Goal: Task Accomplishment & Management: Complete application form

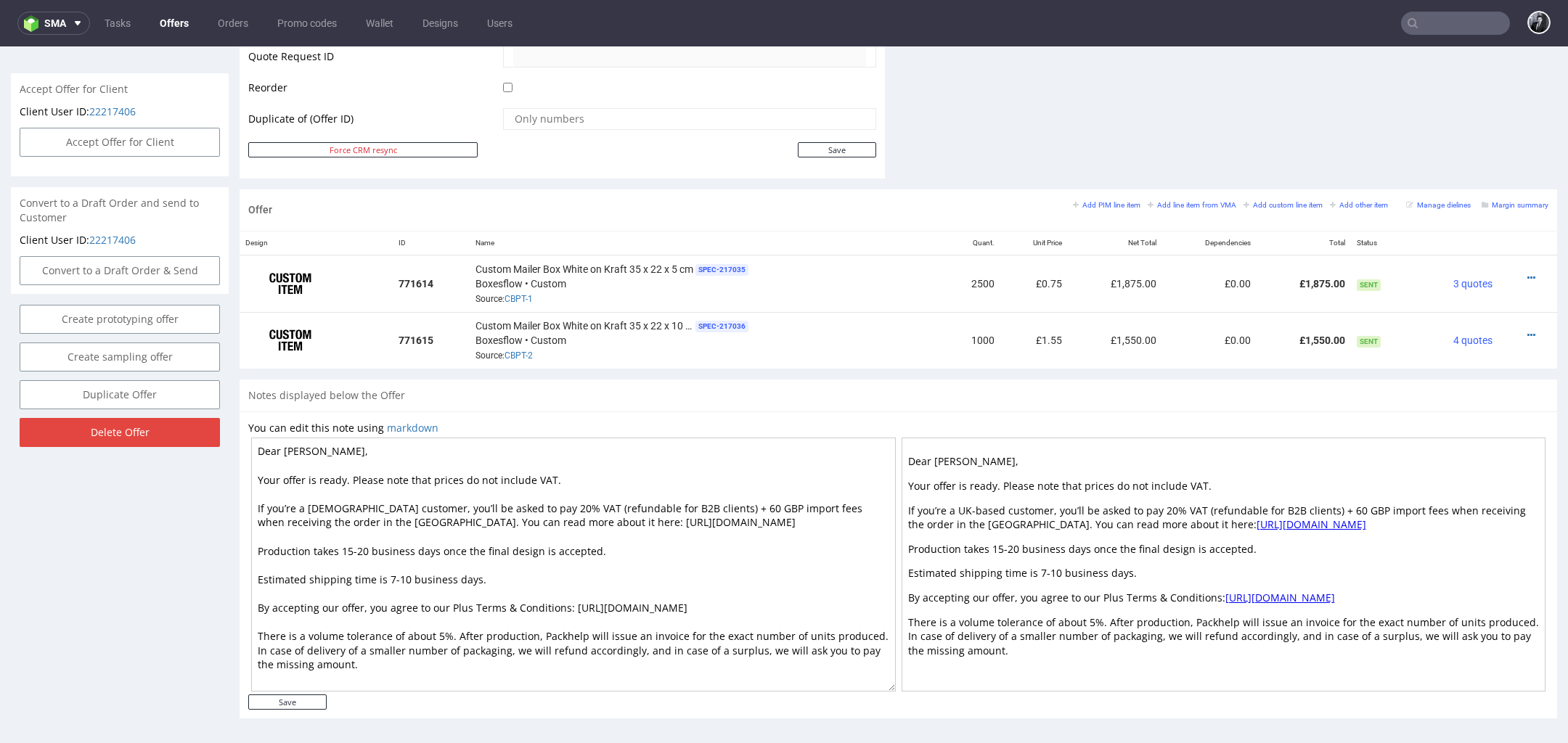
scroll to position [4, 0]
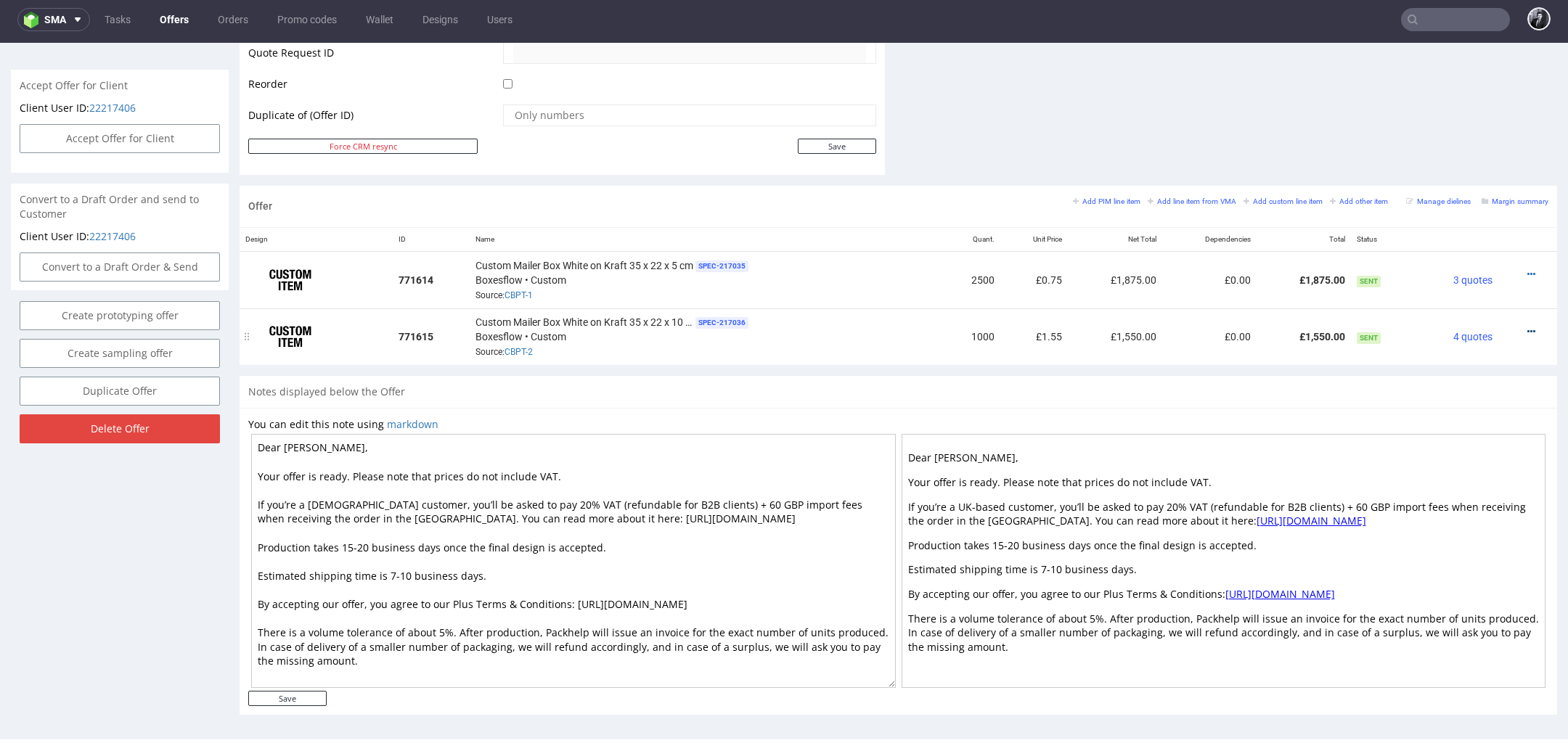
click at [1528, 326] on icon at bounding box center [1531, 331] width 8 height 10
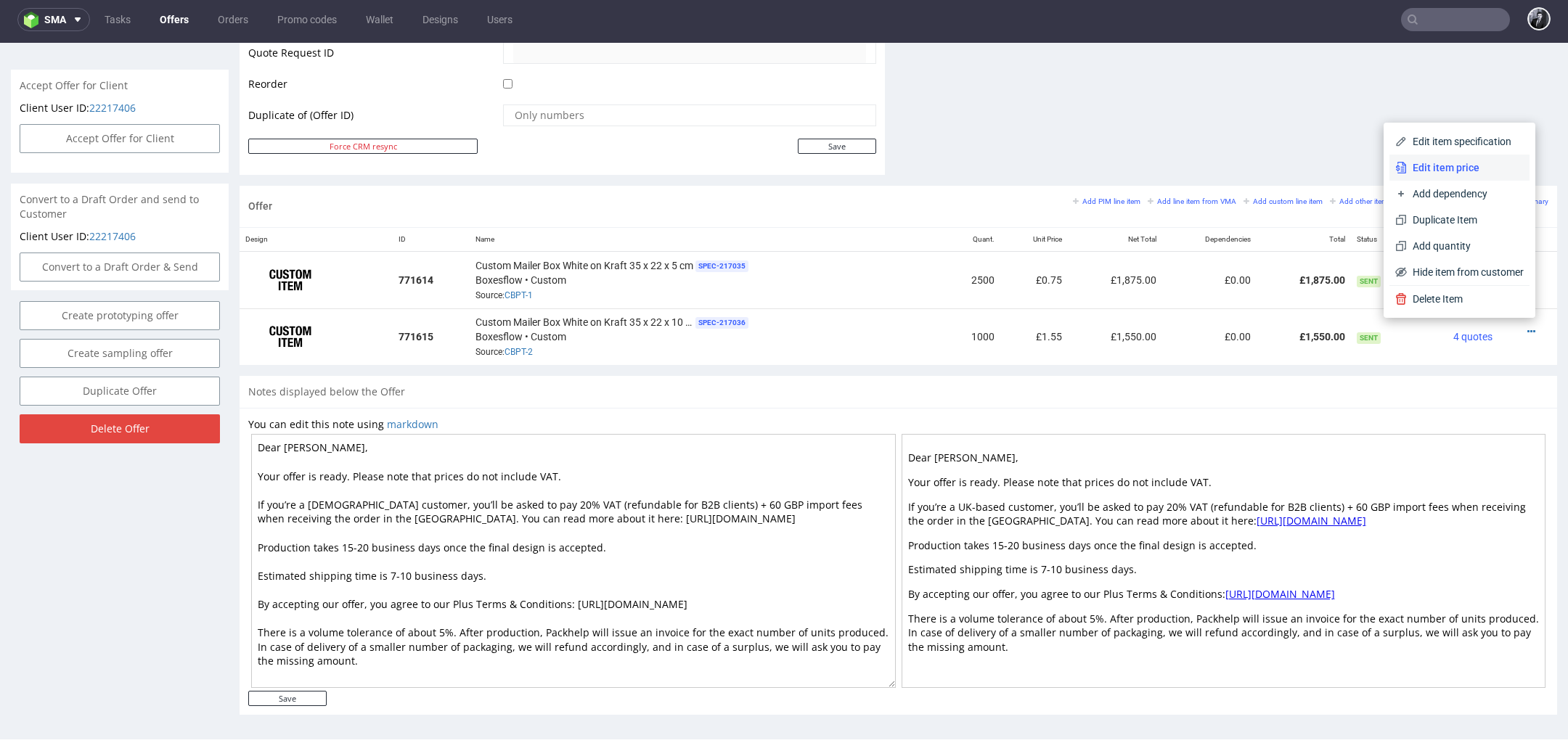
click at [1468, 170] on span "Edit item price" at bounding box center [1465, 167] width 117 height 14
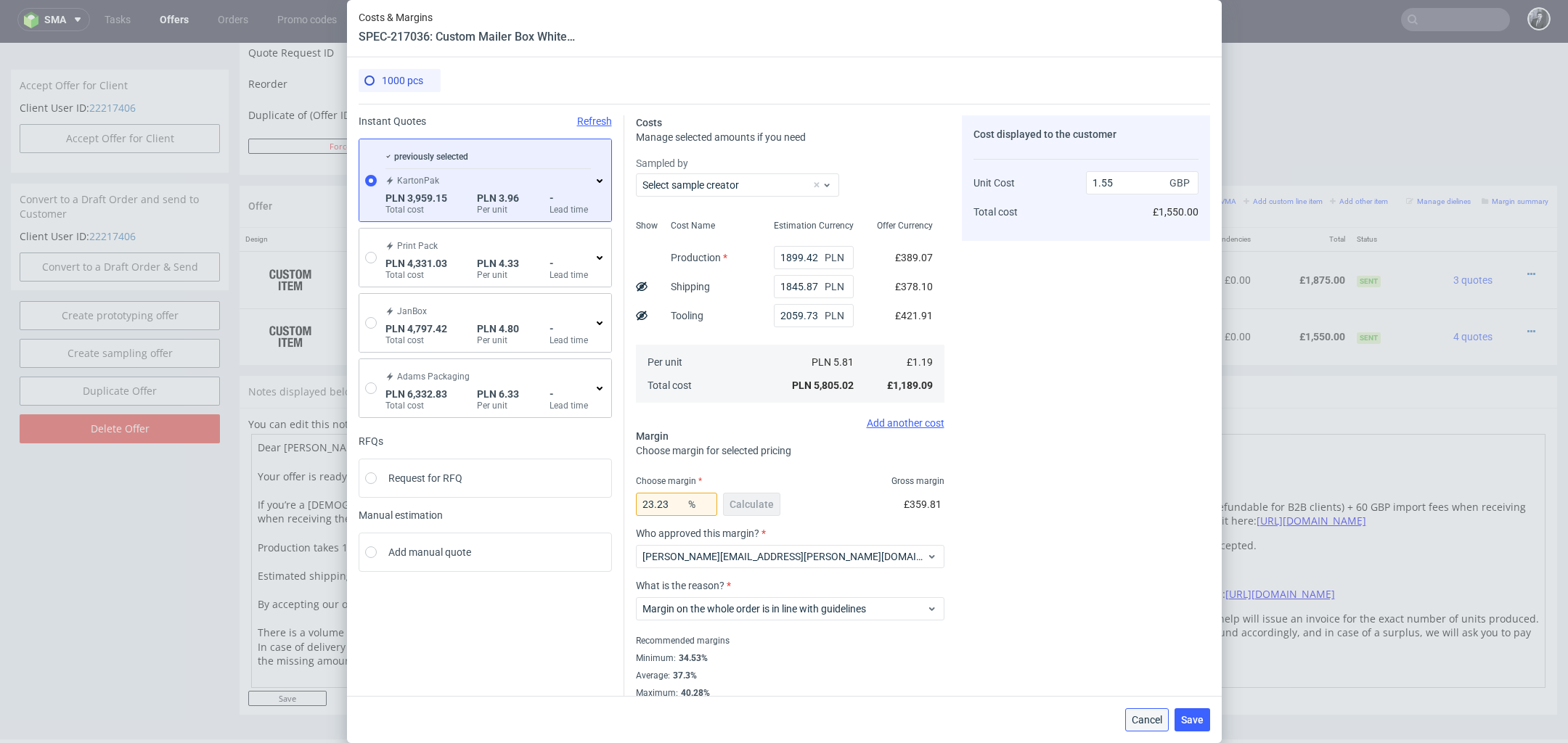
click at [1144, 727] on button "Cancel" at bounding box center [1147, 720] width 43 height 23
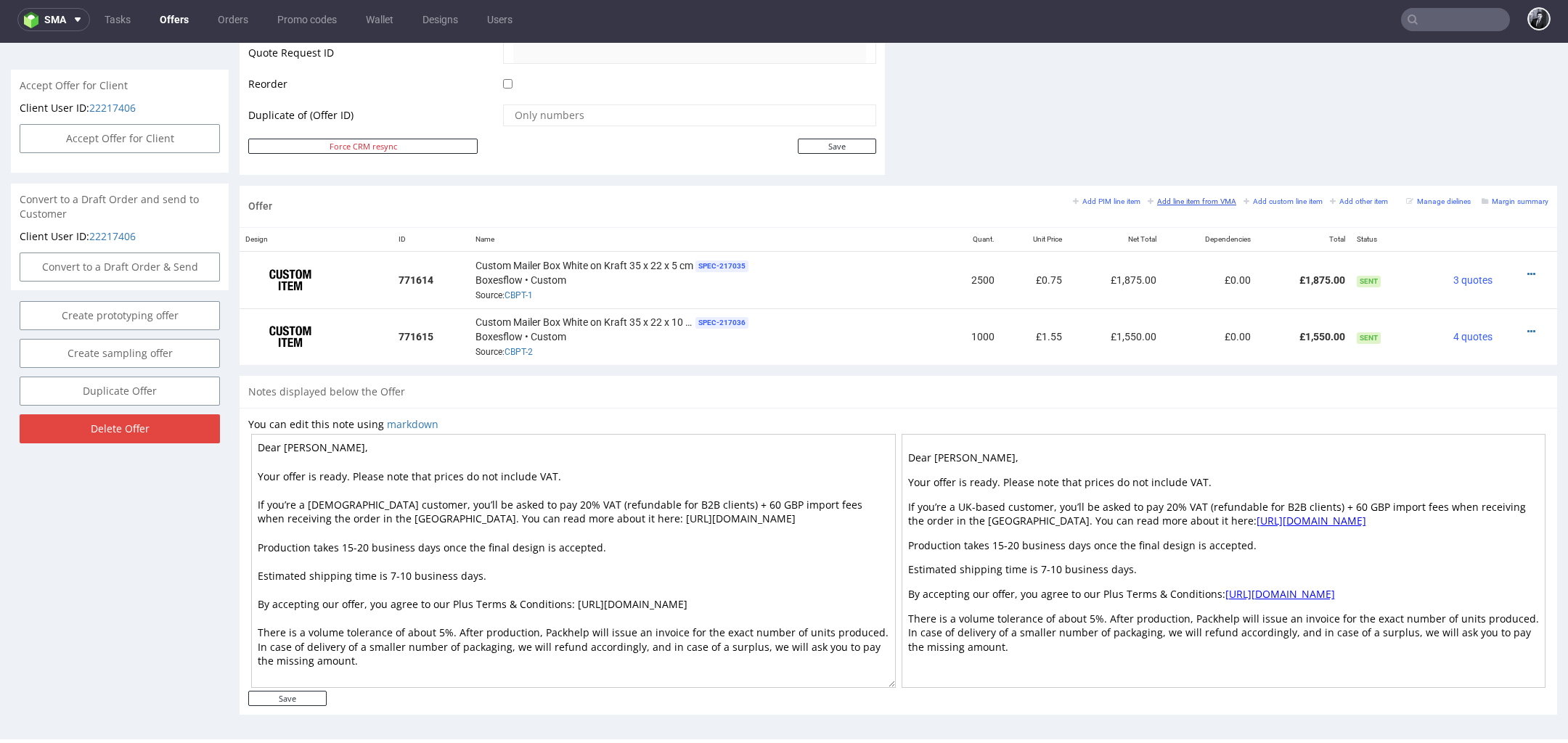
click at [1177, 201] on small "Add line item from VMA" at bounding box center [1192, 201] width 88 height 8
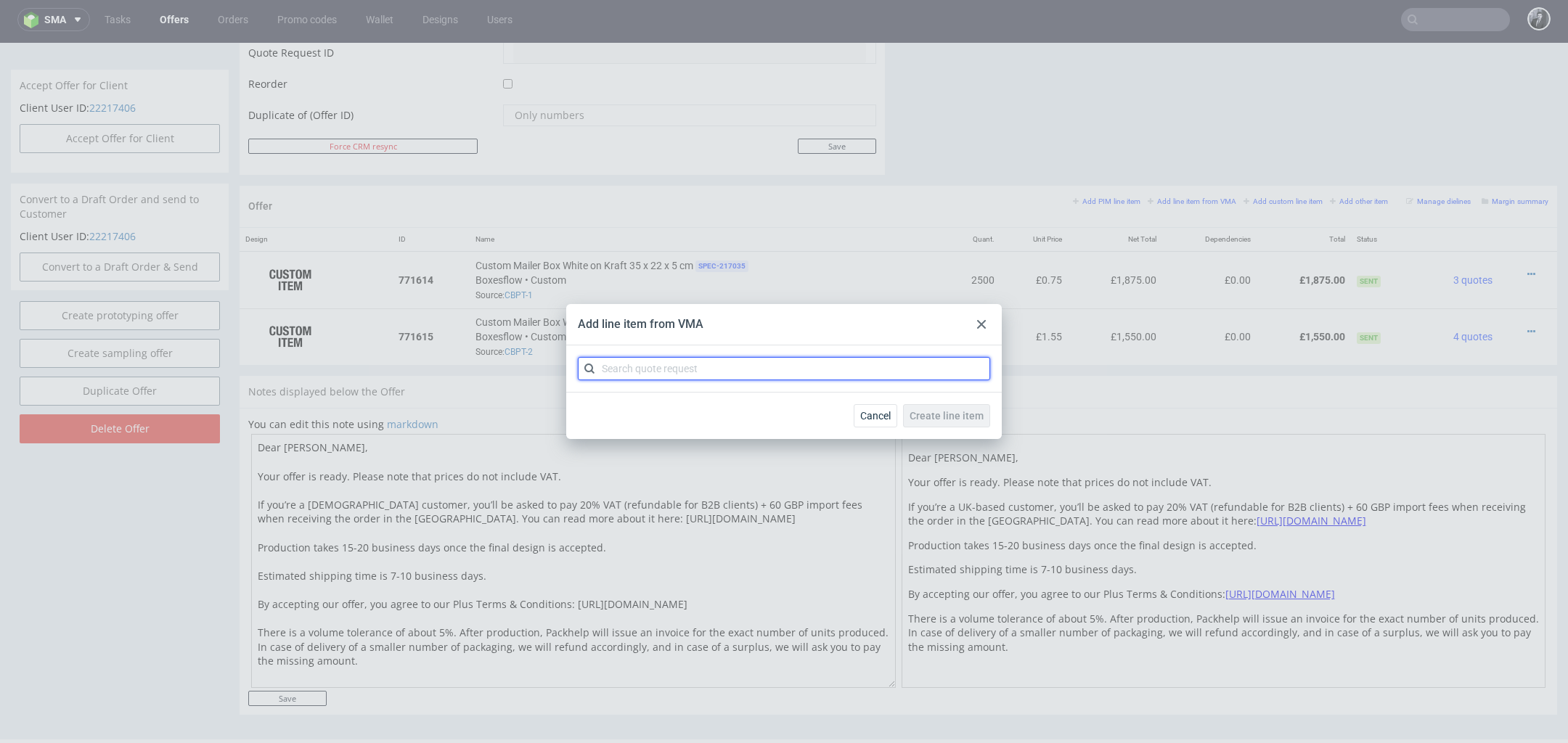
click at [849, 368] on input "text" at bounding box center [784, 368] width 412 height 23
type input "cbpt"
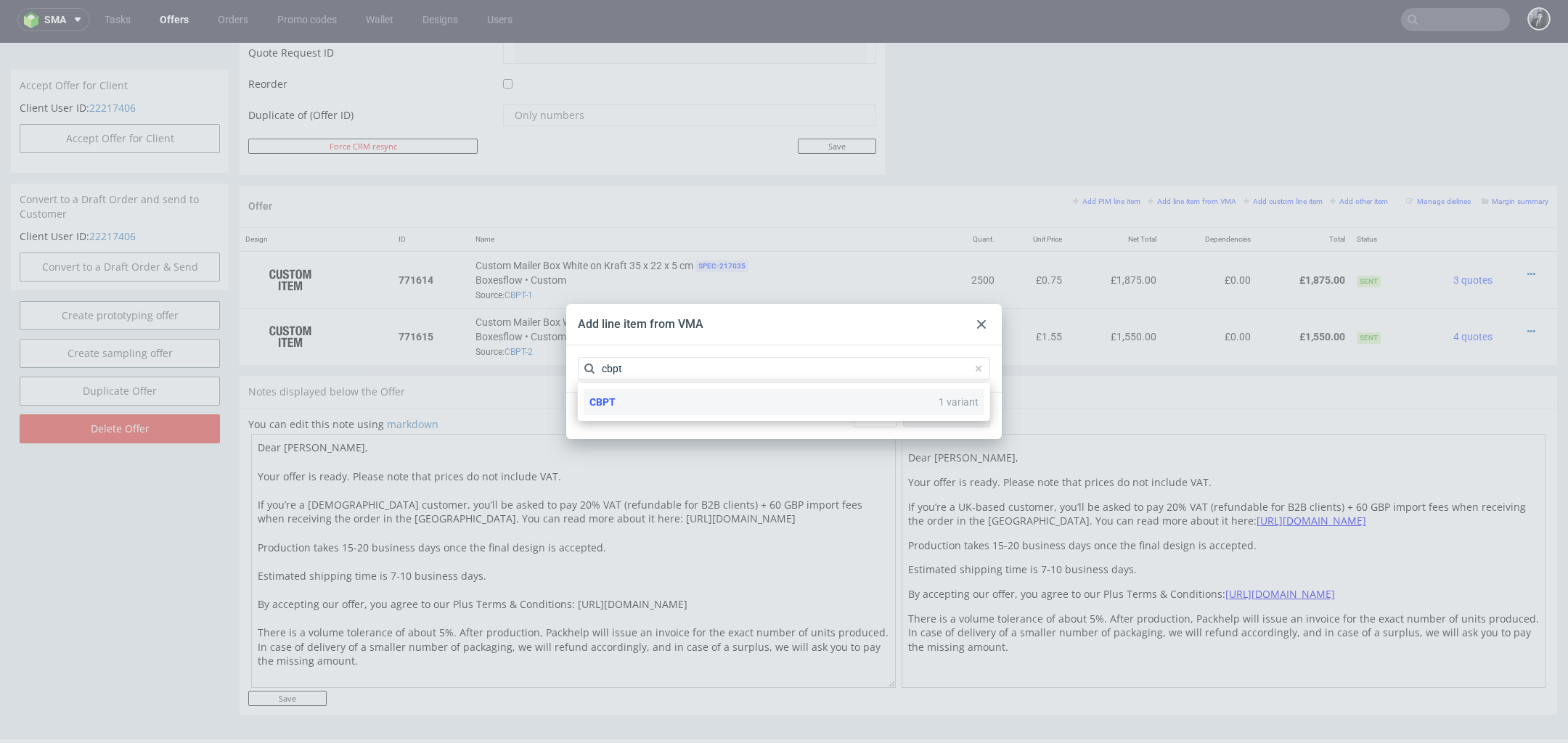
click at [784, 403] on div "CBPT 1 variant" at bounding box center [784, 402] width 400 height 26
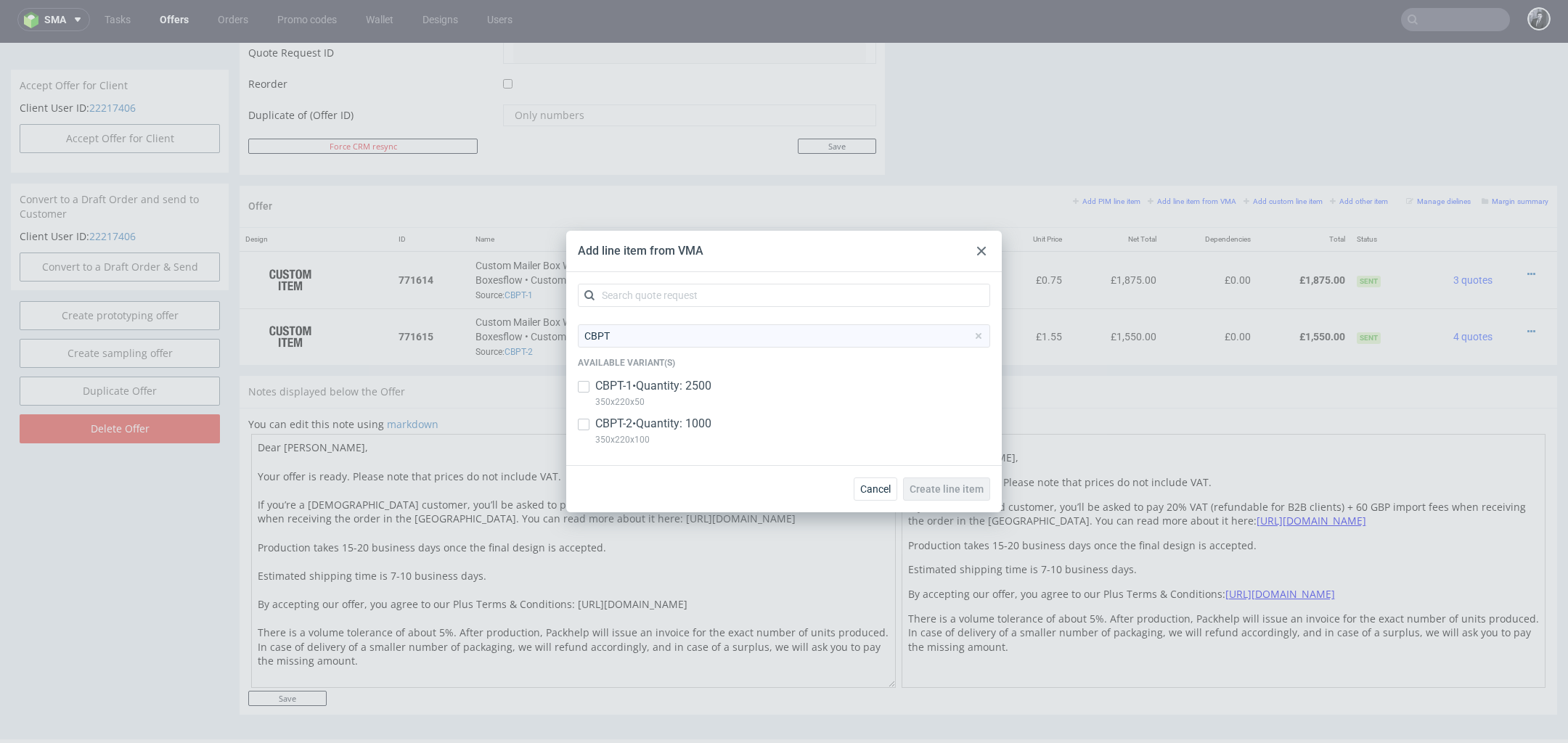
click at [977, 250] on icon at bounding box center [982, 251] width 9 height 9
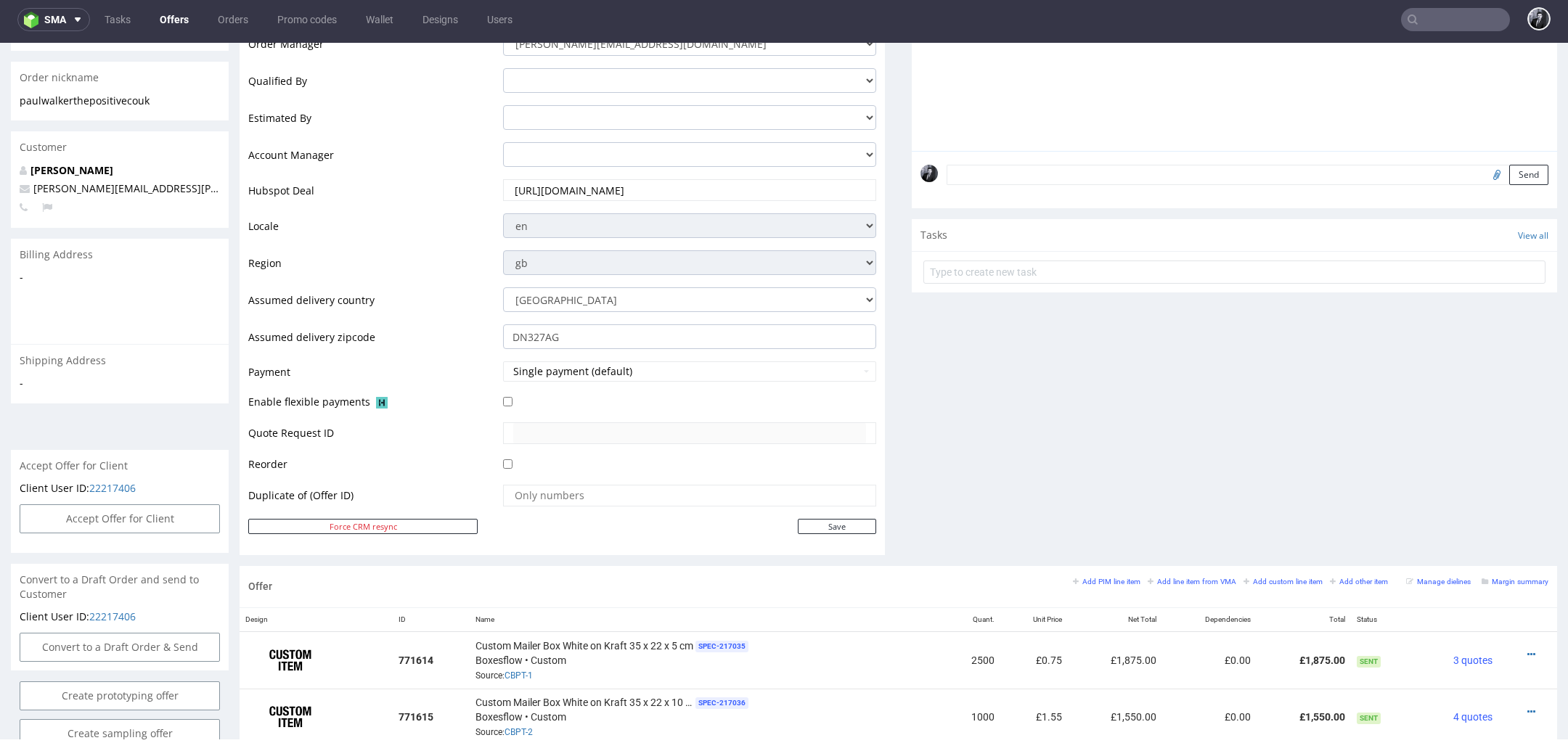
scroll to position [0, 0]
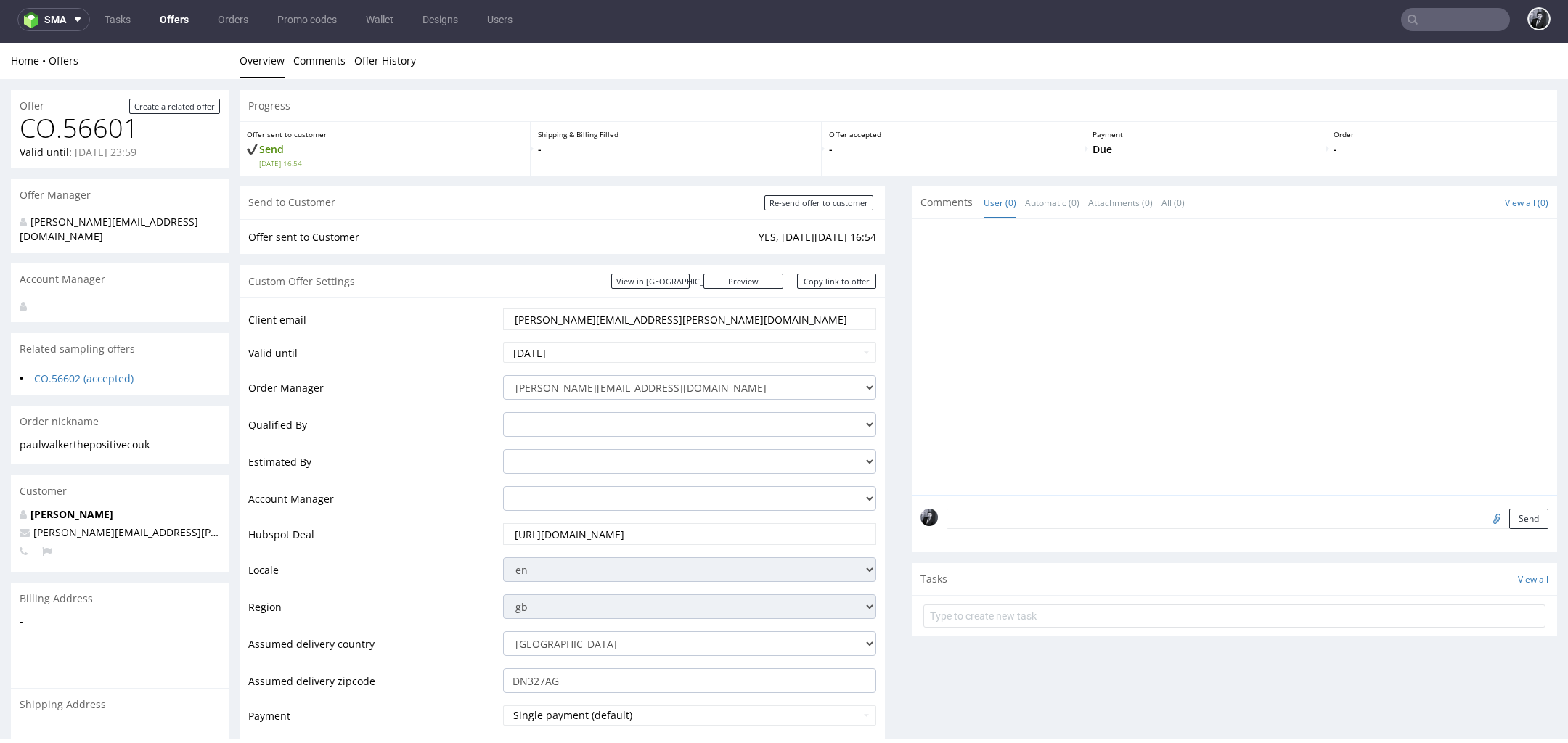
click at [1454, 20] on input "text" at bounding box center [1455, 19] width 109 height 23
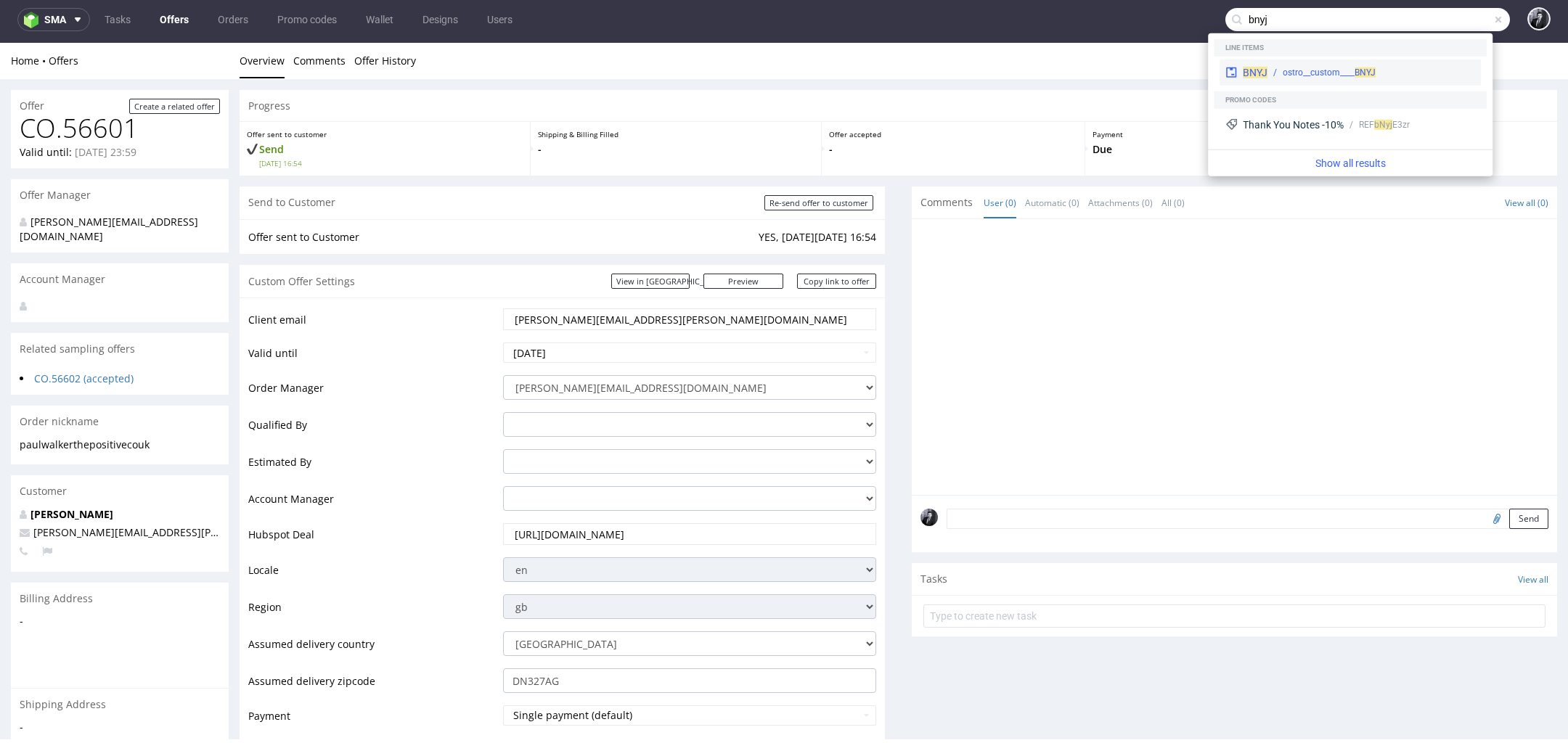
type input "bnyj"
click at [1399, 73] on div "ostro__custom____ BNYJ" at bounding box center [1371, 72] width 207 height 13
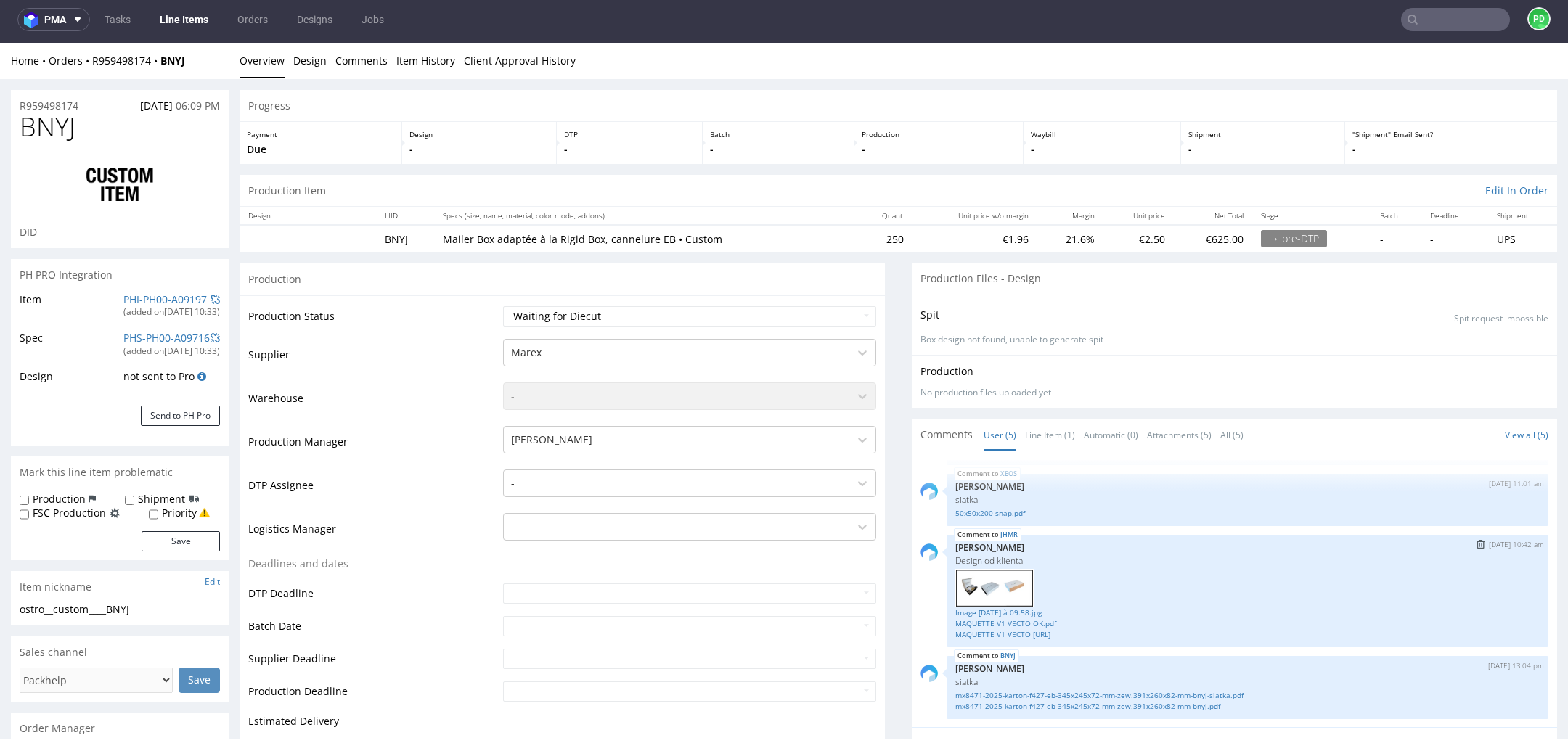
click at [975, 583] on img at bounding box center [995, 587] width 79 height 38
click at [989, 609] on link "Image 03-10-2025 à 09.58.jpg" at bounding box center [1248, 613] width 585 height 11
click at [1030, 623] on link "MAQUETTE V1 VECTO OK.pdf" at bounding box center [1248, 623] width 585 height 11
click at [1004, 636] on link "MAQUETTE V1 VECTO OK.ai" at bounding box center [1248, 635] width 585 height 11
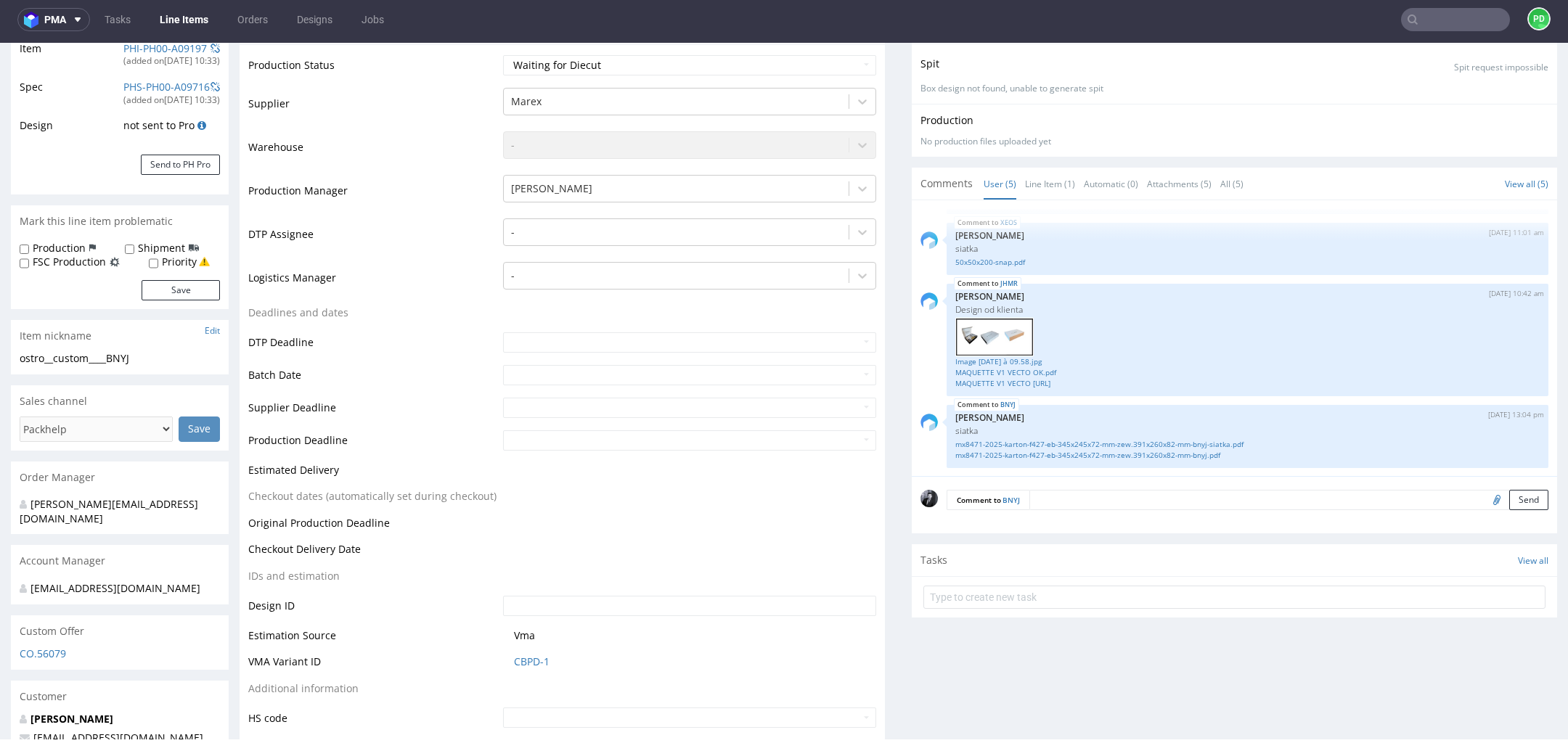
scroll to position [251, 0]
click at [1013, 441] on link "mx8471-2025-karton-f427-eb-345x245x72-mm-zew.391x260x82-mm-bnyj-siatka.pdf" at bounding box center [1248, 445] width 585 height 11
click at [1168, 458] on link "mx8471-2025-karton-f427-eb-345x245x72-mm-zew.391x260x82-mm-bnyj.pdf" at bounding box center [1248, 456] width 585 height 11
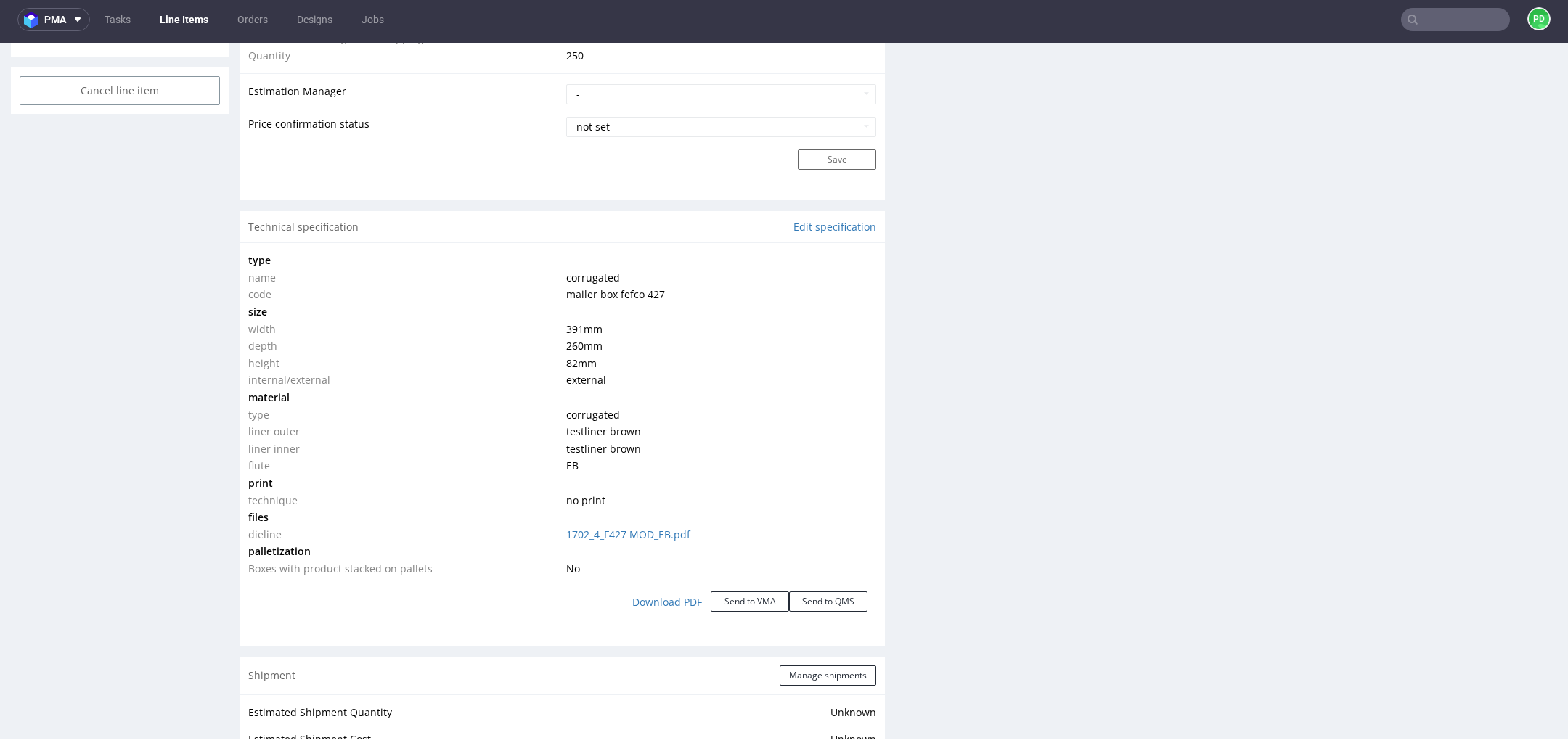
scroll to position [0, 0]
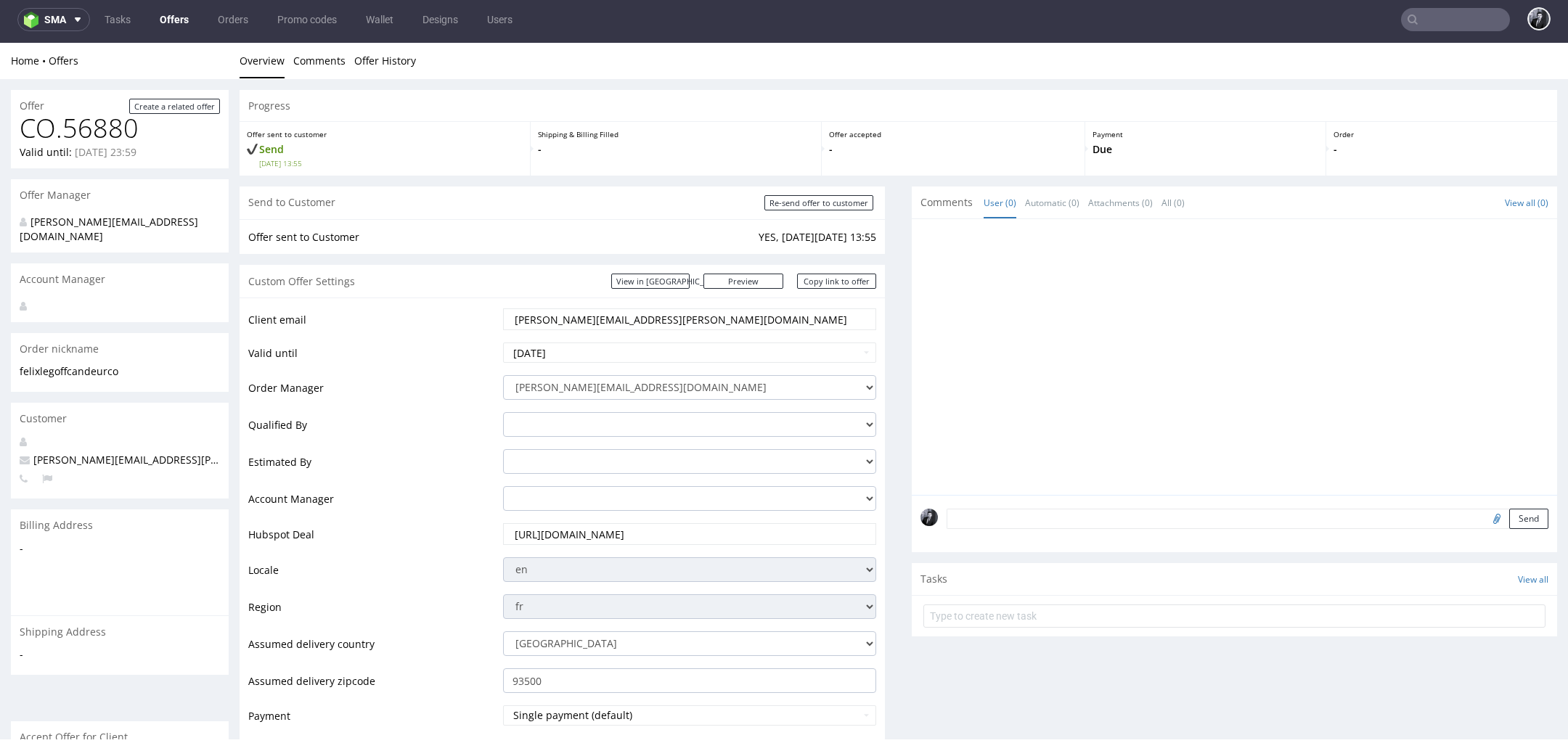
scroll to position [0, 74]
click at [178, 29] on link "Offers" at bounding box center [174, 19] width 46 height 23
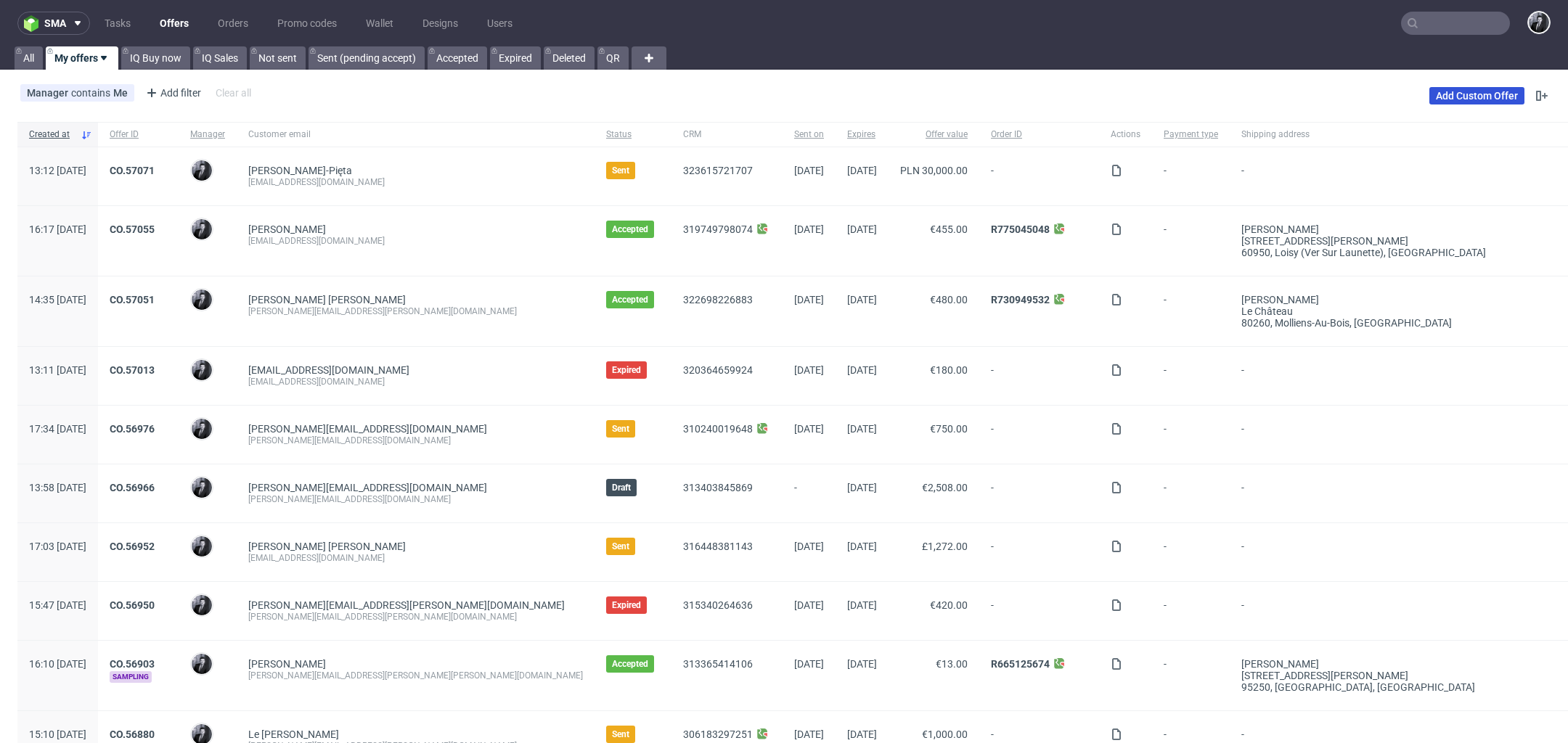
click at [1465, 94] on link "Add Custom Offer" at bounding box center [1477, 95] width 95 height 17
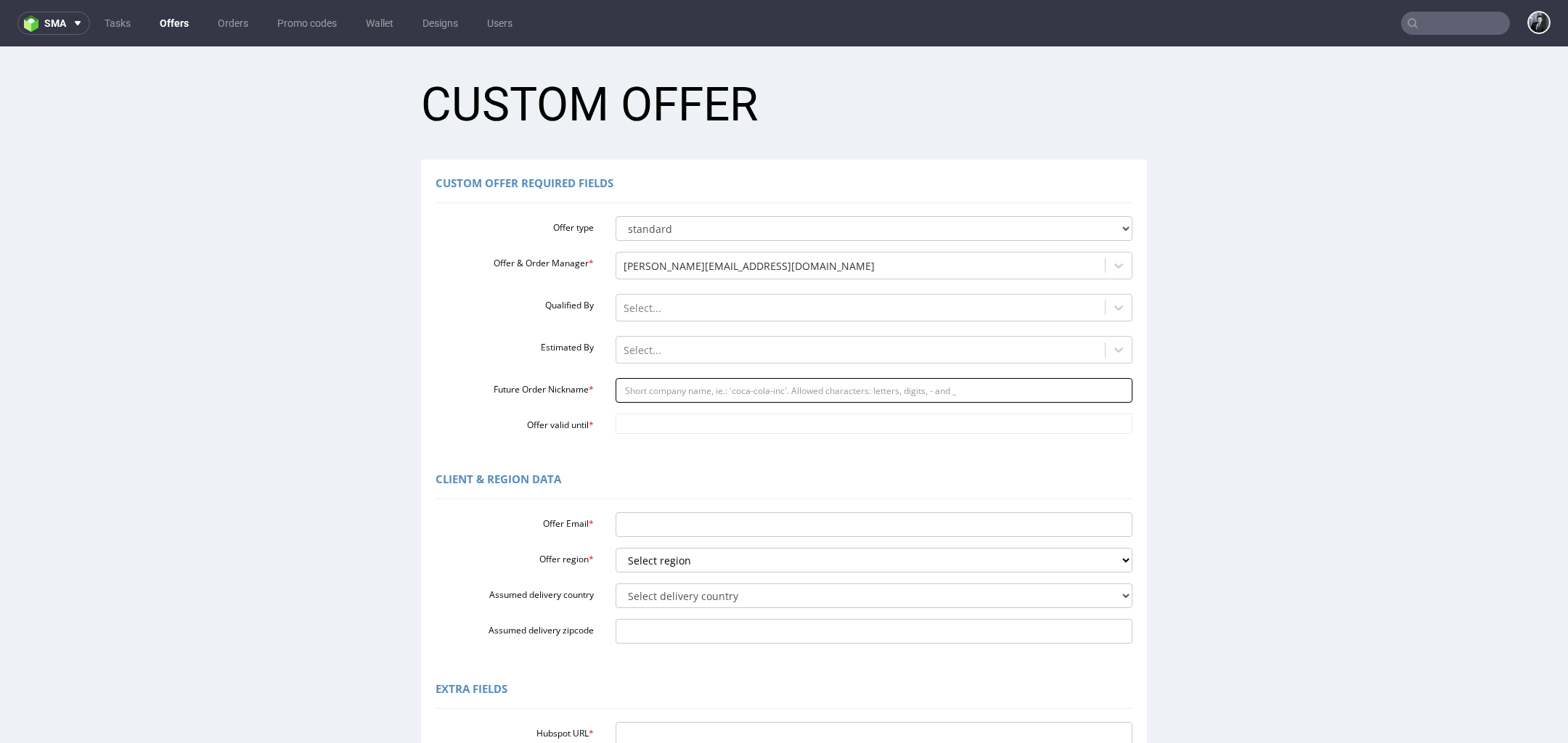
click at [683, 391] on input "Future Order Nickname *" at bounding box center [875, 390] width 518 height 25
paste input "businesspomadparis"
type input "businesspomadparis"
click at [707, 531] on input "Offer Email *" at bounding box center [875, 525] width 518 height 25
paste input "[EMAIL_ADDRESS][DOMAIN_NAME]"
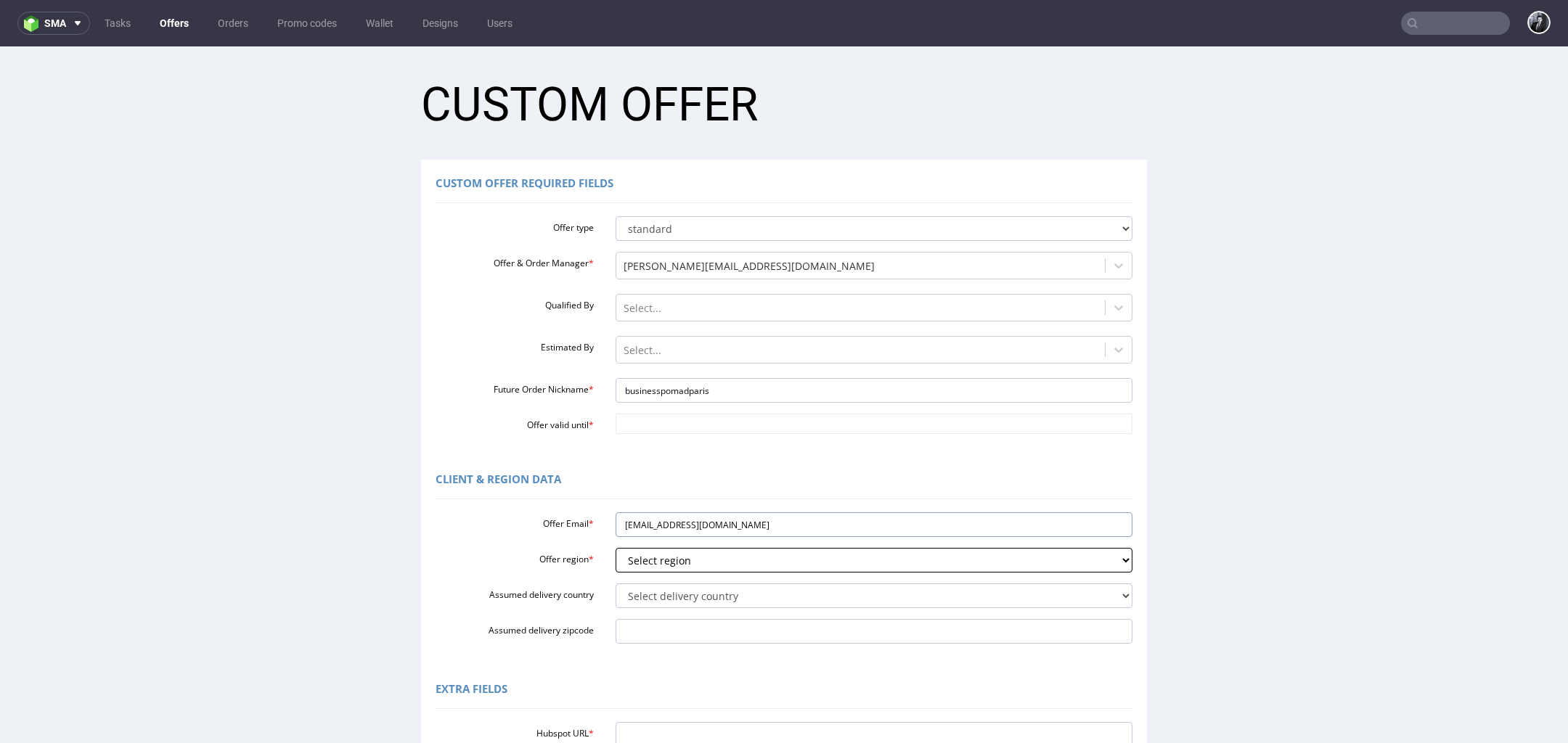
type input "[EMAIL_ADDRESS][DOMAIN_NAME]"
click at [748, 562] on select "Select region eu gb de pl cz fr it es" at bounding box center [875, 560] width 518 height 25
select select "fr"
click at [616, 548] on select "Select region eu gb de pl cz fr it es" at bounding box center [875, 560] width 518 height 25
click at [730, 599] on select "Select delivery country Andorra Afghanistan Anguilla Albania Armenia Antarctica…" at bounding box center [875, 596] width 518 height 25
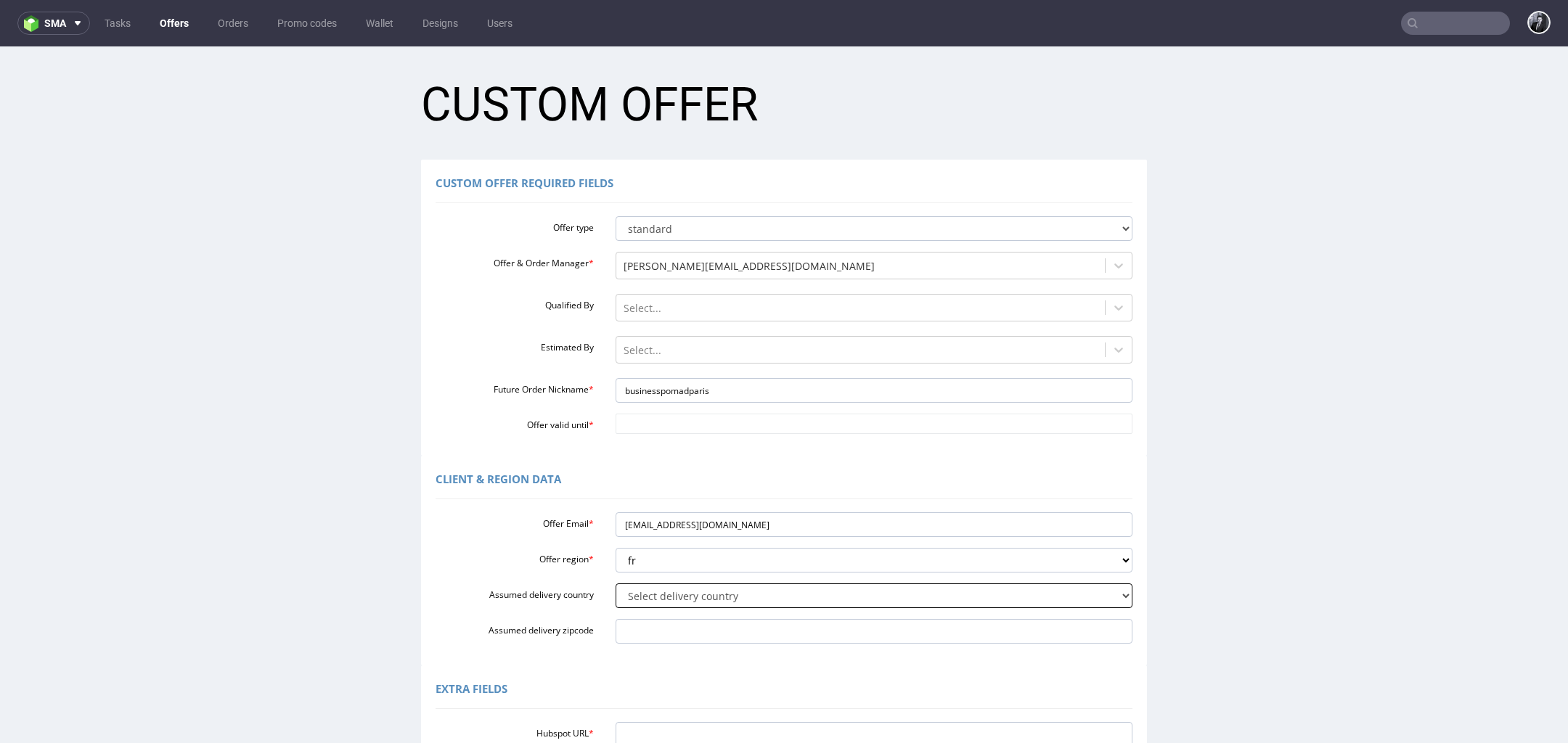
select select "75"
click at [616, 584] on select "Select delivery country Andorra Afghanistan Anguilla Albania Armenia Antarctica…" at bounding box center [875, 596] width 518 height 25
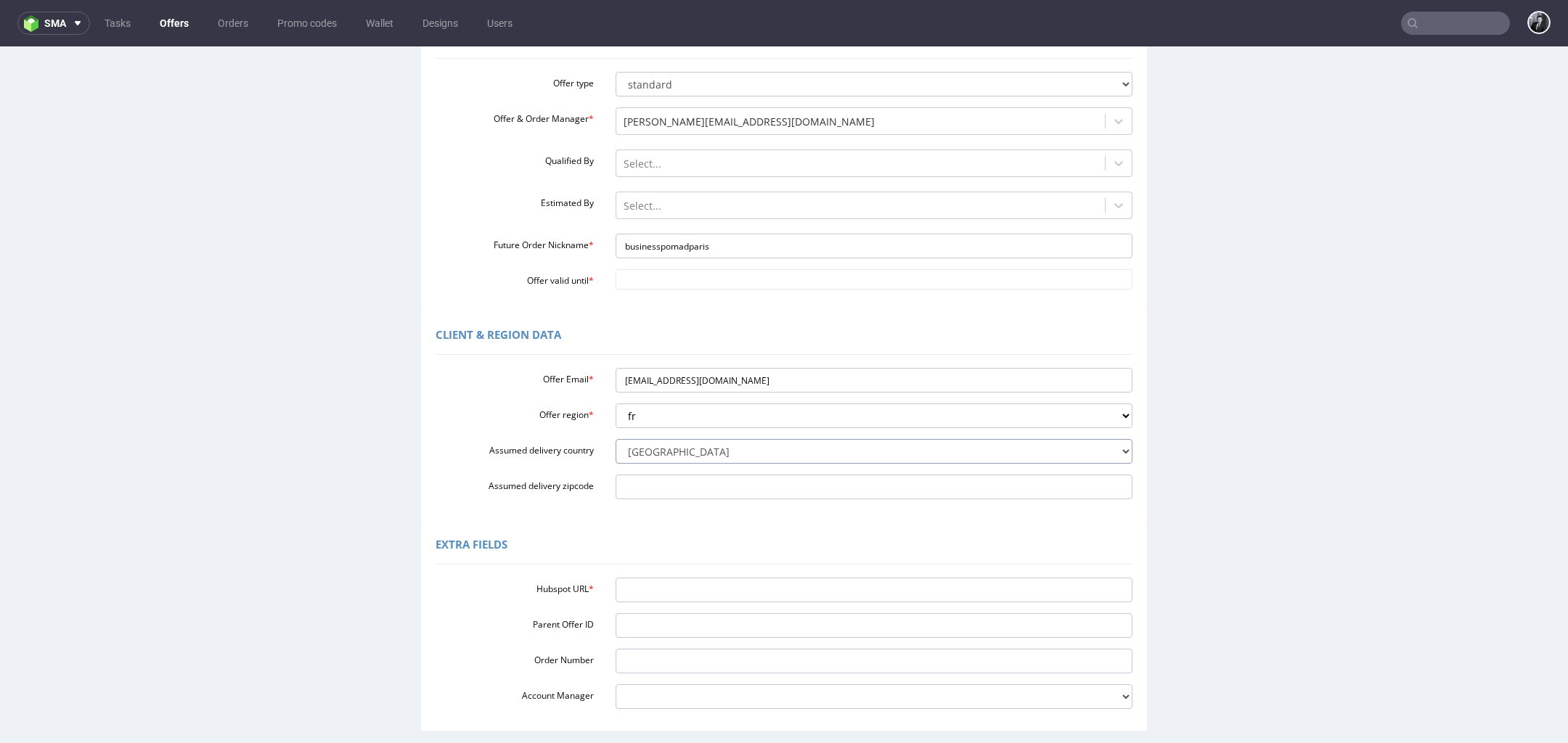
scroll to position [272, 0]
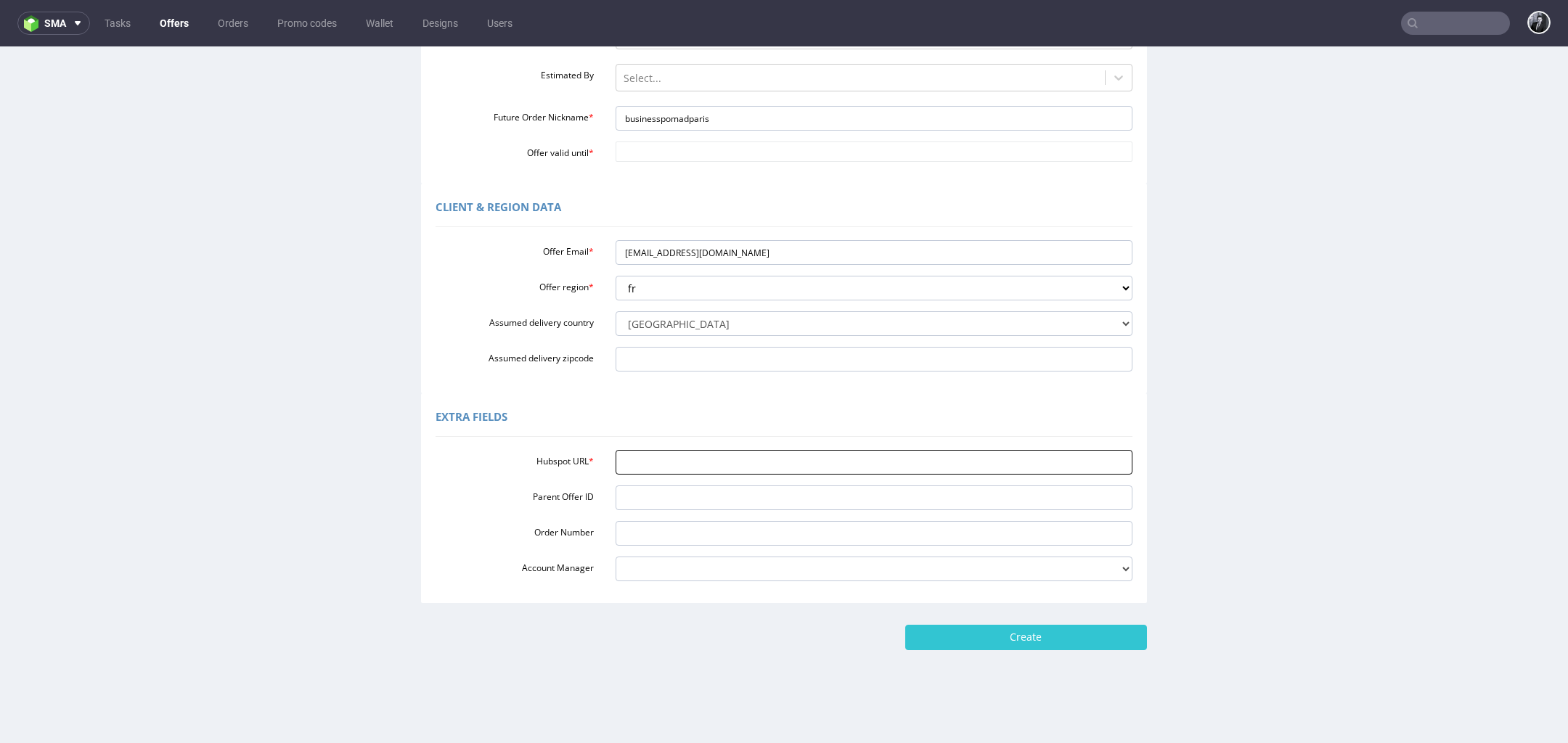
click at [692, 468] on input "Hubspot URL *" at bounding box center [875, 462] width 518 height 25
paste input "[URL][DOMAIN_NAME]"
type input "[URL][DOMAIN_NAME]"
click at [1032, 644] on input "Create" at bounding box center [1026, 637] width 242 height 25
type input "Please wait..."
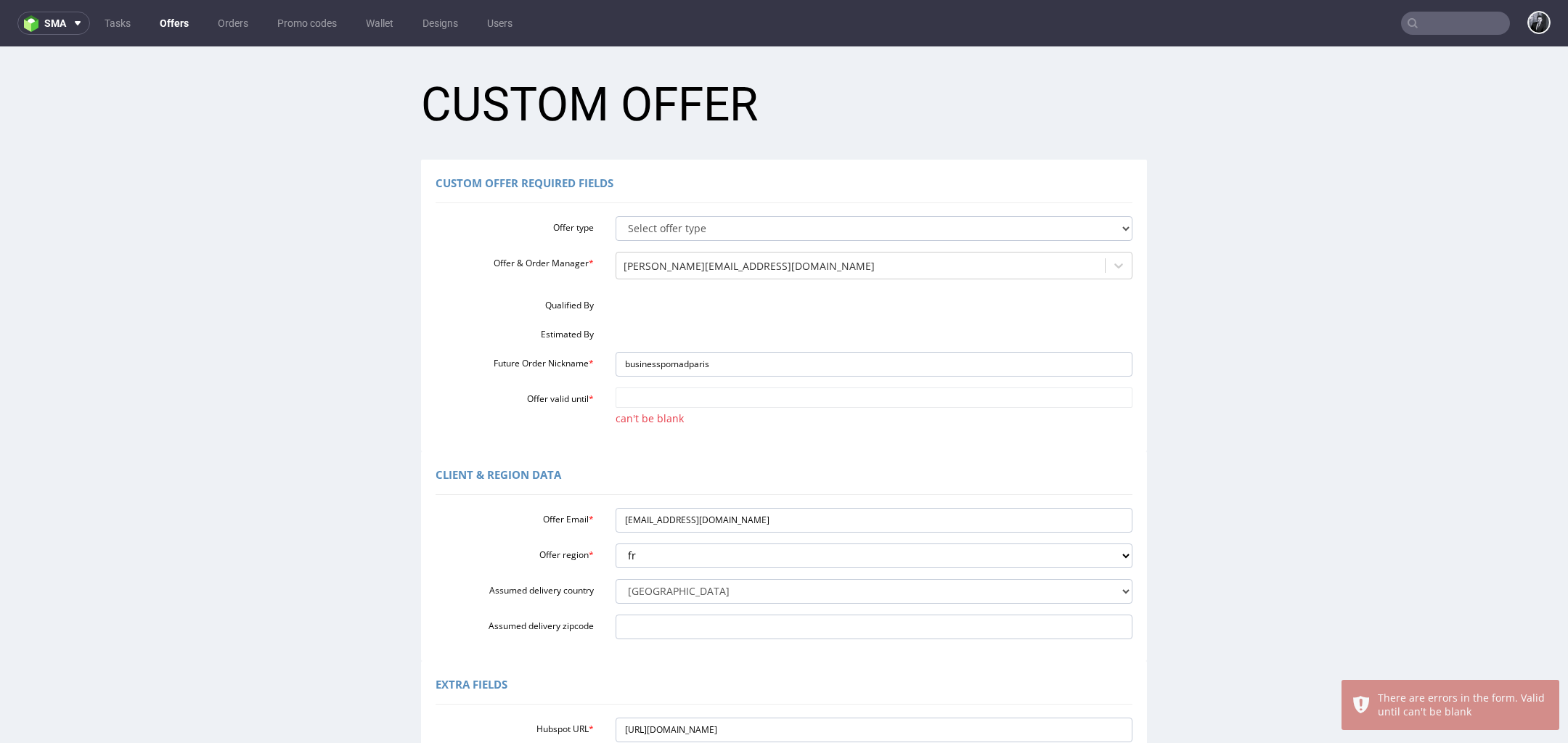
scroll to position [0, 0]
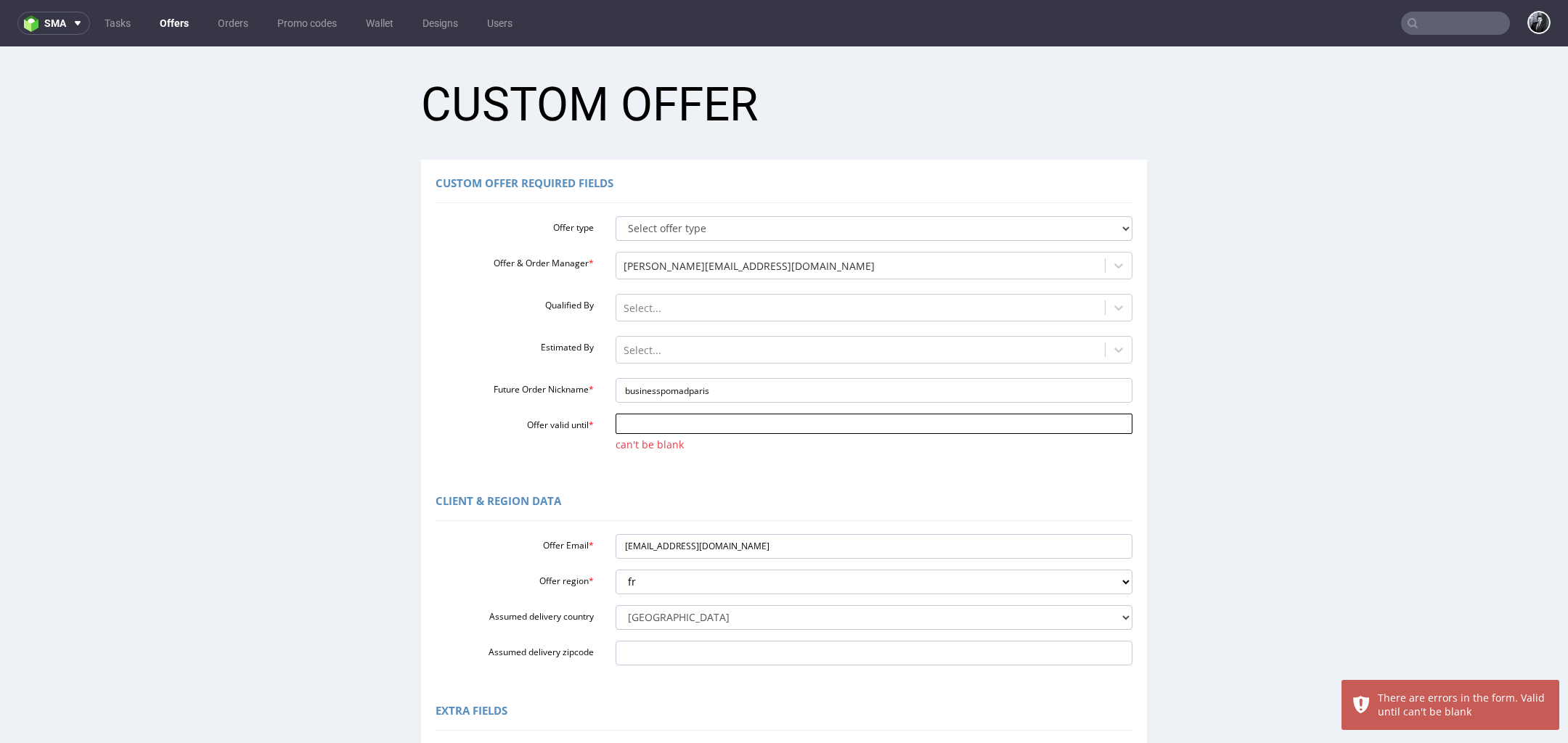
click at [794, 424] on input "Offer valid until *" at bounding box center [875, 424] width 518 height 20
click at [730, 339] on td "17" at bounding box center [731, 337] width 22 height 22
type input "[DATE]"
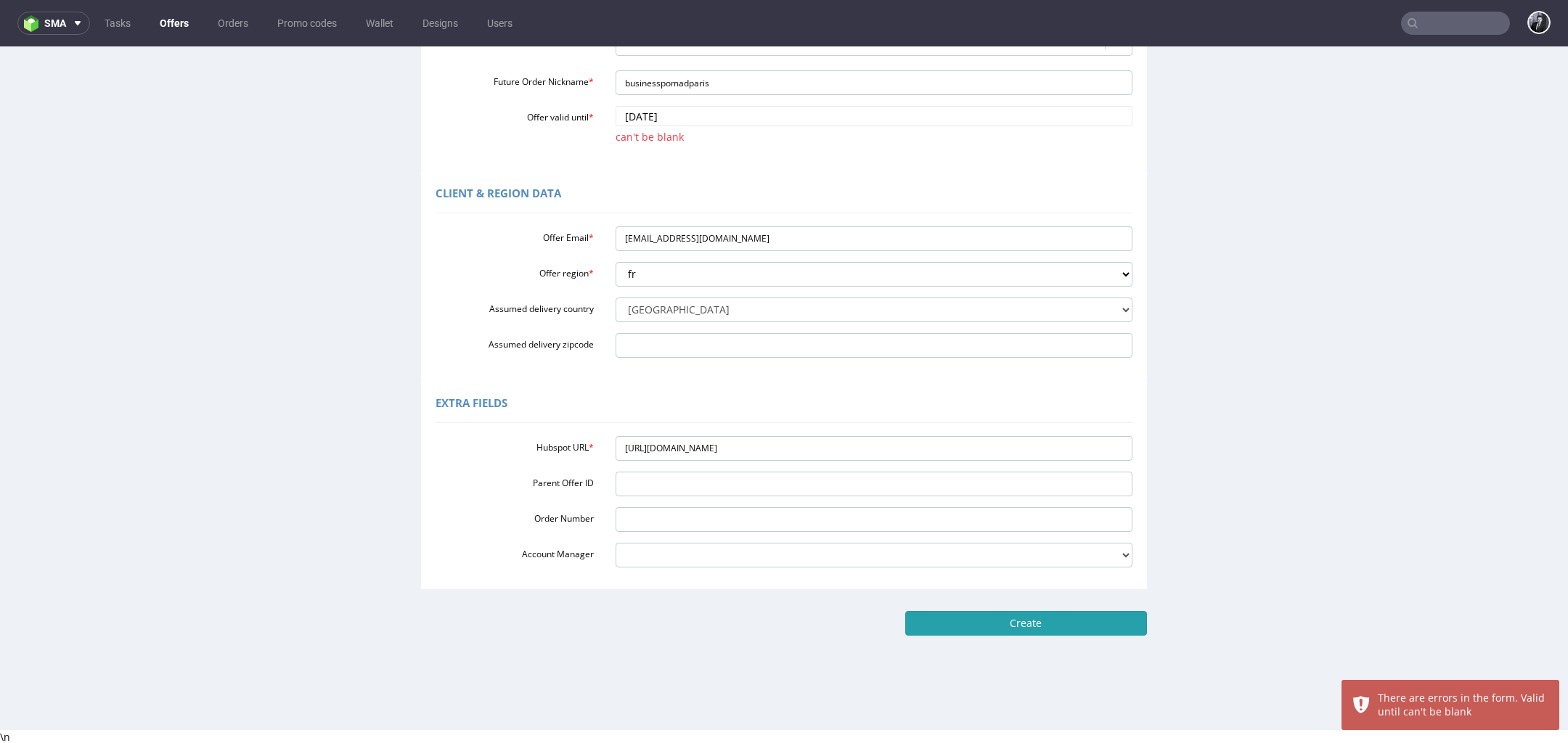
click at [973, 613] on input "Create" at bounding box center [1026, 623] width 242 height 25
type input "Please wait..."
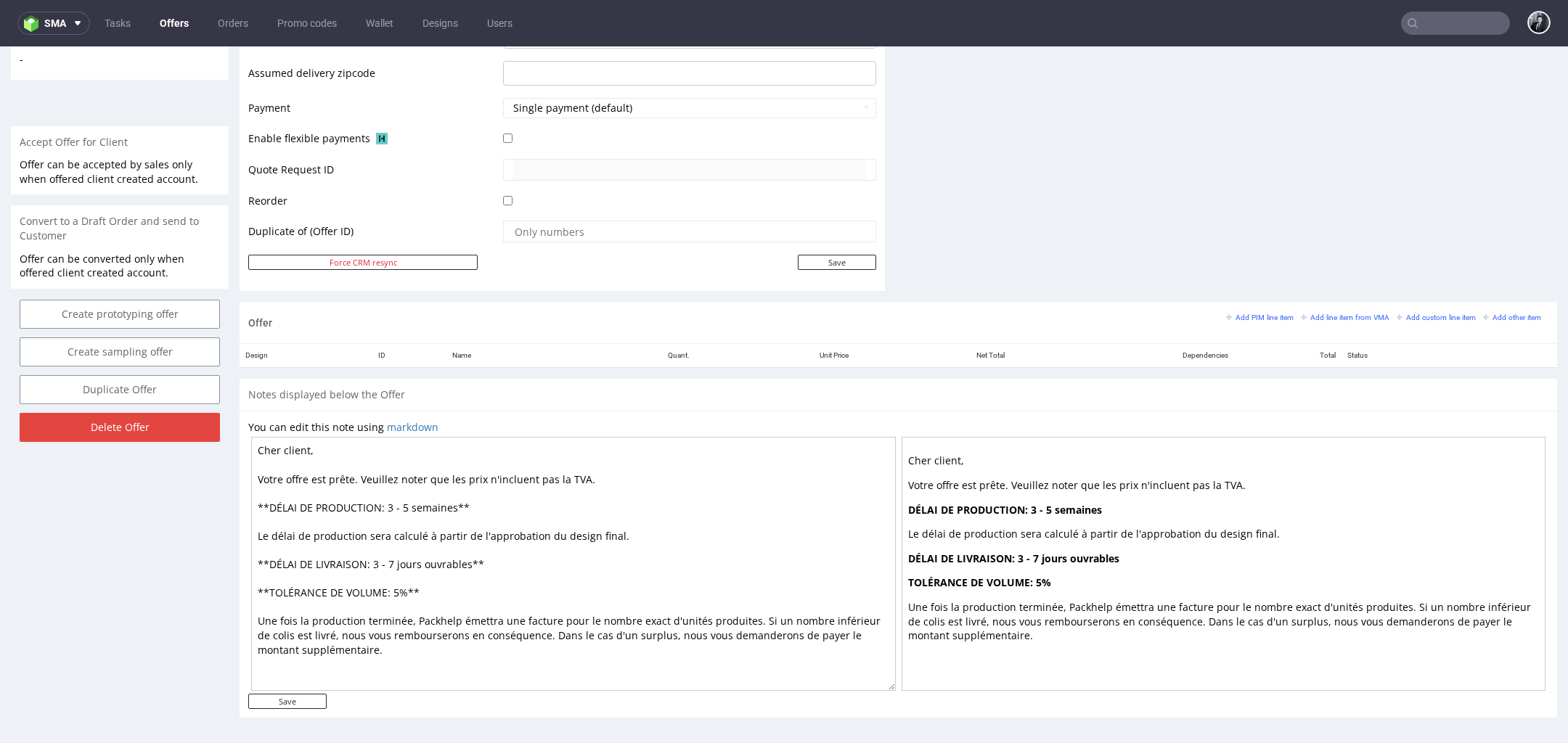
scroll to position [4, 0]
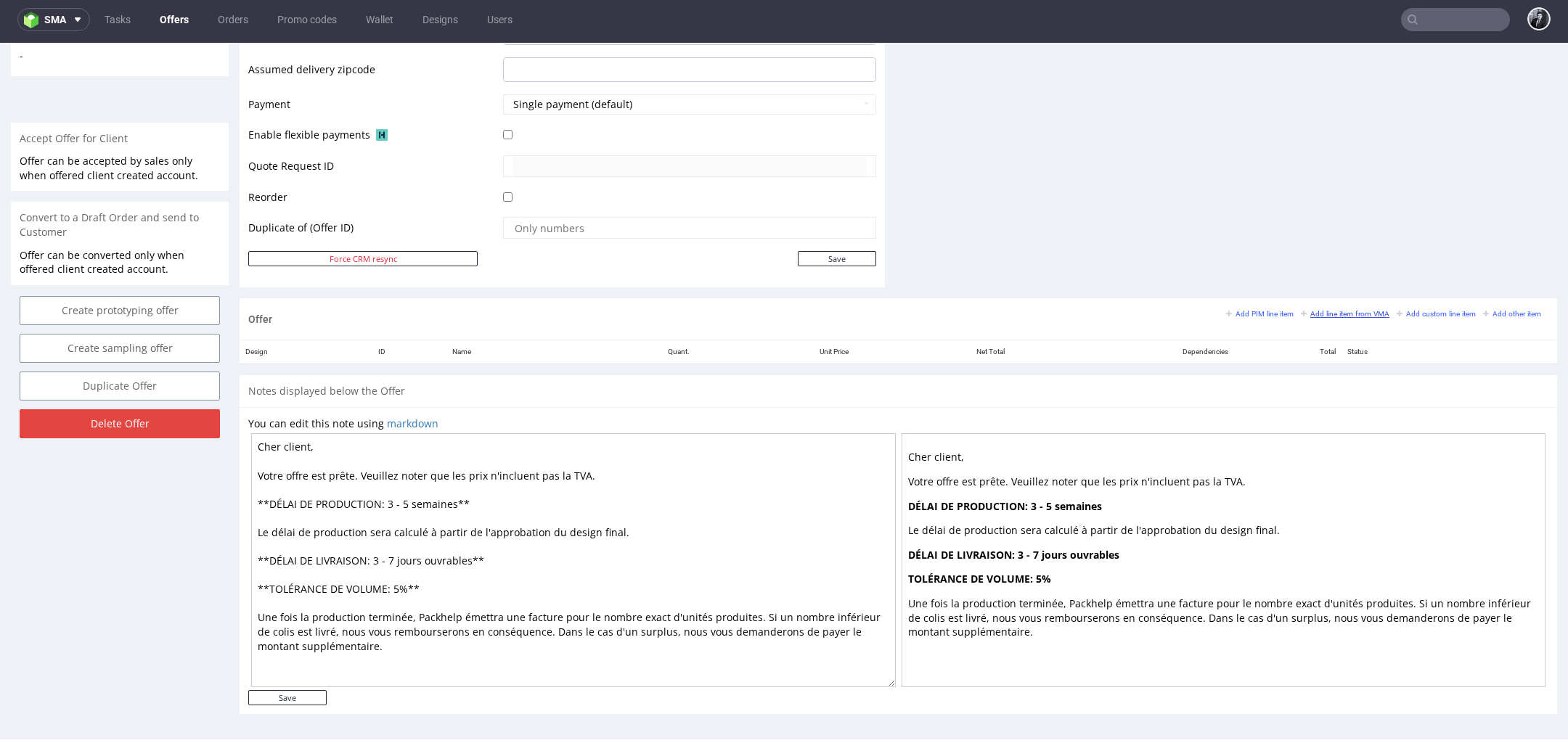
click at [1341, 314] on small "Add line item from VMA" at bounding box center [1345, 314] width 88 height 8
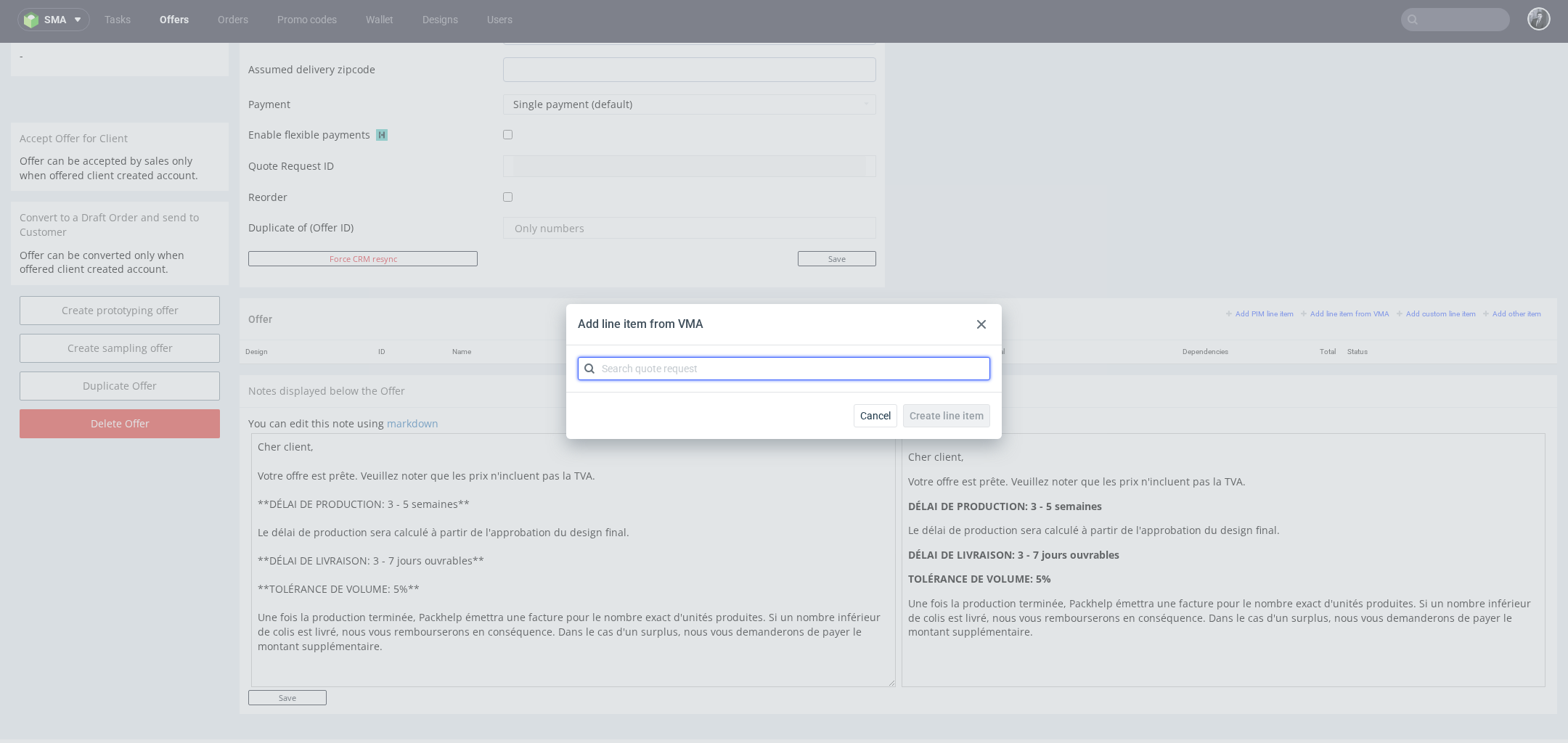
click at [641, 366] on input "text" at bounding box center [784, 368] width 412 height 23
type input "cbsr"
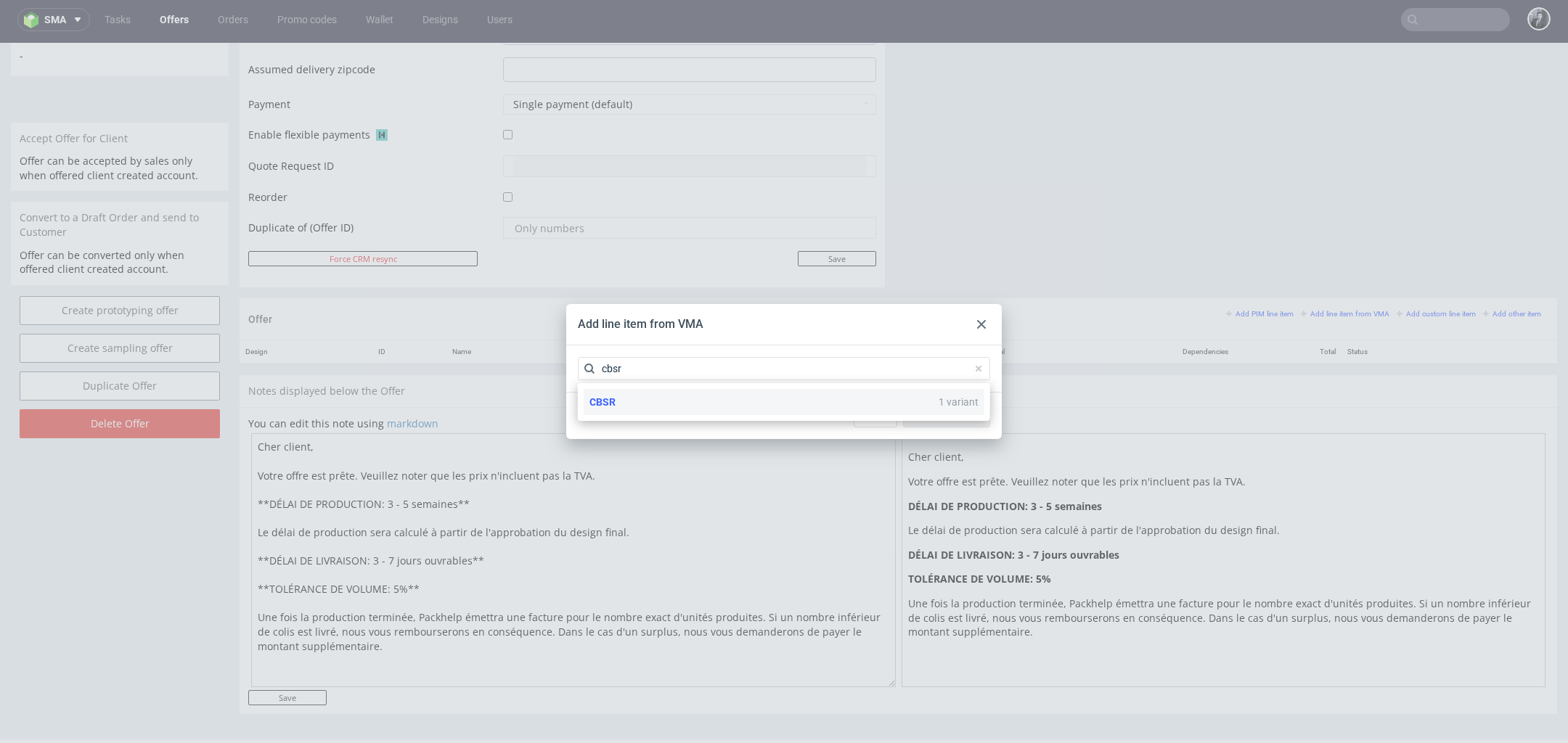
click at [671, 402] on div "CBSR 1 variant" at bounding box center [784, 402] width 400 height 26
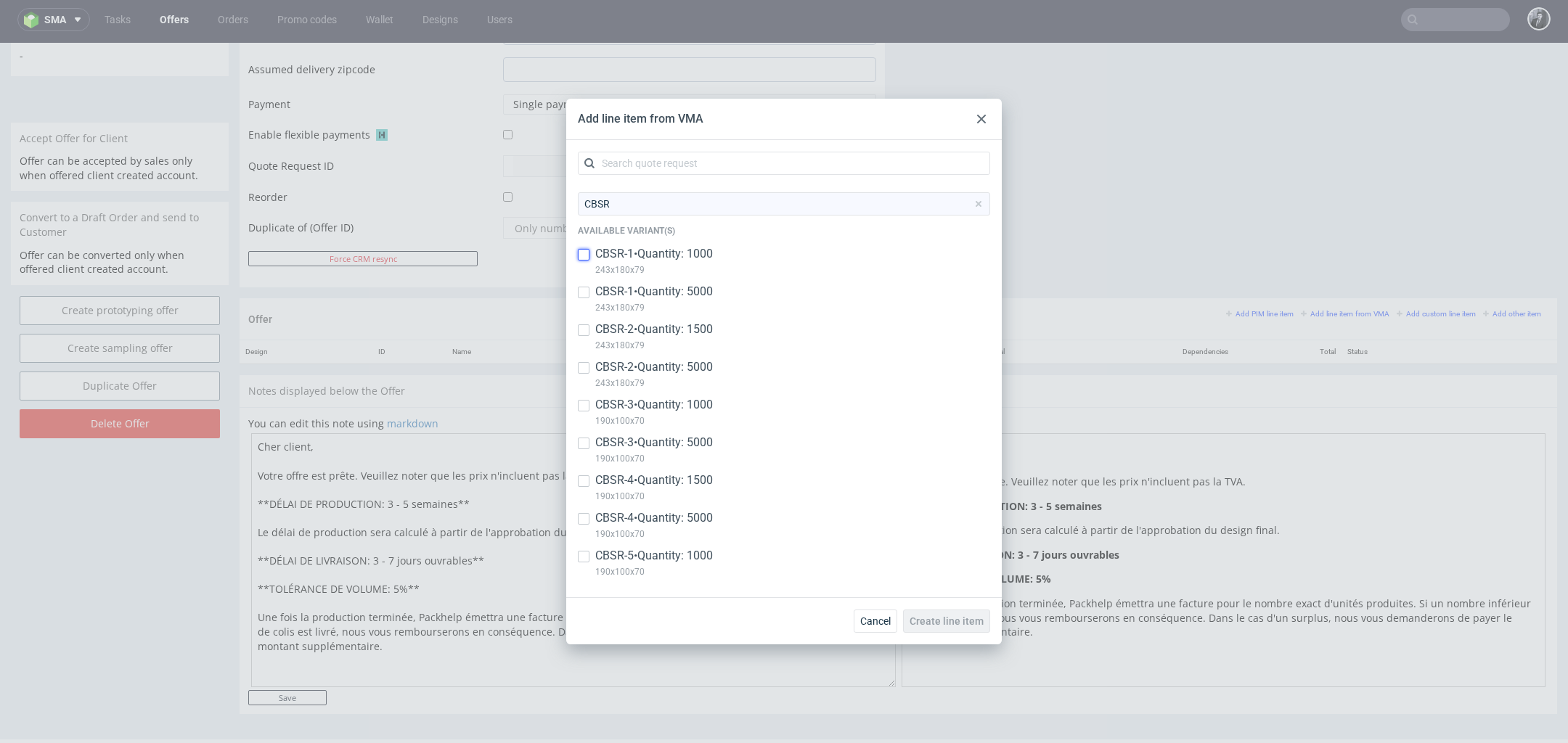
click at [585, 256] on input "checkbox" at bounding box center [584, 255] width 12 height 12
checkbox input "true"
click at [585, 293] on input "checkbox" at bounding box center [584, 293] width 12 height 12
checkbox input "true"
click at [588, 408] on input "checkbox" at bounding box center [584, 406] width 12 height 12
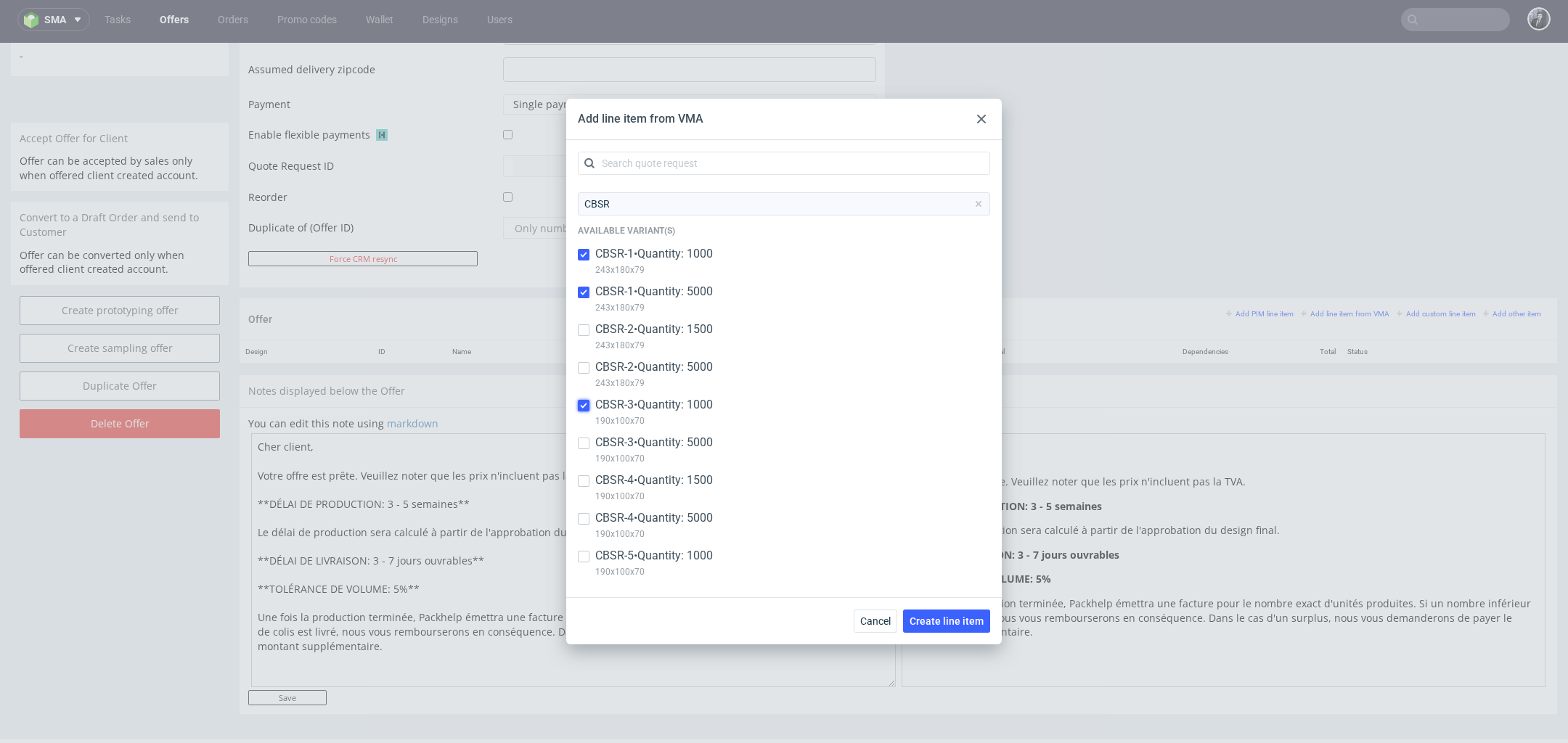
checkbox input "true"
click at [587, 439] on input "checkbox" at bounding box center [584, 444] width 12 height 12
checkbox input "true"
click at [965, 622] on span "Create line item" at bounding box center [946, 622] width 74 height 10
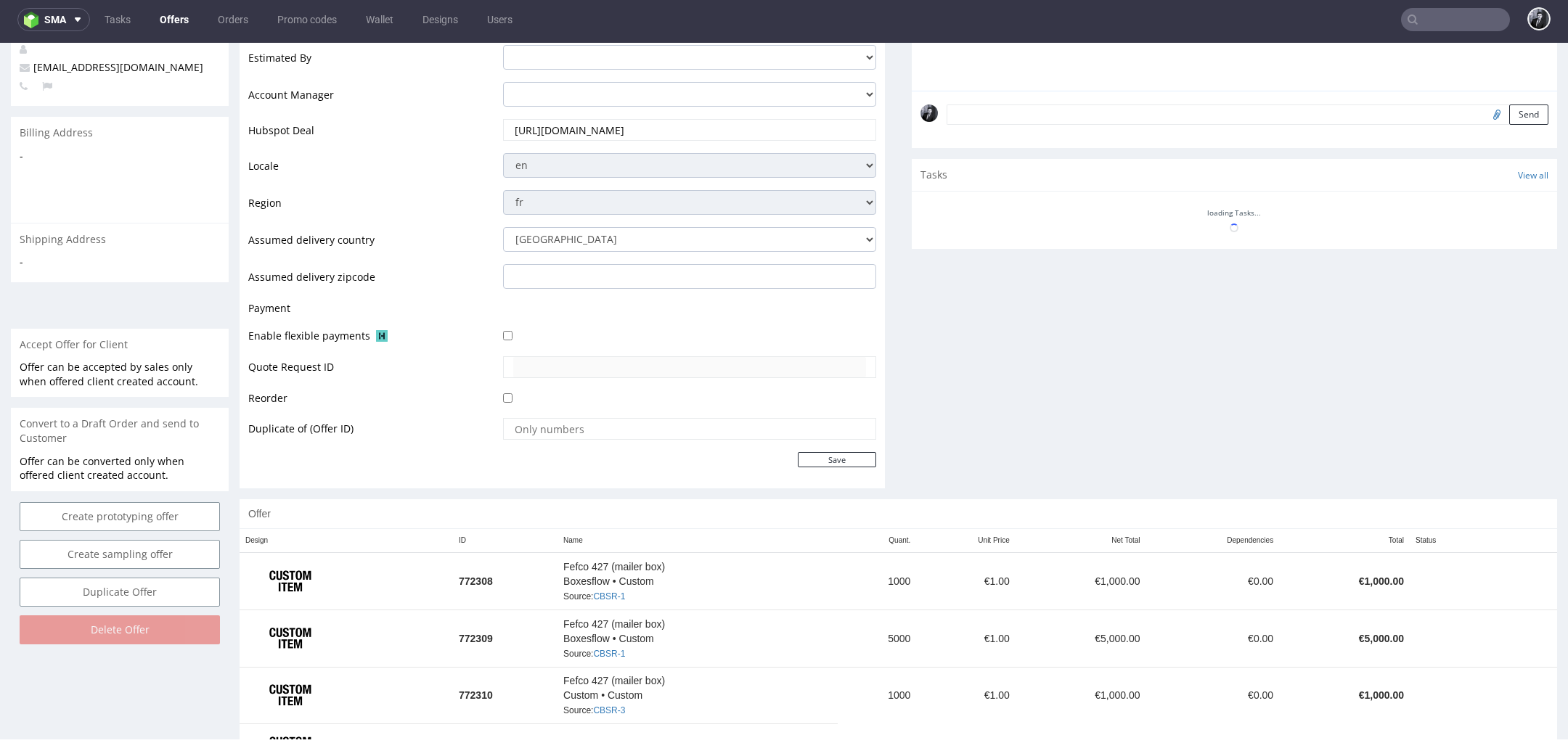
scroll to position [448, 0]
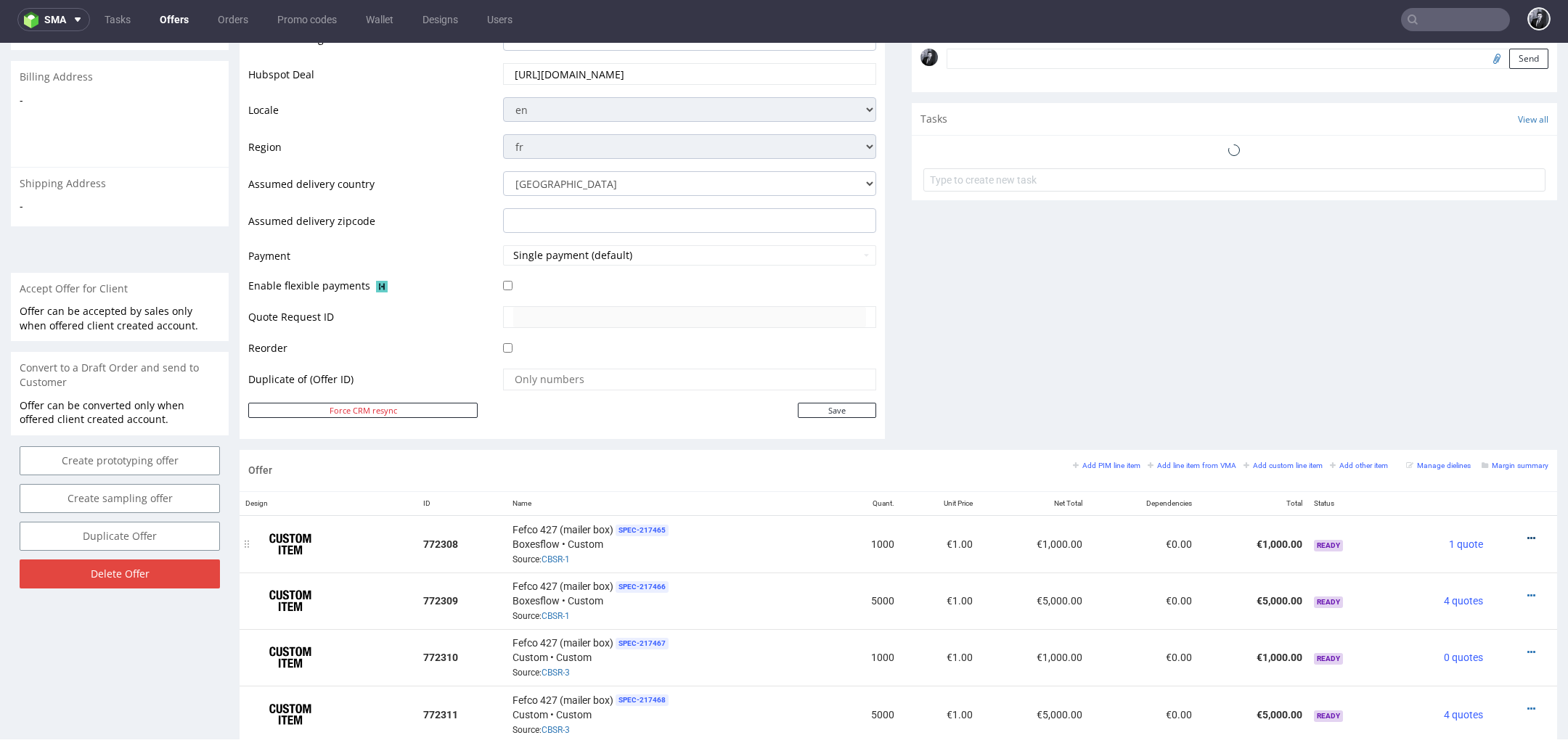
click at [1528, 536] on icon at bounding box center [1531, 539] width 8 height 10
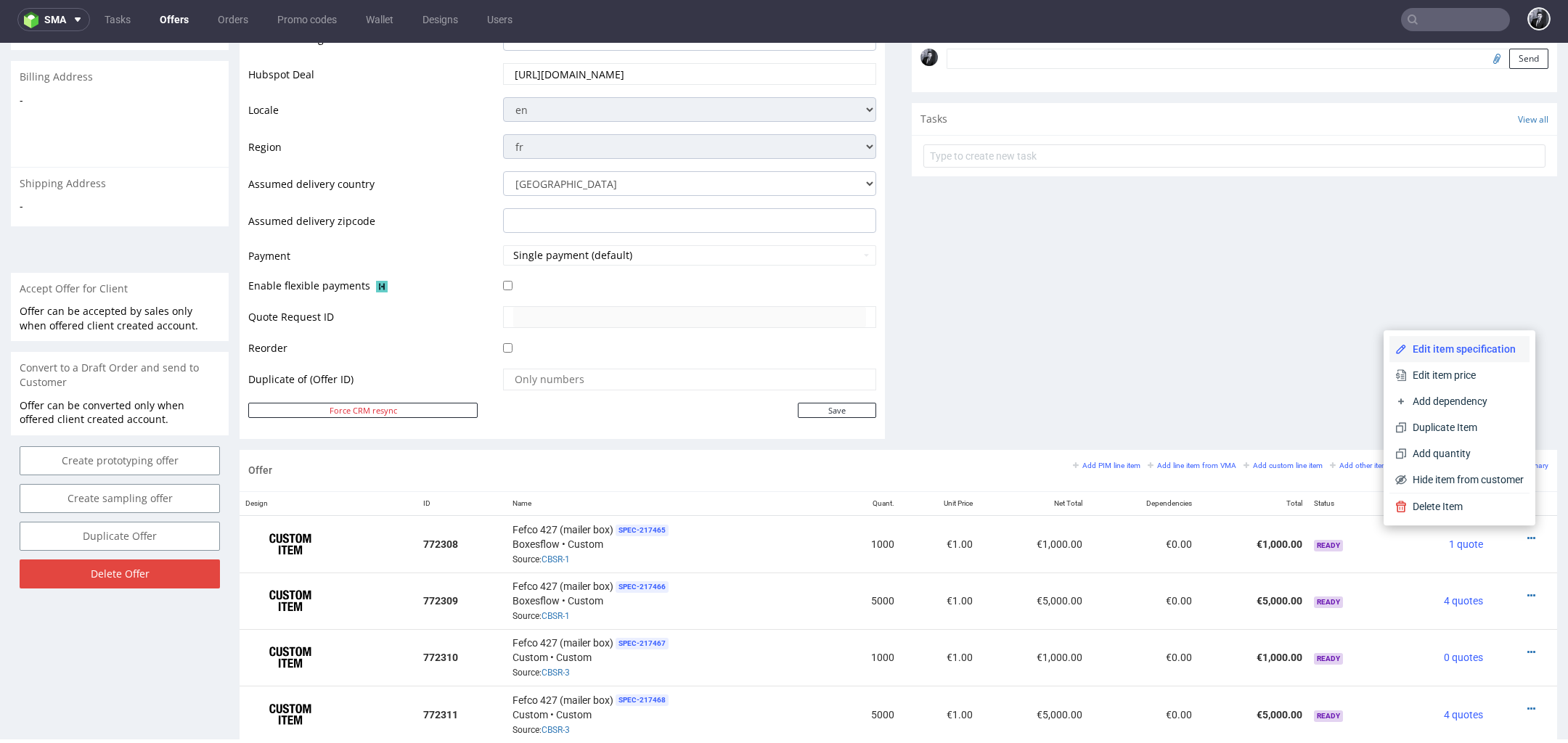
click at [1460, 353] on span "Edit item specification" at bounding box center [1465, 349] width 117 height 14
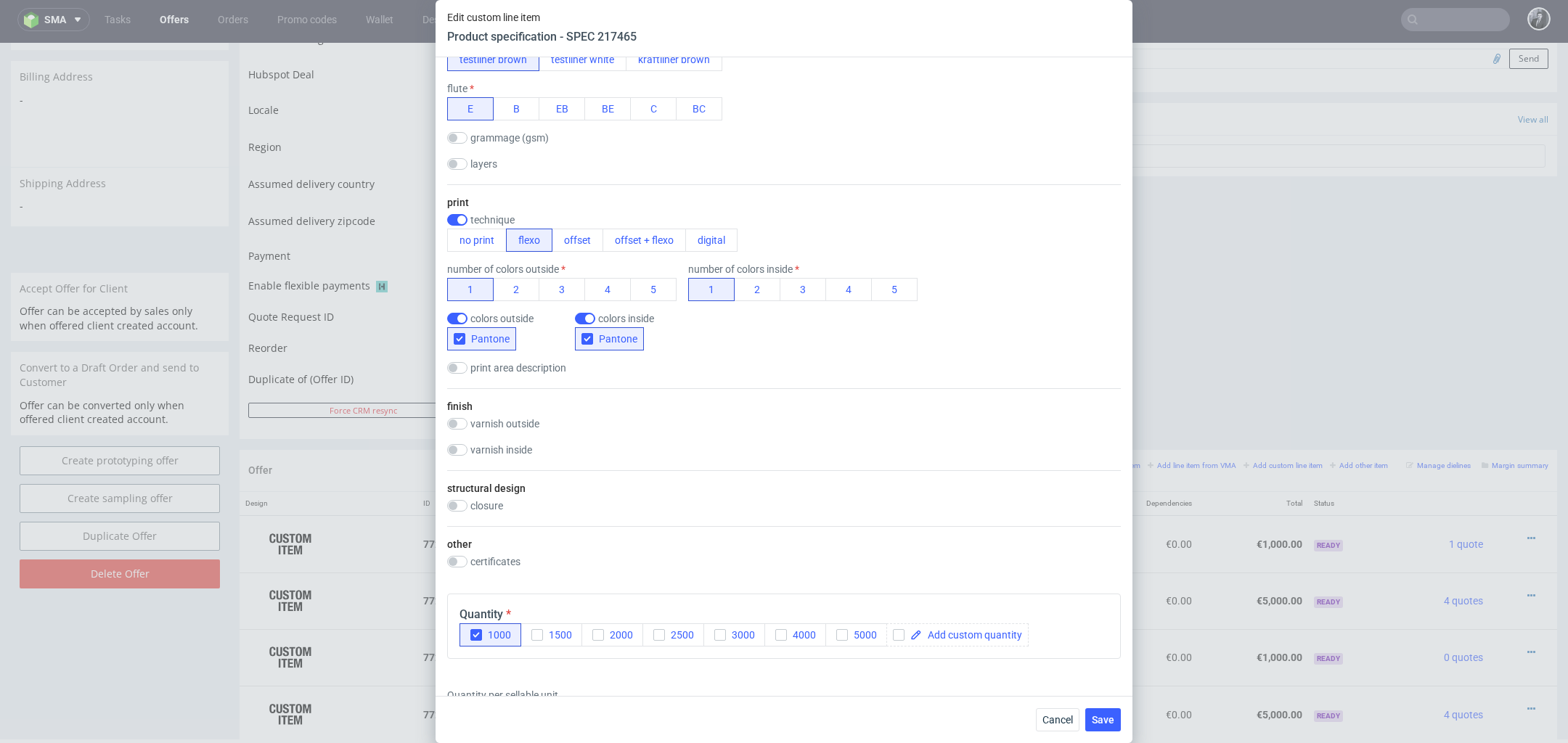
scroll to position [1232, 0]
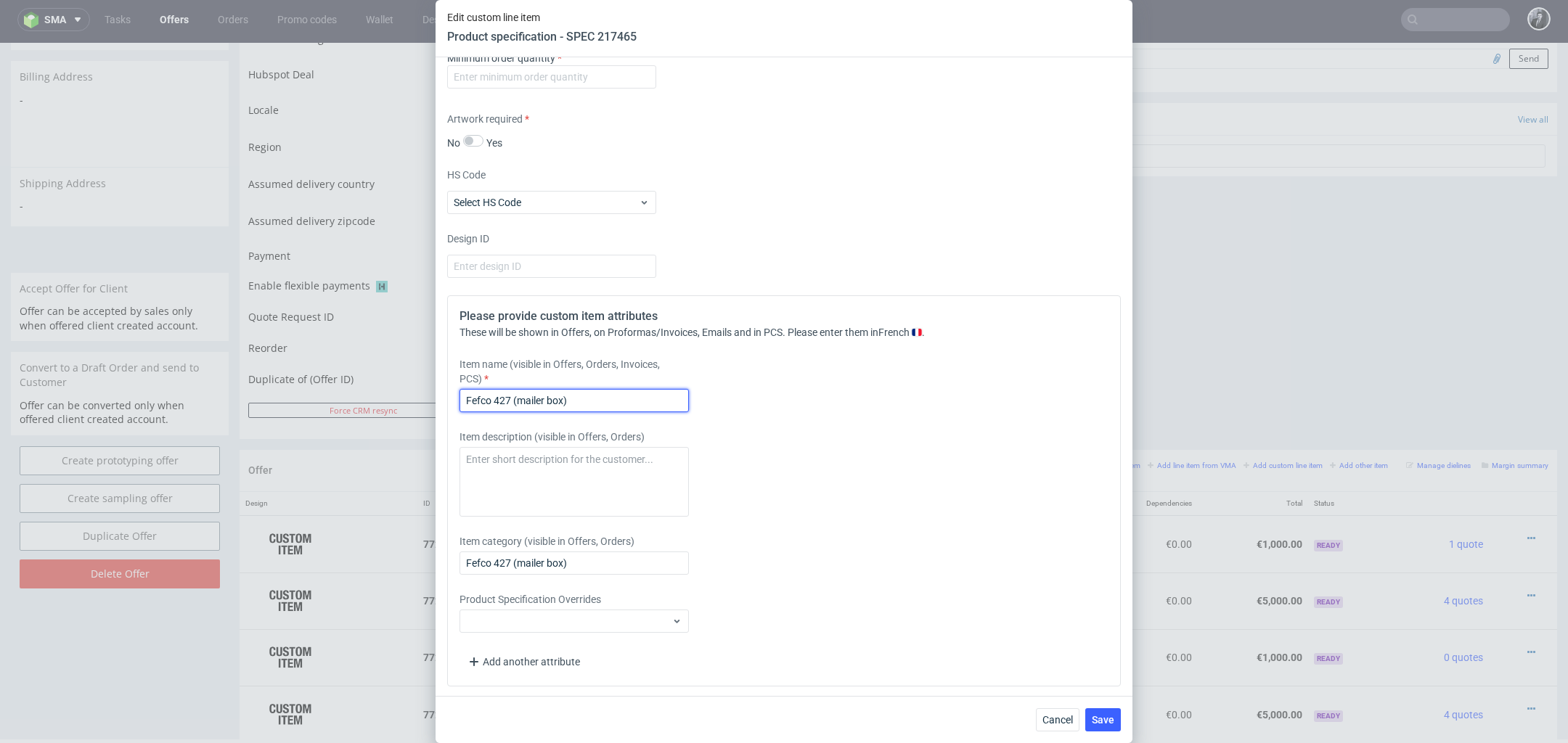
drag, startPoint x: 613, startPoint y: 401, endPoint x: 287, endPoint y: 385, distance: 326.4
click at [290, 385] on div "Edit custom line item Product specification - SPEC 217465 Supplier Custom Custo…" at bounding box center [784, 371] width 1568 height 743
click at [618, 397] on input "Boîte" at bounding box center [574, 400] width 230 height 23
click at [616, 397] on input "Boîte" at bounding box center [574, 400] width 230 height 23
click at [632, 394] on input "Boîte d’expédition personnalisable F71 (35 x 26 x 10 cm)" at bounding box center [574, 400] width 230 height 23
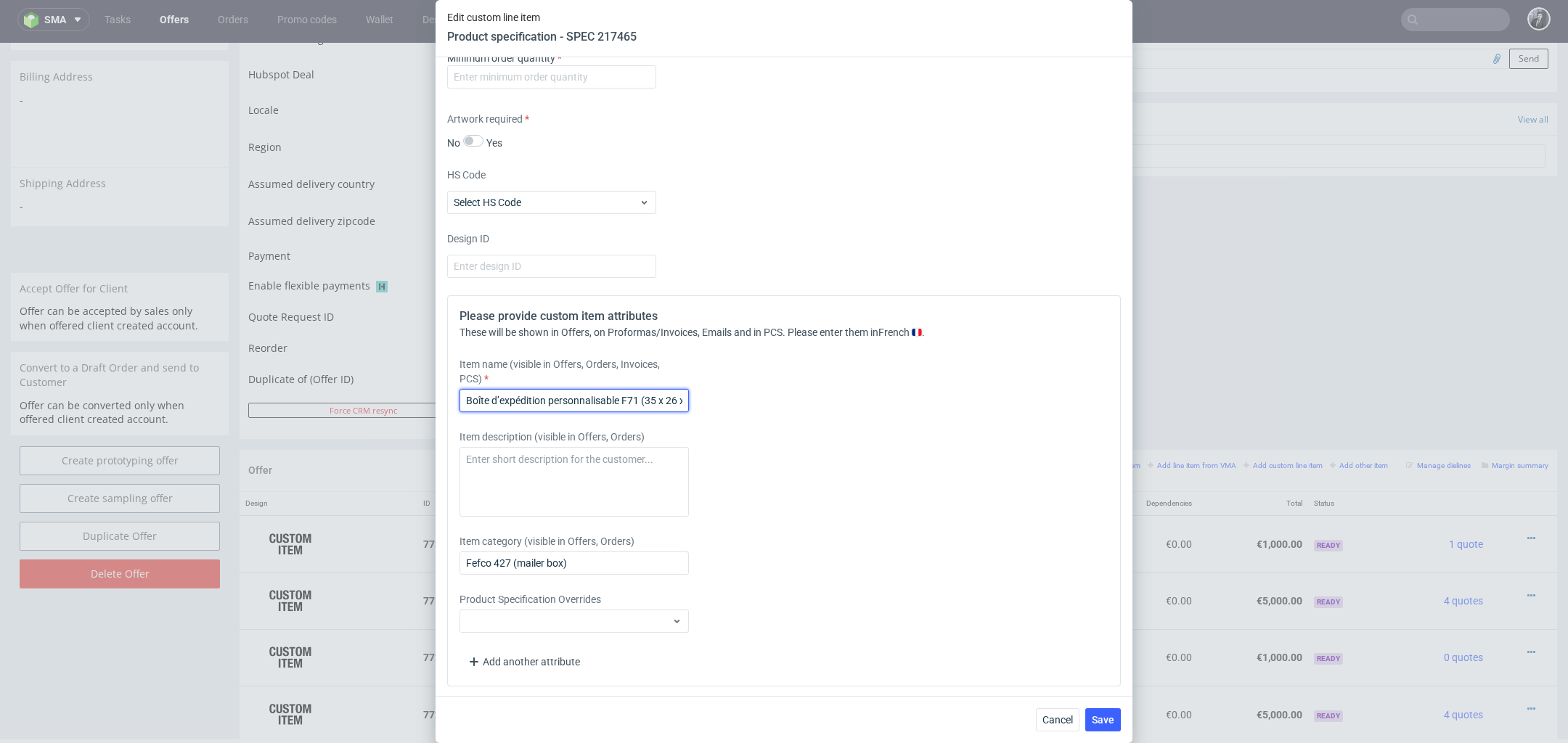
scroll to position [0, 37]
drag, startPoint x: 600, startPoint y: 397, endPoint x: 695, endPoint y: 394, distance: 95.0
click at [695, 394] on div "Item name (visible in Offers, Orders, Invoices, PCS) Boîte d’expédition personn…" at bounding box center [701, 385] width 482 height 55
type input "Boîte d’expédition personnalisée 243 x 180 x 79 cm"
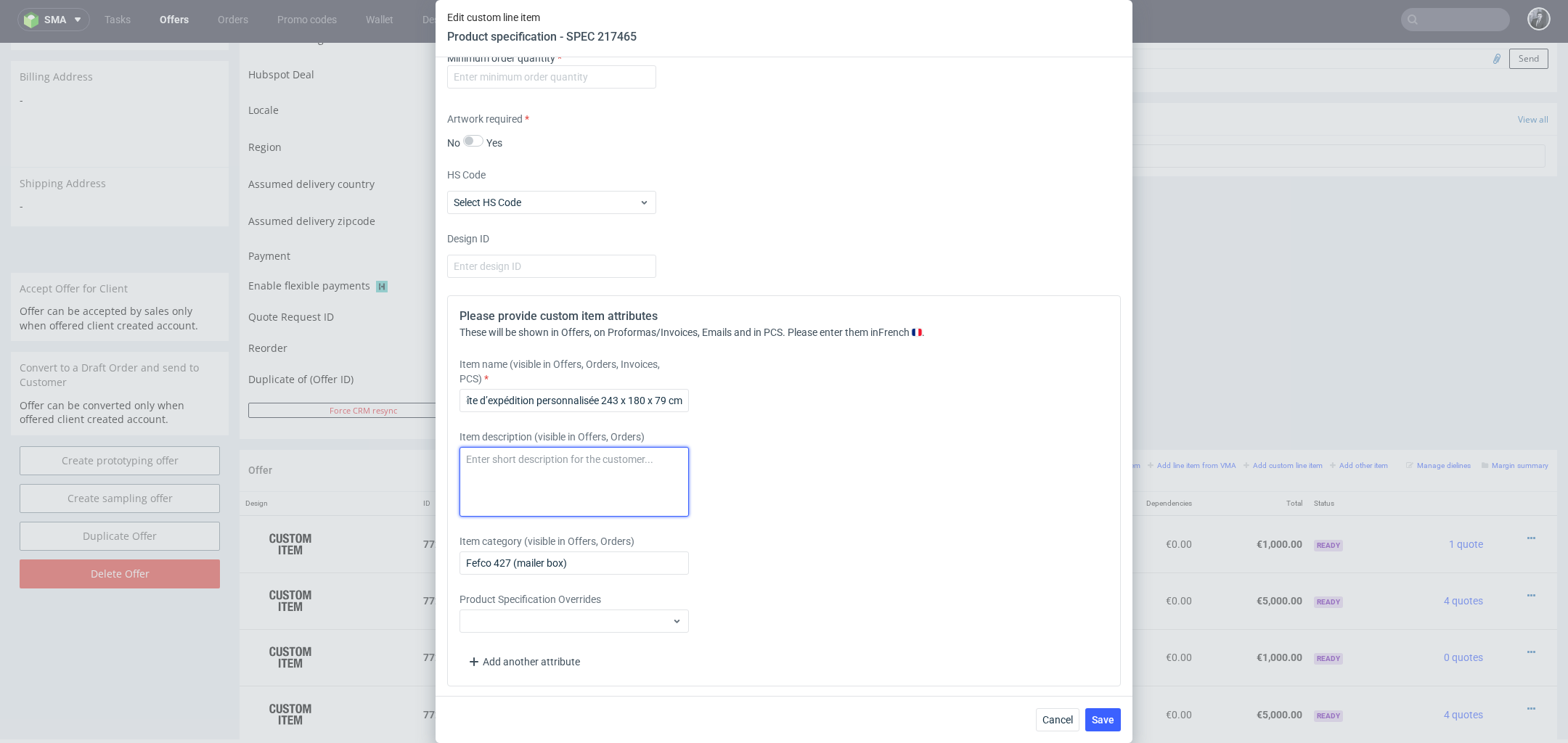
click at [635, 486] on textarea at bounding box center [574, 482] width 230 height 70
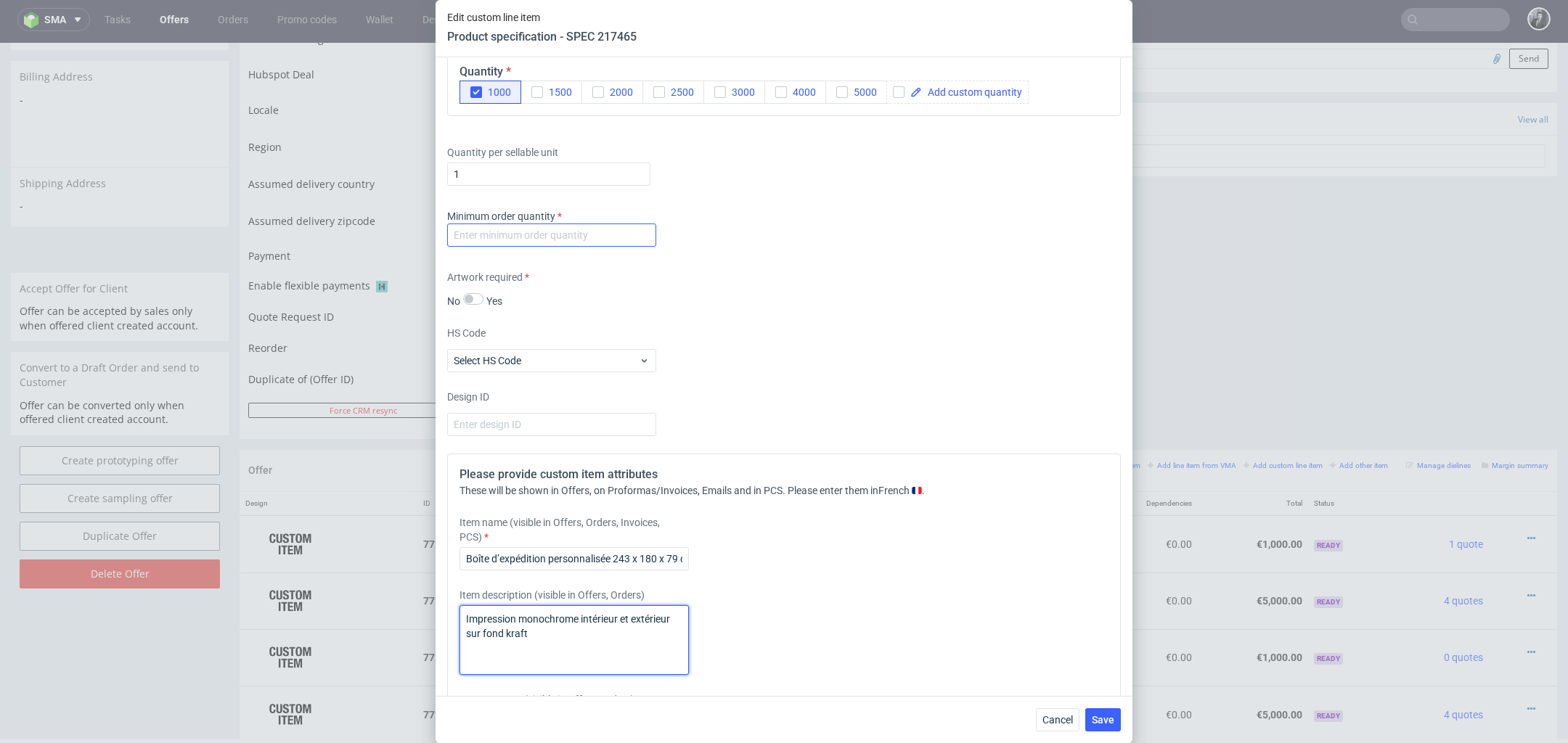
type textarea "Impression monochrome intérieur et extérieur sur fond kraft"
click at [608, 233] on input "number" at bounding box center [552, 235] width 209 height 23
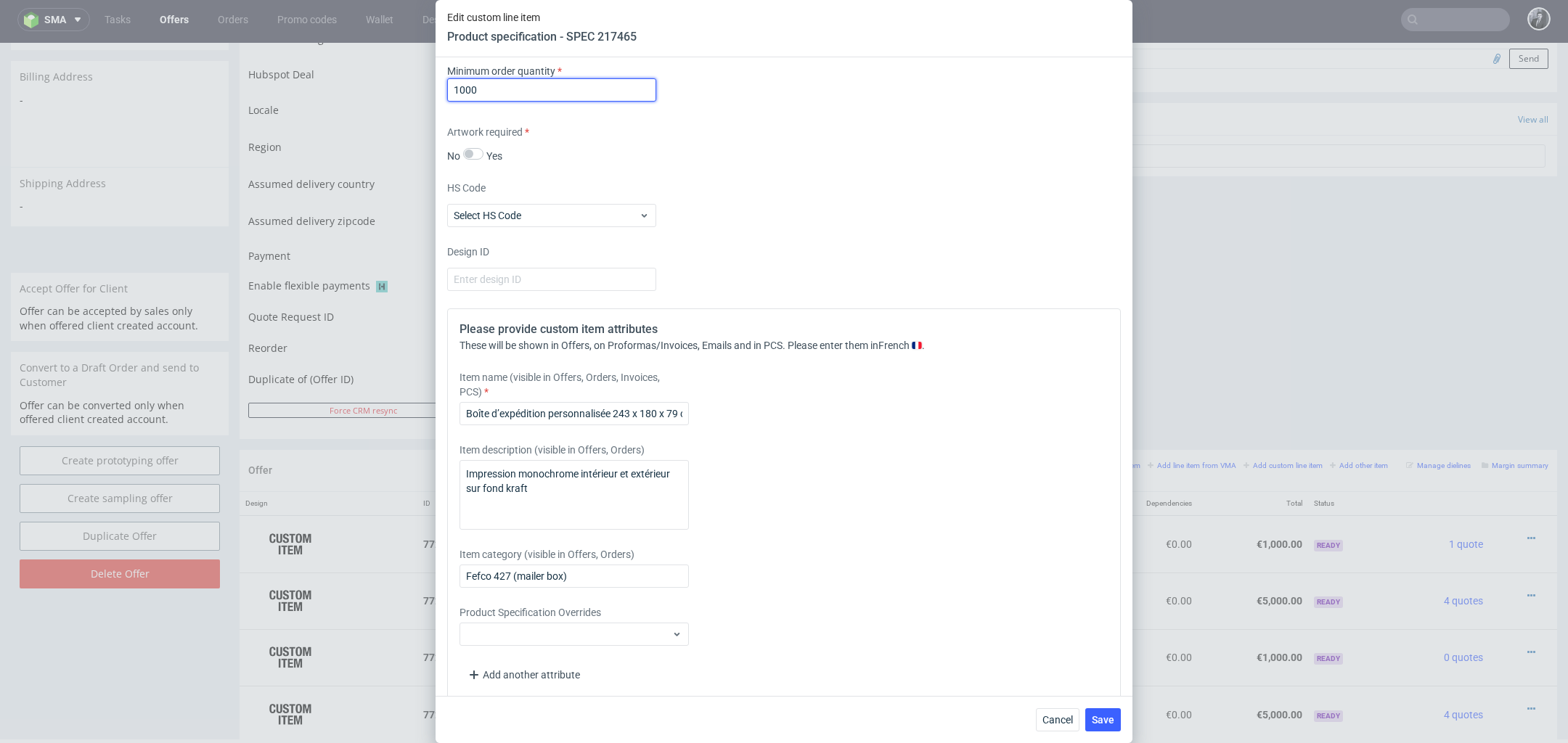
scroll to position [1232, 0]
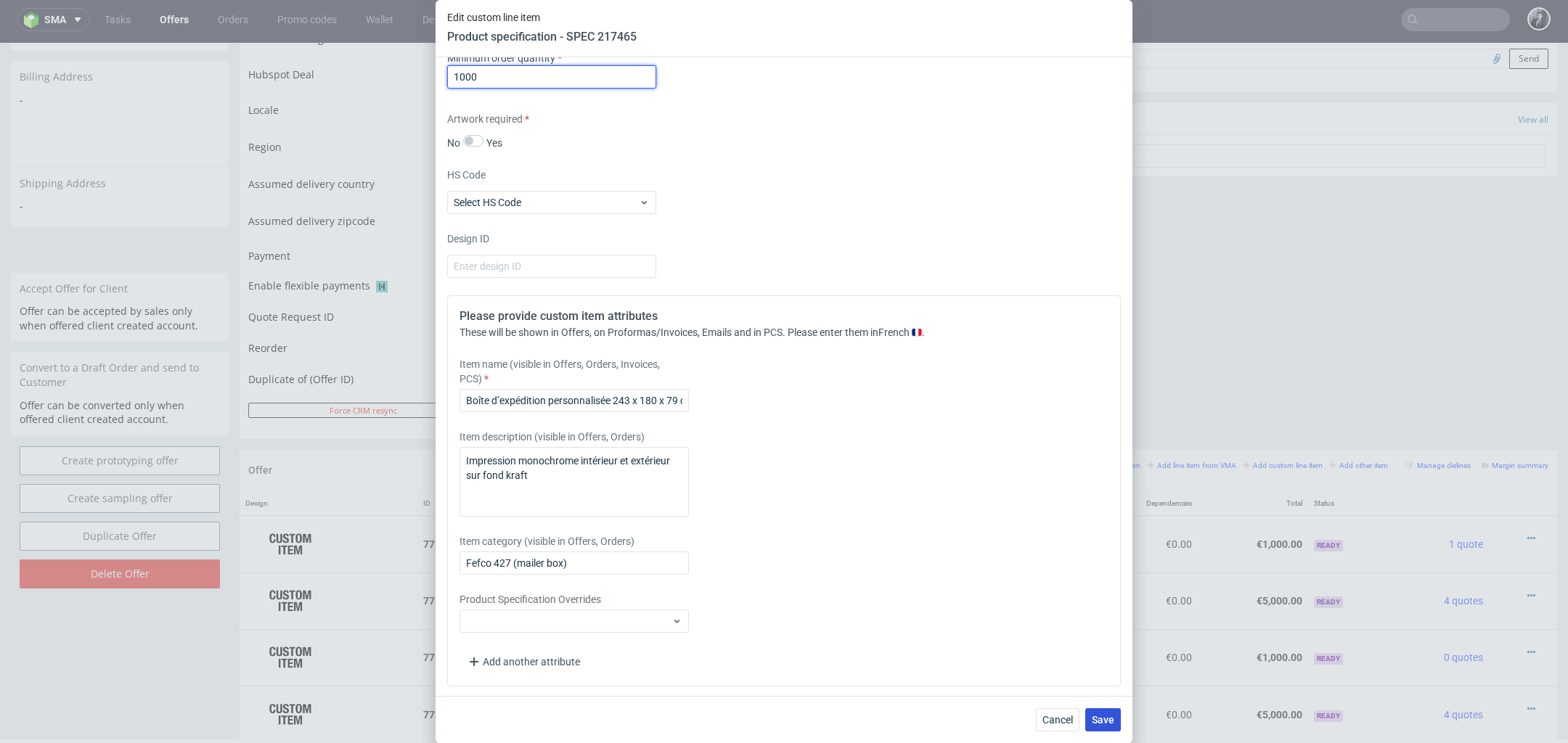
type input "1000"
click at [1113, 727] on button "Save" at bounding box center [1103, 720] width 36 height 23
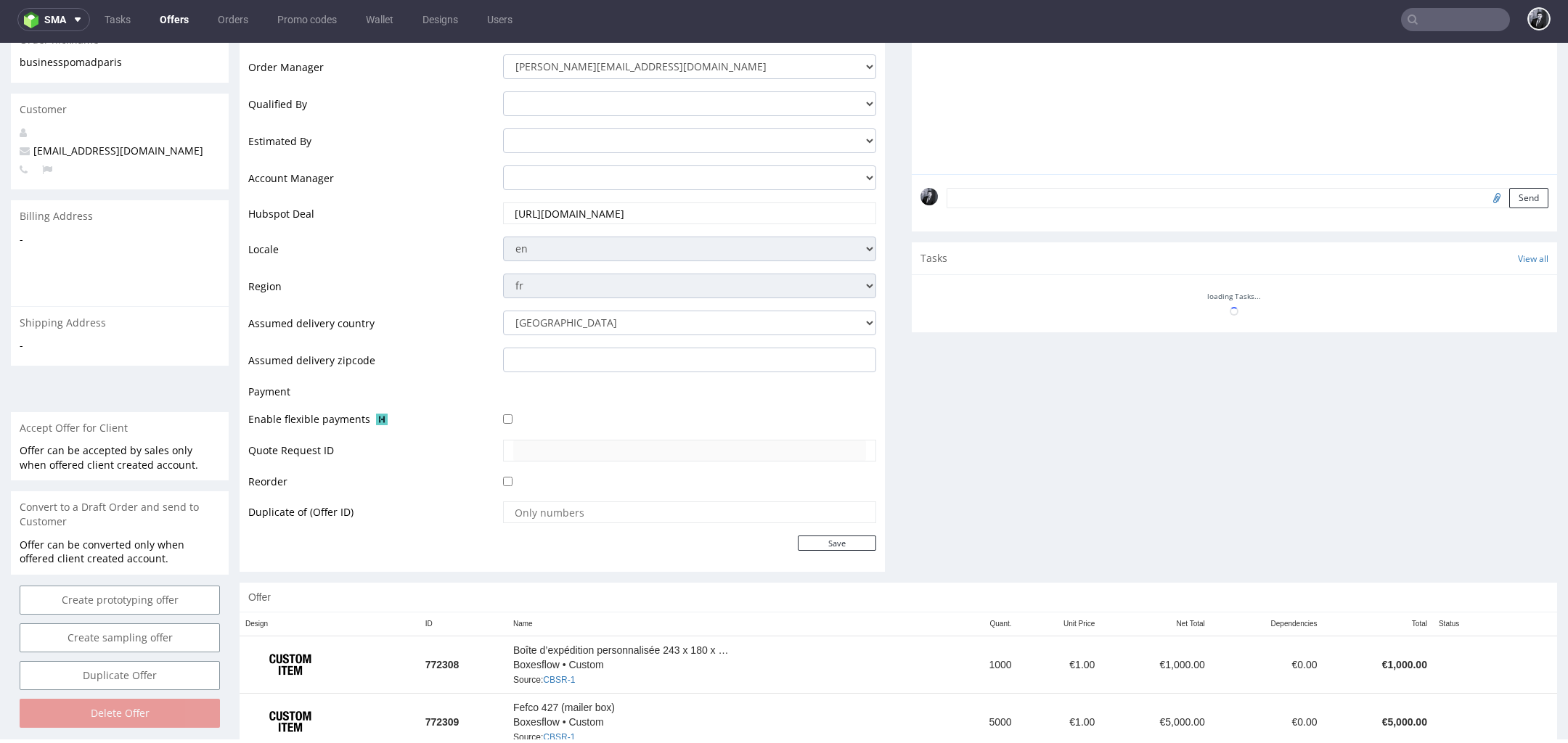
scroll to position [393, 0]
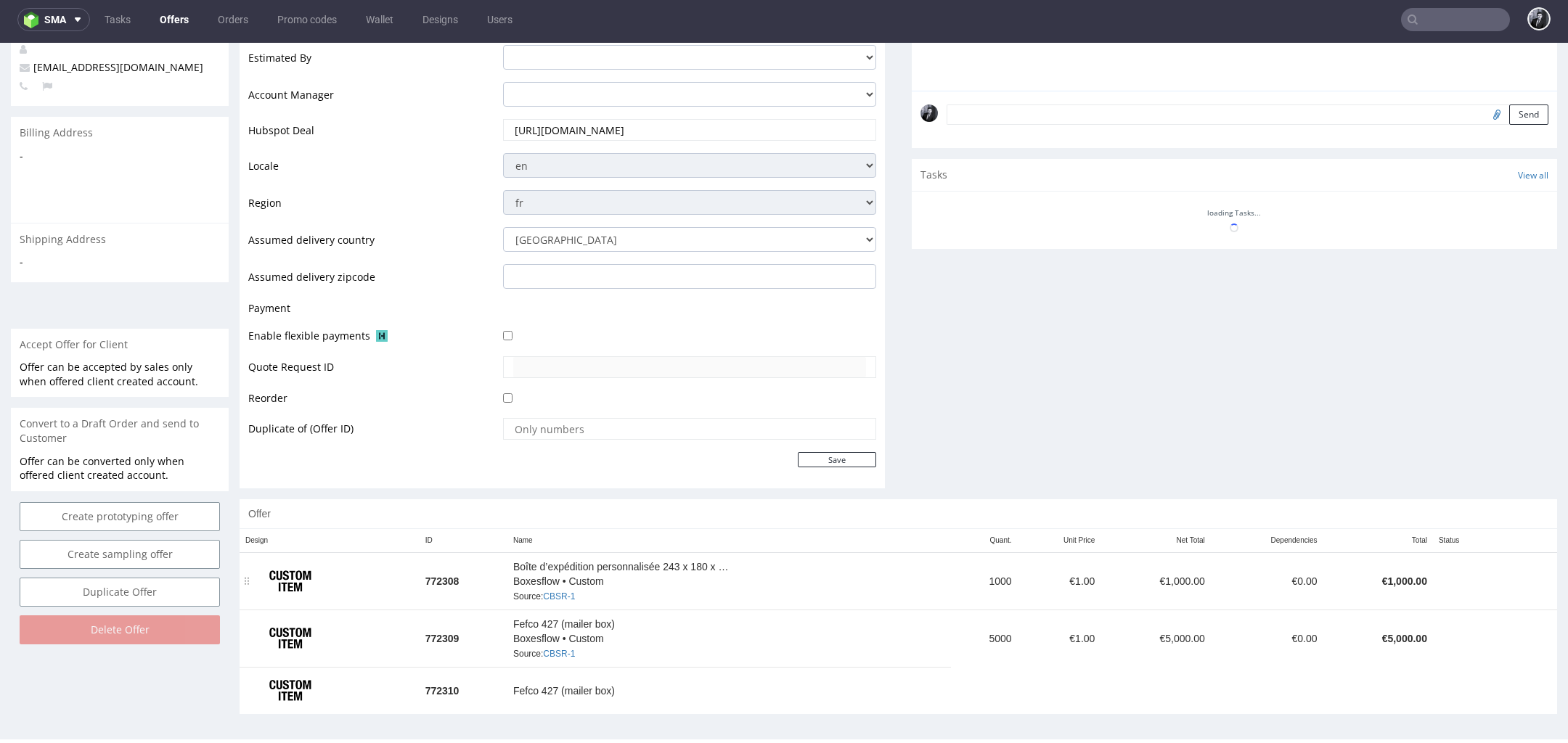
click at [508, 565] on td "Boîte d’expédition personnalisée 243 x 180 x 79 cm Boxesflow • Custom Source: C…" at bounding box center [729, 581] width 444 height 58
drag, startPoint x: 510, startPoint y: 565, endPoint x: 675, endPoint y: 563, distance: 165.0
click at [675, 563] on span "Boîte d’expédition personnalisée 243 x 180 x 79 cm" at bounding box center [622, 566] width 218 height 14
copy span "Boîte d’expédition personnalisée 243"
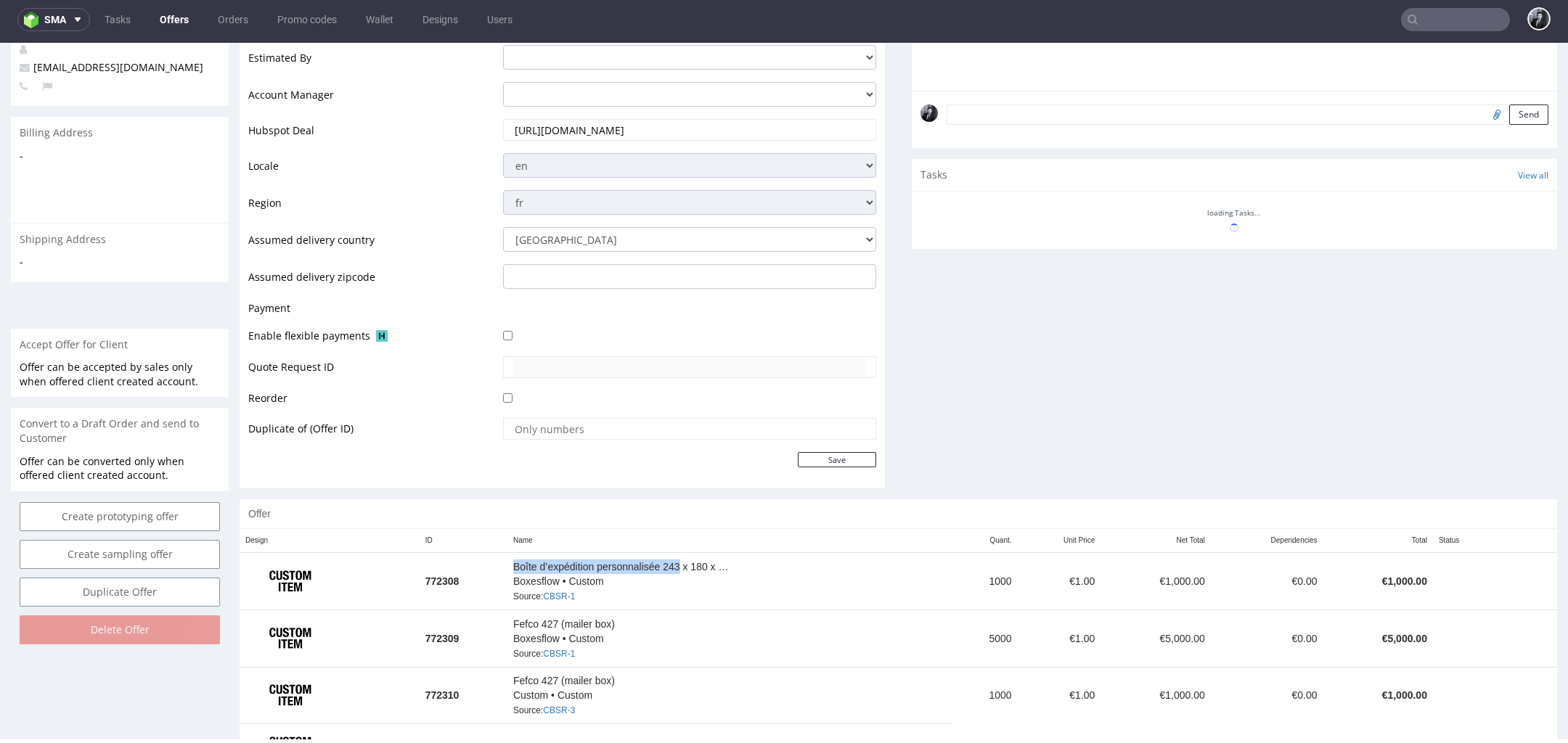
scroll to position [448, 0]
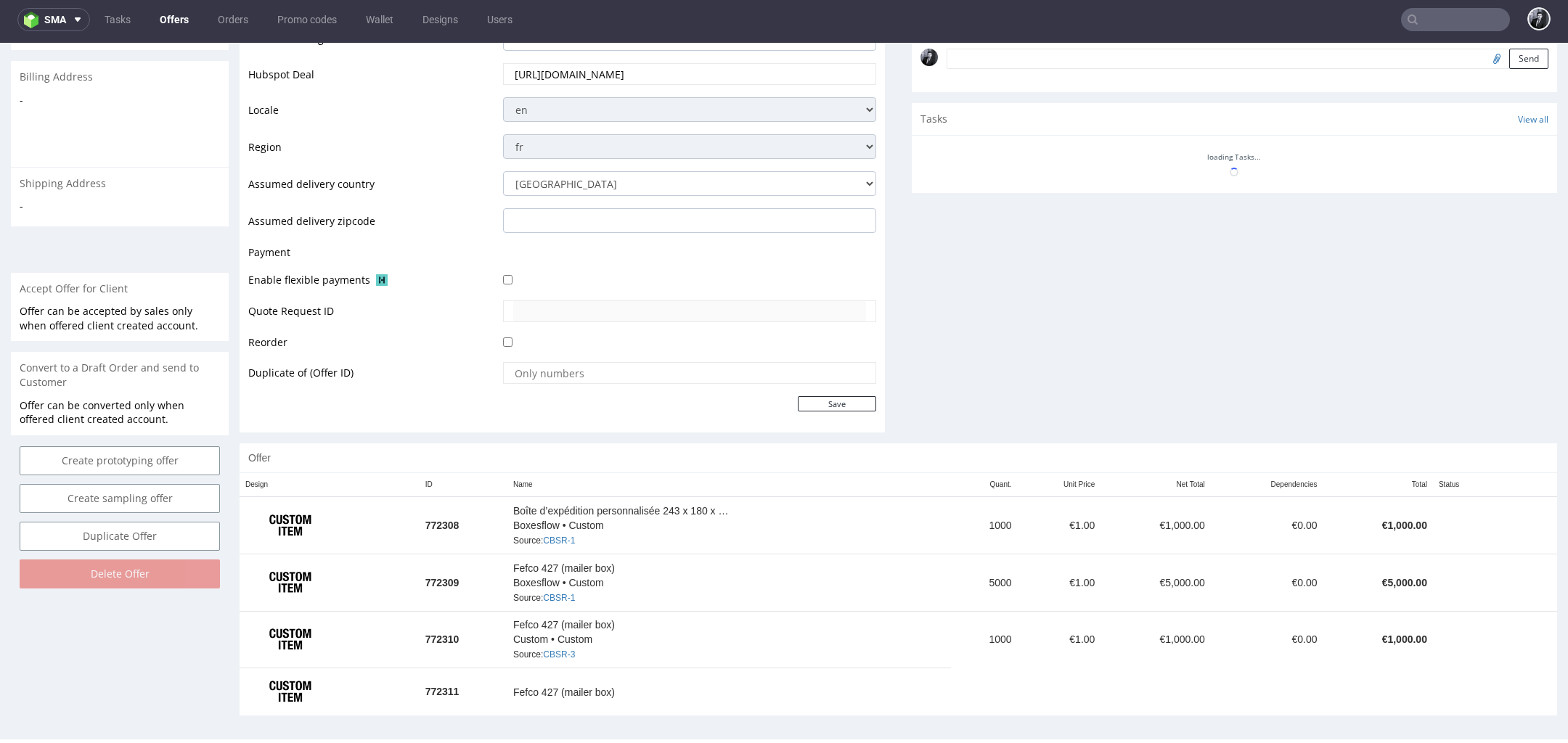
click at [992, 405] on div "Comments User (0) Automatic (0) Attachments (0) All (0) View all (0) Send Tasks…" at bounding box center [1234, 85] width 645 height 717
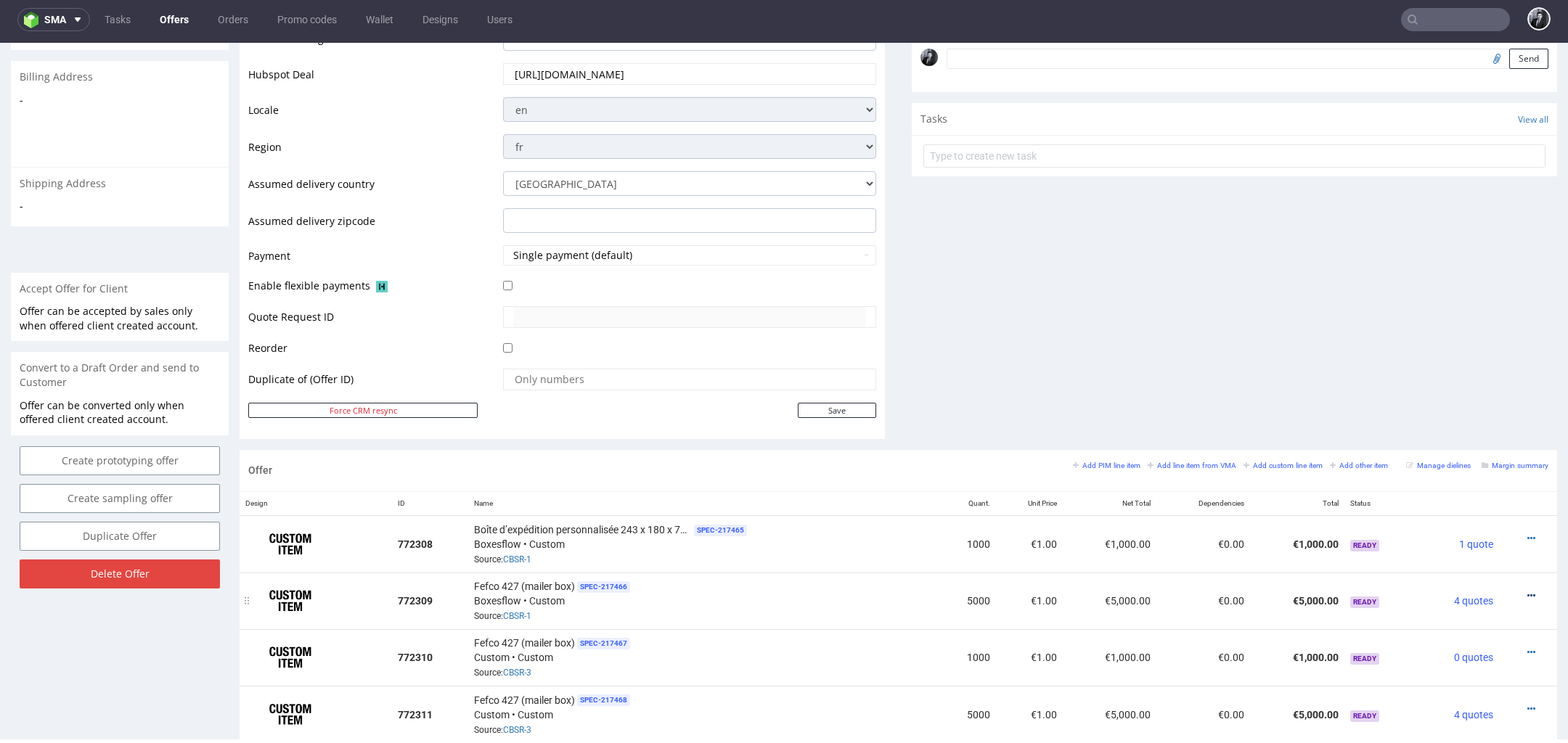
click at [1528, 591] on icon at bounding box center [1531, 596] width 8 height 10
click at [1472, 406] on span "Edit item specification" at bounding box center [1465, 406] width 117 height 14
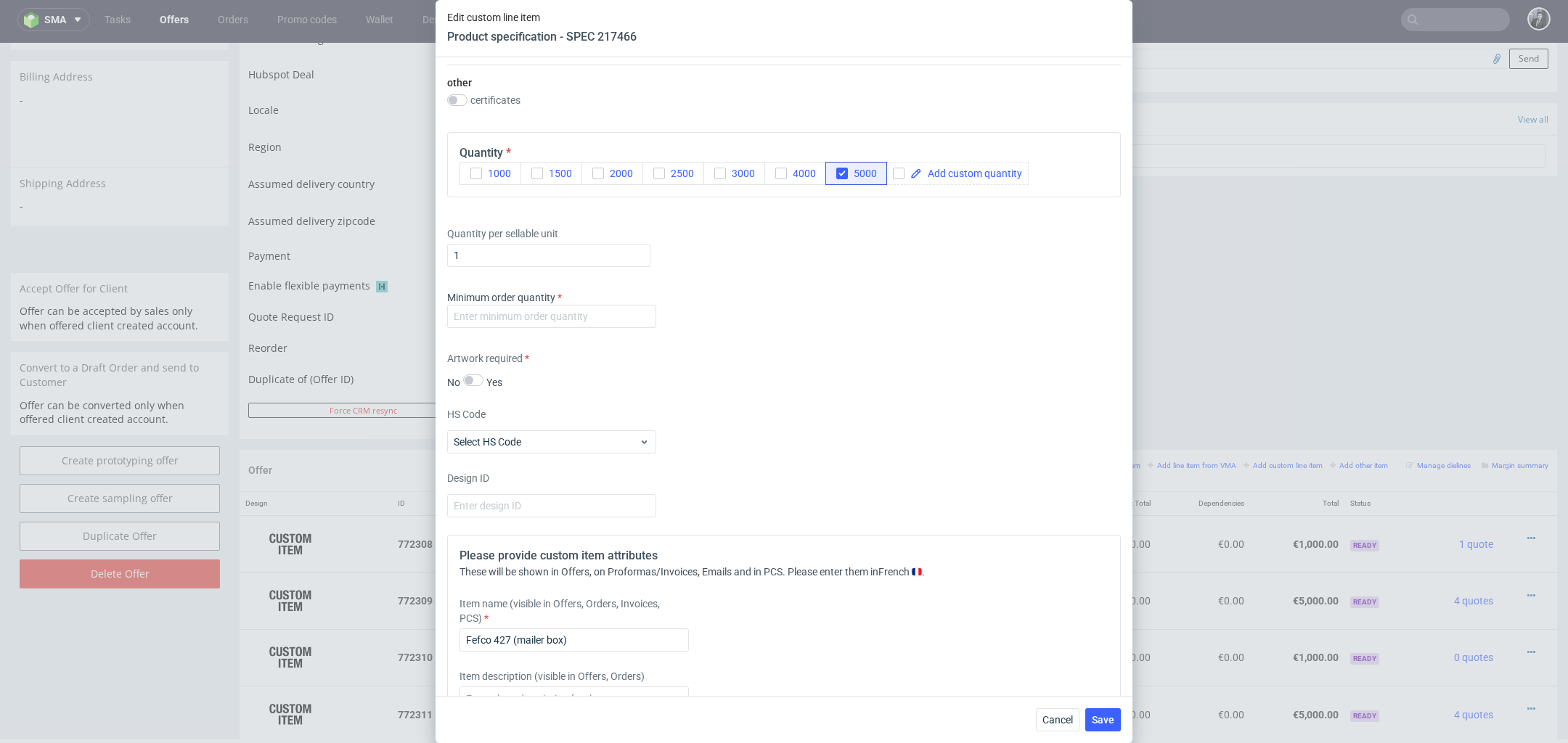
scroll to position [1232, 0]
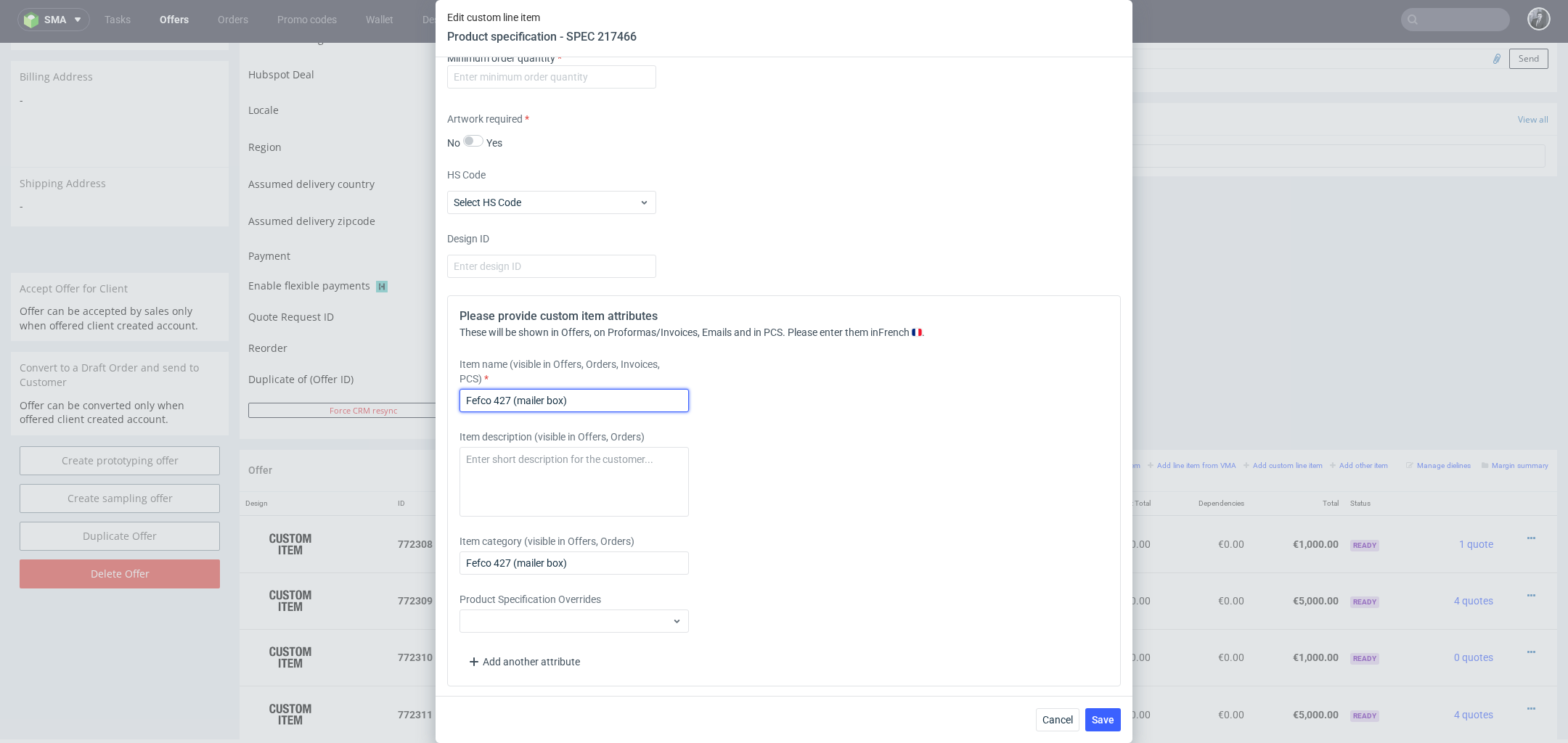
drag, startPoint x: 624, startPoint y: 394, endPoint x: 409, endPoint y: 391, distance: 215.0
click at [411, 392] on div "Edit custom line item Product specification - SPEC 217466 Supplier Custom Custo…" at bounding box center [784, 371] width 1568 height 743
paste input "Boîte d’expédition personnalisée 243"
type input "Boîte d’expédition personnalisée 243 x 180 x 79 cm"
click at [640, 470] on textarea at bounding box center [574, 482] width 230 height 70
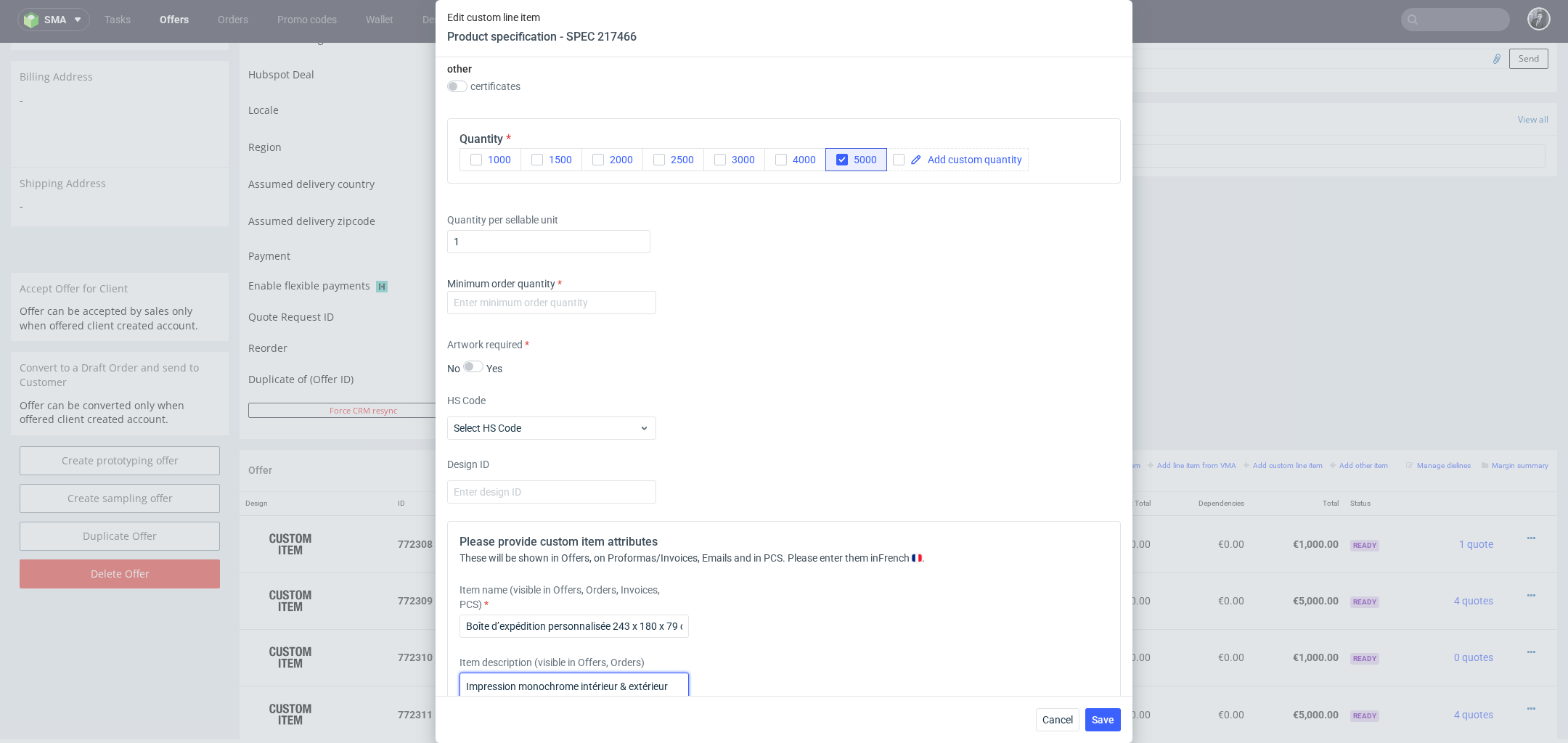
scroll to position [948, 0]
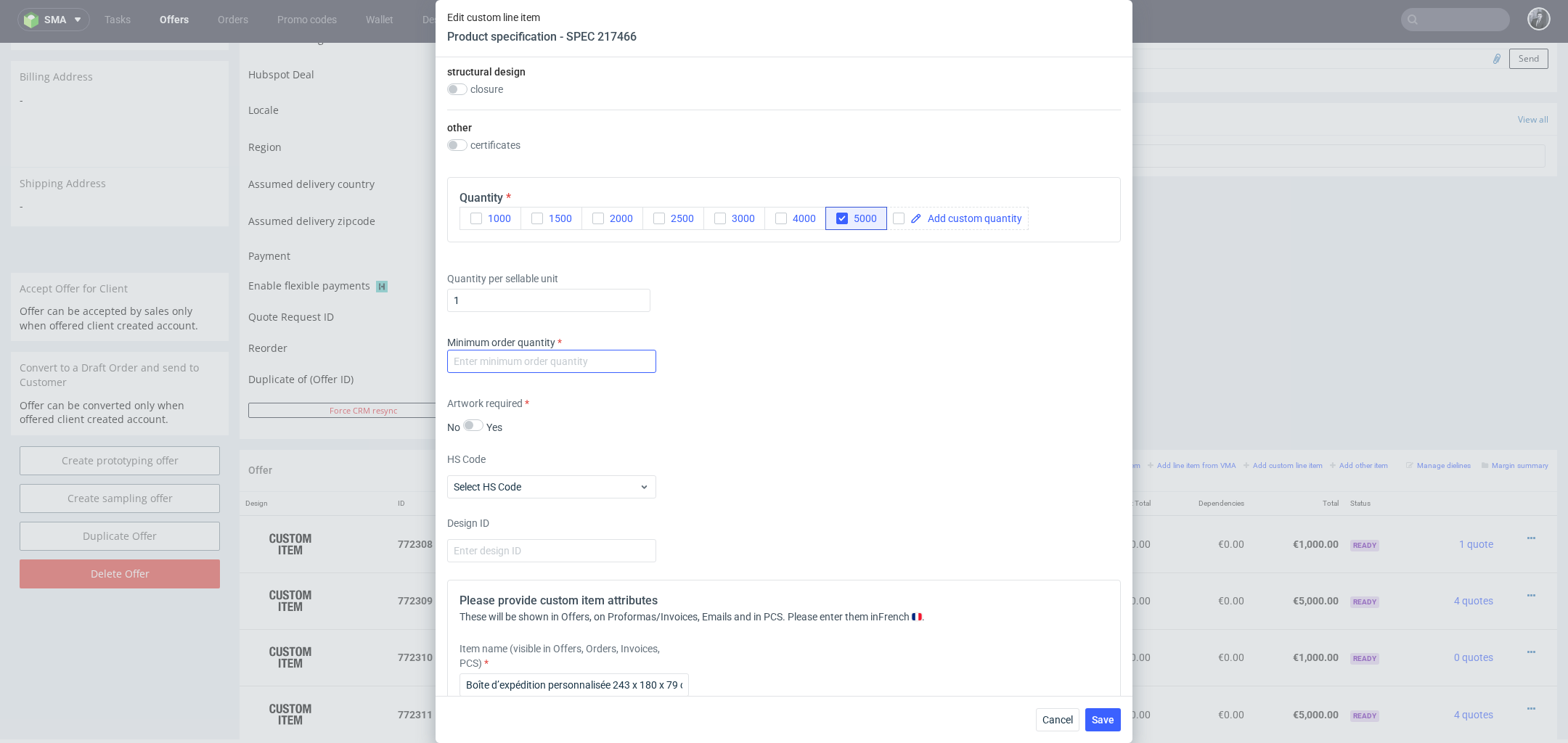
type textarea "Impression monochrome intérieur & extérieur sur fond kraft"
click at [629, 356] on input "number" at bounding box center [552, 361] width 209 height 23
type input "5000"
click at [1104, 715] on span "Save" at bounding box center [1103, 720] width 22 height 10
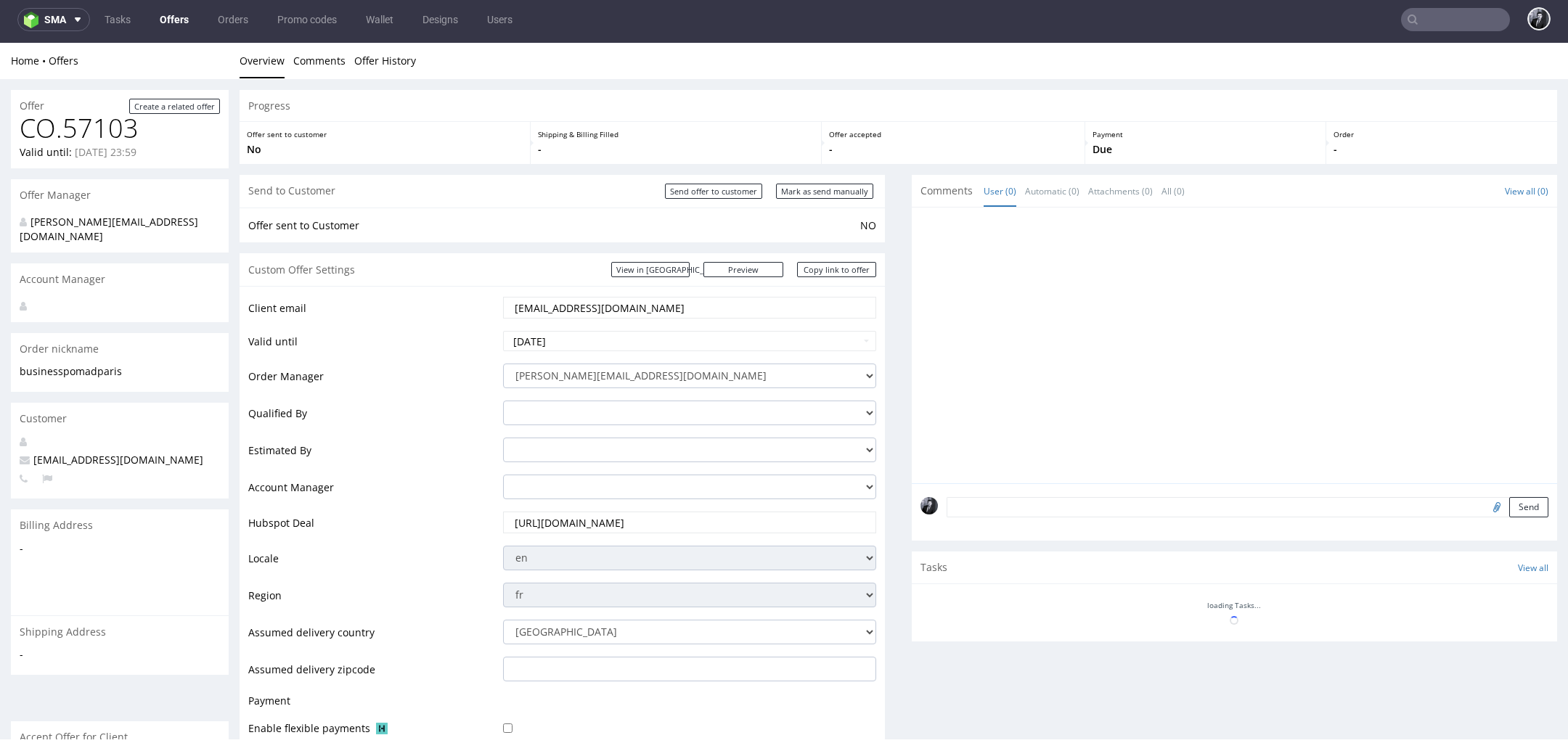
scroll to position [448, 0]
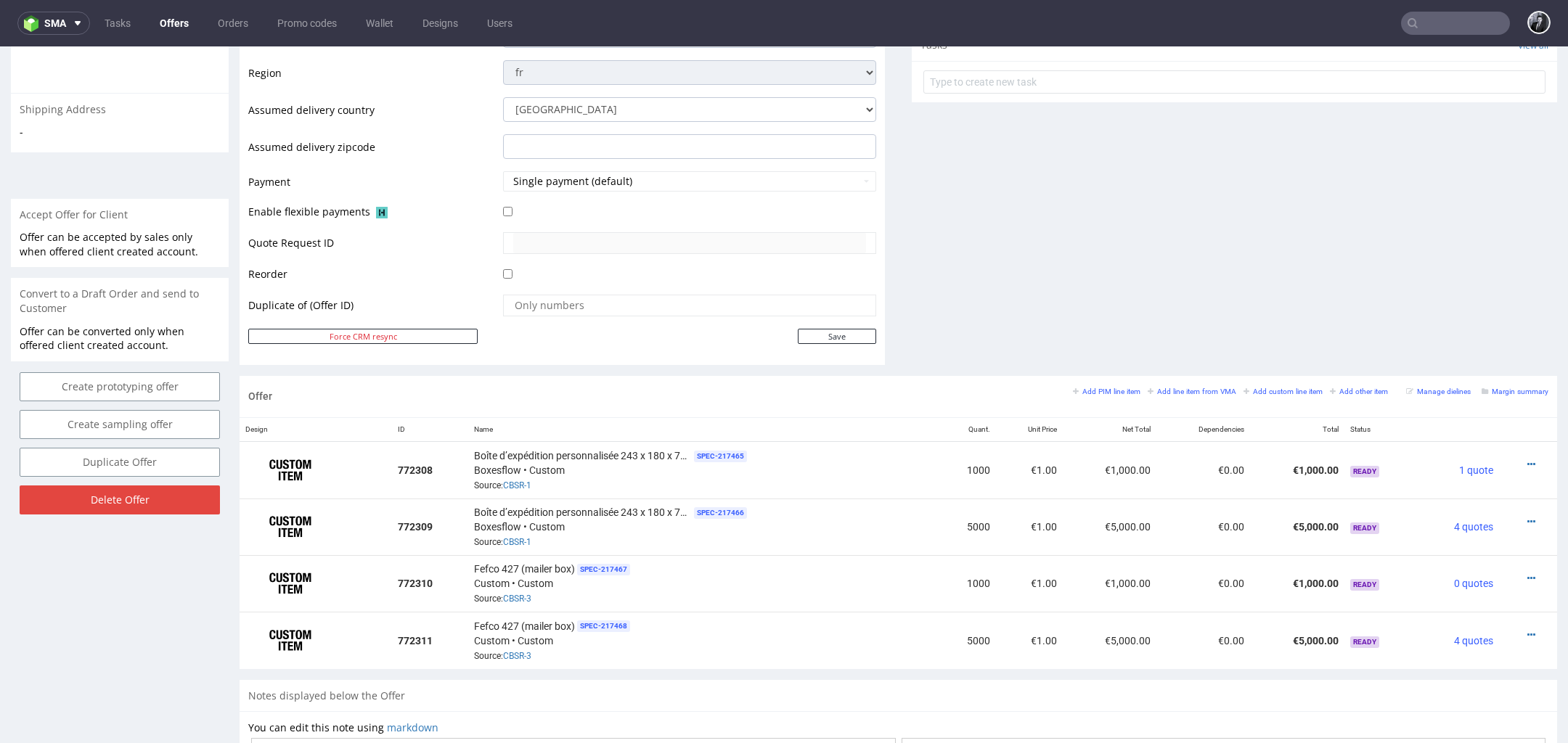
scroll to position [538, 0]
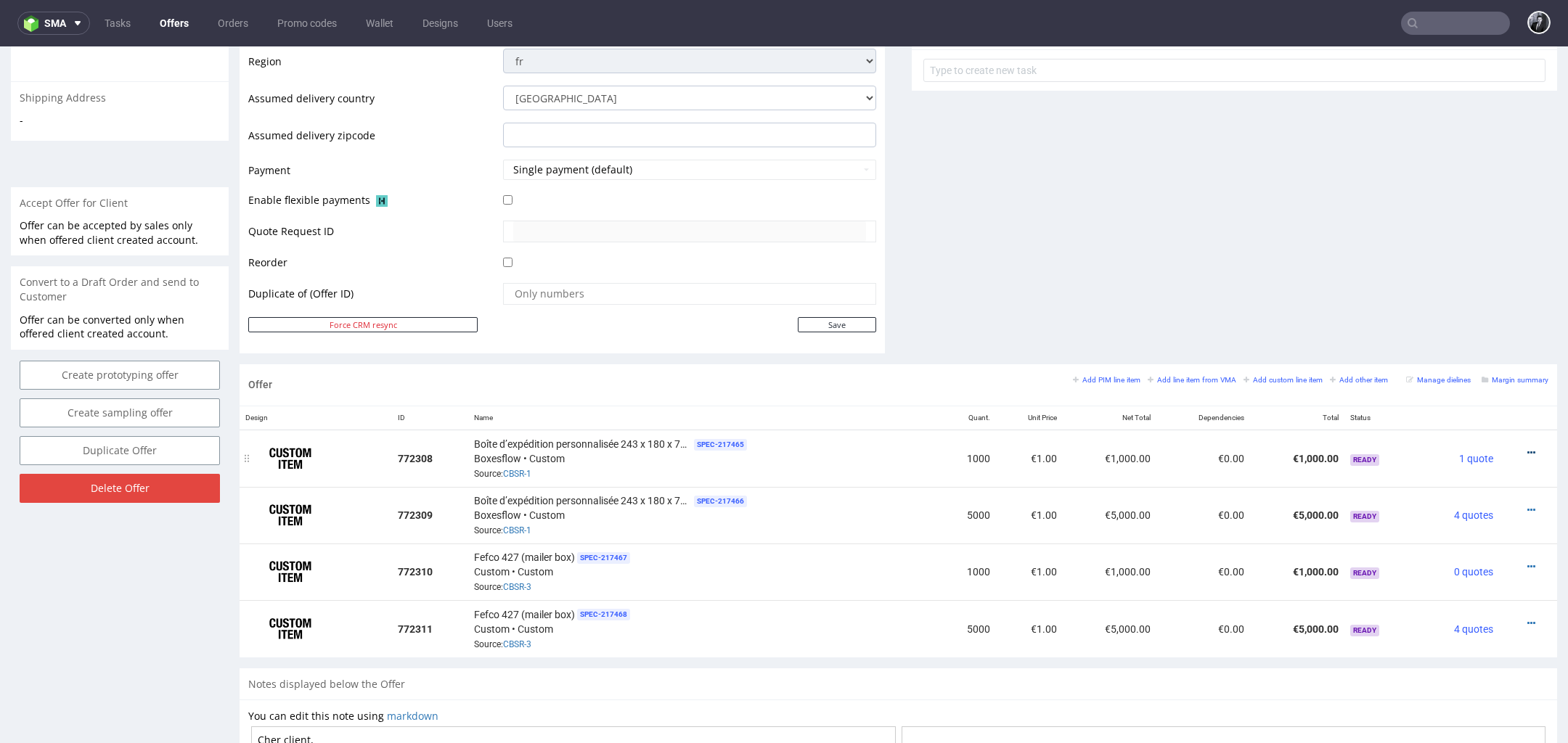
click at [1528, 449] on icon at bounding box center [1531, 453] width 8 height 10
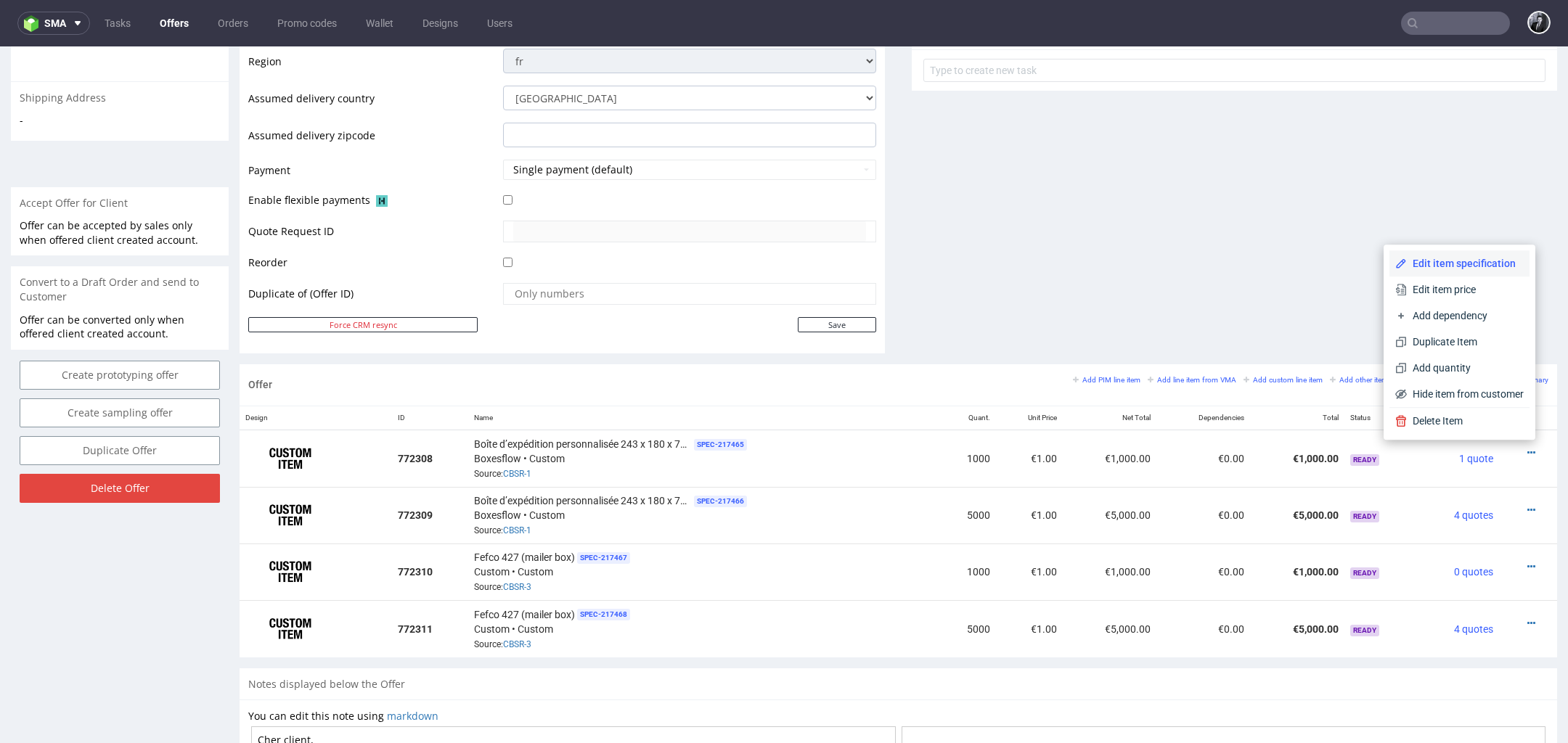
click at [1468, 268] on span "Edit item specification" at bounding box center [1465, 263] width 117 height 14
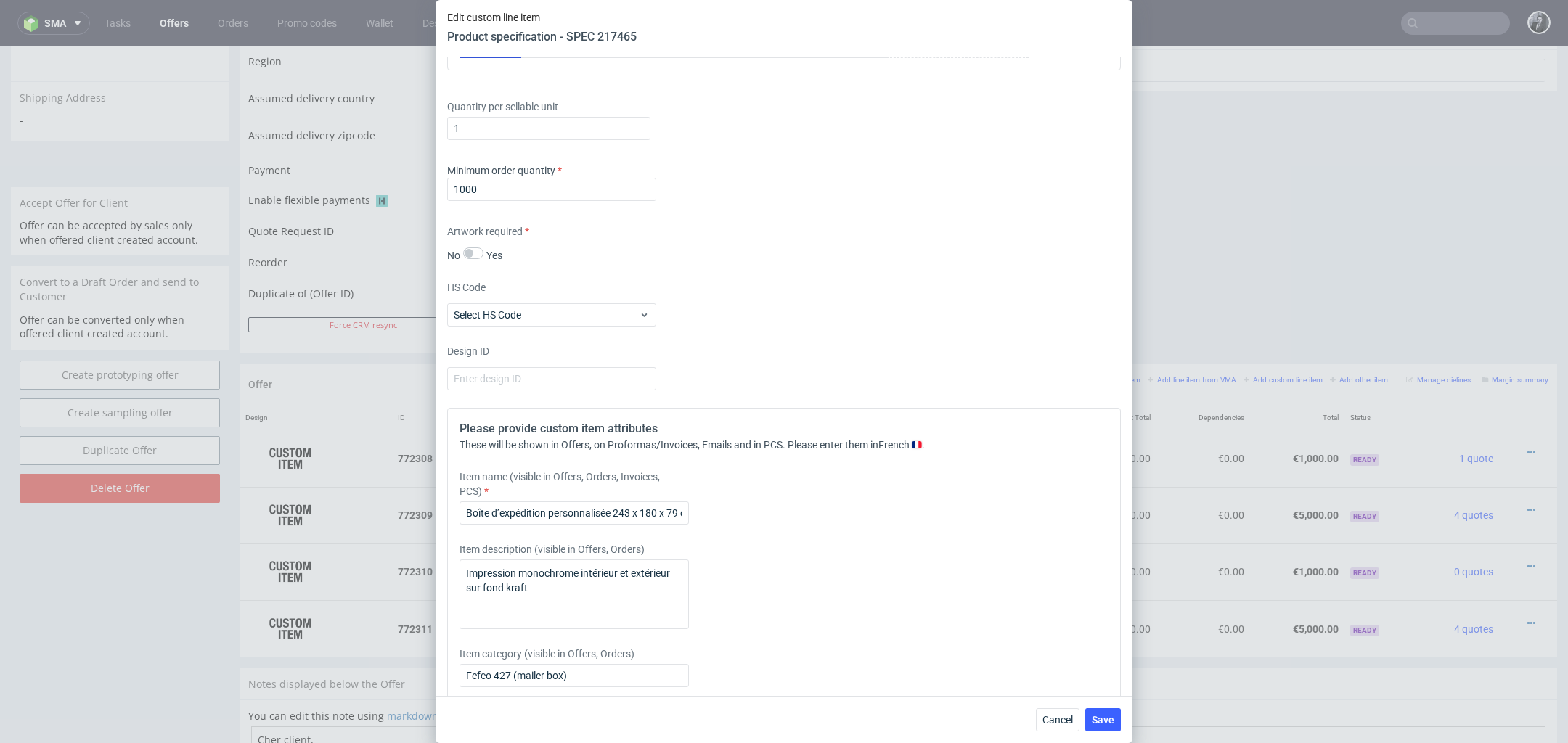
scroll to position [1232, 0]
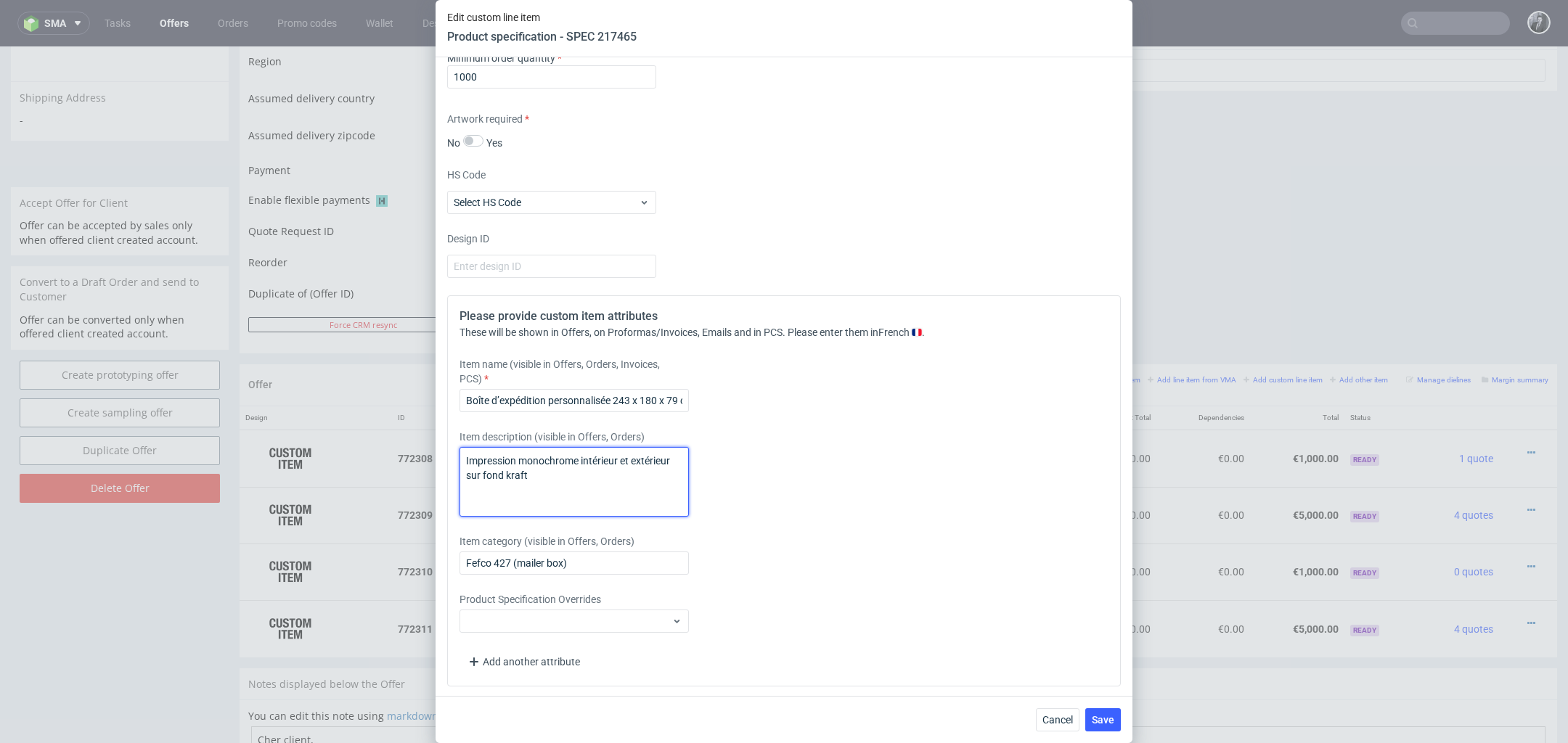
drag, startPoint x: 606, startPoint y: 483, endPoint x: 418, endPoint y: 462, distance: 189.2
click at [418, 462] on div "Edit custom line item Product specification - SPEC 217465 Supplier Custom Custo…" at bounding box center [784, 371] width 1568 height 743
click at [1058, 718] on span "Cancel" at bounding box center [1058, 720] width 31 height 10
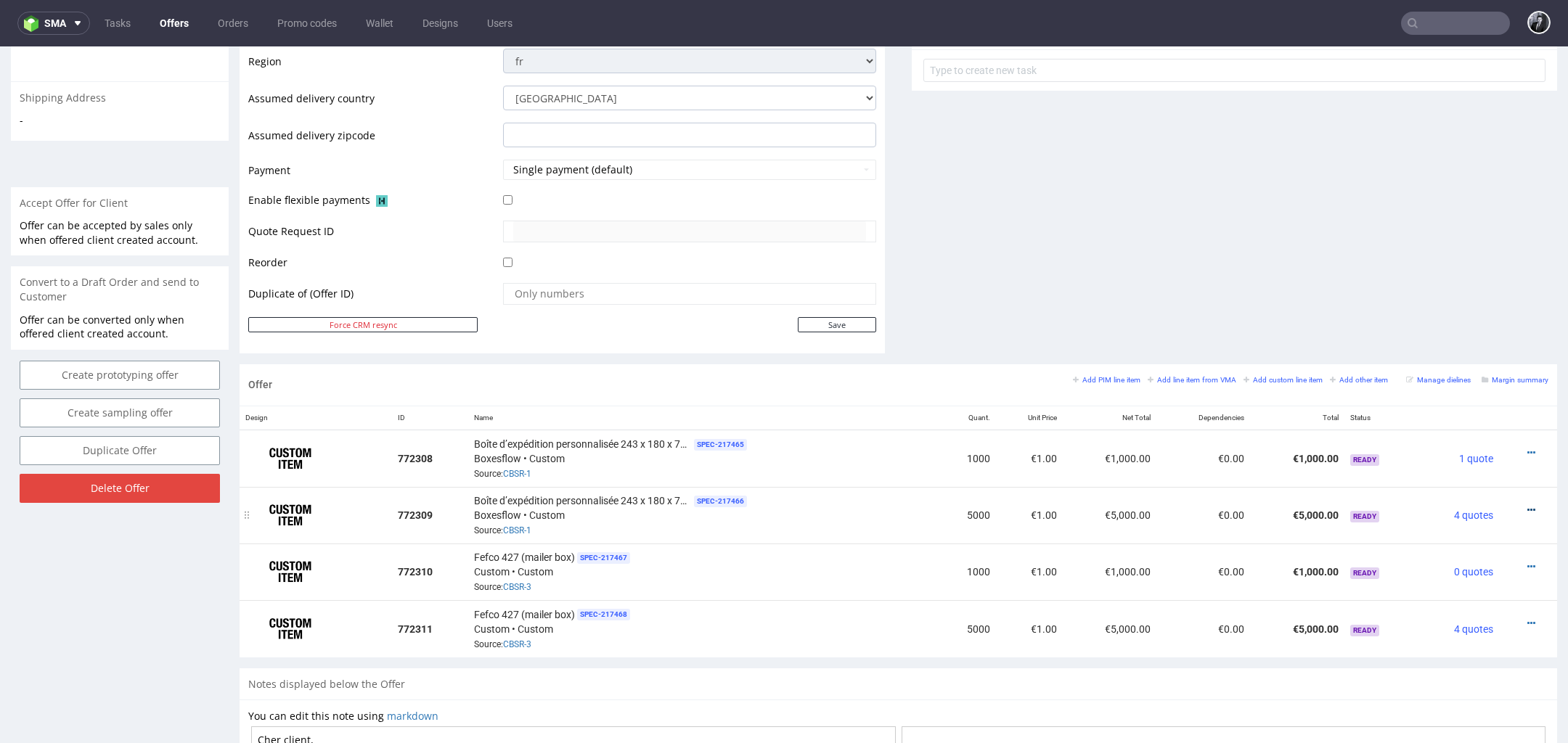
click at [1528, 504] on link at bounding box center [1531, 510] width 8 height 12
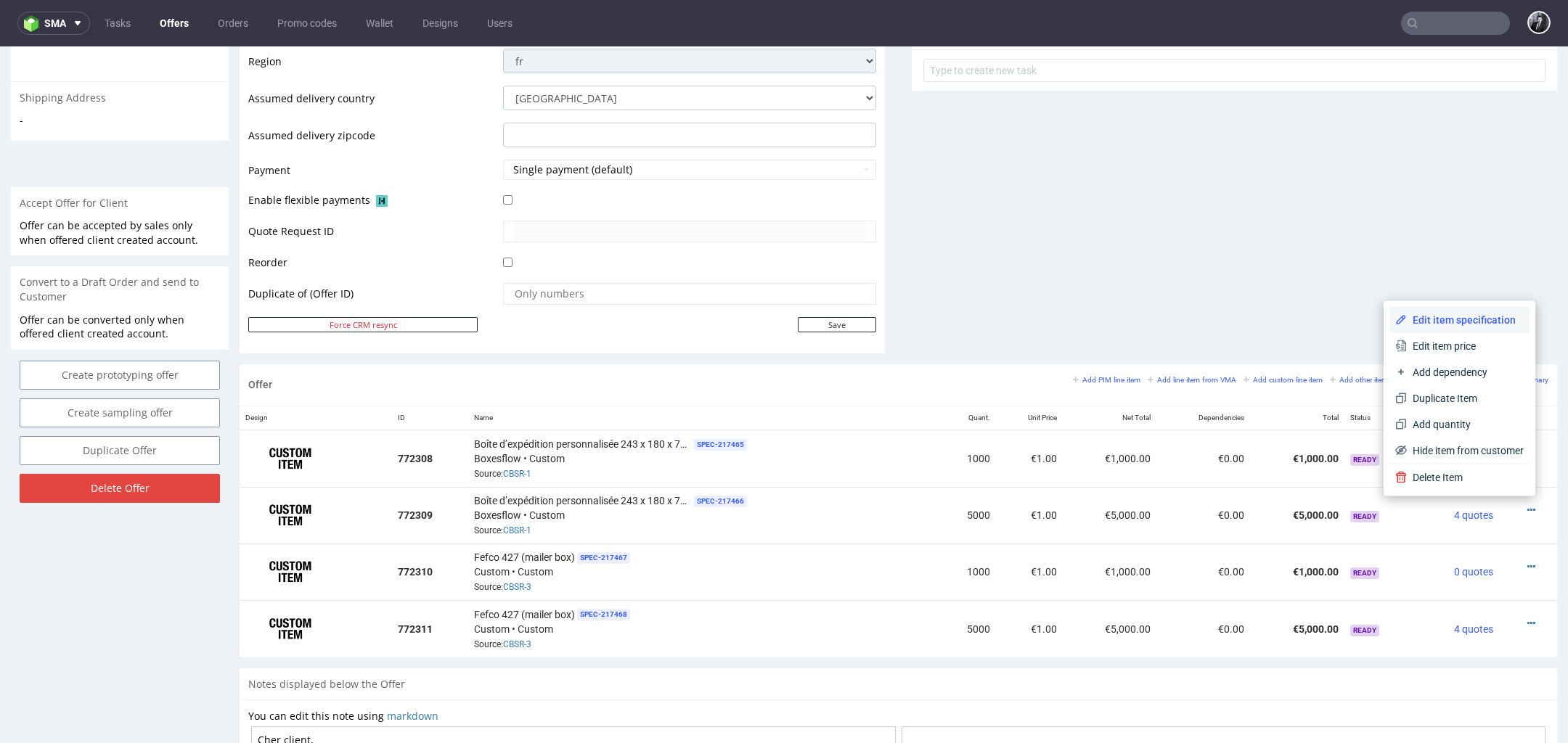
click at [1458, 322] on span "Edit item specification" at bounding box center [1465, 319] width 117 height 14
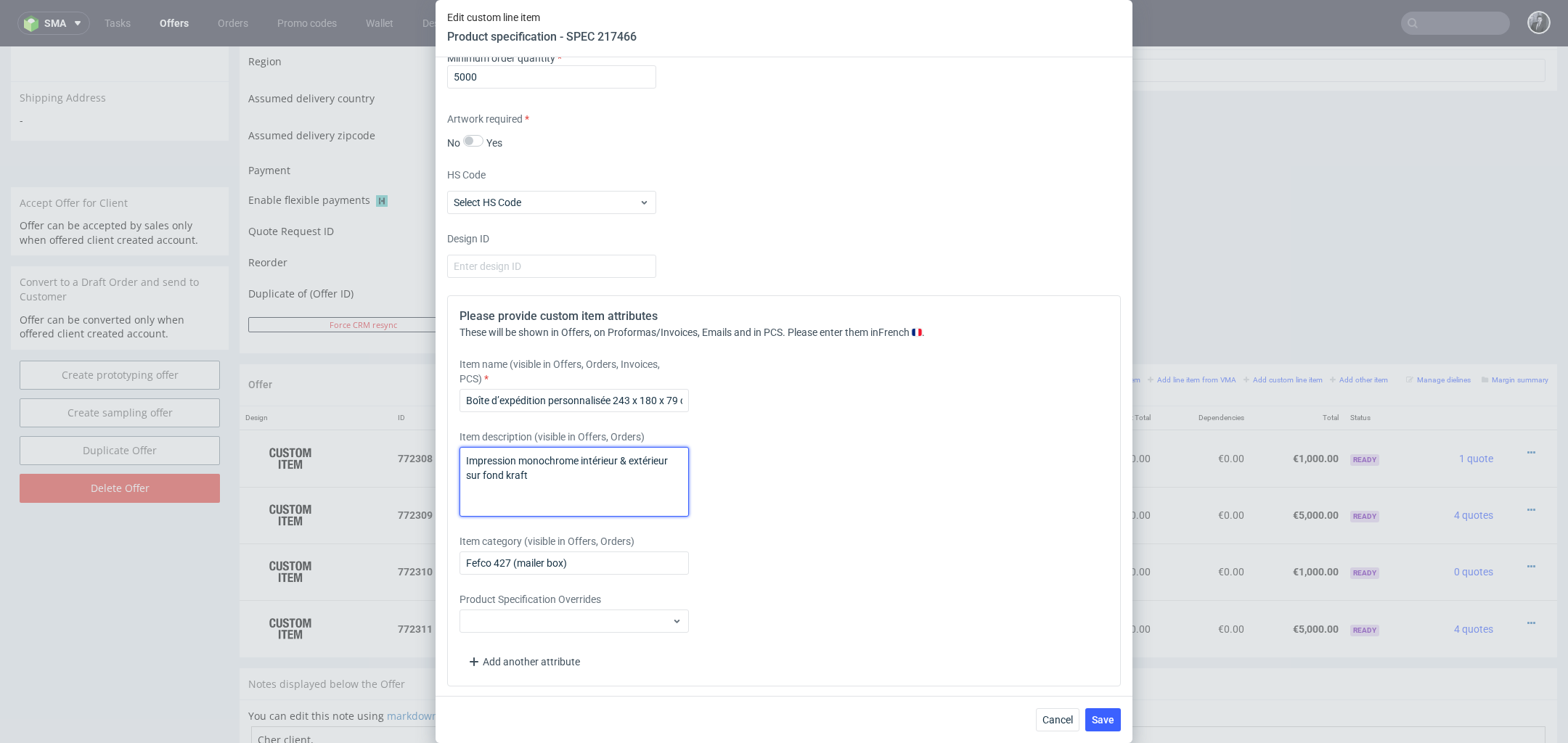
drag, startPoint x: 597, startPoint y: 481, endPoint x: 318, endPoint y: 450, distance: 280.7
click at [318, 450] on div "Edit custom line item Product specification - SPEC 217466 Supplier Custom Custo…" at bounding box center [784, 371] width 1568 height 743
paste textarea "et"
type textarea "Impression monochrome intérieur et extérieur sur fond kraft"
click at [1117, 725] on button "Save" at bounding box center [1103, 720] width 36 height 23
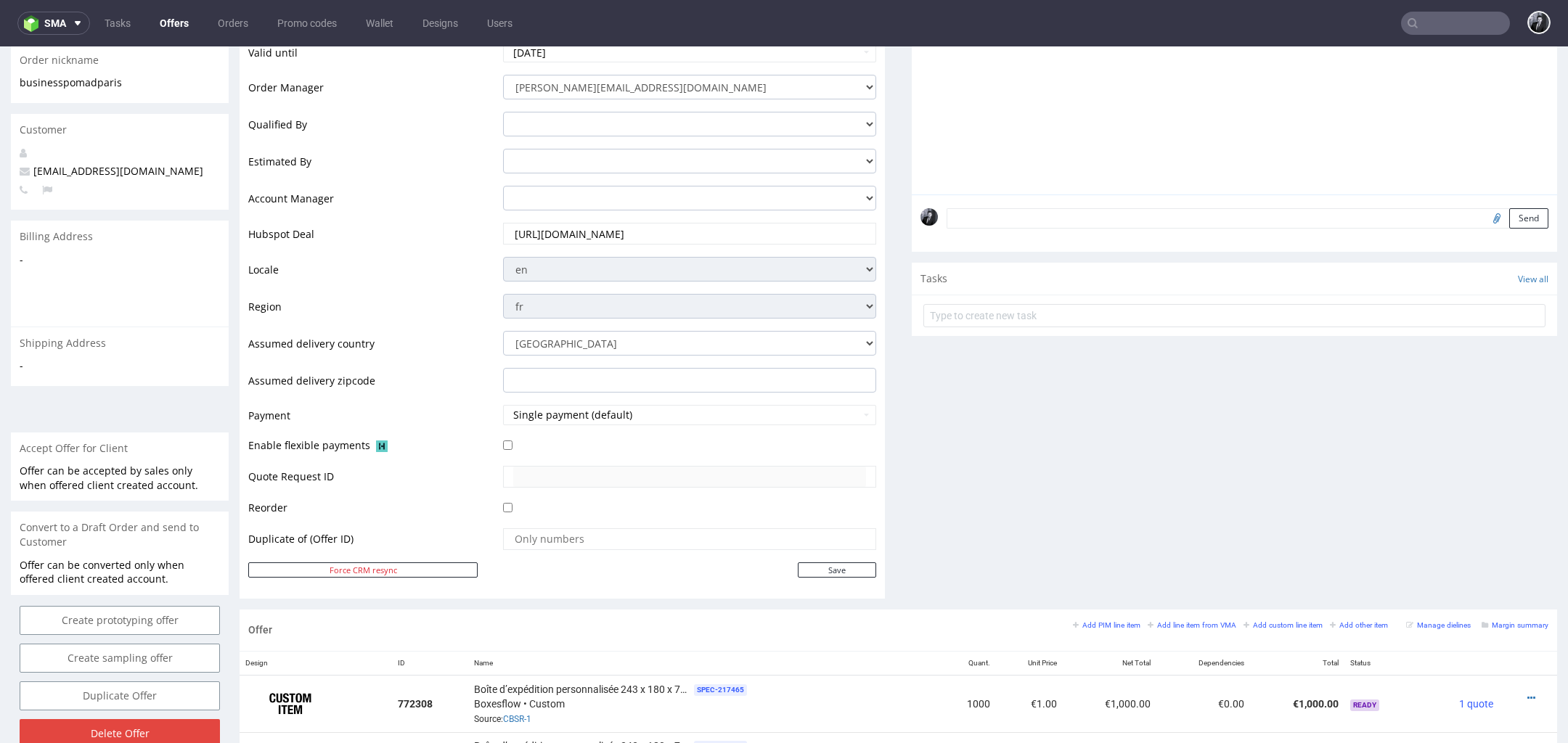
scroll to position [714, 0]
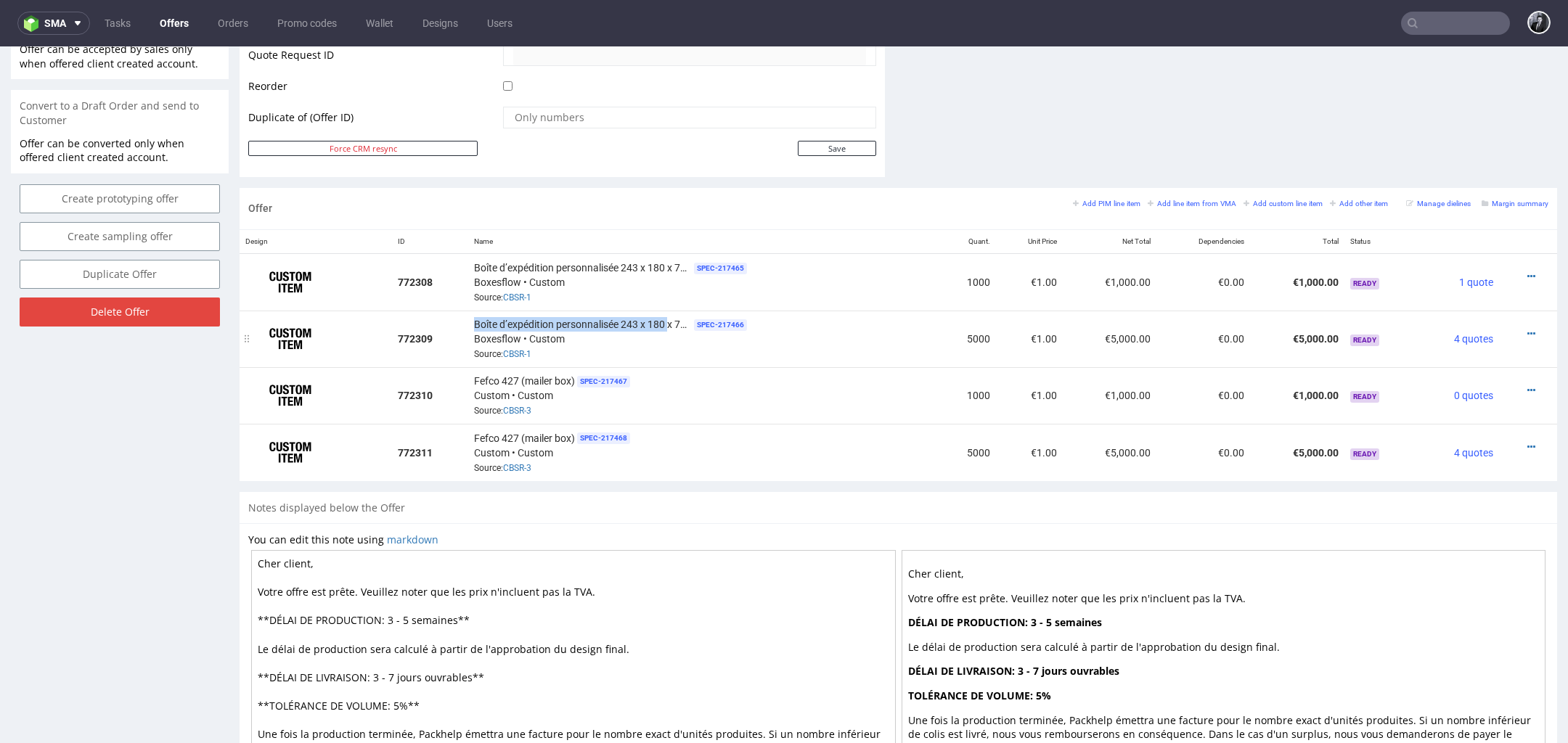
drag, startPoint x: 472, startPoint y: 318, endPoint x: 666, endPoint y: 320, distance: 194.0
click at [666, 320] on span "Boîte d’expédition personnalisée 243 x 180 x 79 cm" at bounding box center [582, 324] width 218 height 14
copy span "Boîte d’expédition personnalisée 243 x 180"
click at [1528, 385] on icon at bounding box center [1531, 391] width 8 height 10
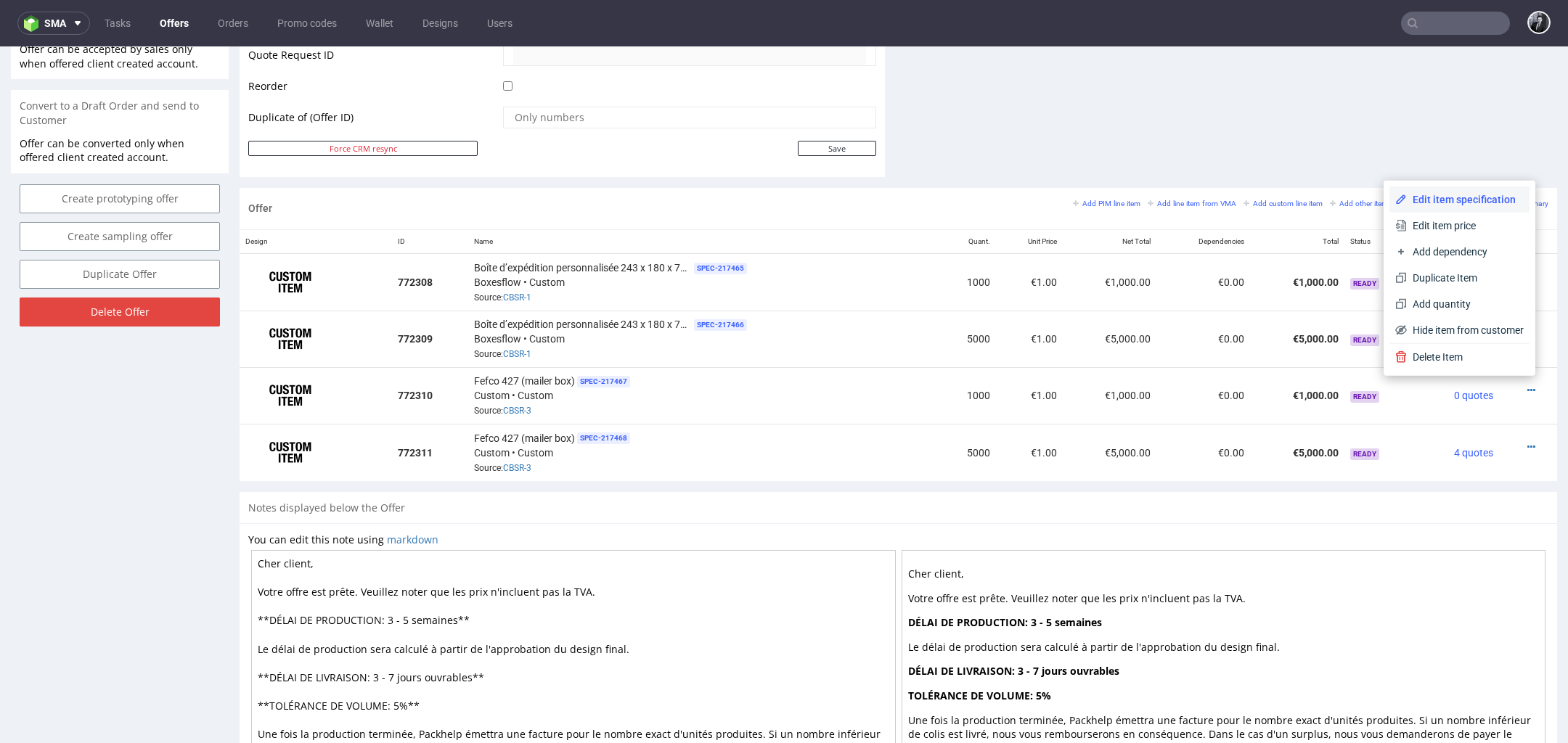
click at [1474, 203] on span "Edit item specification" at bounding box center [1465, 199] width 117 height 14
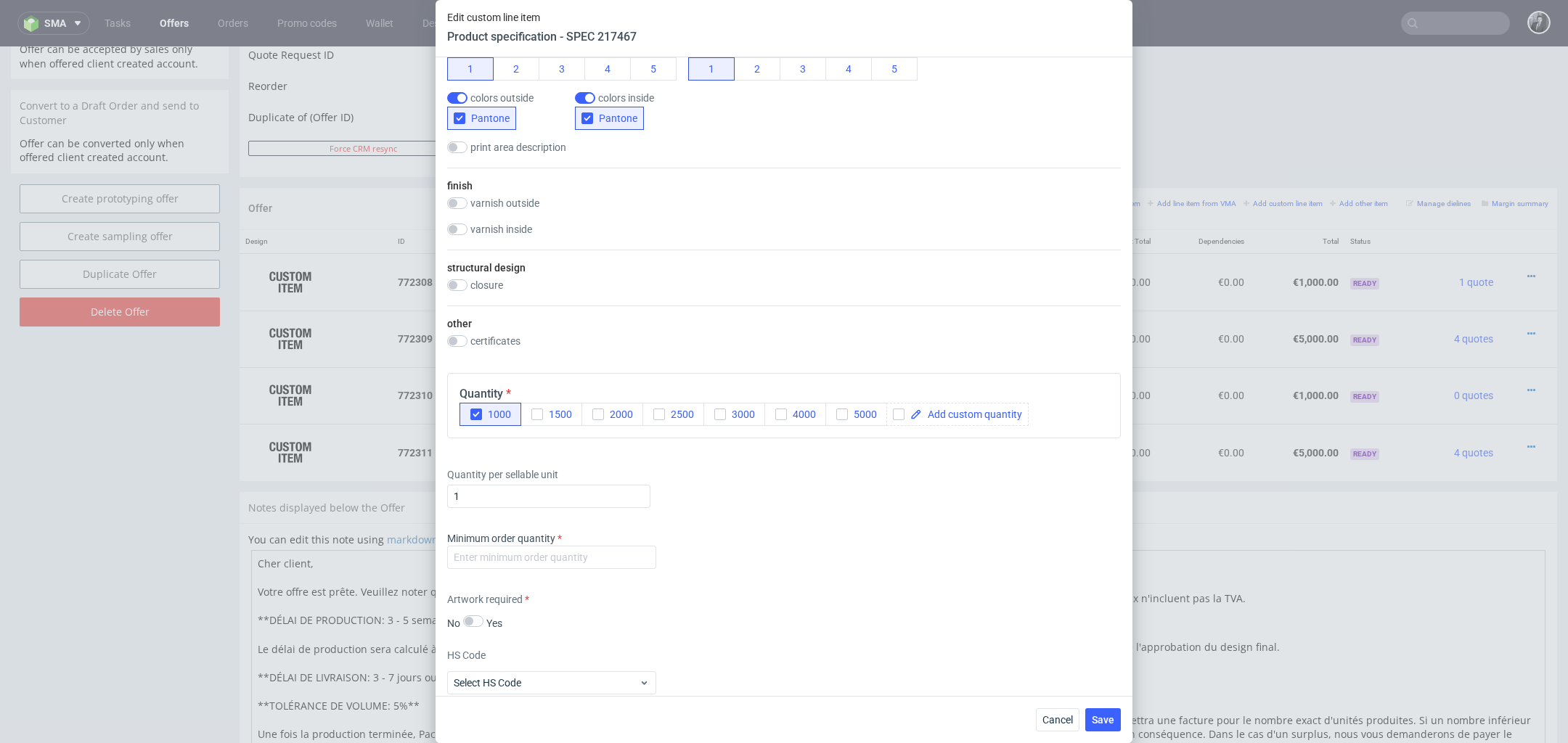
scroll to position [1232, 0]
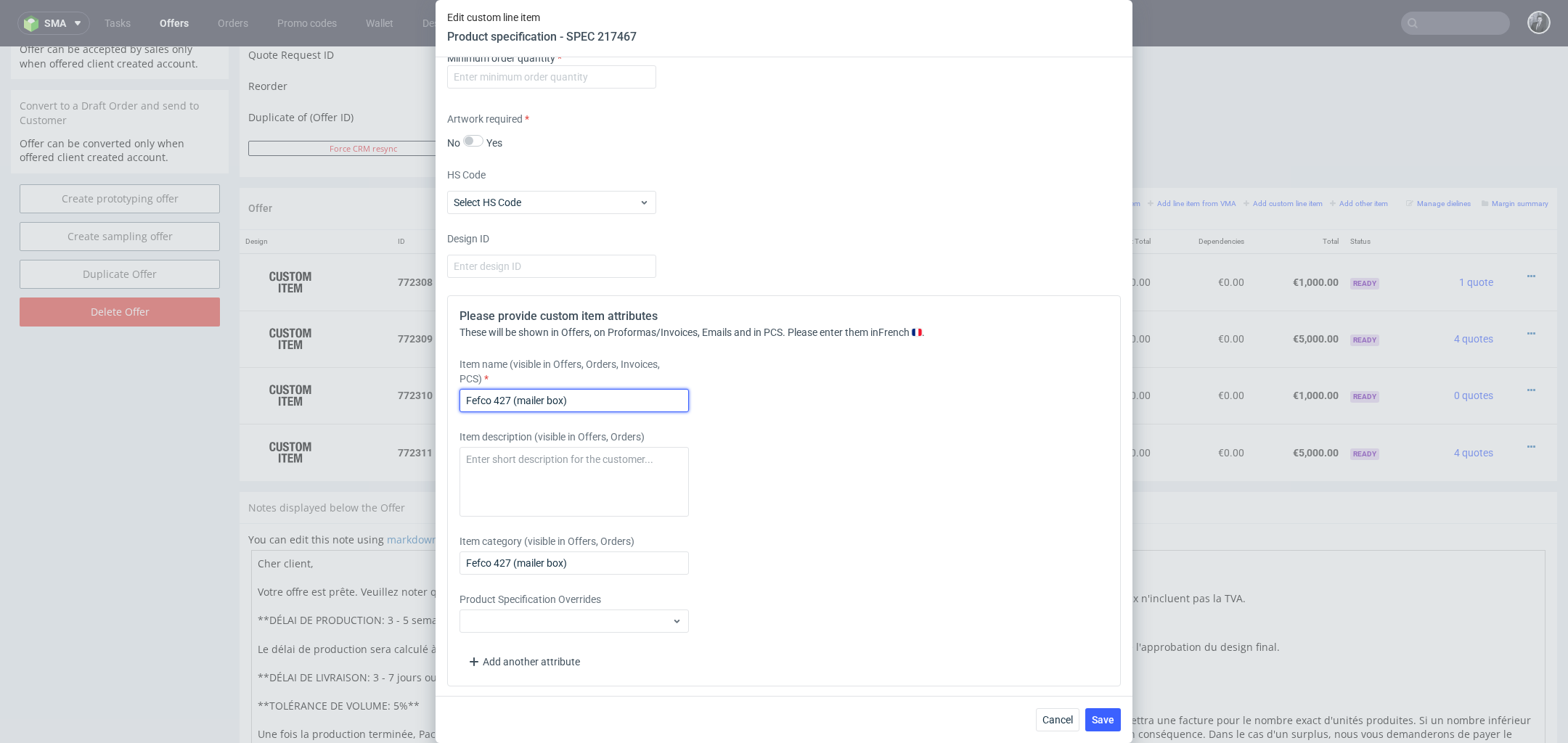
drag, startPoint x: 620, startPoint y: 397, endPoint x: 321, endPoint y: 393, distance: 299.0
click at [321, 393] on div "Edit custom line item Product specification - SPEC 217467 Supplier Custom Custo…" at bounding box center [784, 371] width 1568 height 743
paste input "Boîte d’expédition personnalisée 243 x 180"
click at [629, 397] on input "Boîte d’expédition personnalisée 243 x 180 x 79 cm" at bounding box center [574, 400] width 230 height 23
type input "Boîte d’expédition personnalisée 190 x 100 x 70 cm"
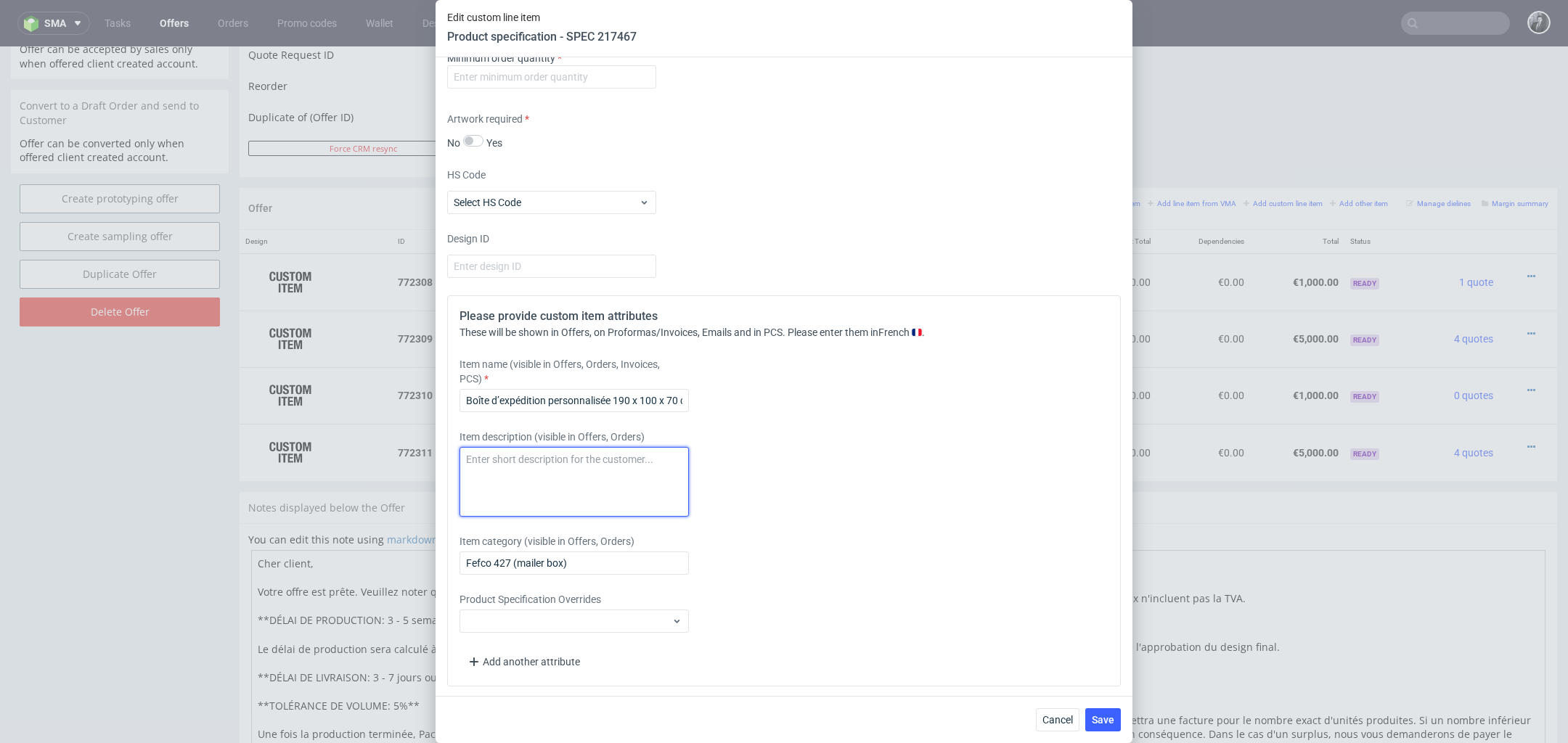
click at [660, 489] on textarea at bounding box center [574, 482] width 230 height 70
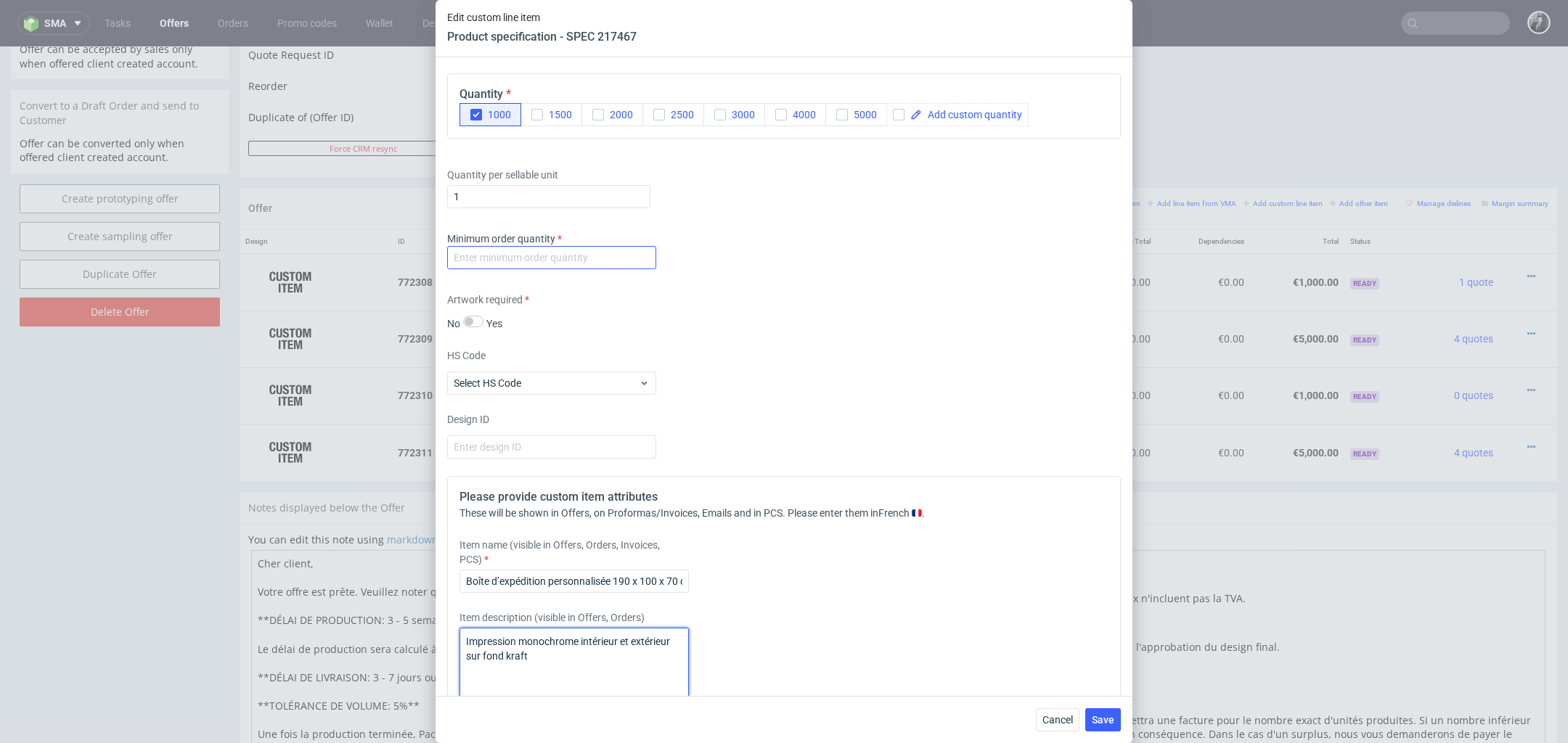
type textarea "Impression monochrome intérieur et extérieur sur fond kraft"
click at [579, 261] on input "number" at bounding box center [552, 257] width 209 height 23
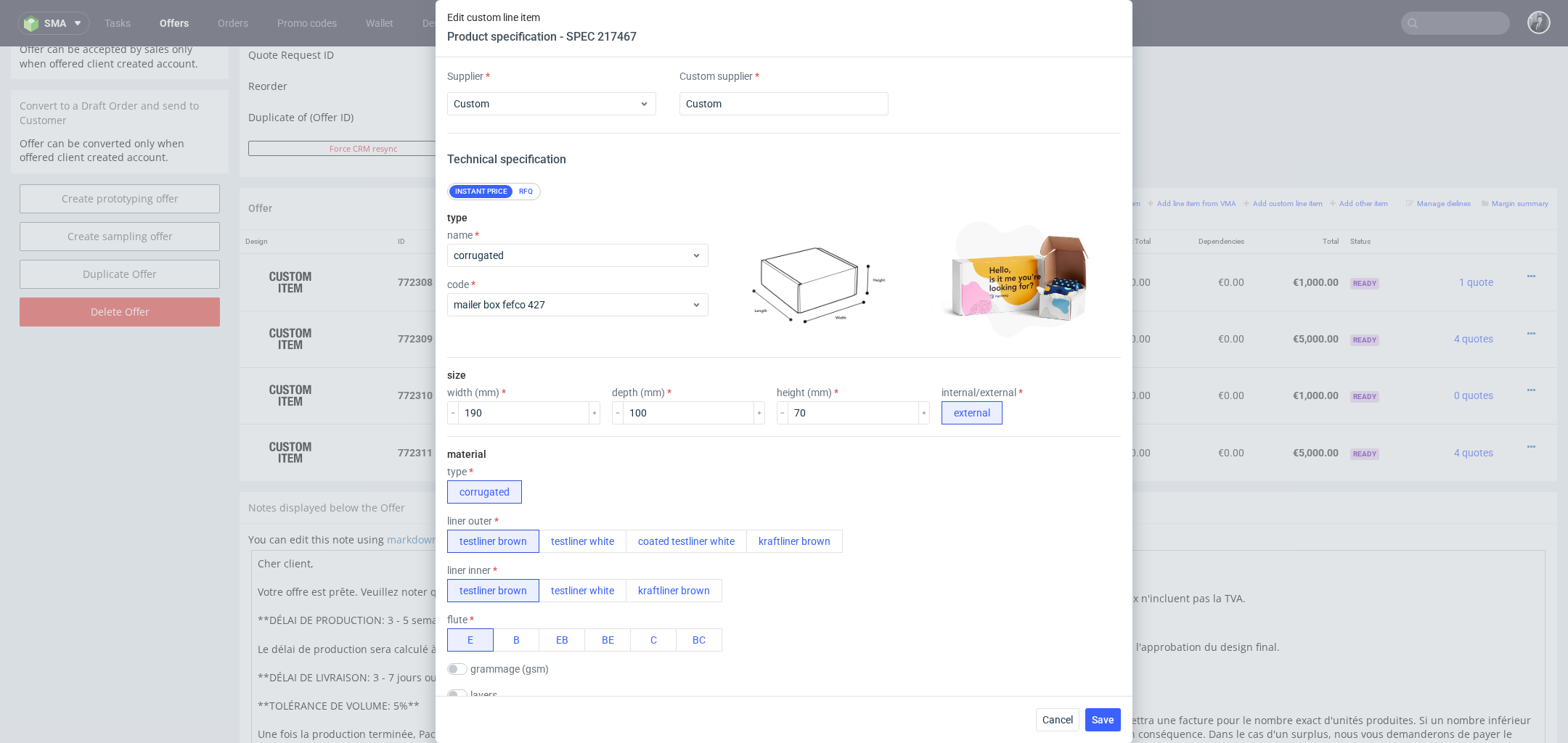
scroll to position [1232, 0]
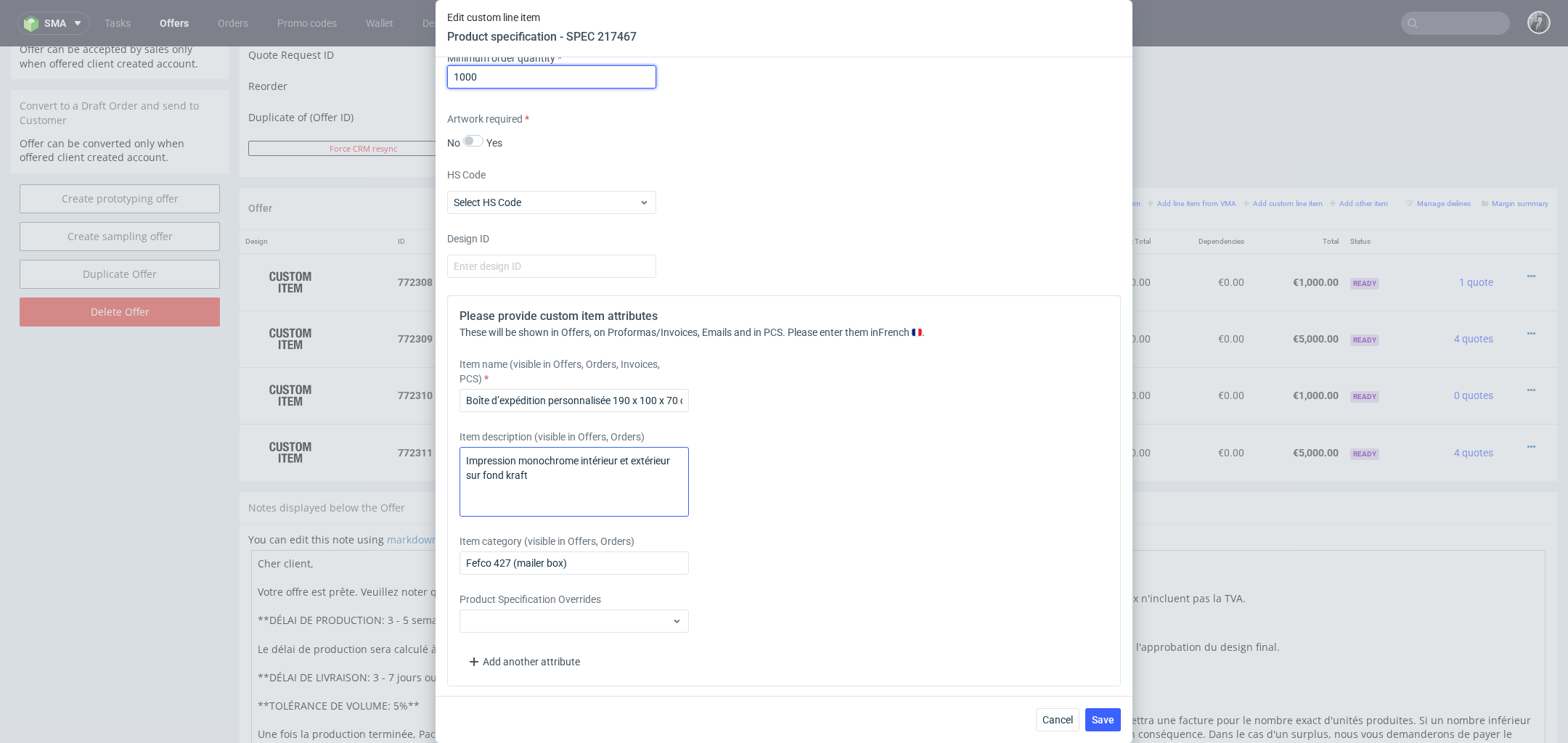
type input "1000"
click at [594, 471] on textarea "Impression monochrome intérieur et extérieur sur fond kraft" at bounding box center [574, 482] width 230 height 70
click at [897, 496] on div "Item description (visible in Offers, Orders) Impression monochrome intérieur et…" at bounding box center [701, 473] width 482 height 87
click at [1104, 716] on span "Save" at bounding box center [1103, 720] width 22 height 10
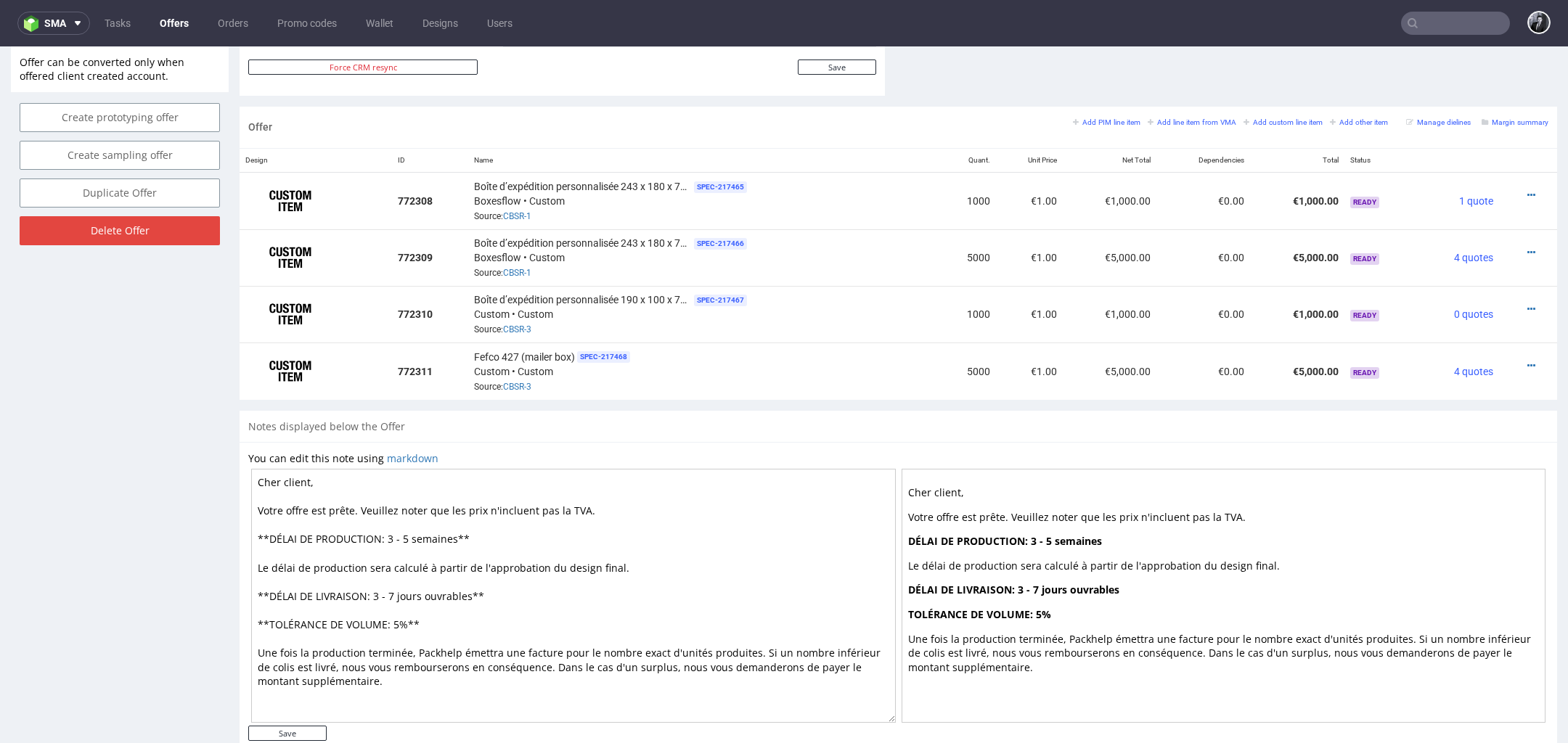
scroll to position [825, 0]
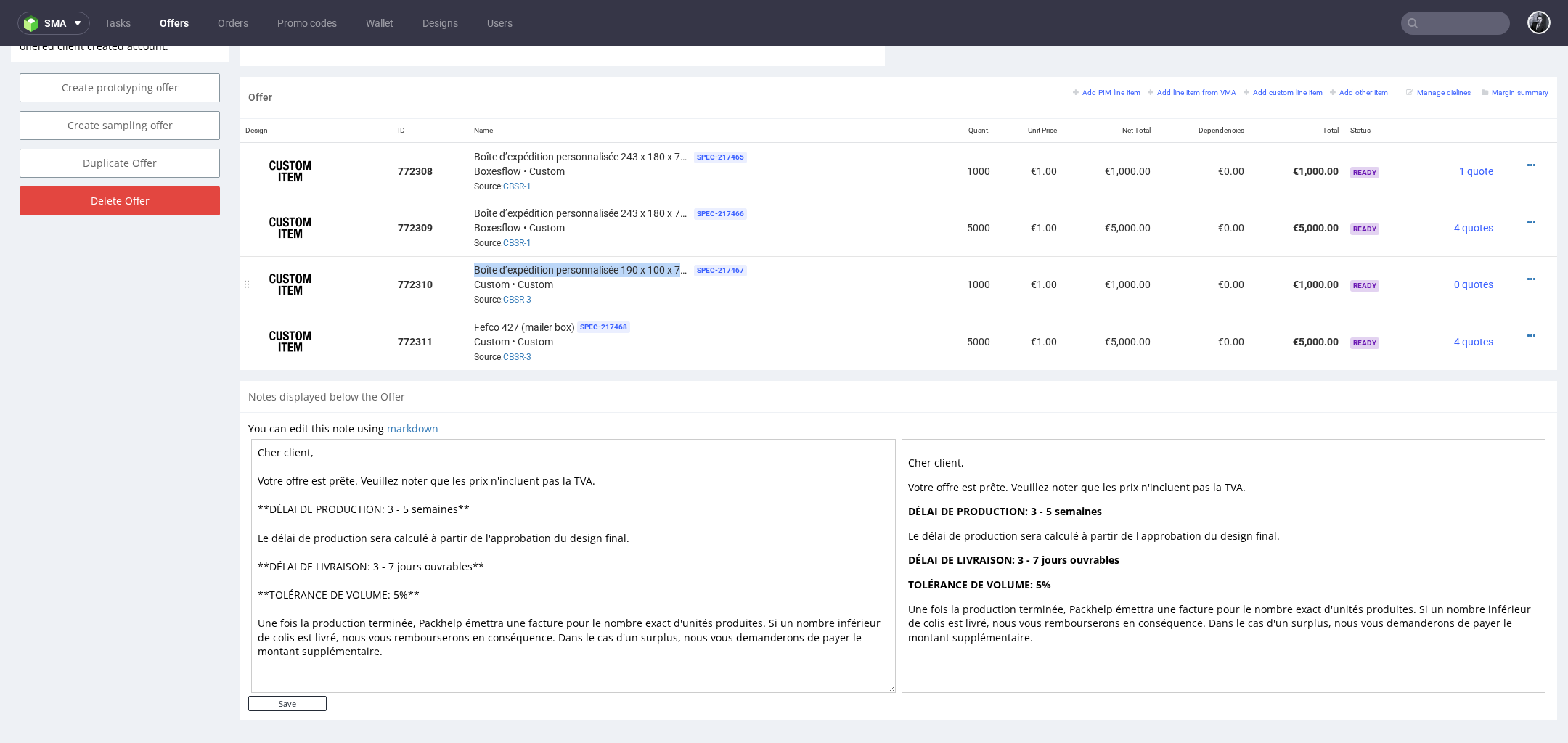
drag, startPoint x: 472, startPoint y: 260, endPoint x: 680, endPoint y: 268, distance: 208.2
click at [680, 268] on span "Boîte d’expédition personnalisée 190 x 100 x 70 cm" at bounding box center [582, 269] width 218 height 14
copy span "Boîte d’expédition personnalisée 190 x 100 x 7"
click at [1528, 331] on icon at bounding box center [1531, 336] width 8 height 10
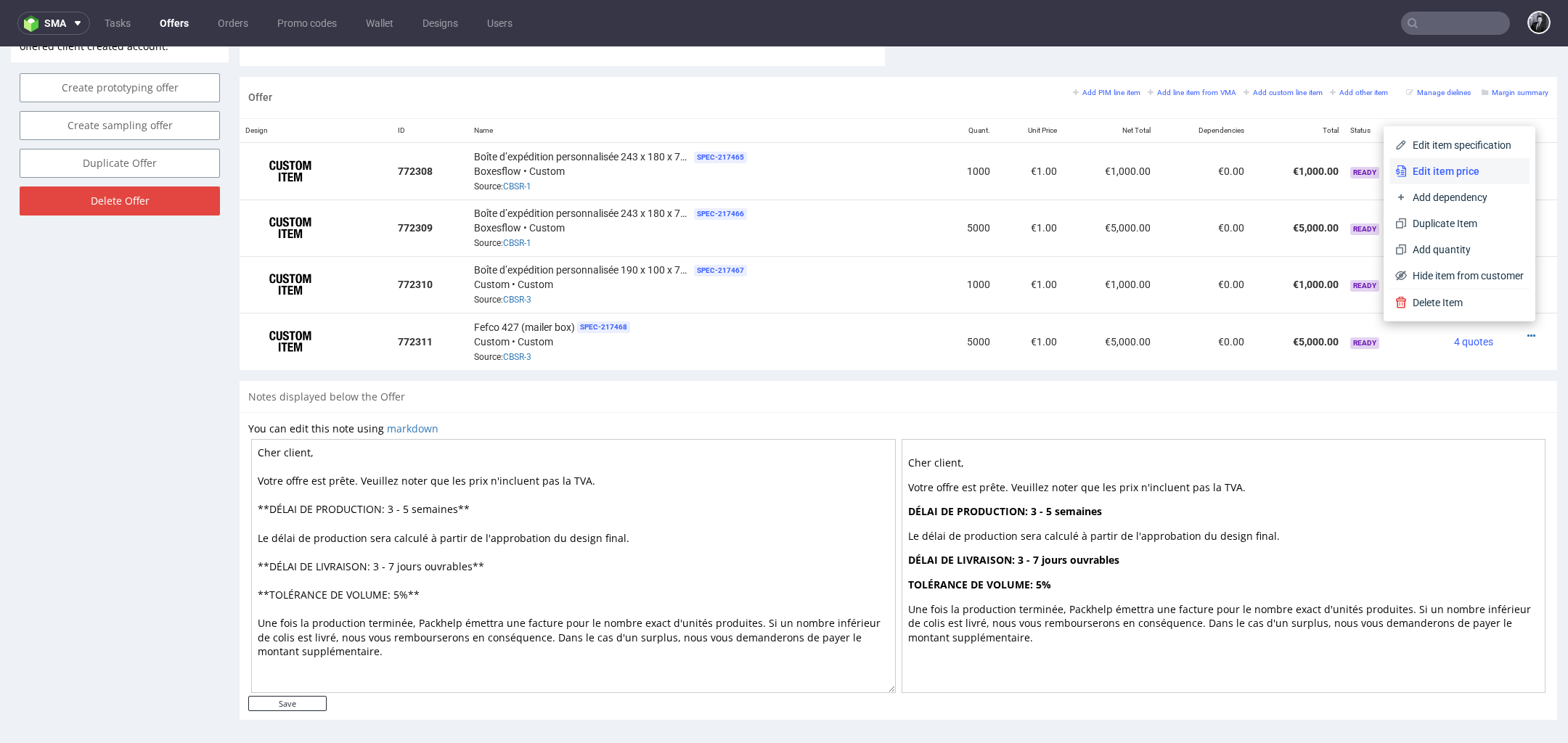
click at [1448, 164] on span "Edit item price" at bounding box center [1465, 171] width 117 height 14
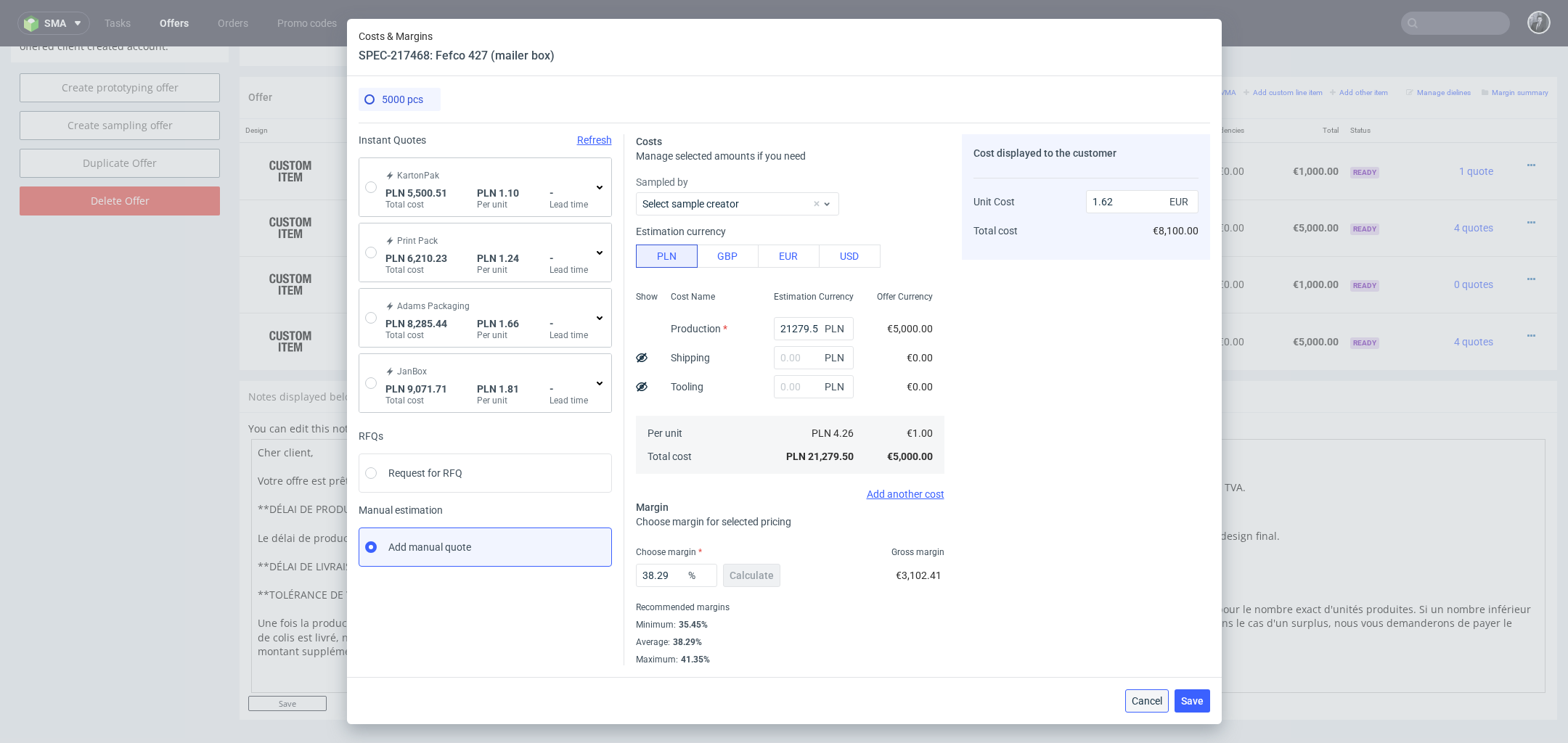
click at [1153, 700] on span "Cancel" at bounding box center [1147, 701] width 31 height 10
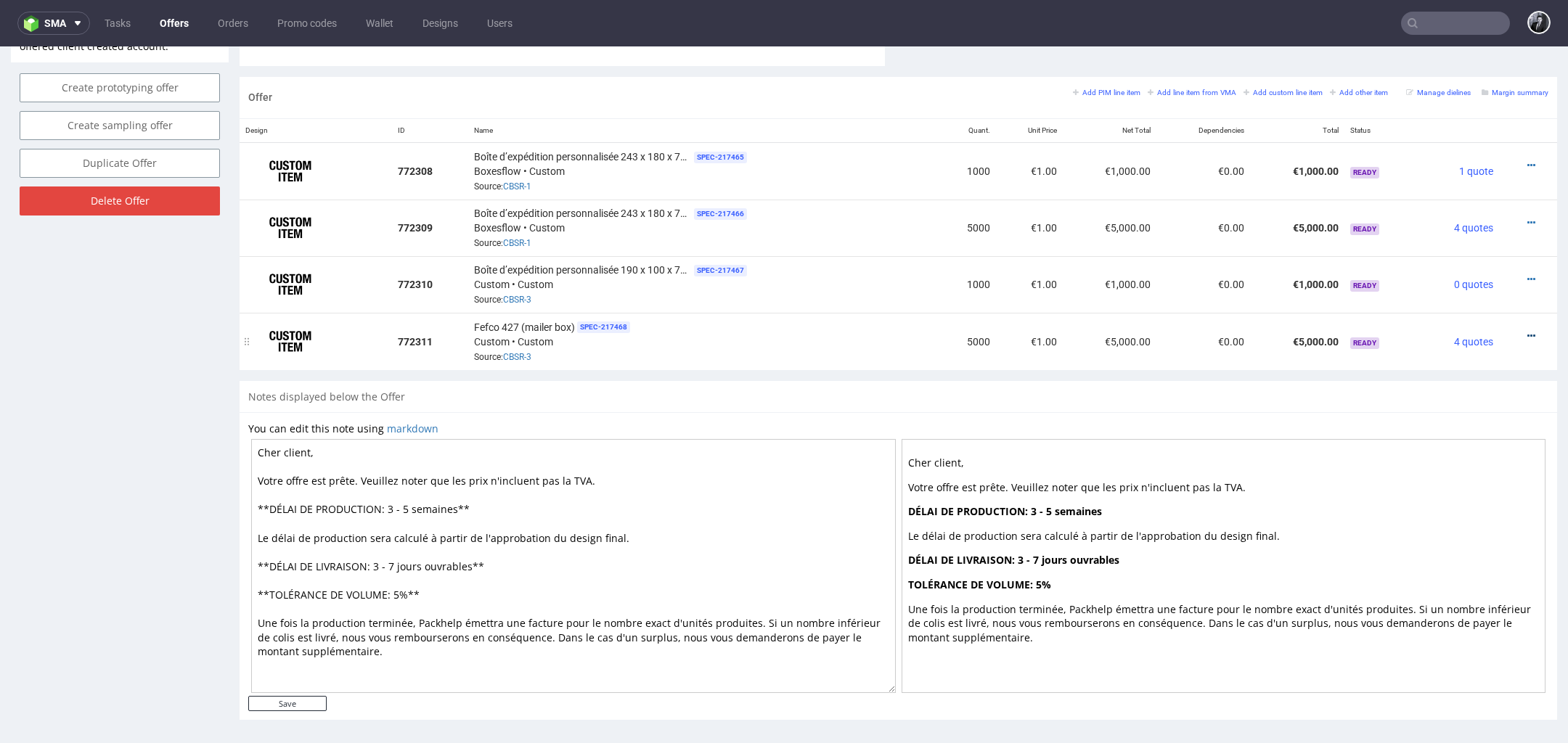
click at [1528, 331] on icon at bounding box center [1531, 336] width 8 height 10
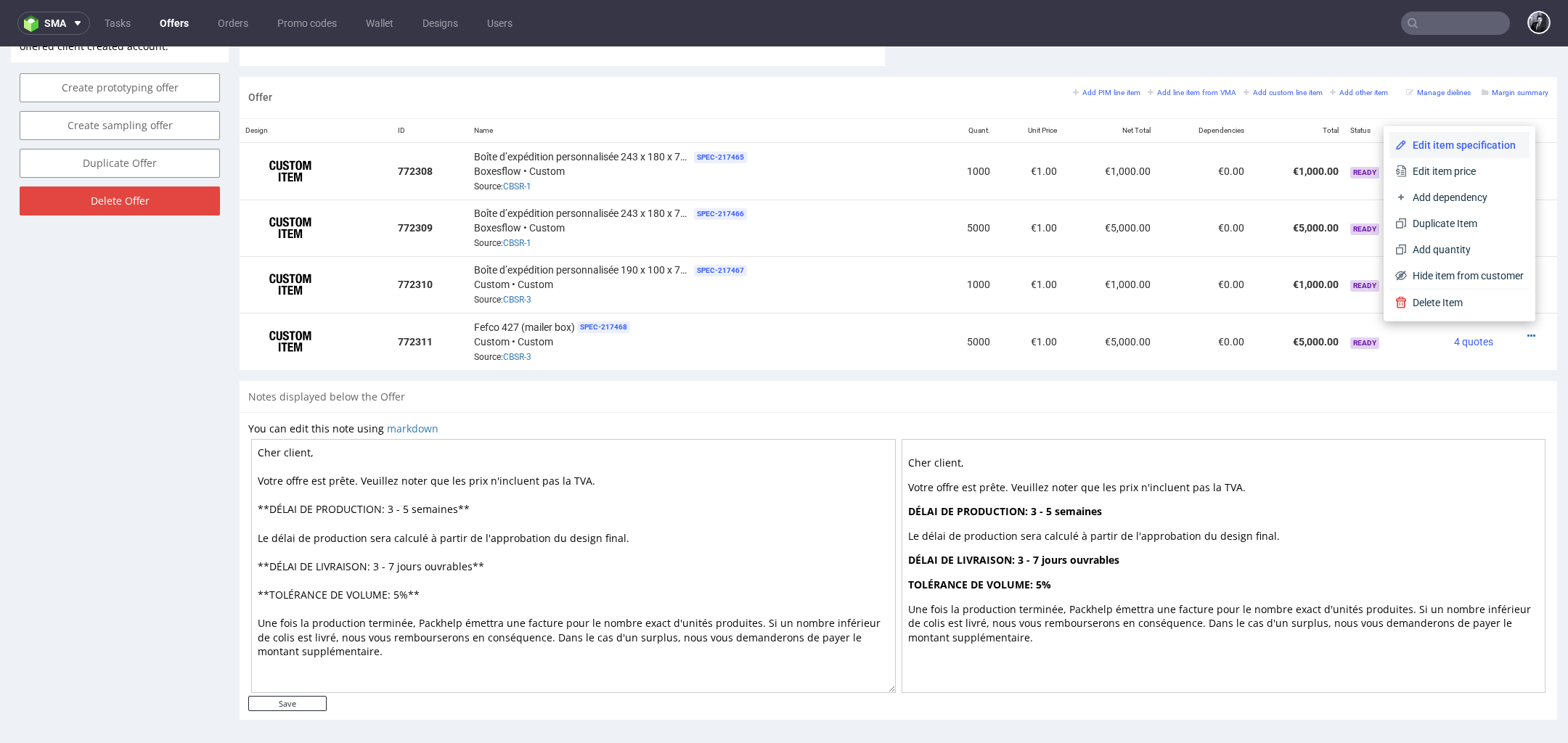
click at [1452, 154] on li "Edit item specification" at bounding box center [1459, 145] width 140 height 26
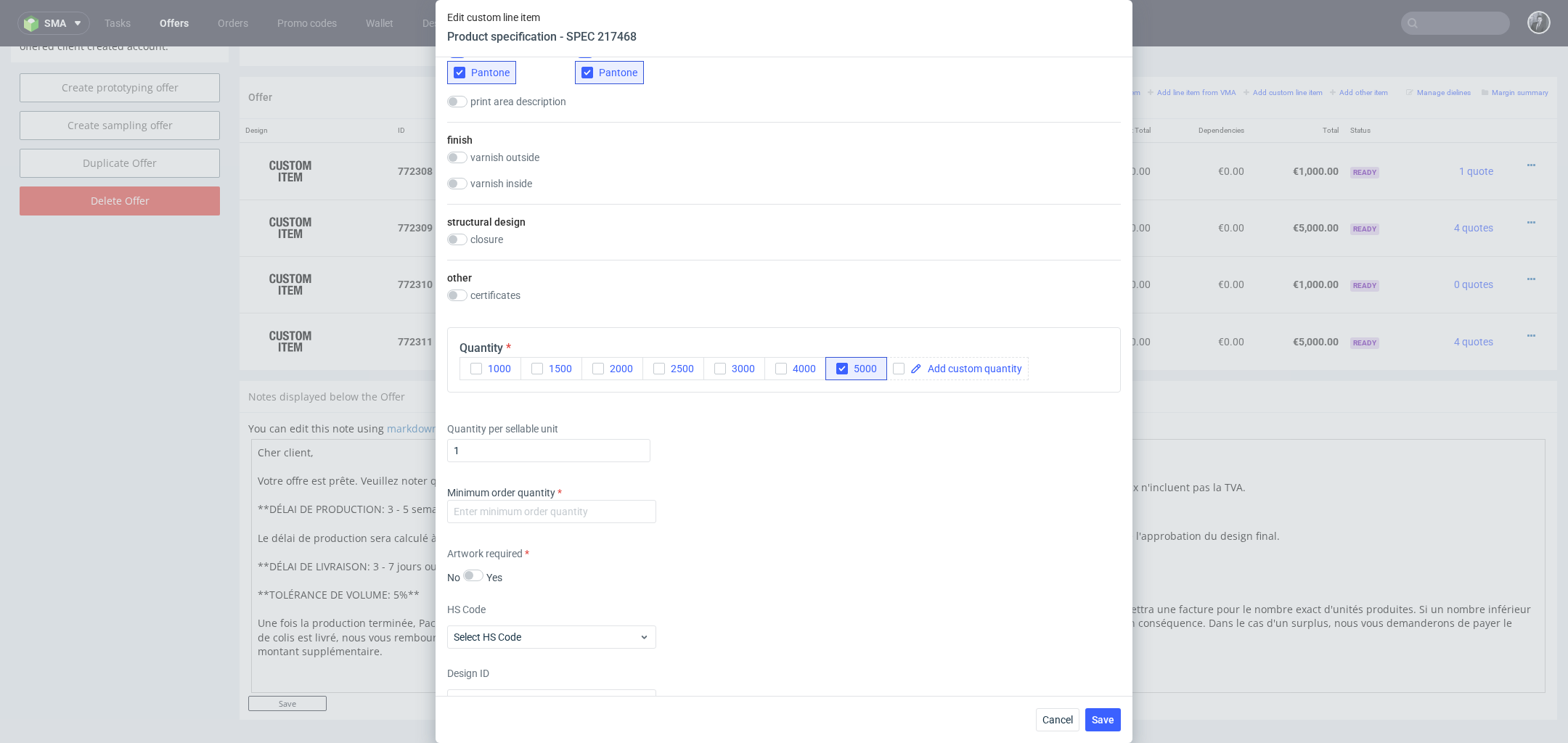
scroll to position [1232, 0]
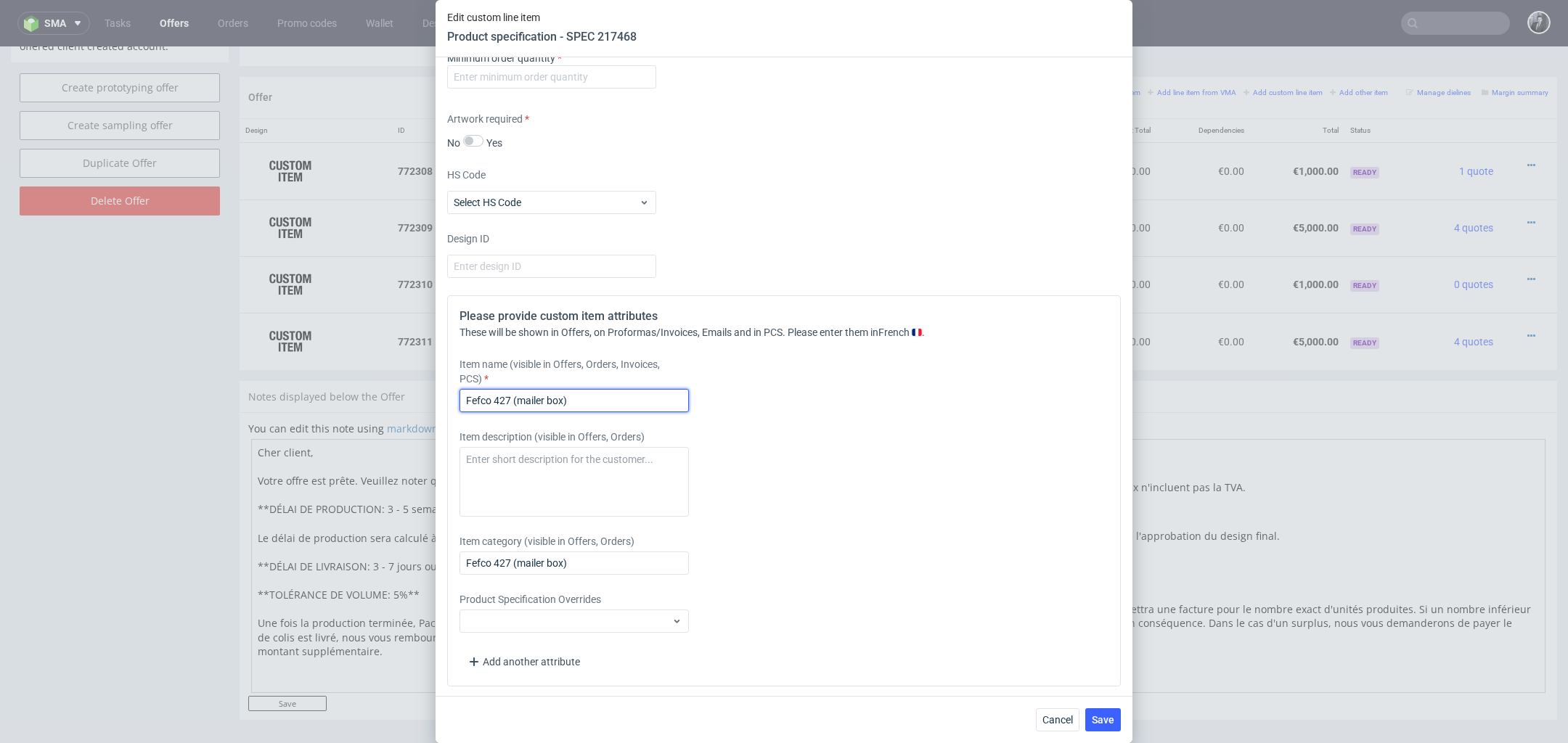
drag, startPoint x: 617, startPoint y: 394, endPoint x: 396, endPoint y: 394, distance: 221.0
click at [396, 394] on div "Edit custom line item Product specification - SPEC 217468 Supplier Custom Custo…" at bounding box center [784, 371] width 1568 height 743
paste input "Boîte d’expédition personnalisée 190 x 100 x 7"
type input "Boîte d’expédition personnalisée 190 x 100 x 70 cm"
click at [601, 457] on textarea at bounding box center [574, 482] width 230 height 70
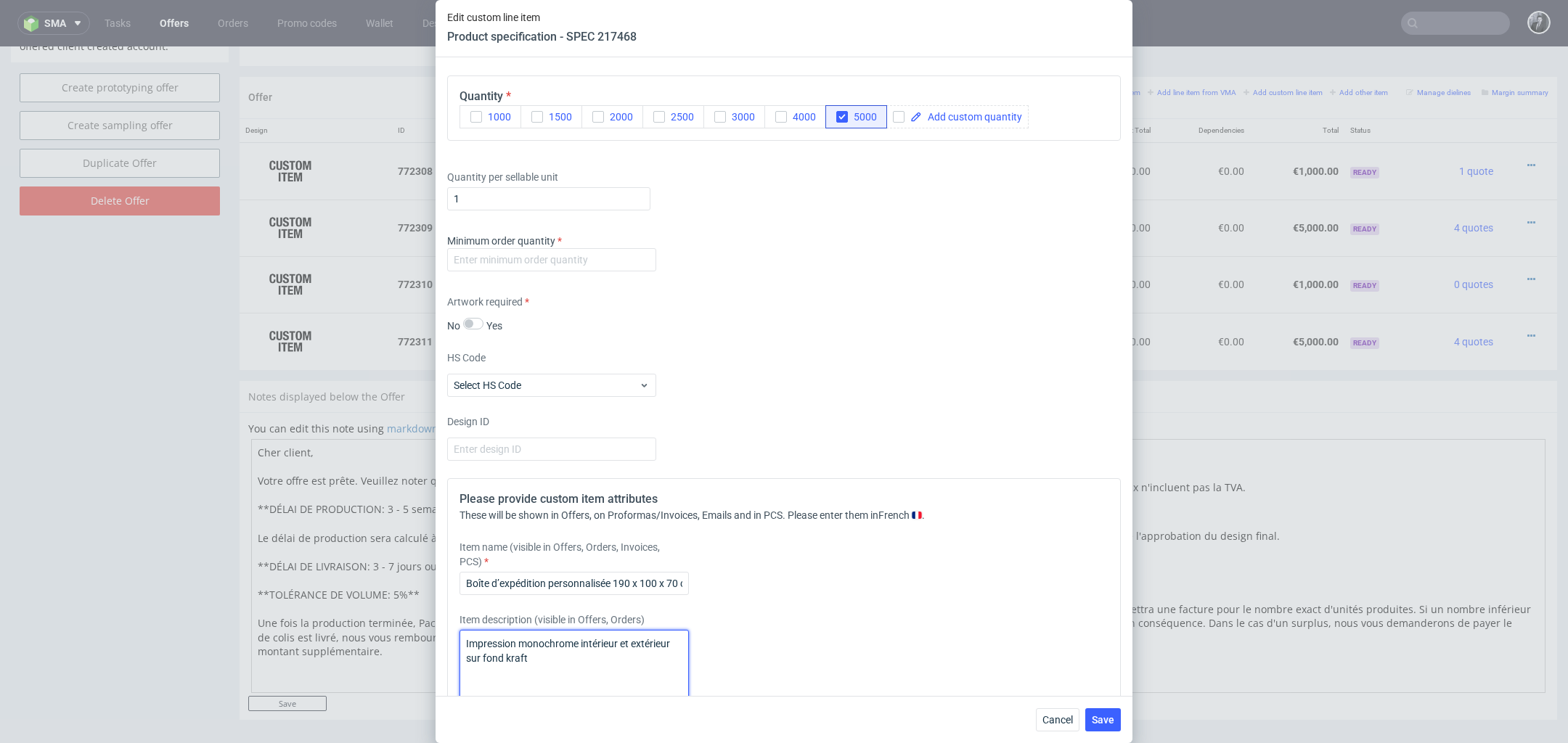
scroll to position [1013, 0]
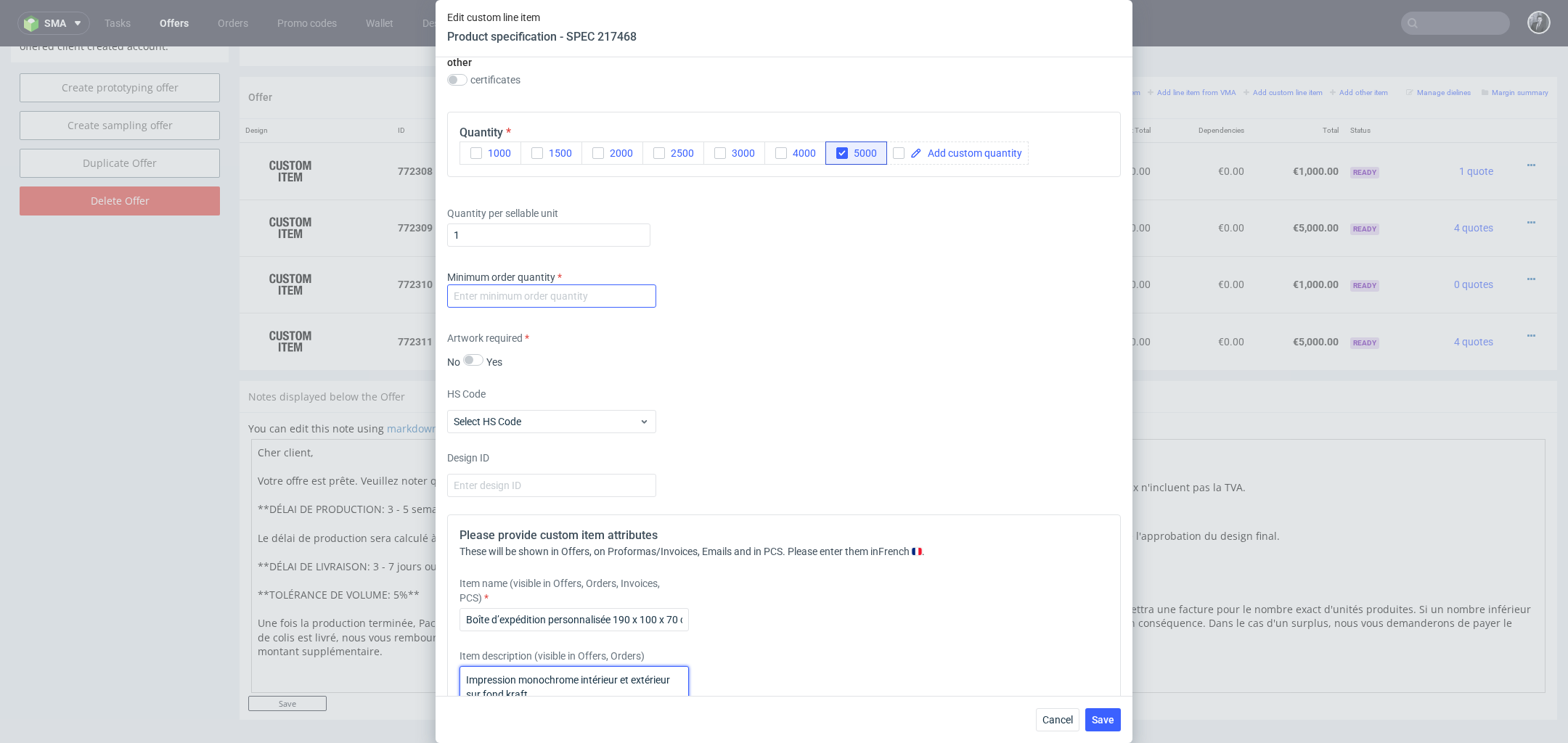
type textarea "Impression monochrome intérieur et extérieur sur fond kraft"
click at [608, 298] on input "number" at bounding box center [552, 296] width 209 height 23
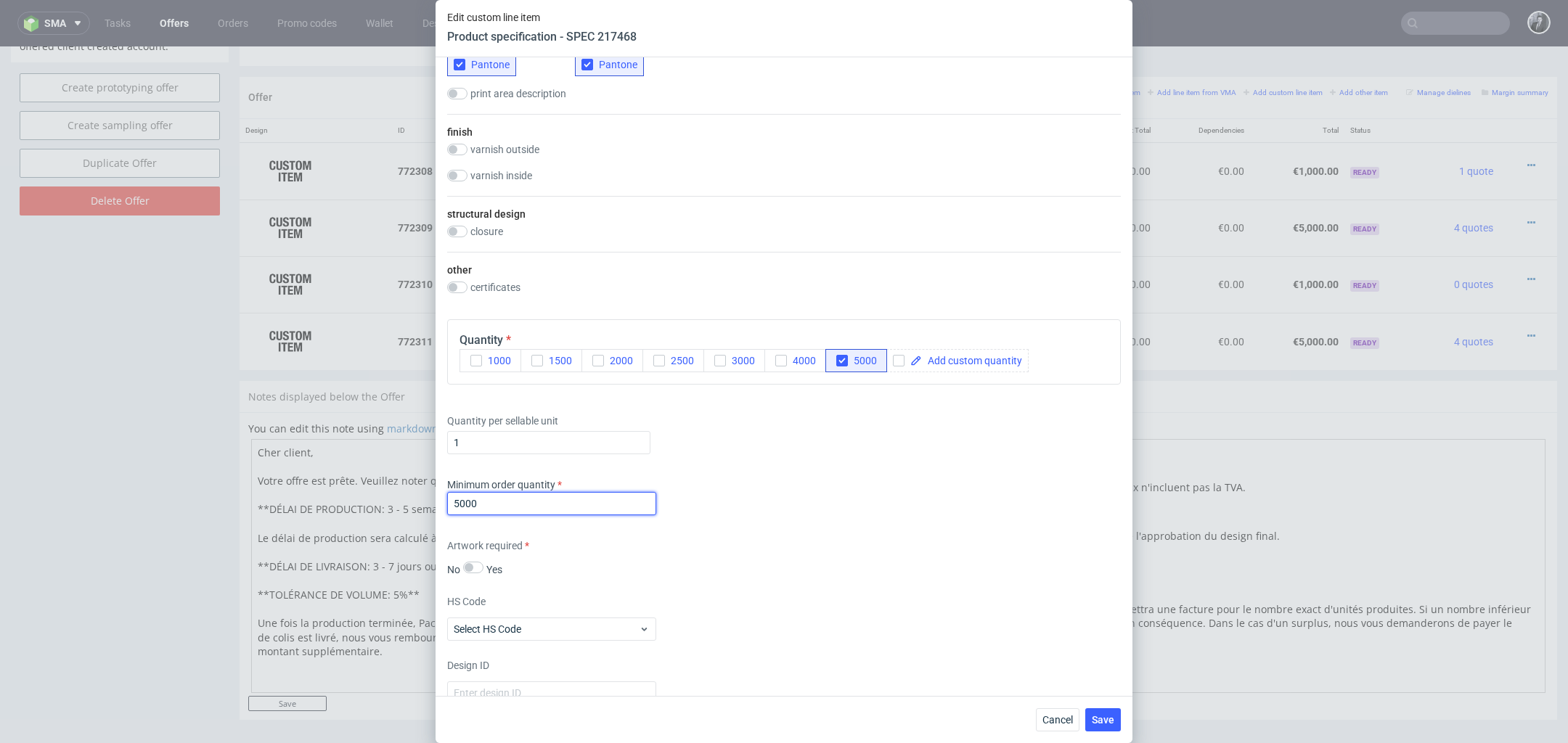
scroll to position [1232, 0]
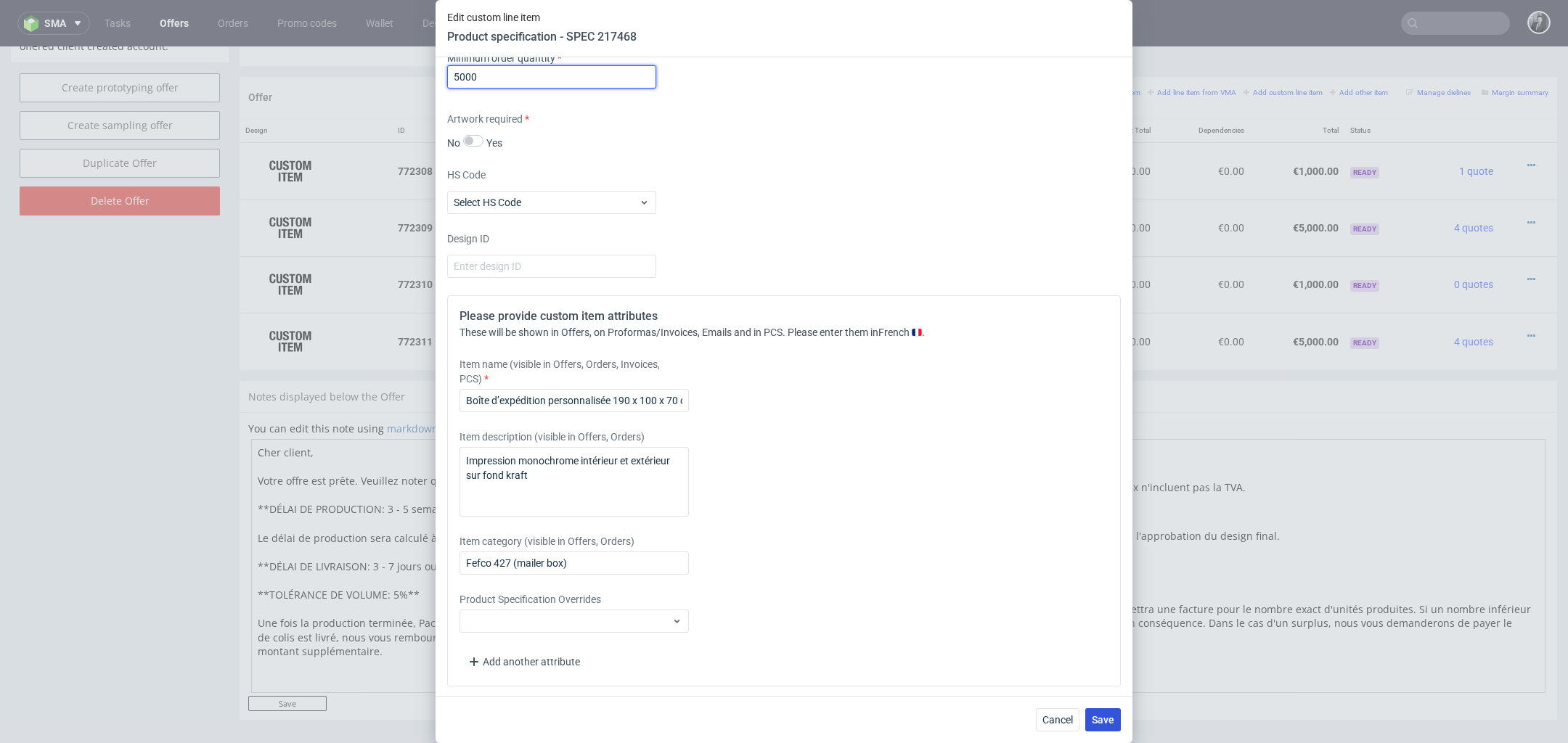
type input "5000"
click at [1104, 725] on span "Save" at bounding box center [1103, 720] width 22 height 10
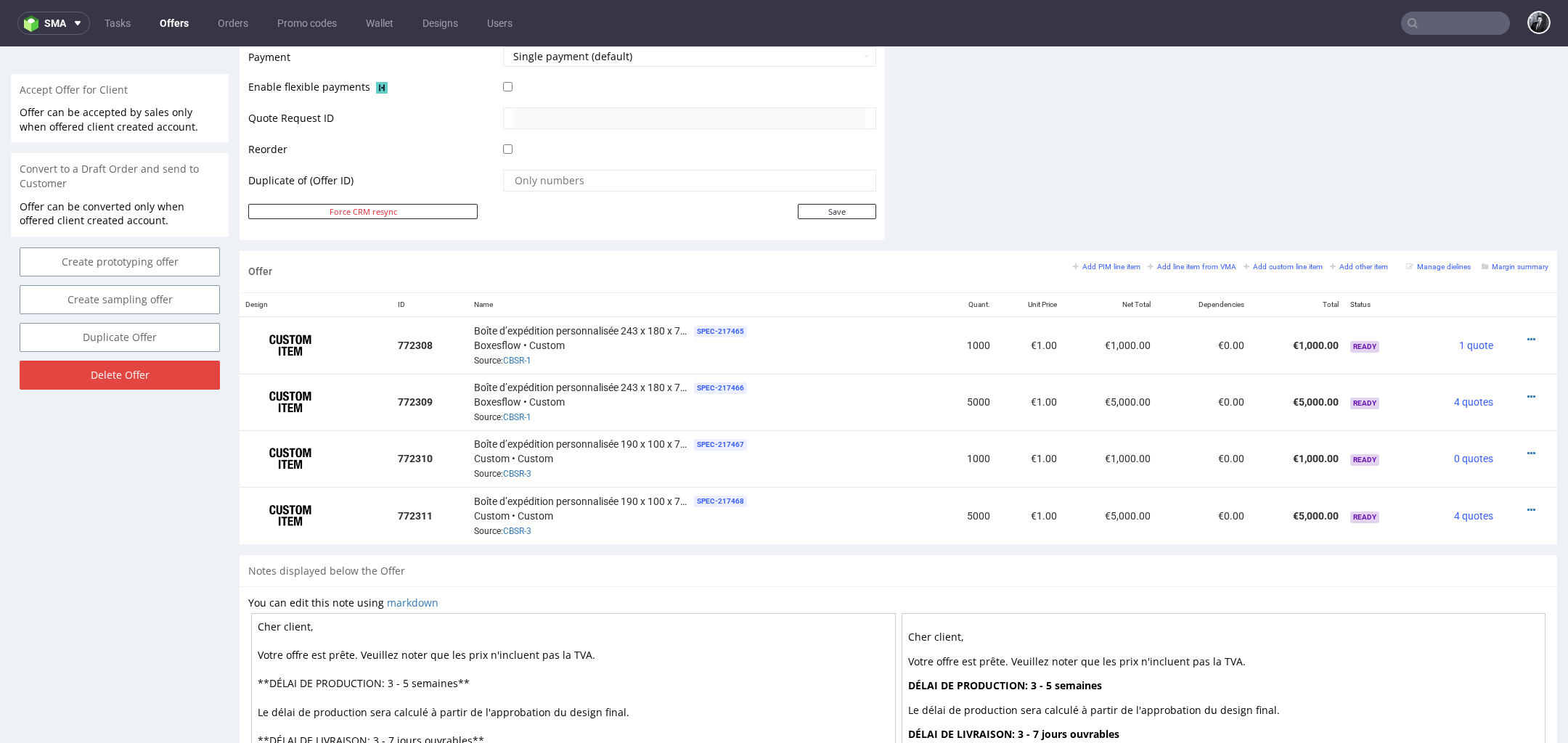
scroll to position [641, 0]
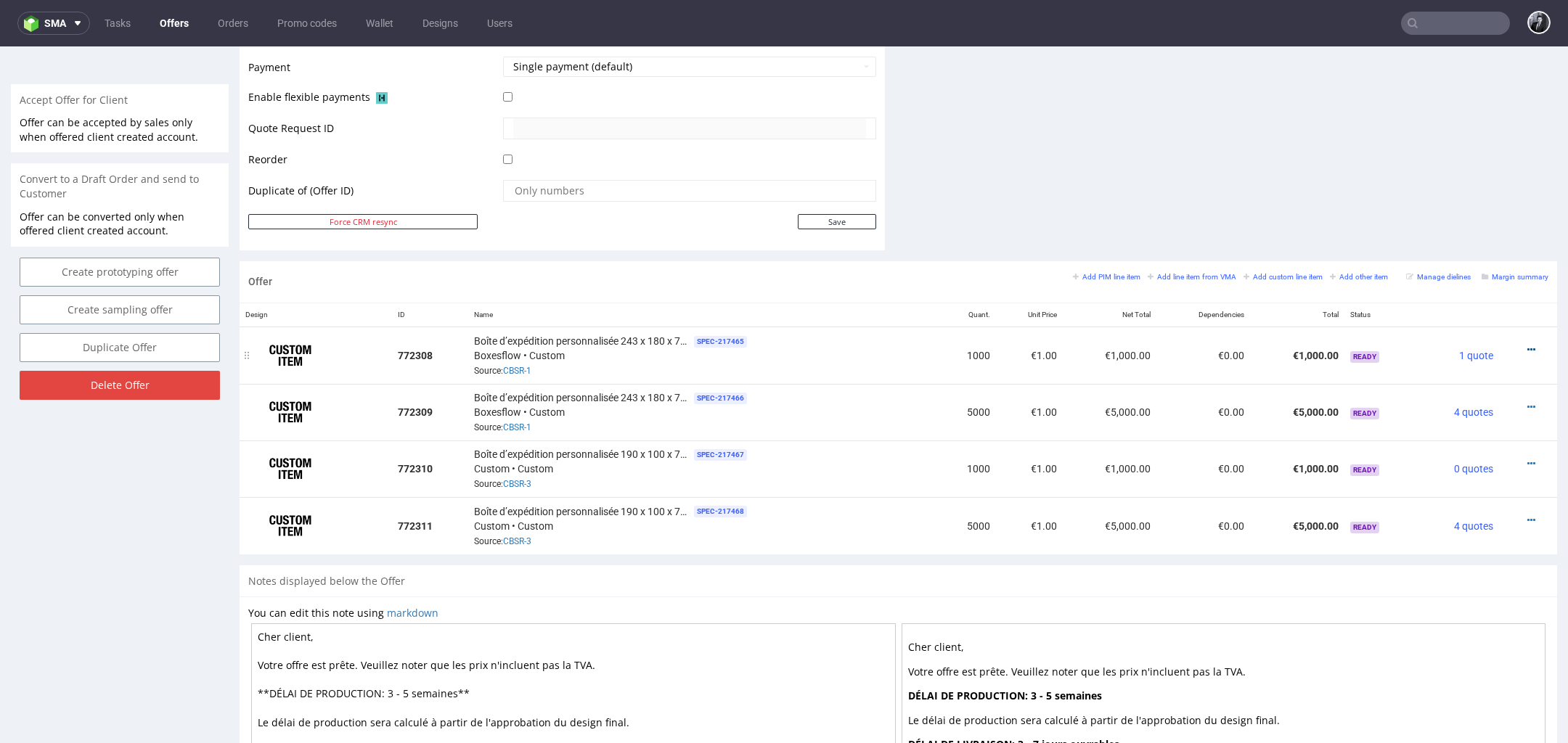
click at [1528, 348] on icon at bounding box center [1531, 350] width 8 height 10
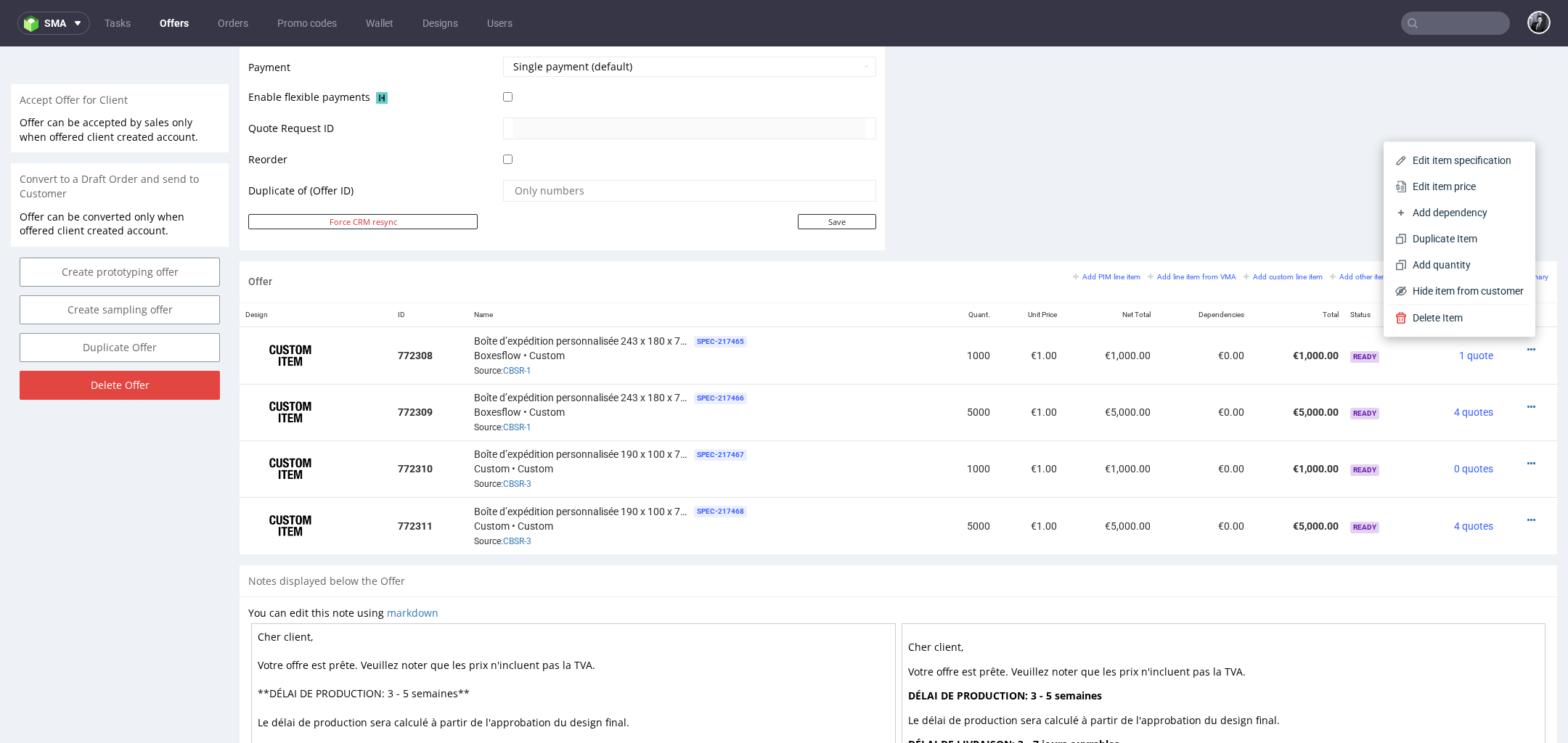
click at [306, 630] on textarea "Cher client, Votre offre est prête. Veuillez noter que les prix n'incluent pas …" at bounding box center [573, 750] width 644 height 254
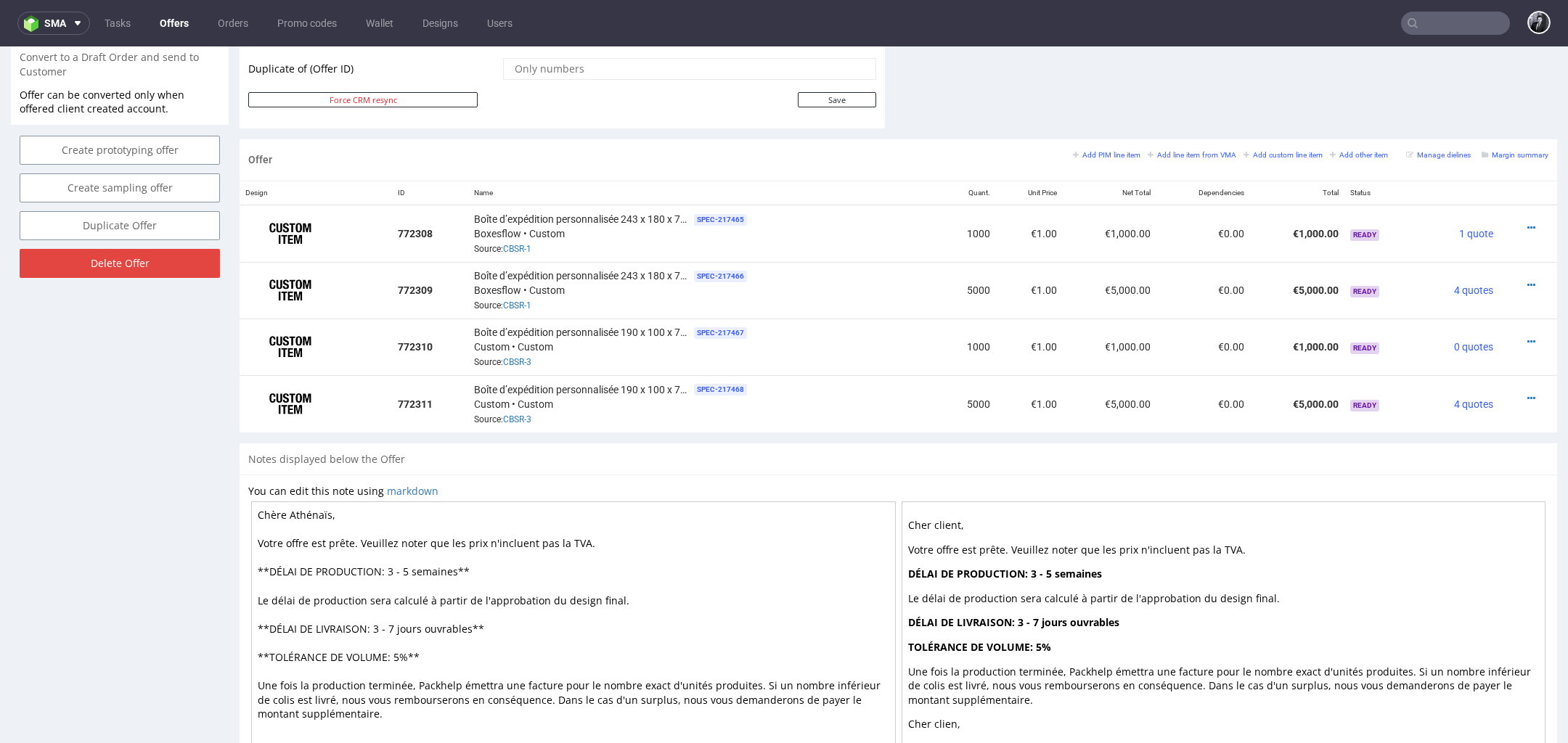
scroll to position [825, 0]
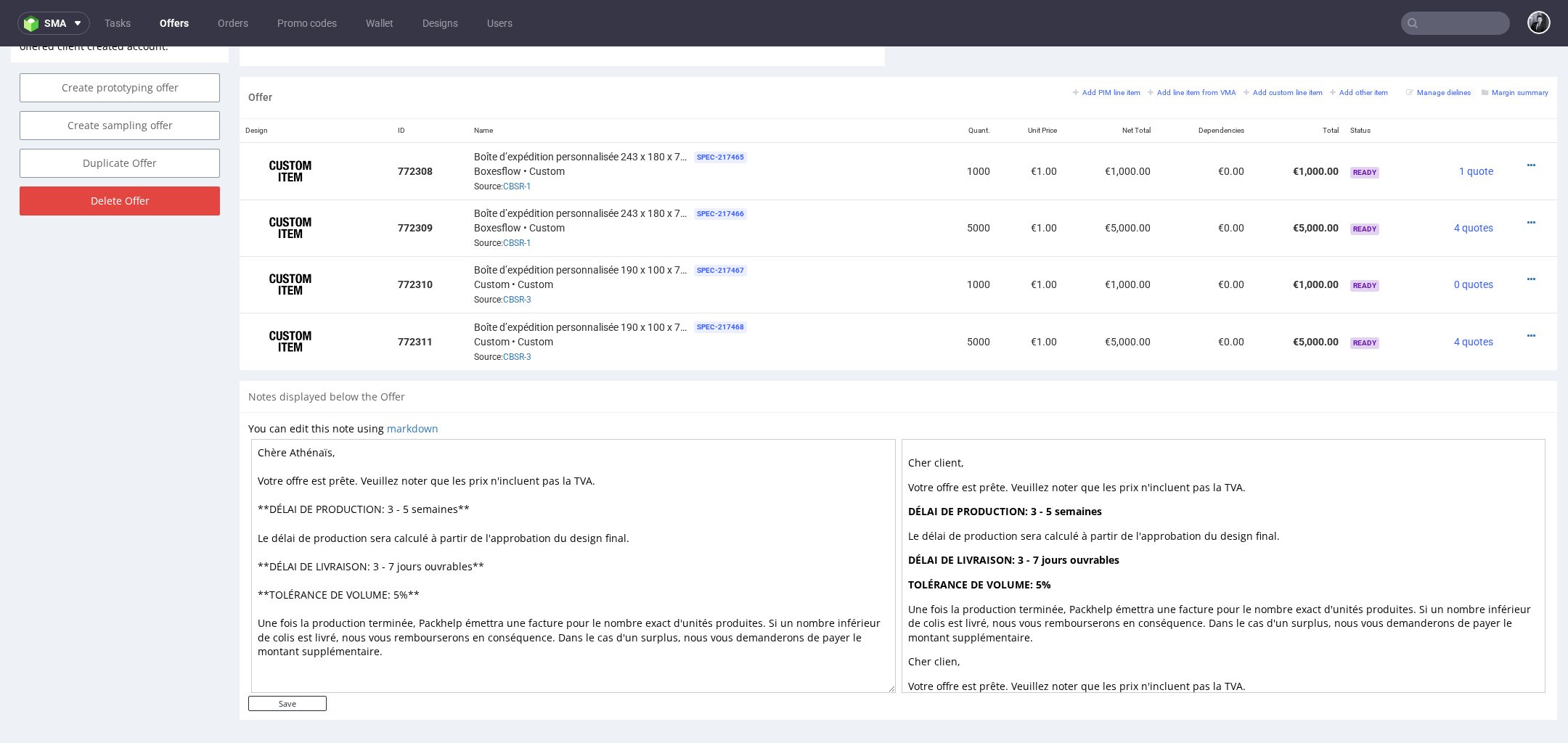
click at [406, 500] on textarea "Chère Athénaïs, Votre offre est prête. Veuillez noter que les prix n'incluent p…" at bounding box center [573, 566] width 644 height 254
type textarea "Chère Athénaïs, Votre offre est prête. Veuillez noter que les prix n'incluent p…"
click at [272, 703] on input "Save" at bounding box center [287, 703] width 79 height 15
type input "In progress..."
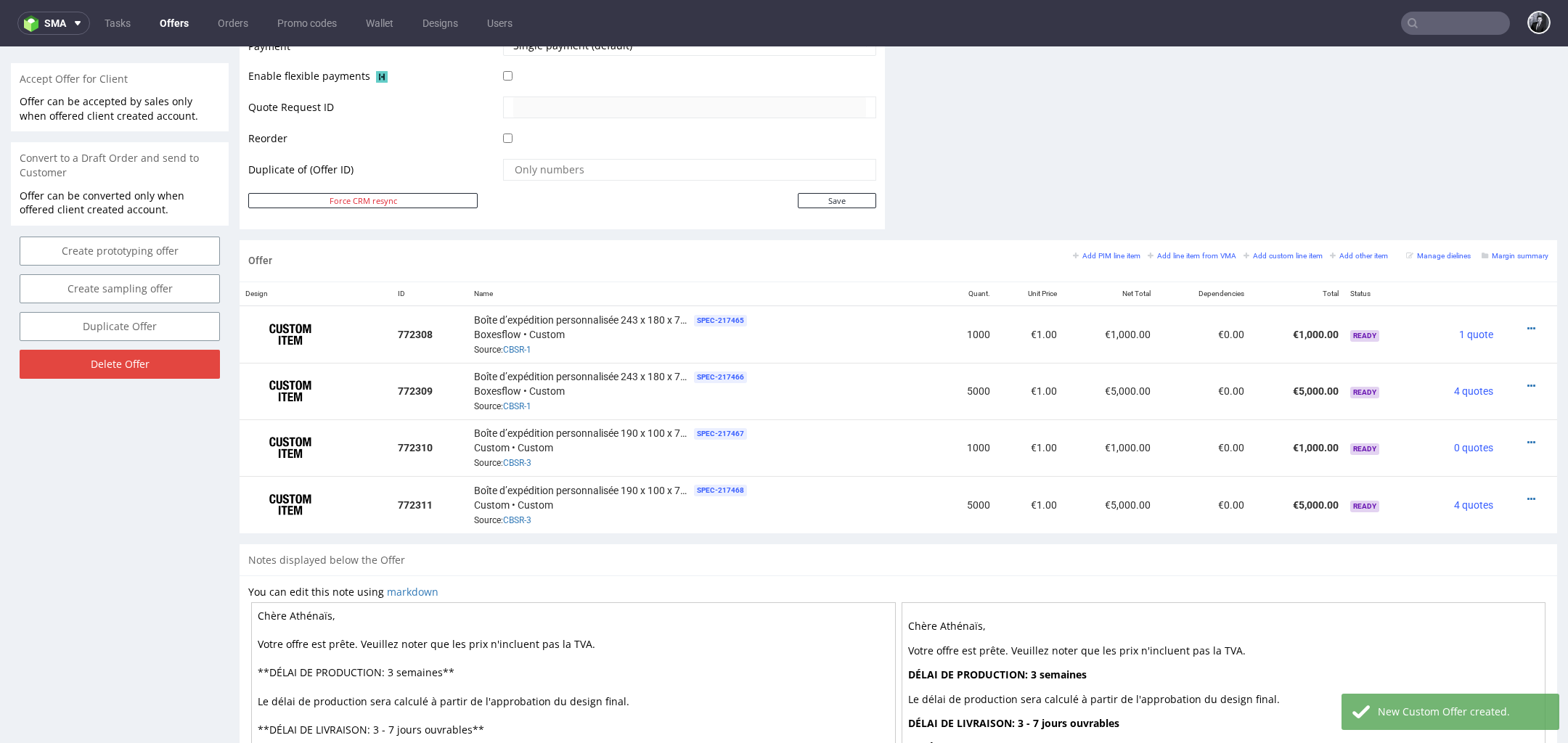
scroll to position [660, 0]
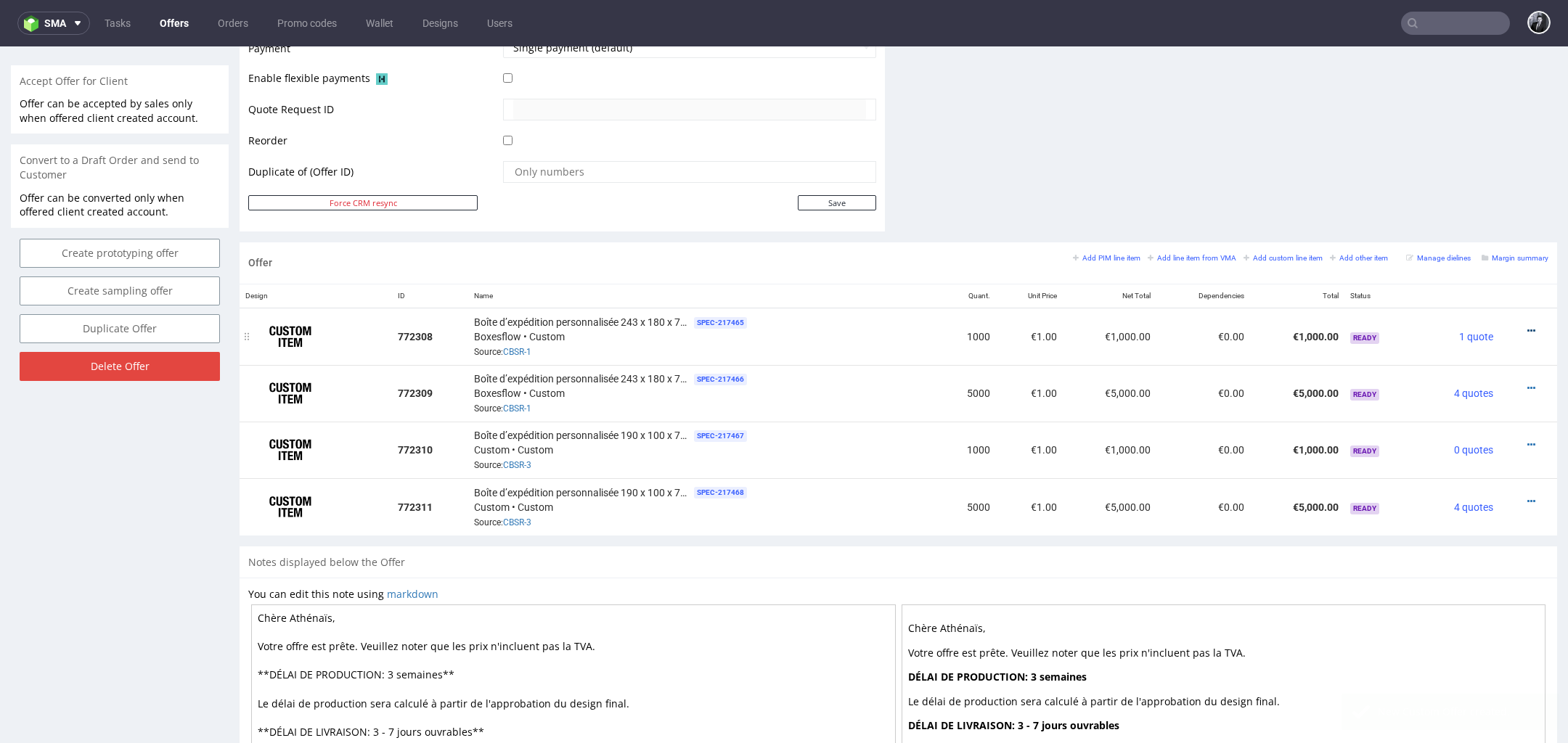
click at [1528, 330] on icon at bounding box center [1531, 331] width 8 height 10
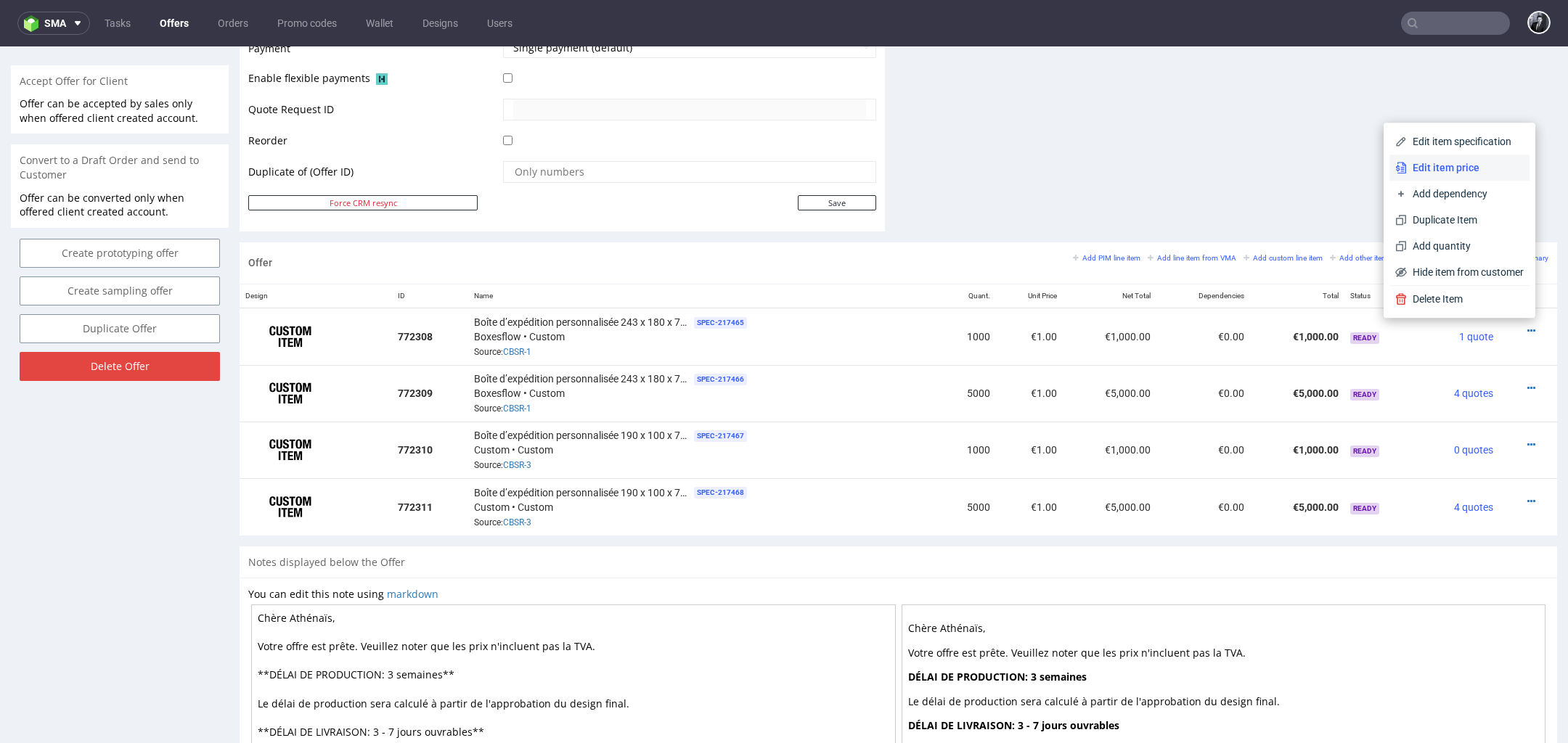
click at [1453, 165] on span "Edit item price" at bounding box center [1465, 167] width 117 height 14
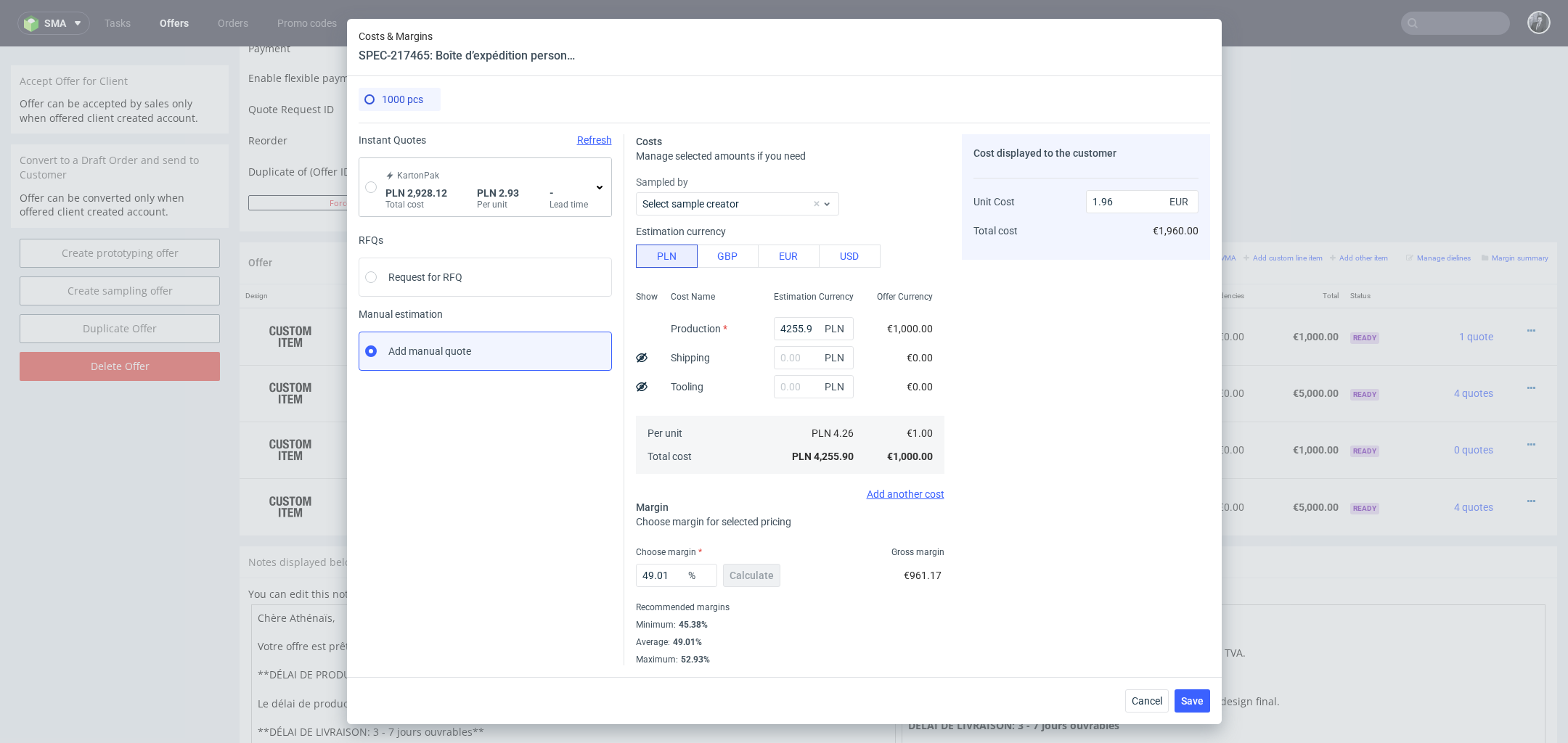
click at [567, 188] on span "-" at bounding box center [568, 193] width 38 height 12
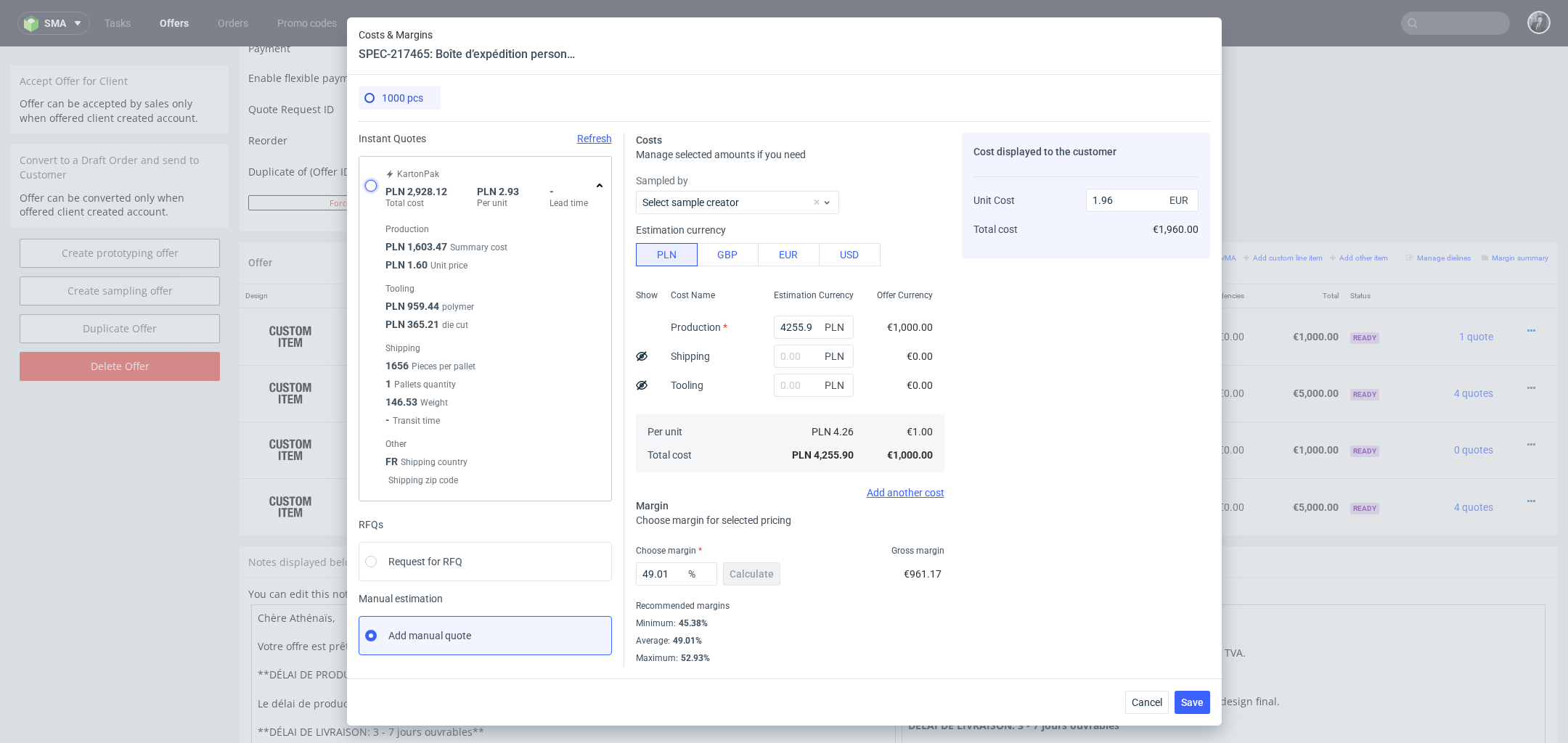
click at [372, 188] on input "radio" at bounding box center [371, 186] width 12 height 12
radio input "true"
radio input "false"
type input "1603.4699999999998"
type input "1324.65"
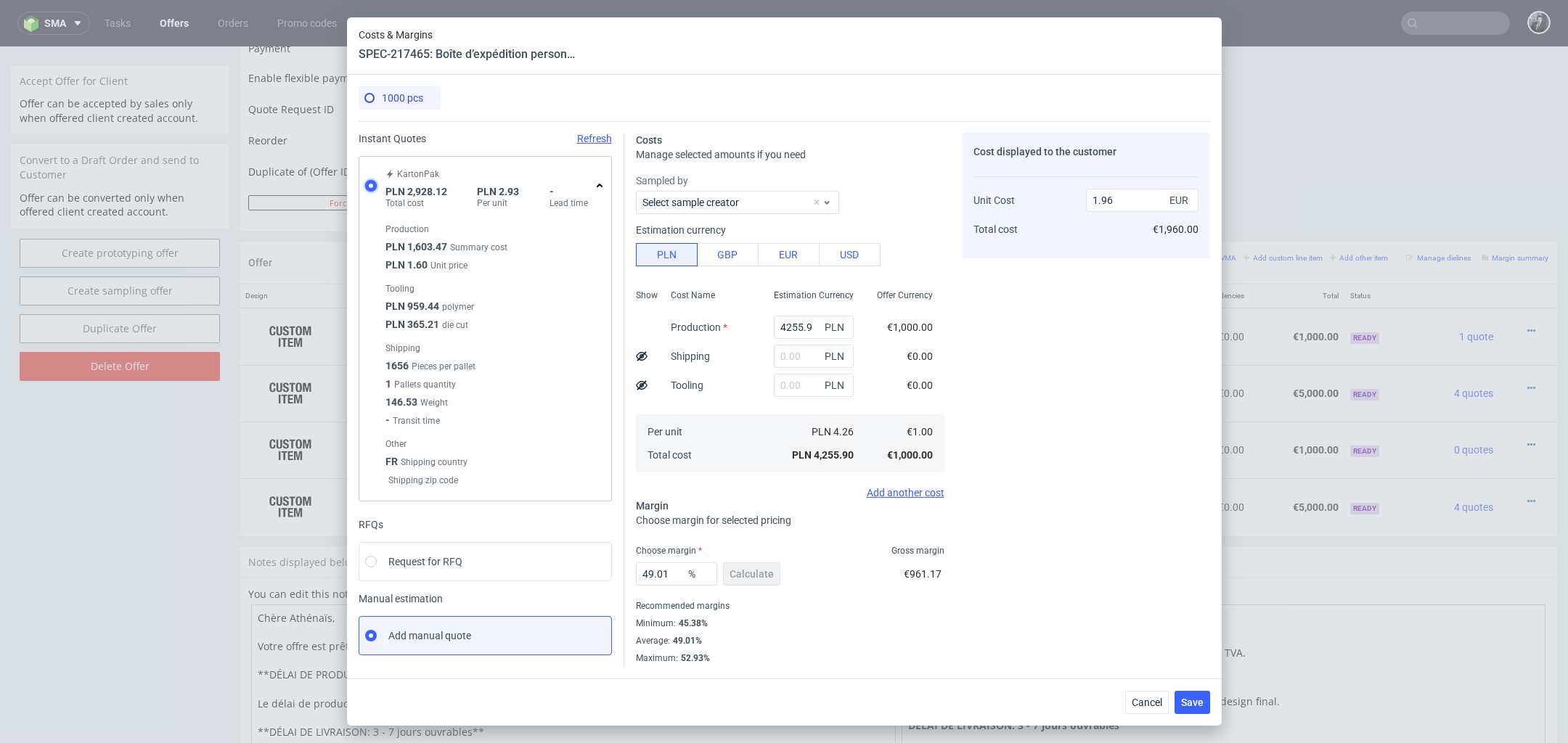
type input "0.69"
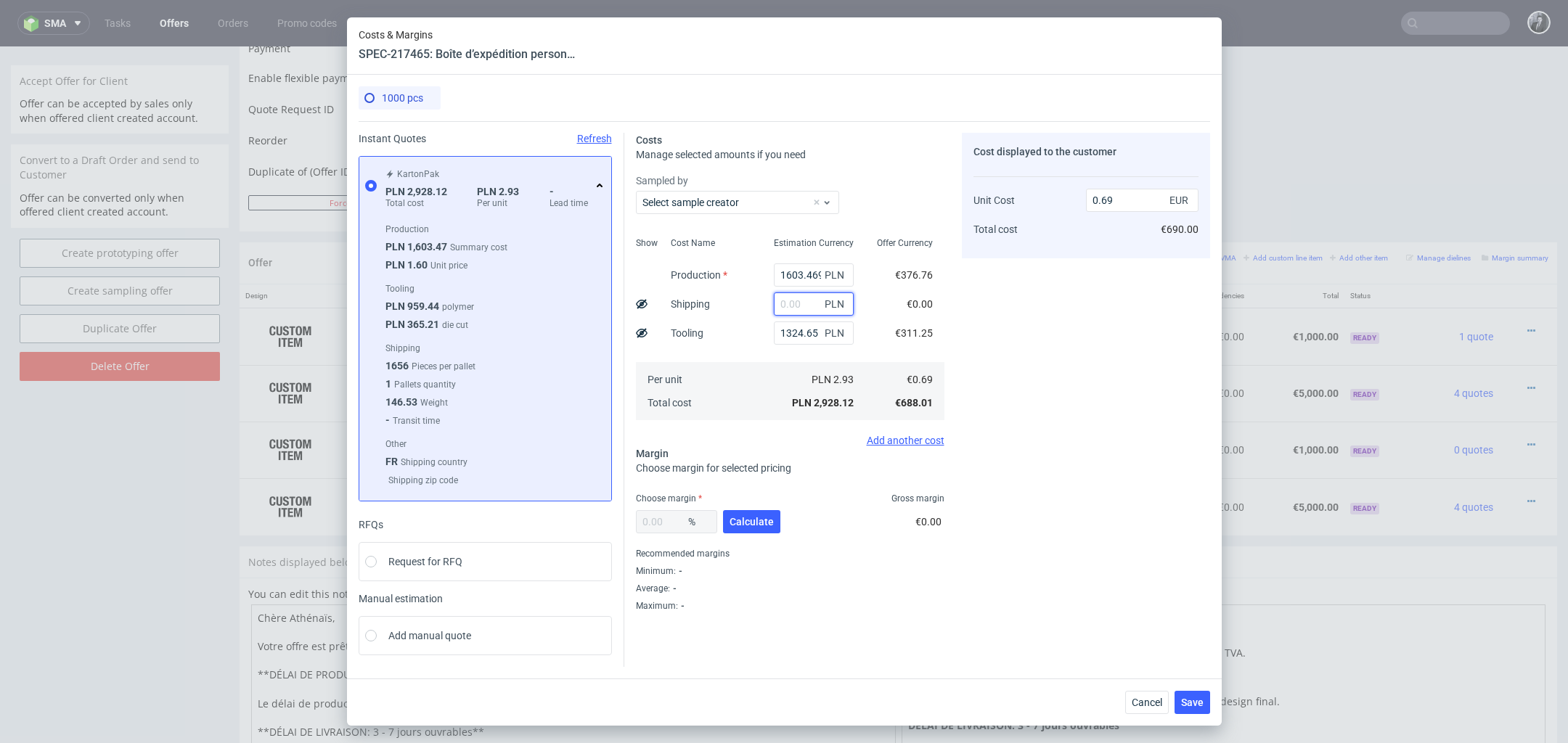
click at [806, 316] on input "text" at bounding box center [814, 304] width 80 height 23
type input "800"
type input "0.88"
type input "800"
click at [745, 519] on button "Calculate" at bounding box center [751, 522] width 58 height 23
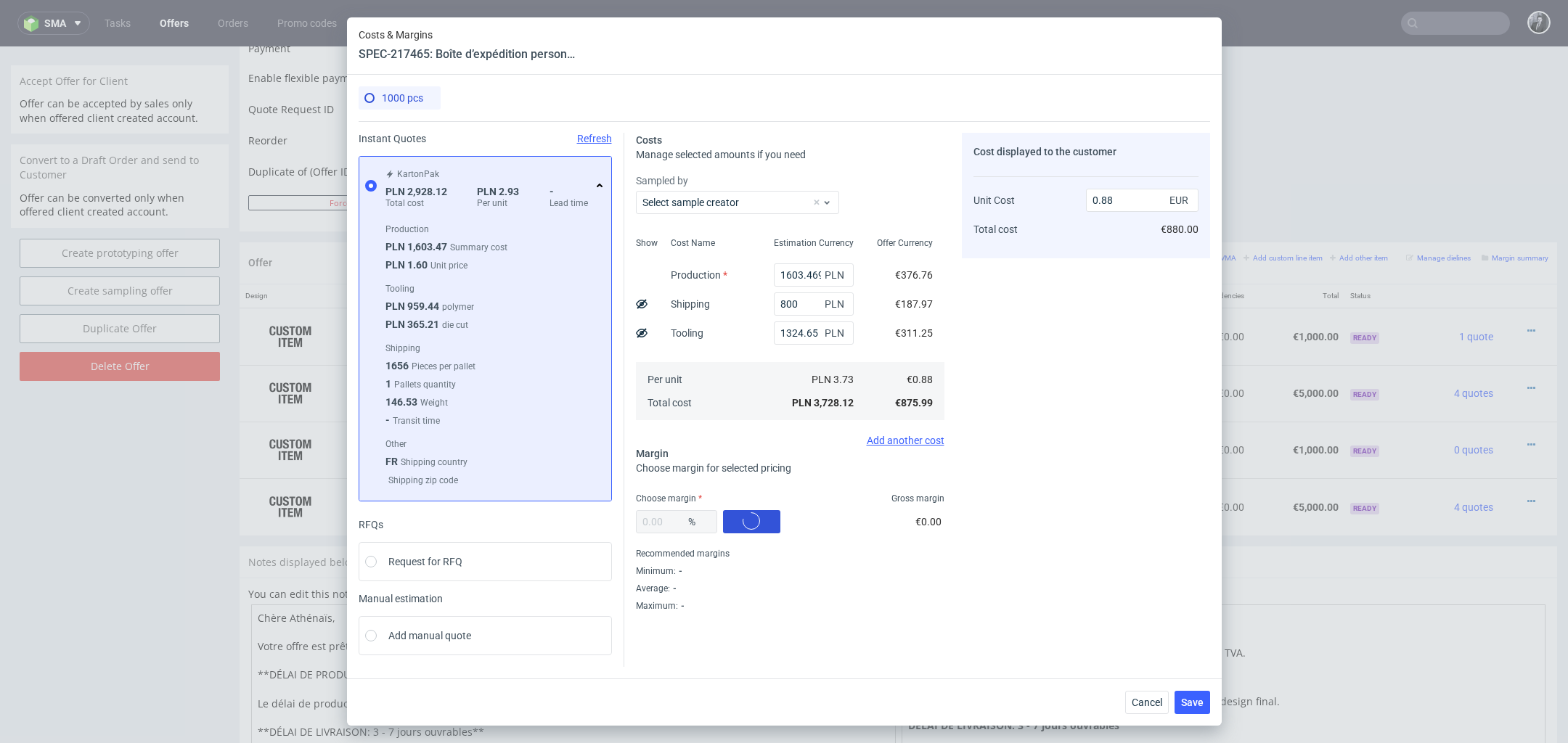
type input "40.25"
click at [1143, 206] on input "1.47" at bounding box center [1142, 200] width 112 height 23
type input "1.4°"
type input "NaN"
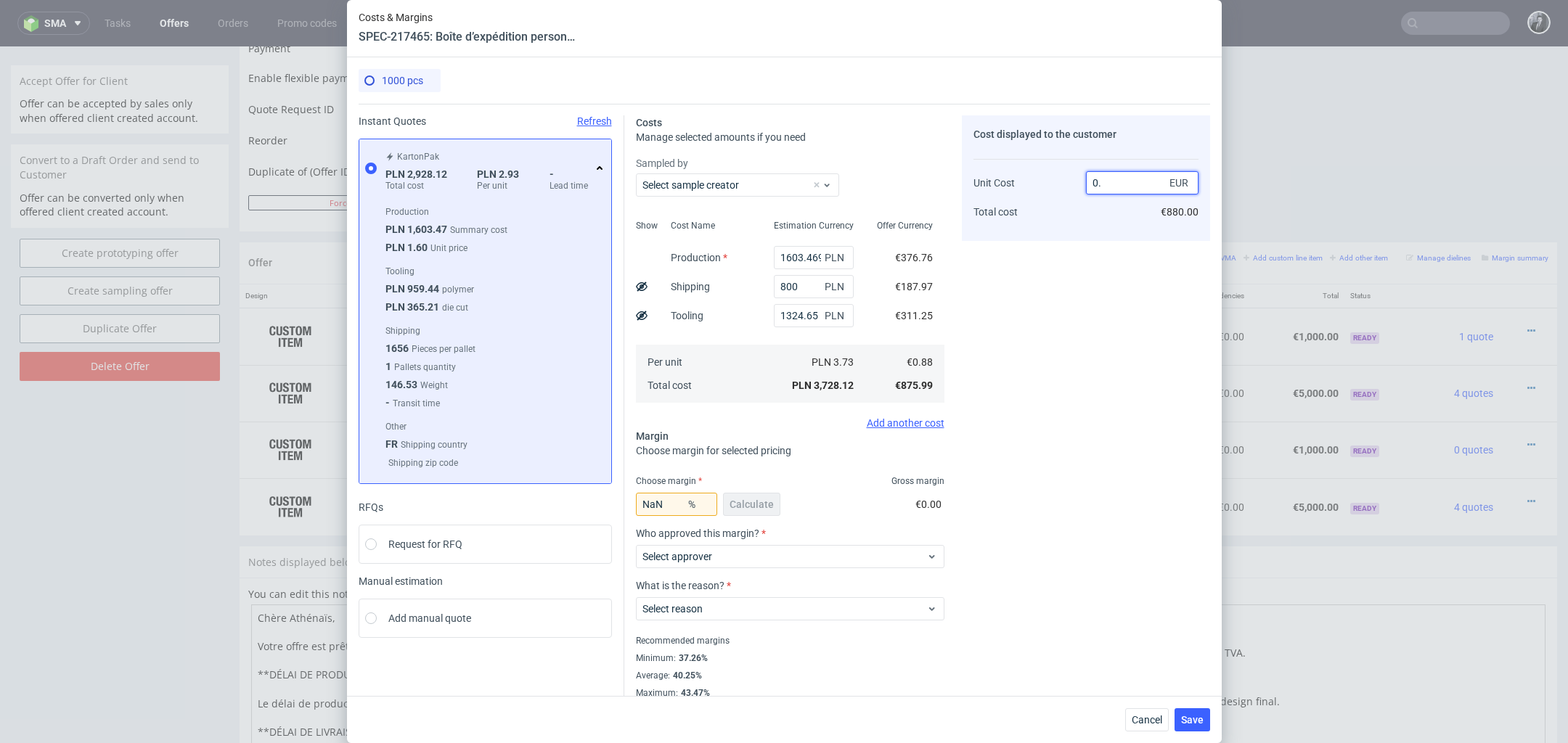
type input "0"
type input "1.30"
type input "32.30769230769231"
type input "1.40"
type input "37.142857142857146"
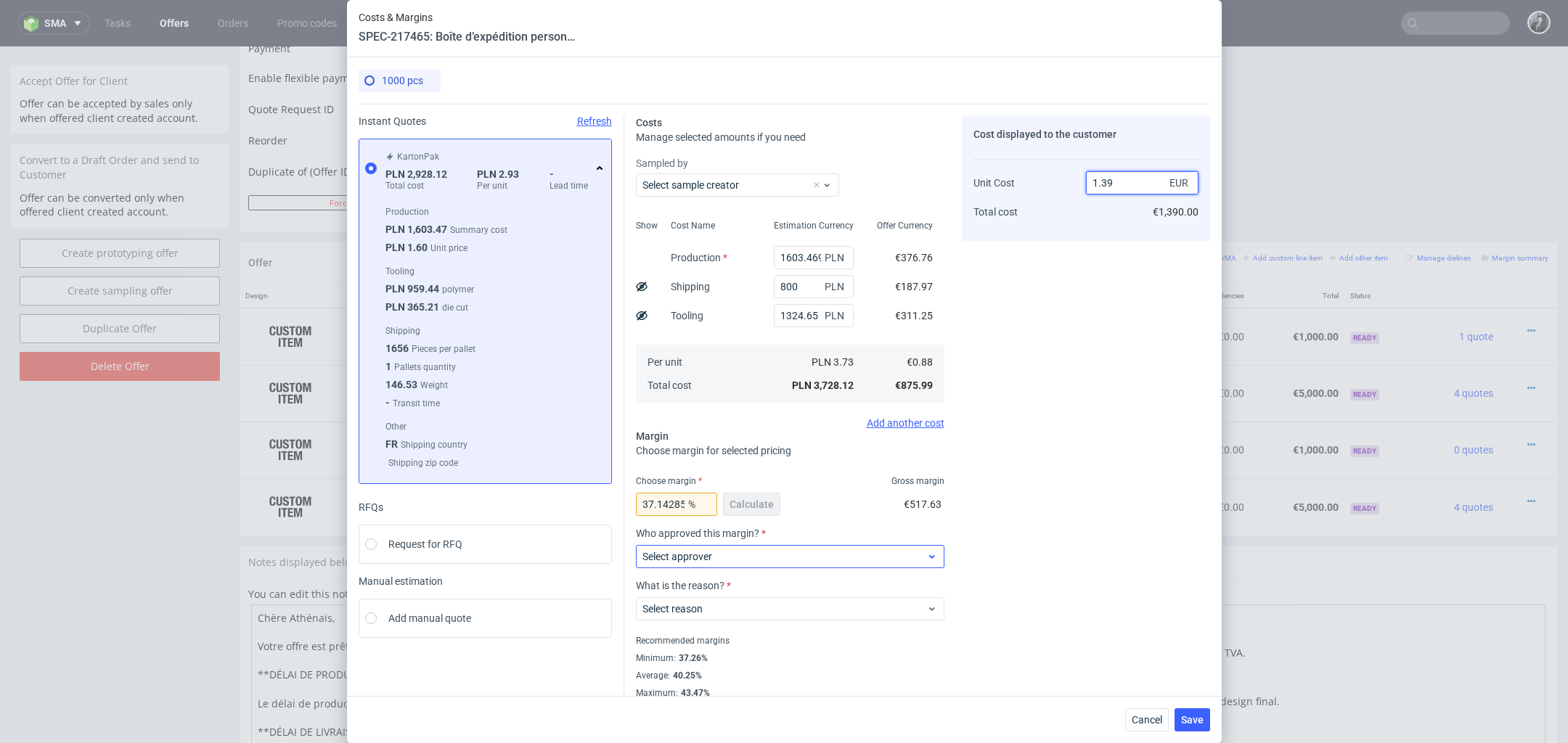
type input "1.39"
click at [909, 563] on div "Select approver" at bounding box center [790, 556] width 308 height 23
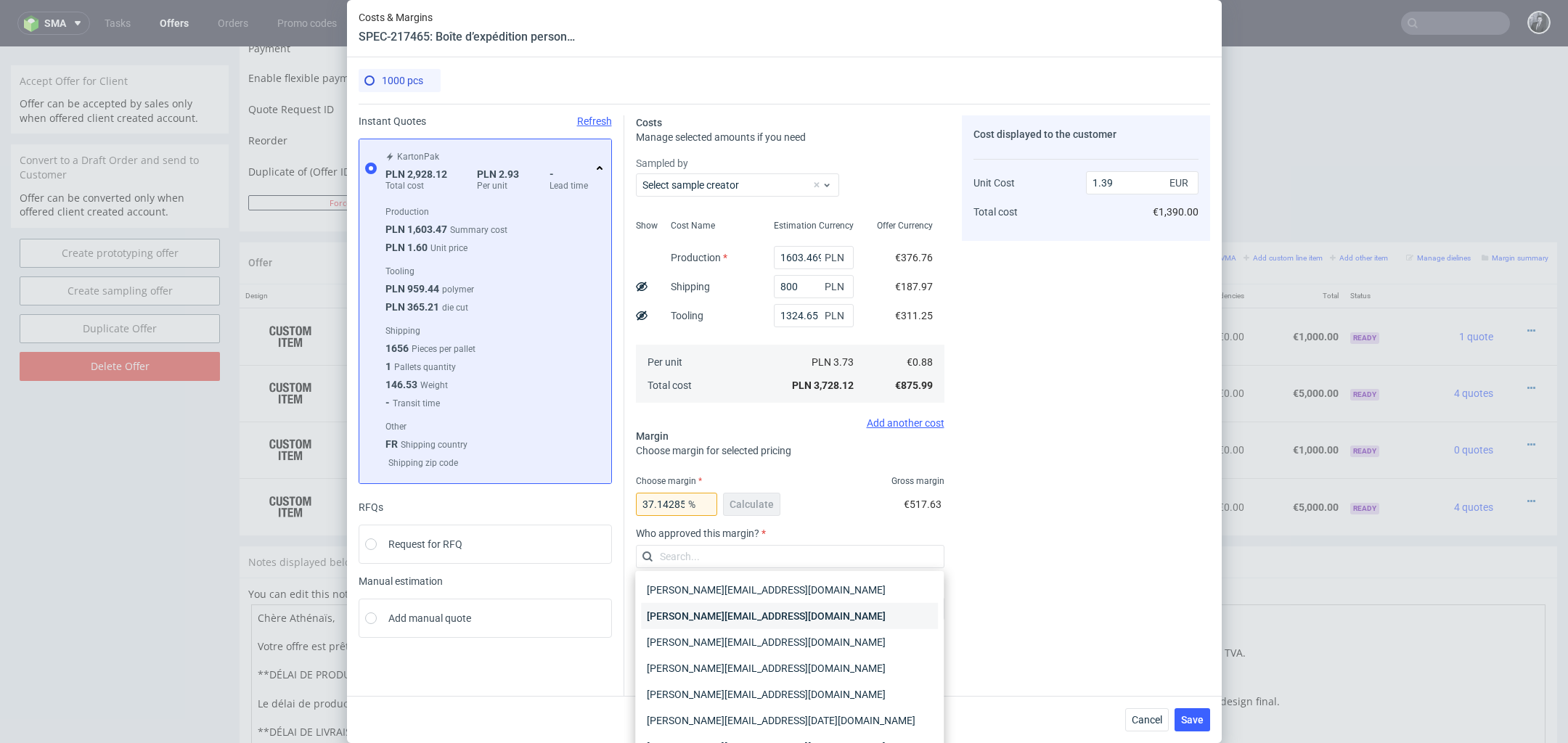
click at [866, 611] on div "[PERSON_NAME][EMAIL_ADDRESS][PERSON_NAME][DOMAIN_NAME]" at bounding box center [790, 616] width 297 height 26
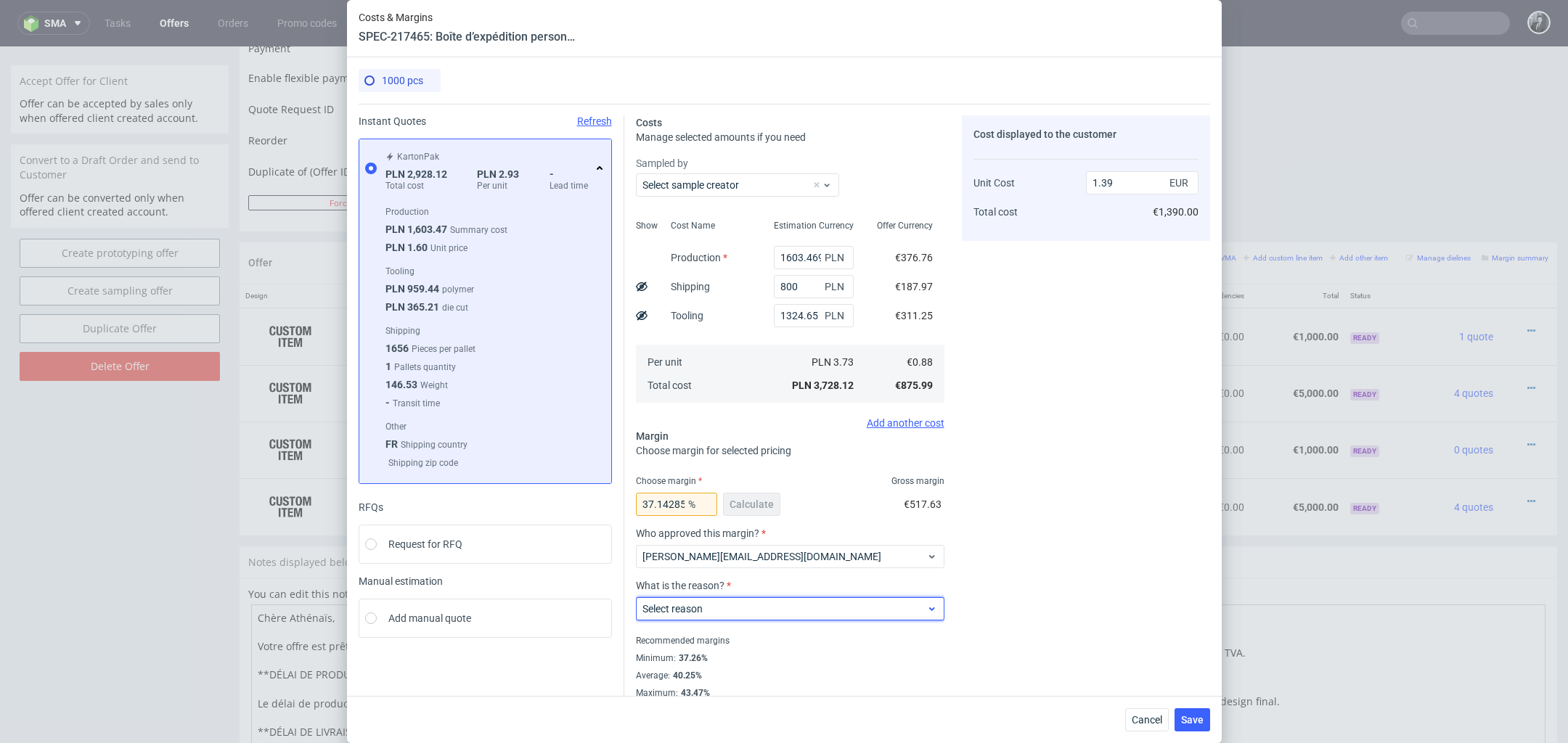
click at [861, 609] on span "Select reason" at bounding box center [784, 608] width 284 height 14
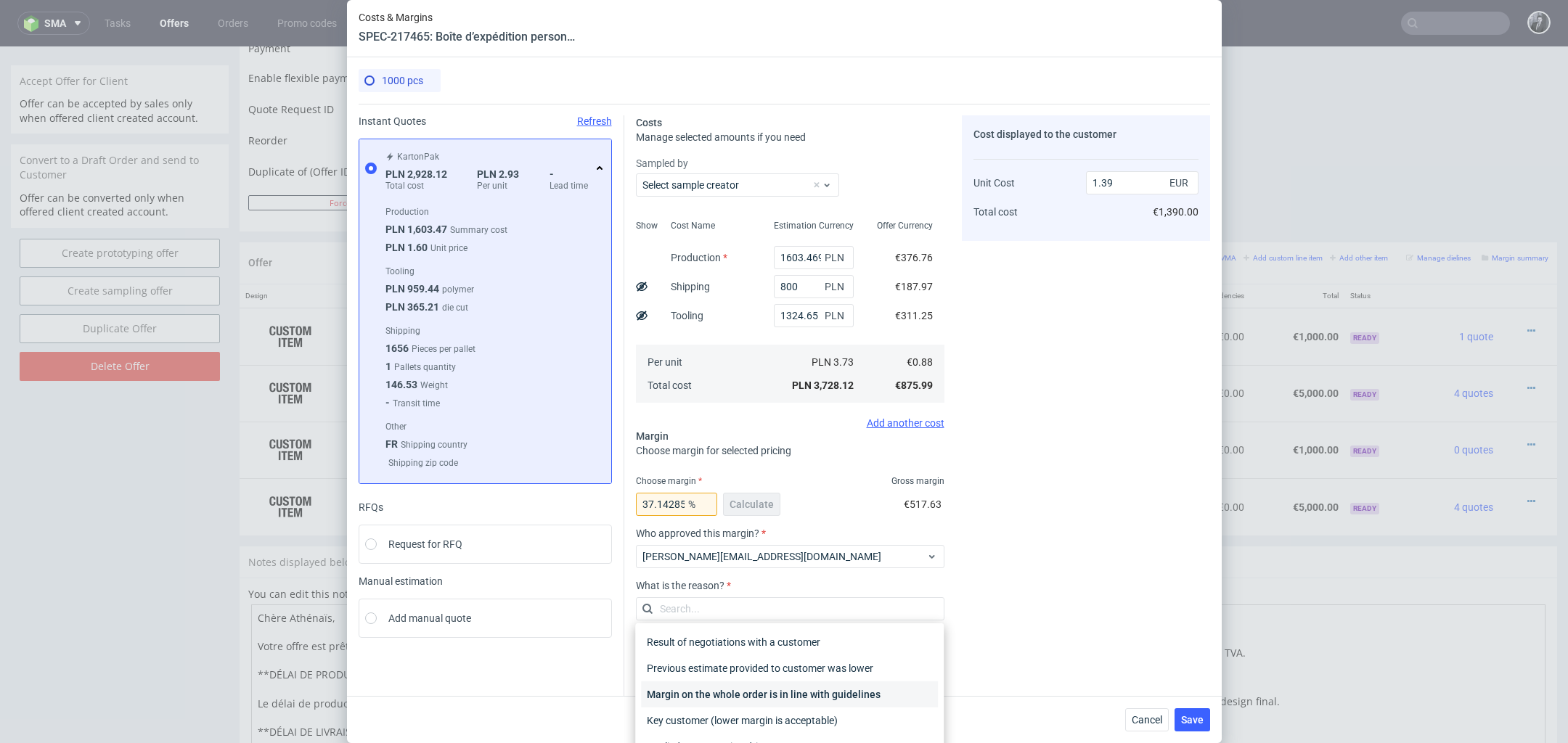
click at [829, 699] on div "Margin on the whole order is in line with guidelines" at bounding box center [790, 694] width 297 height 26
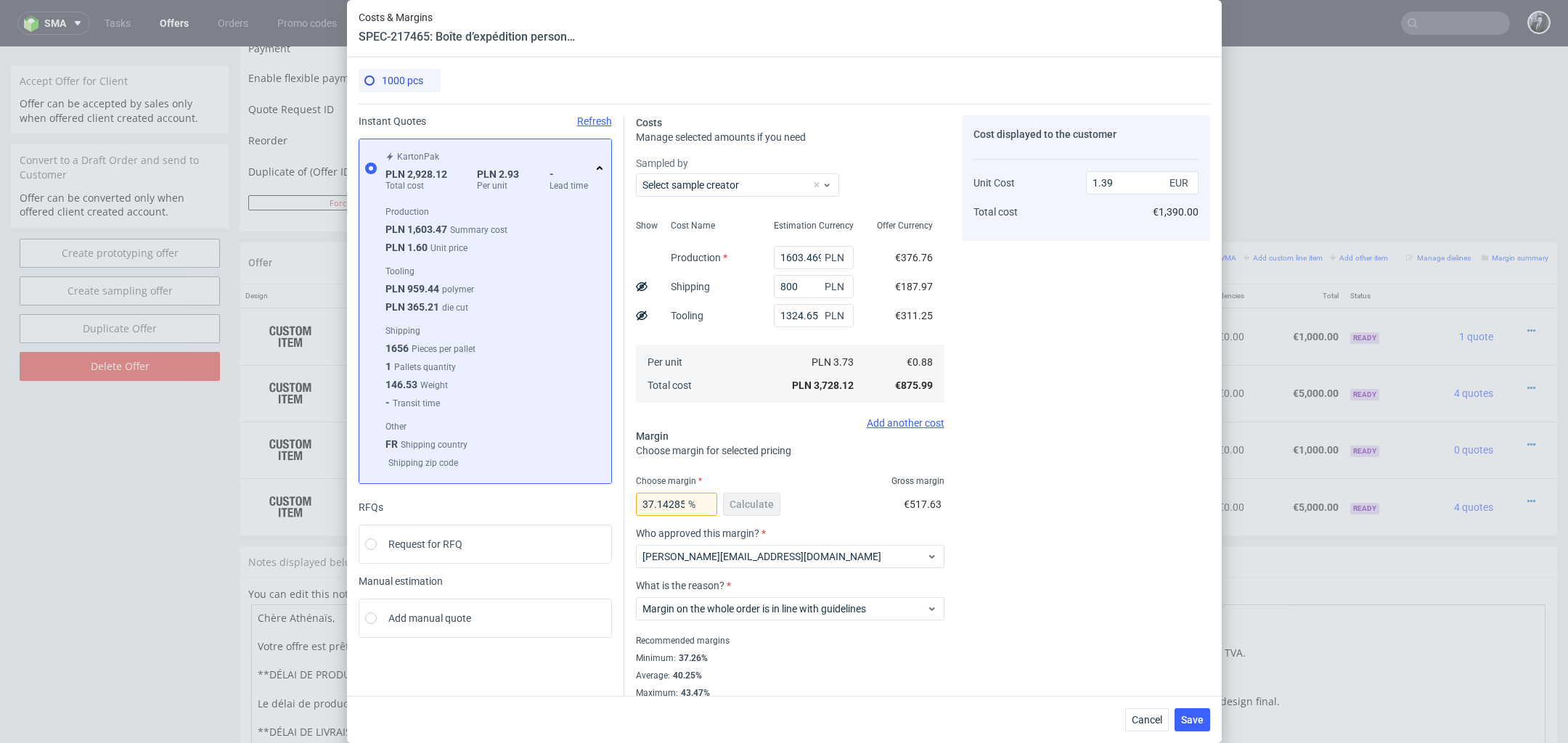
scroll to position [13, 0]
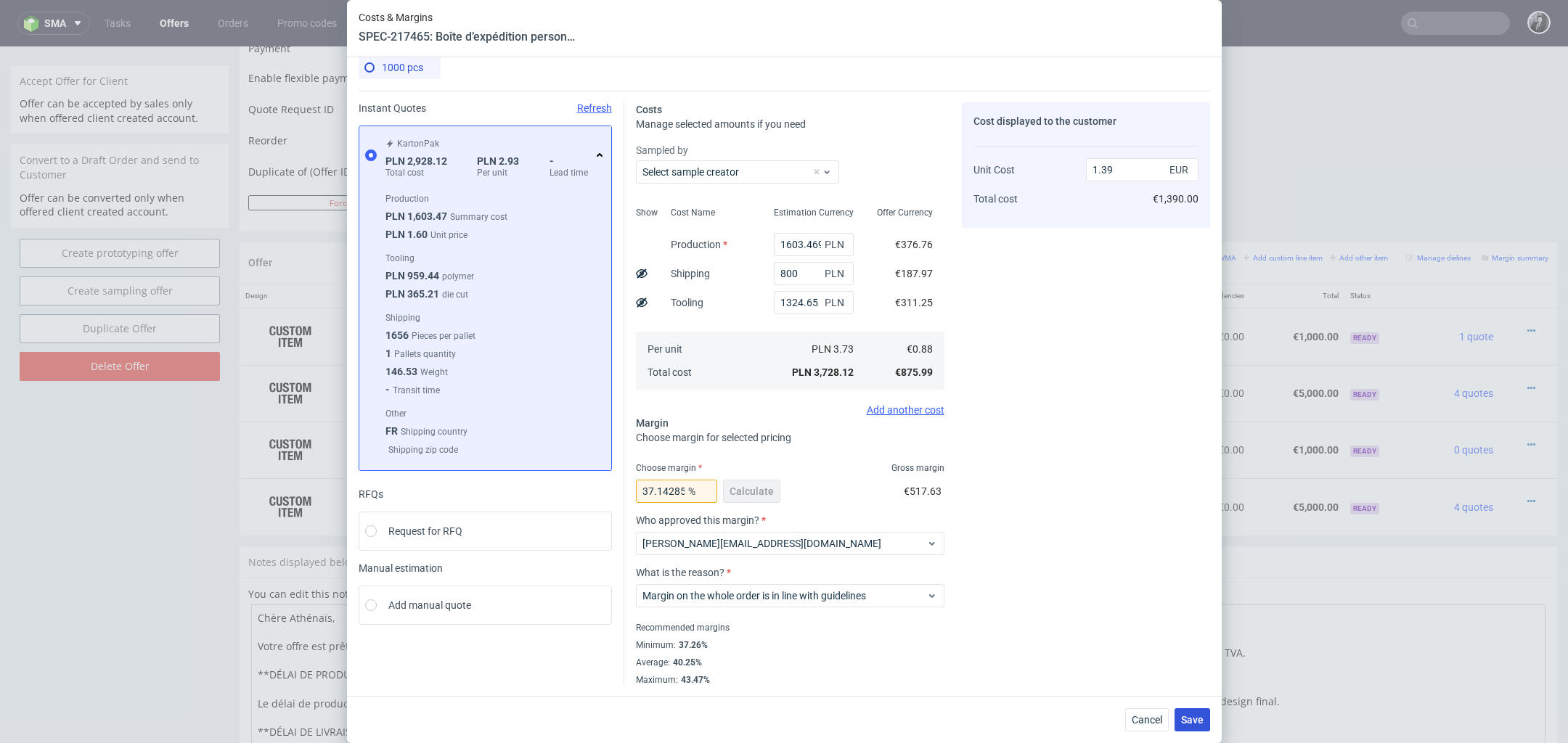
click at [1183, 721] on span "Save" at bounding box center [1192, 720] width 22 height 10
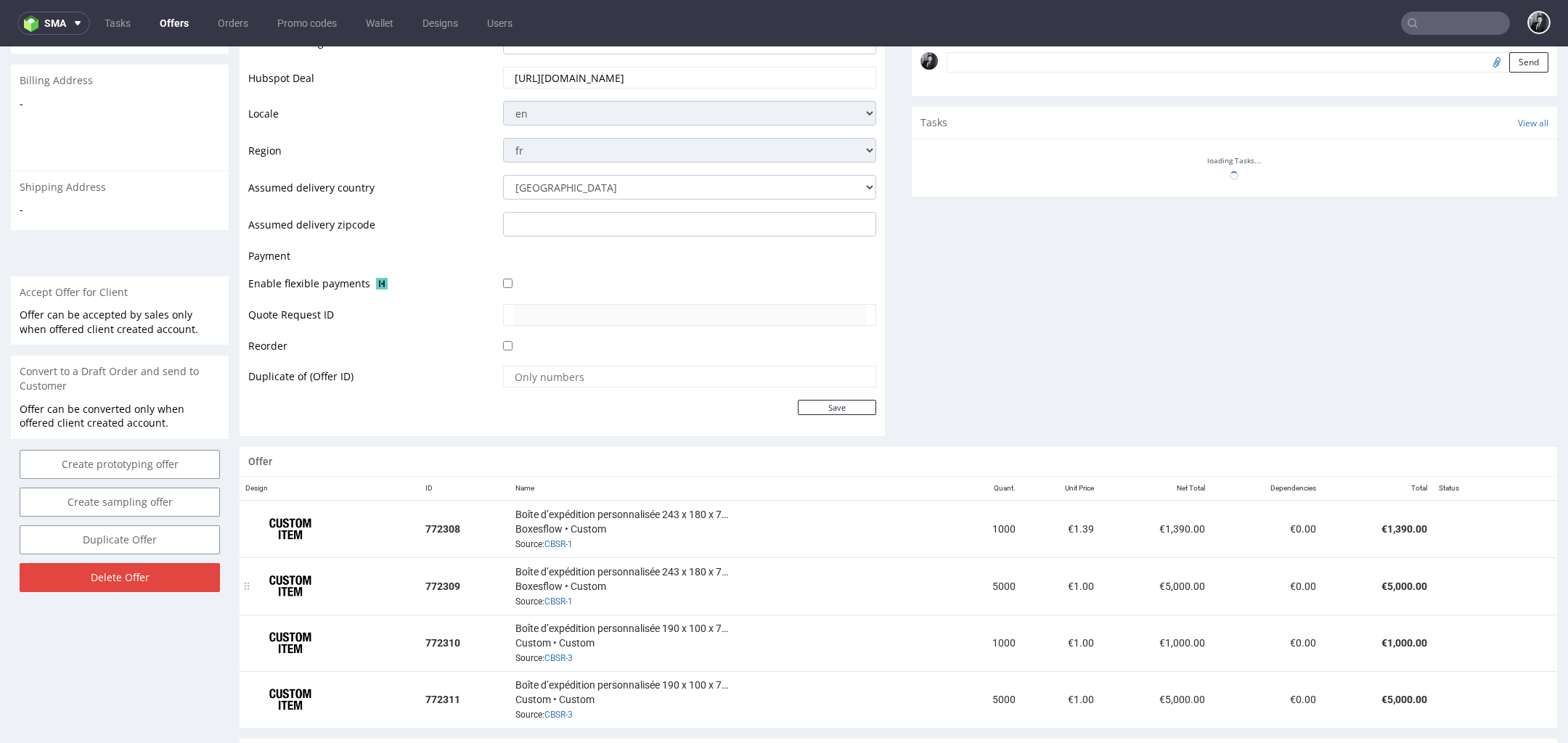
scroll to position [471, 0]
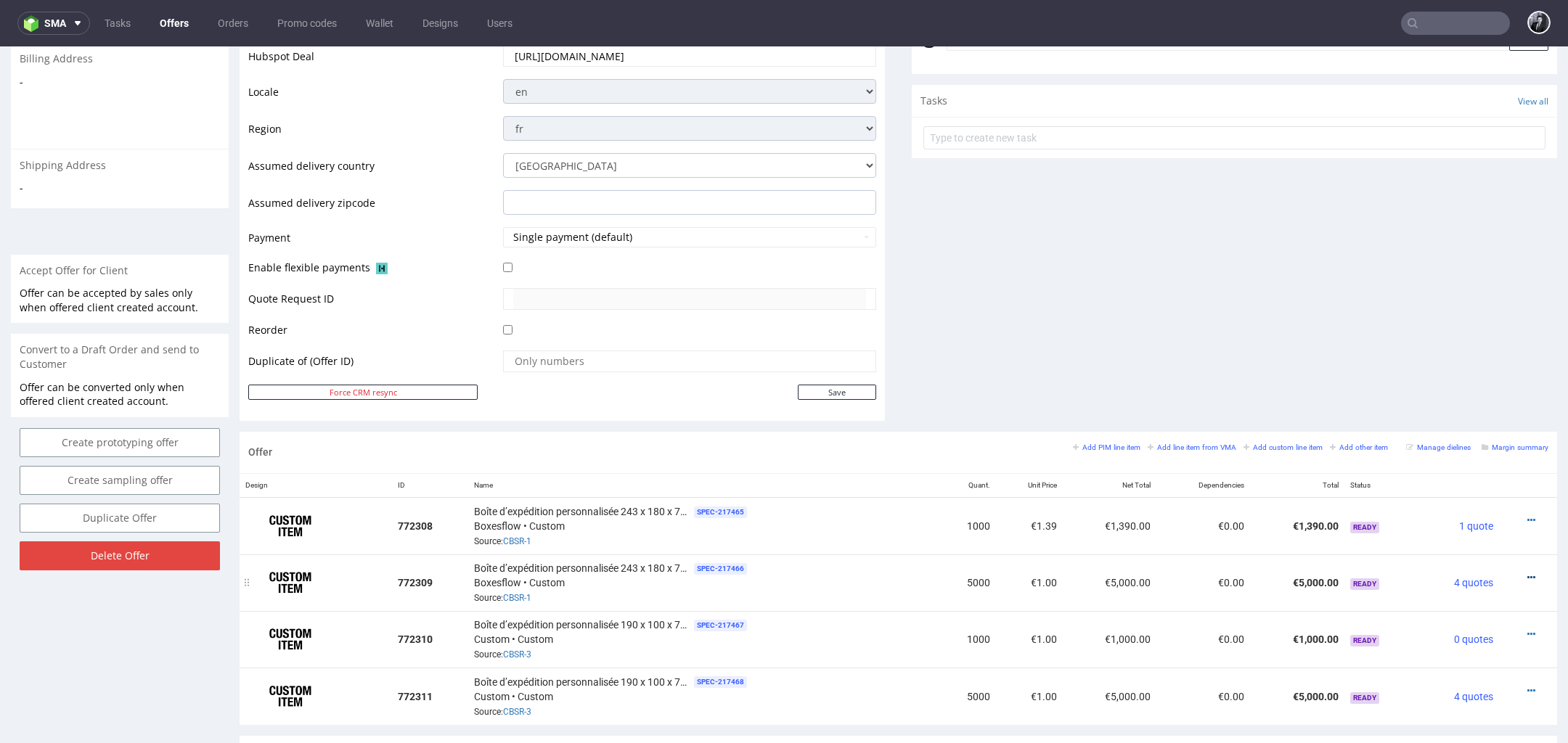
click at [1528, 573] on icon at bounding box center [1531, 578] width 8 height 10
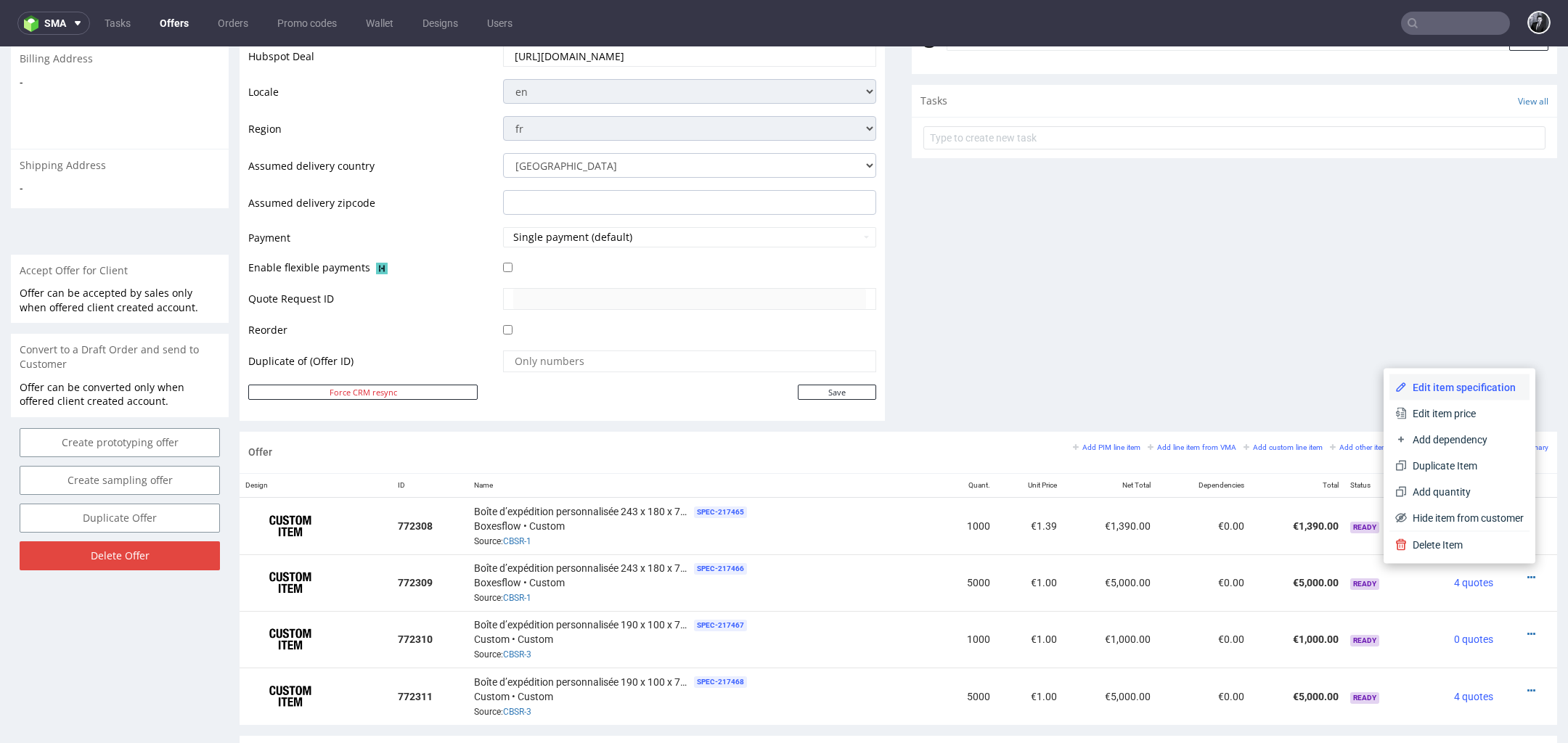
click at [1437, 387] on span "Edit item specification" at bounding box center [1465, 387] width 117 height 14
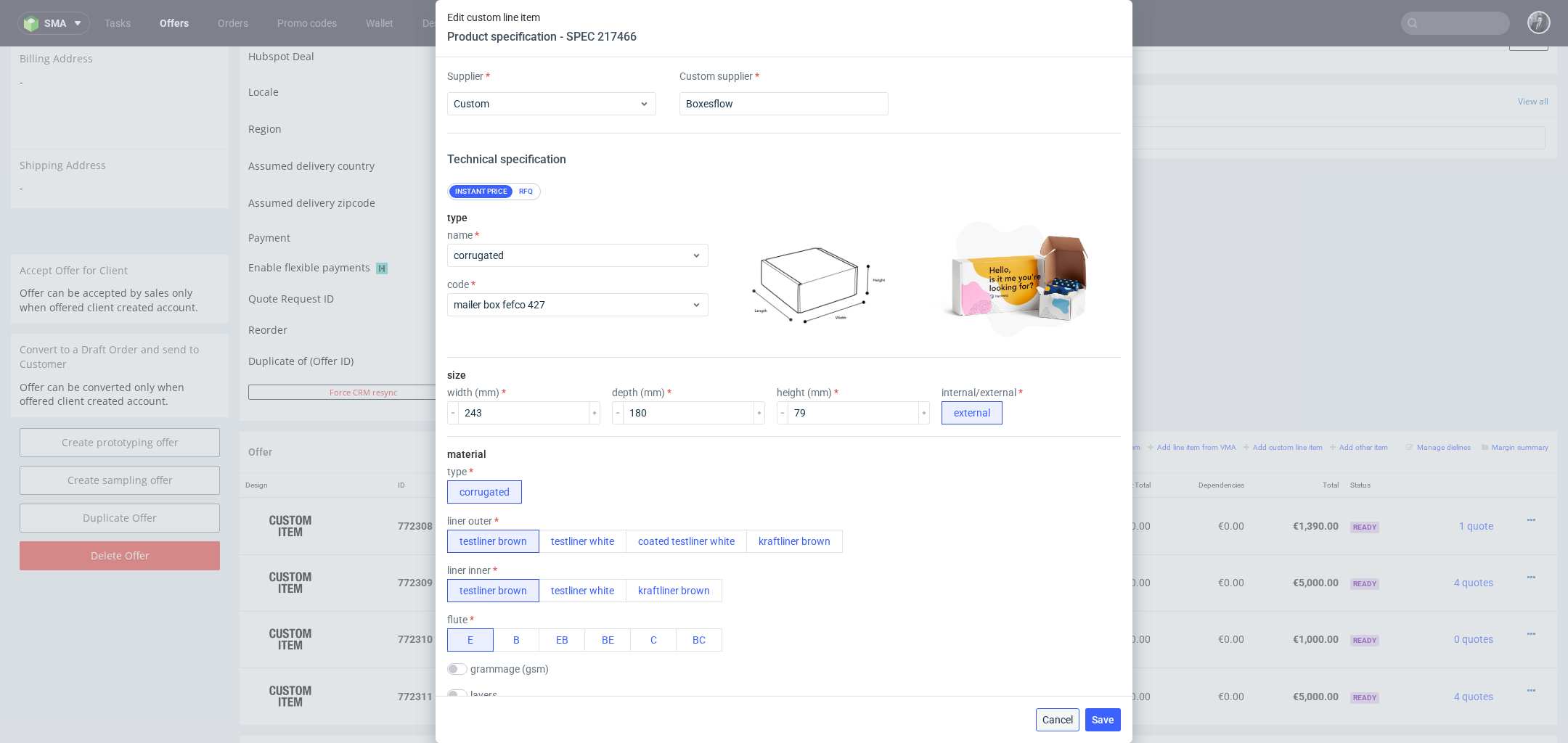
click at [1049, 721] on span "Cancel" at bounding box center [1058, 720] width 31 height 10
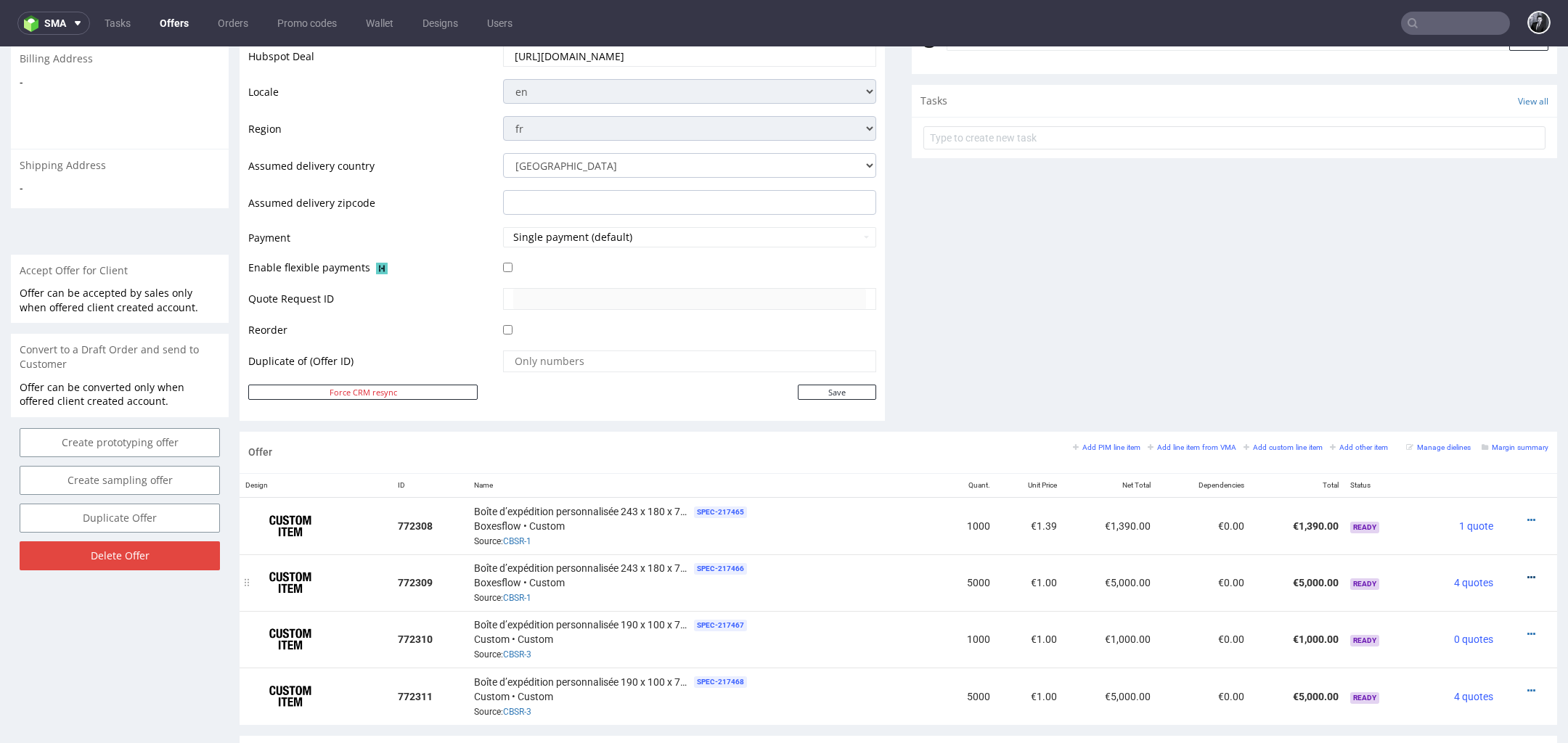
click at [1528, 572] on icon at bounding box center [1531, 578] width 8 height 10
click at [1461, 413] on span "Edit item price" at bounding box center [1465, 413] width 117 height 14
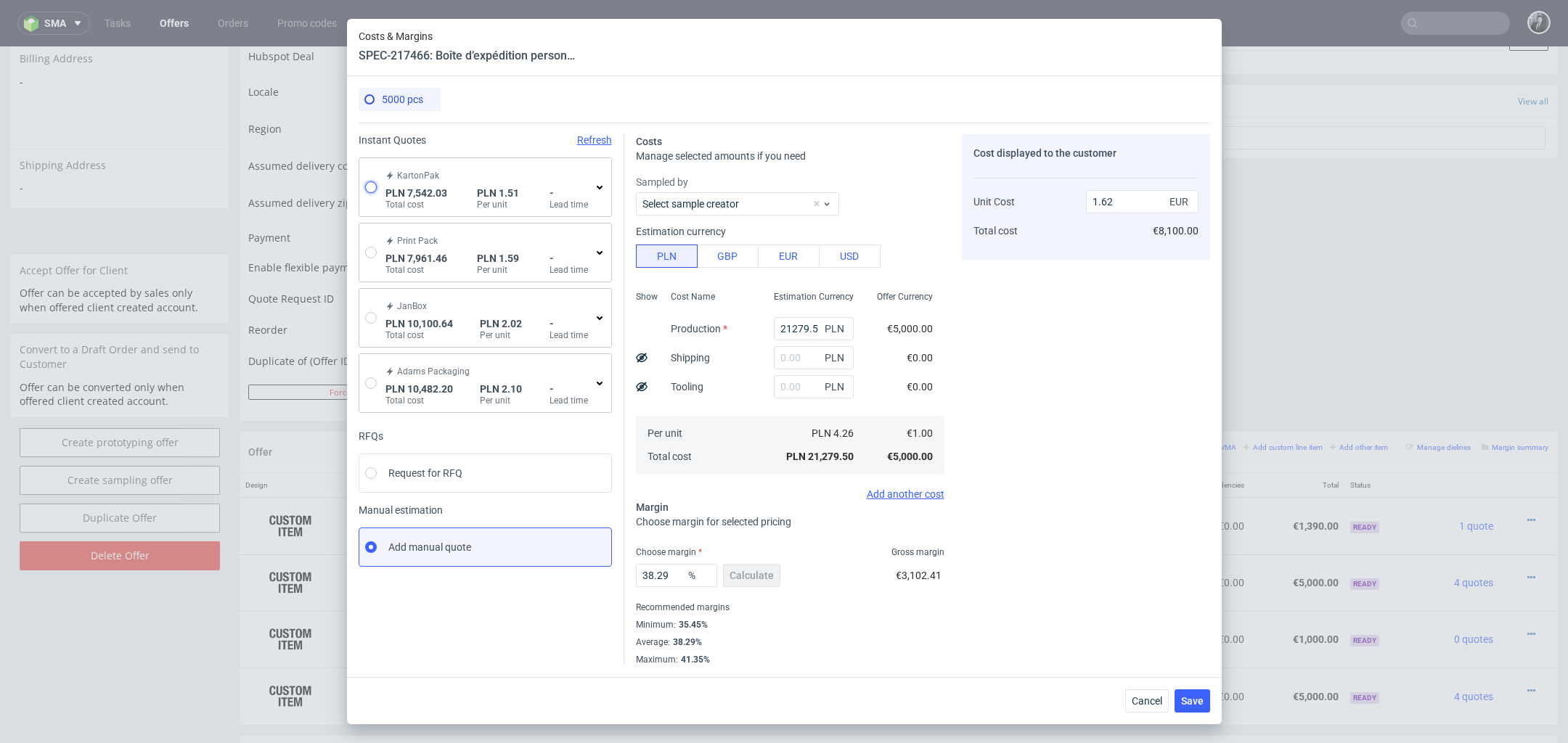
click at [368, 187] on input "radio" at bounding box center [371, 187] width 12 height 12
radio input "true"
radio input "false"
type input "4892.719999999999"
type input "2649.31"
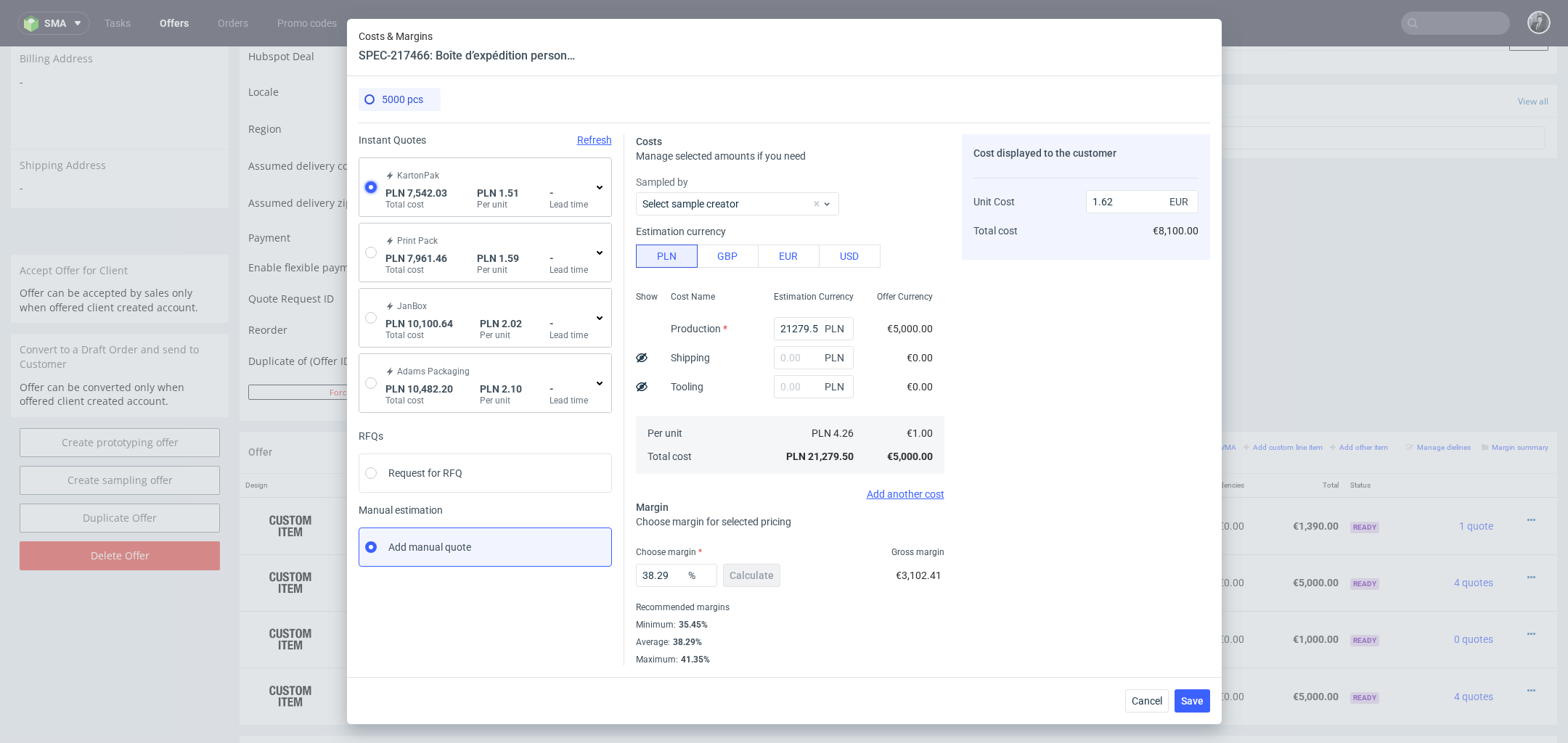
type input "0.35"
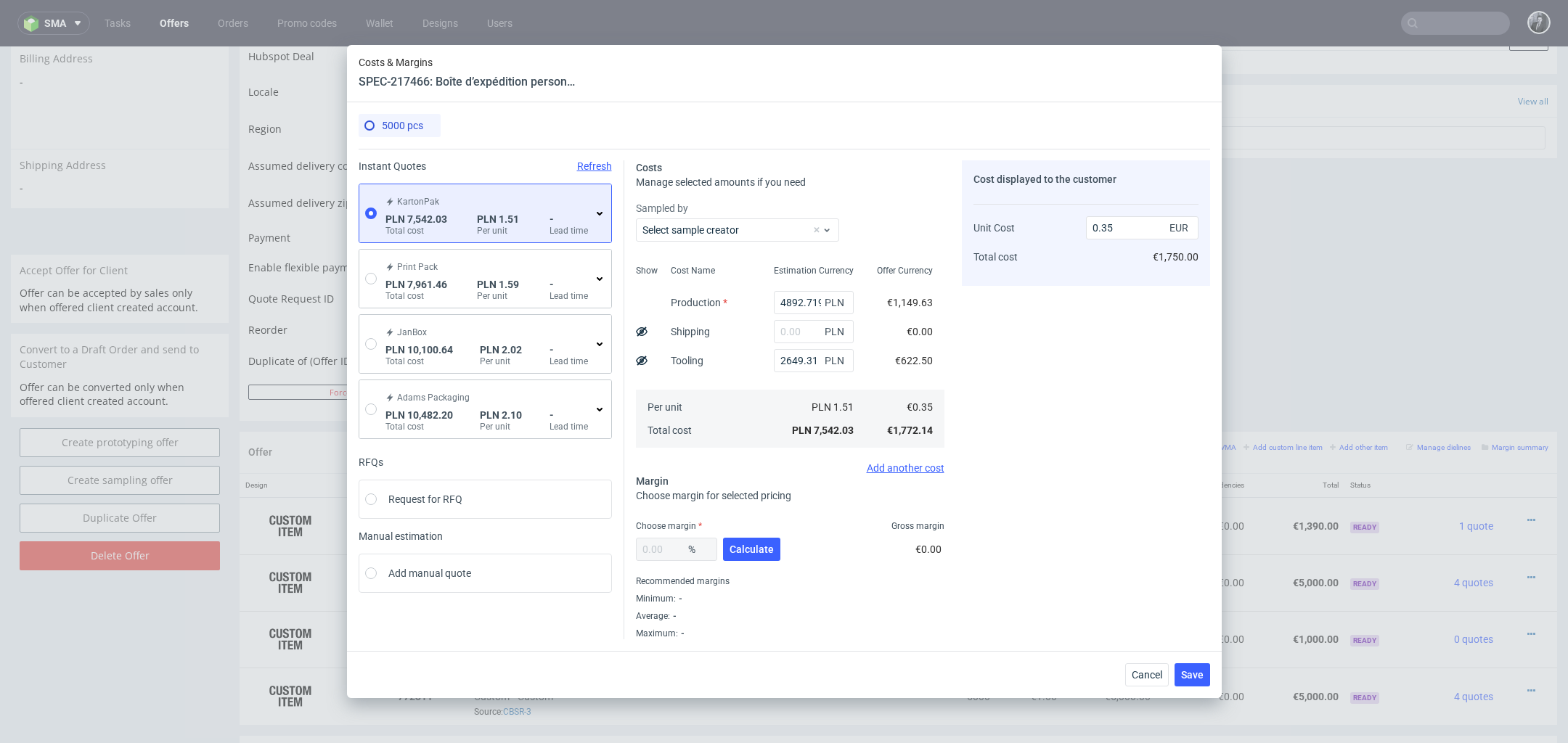
click at [594, 214] on icon at bounding box center [600, 213] width 12 height 12
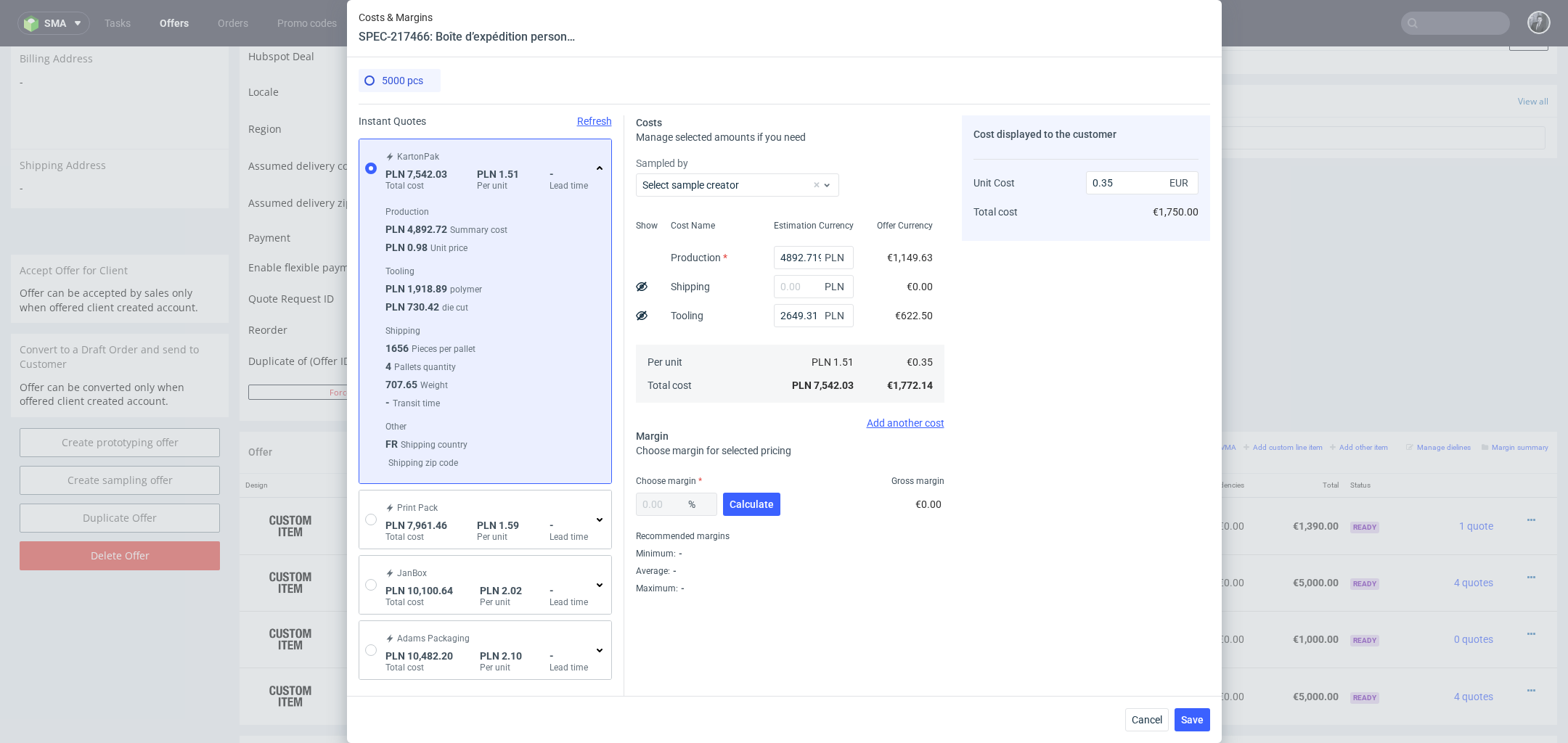
click at [598, 167] on use at bounding box center [600, 168] width 6 height 4
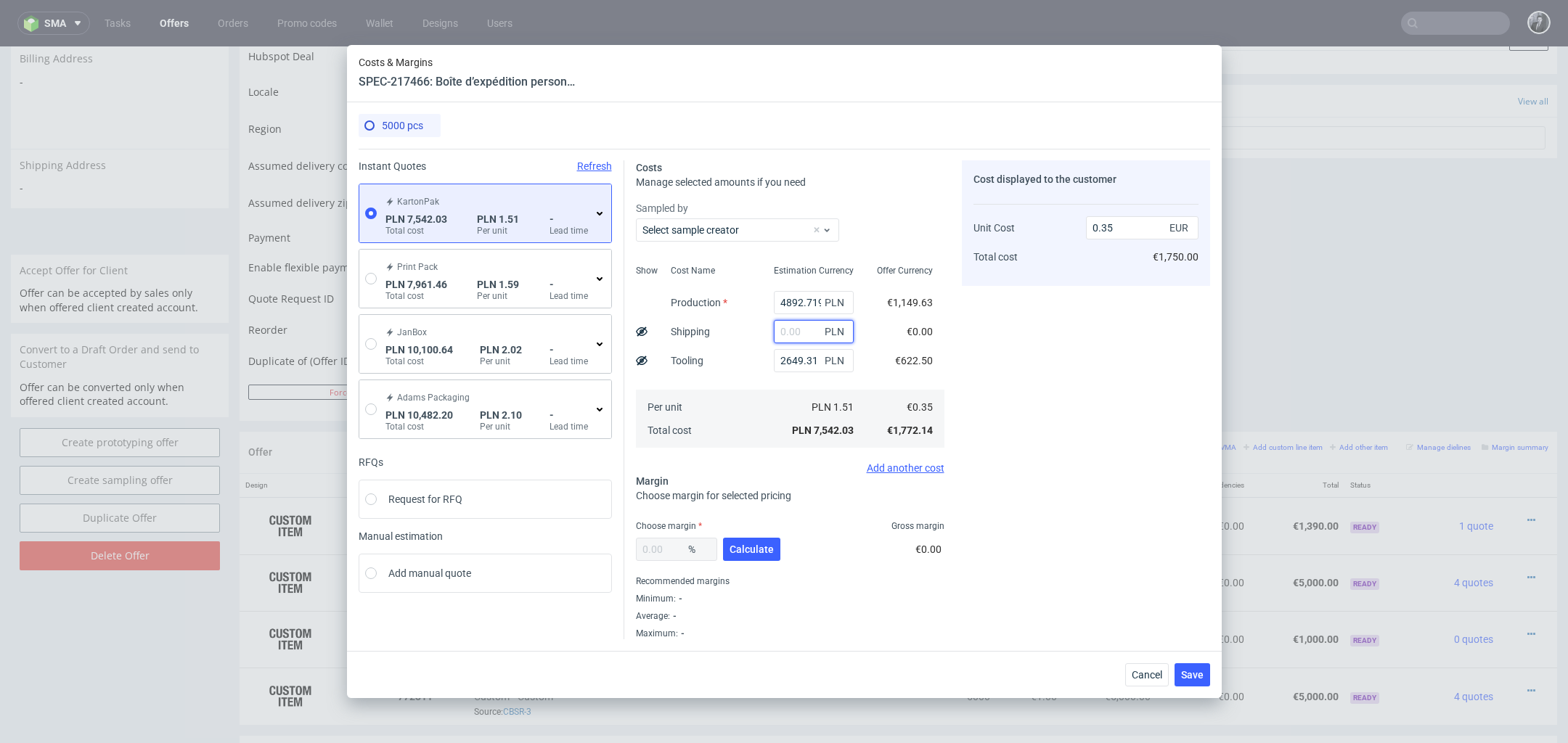
click at [808, 327] on input "text" at bounding box center [814, 331] width 80 height 23
type input "200"
type input "0.36"
type input "2000"
type input "0.44"
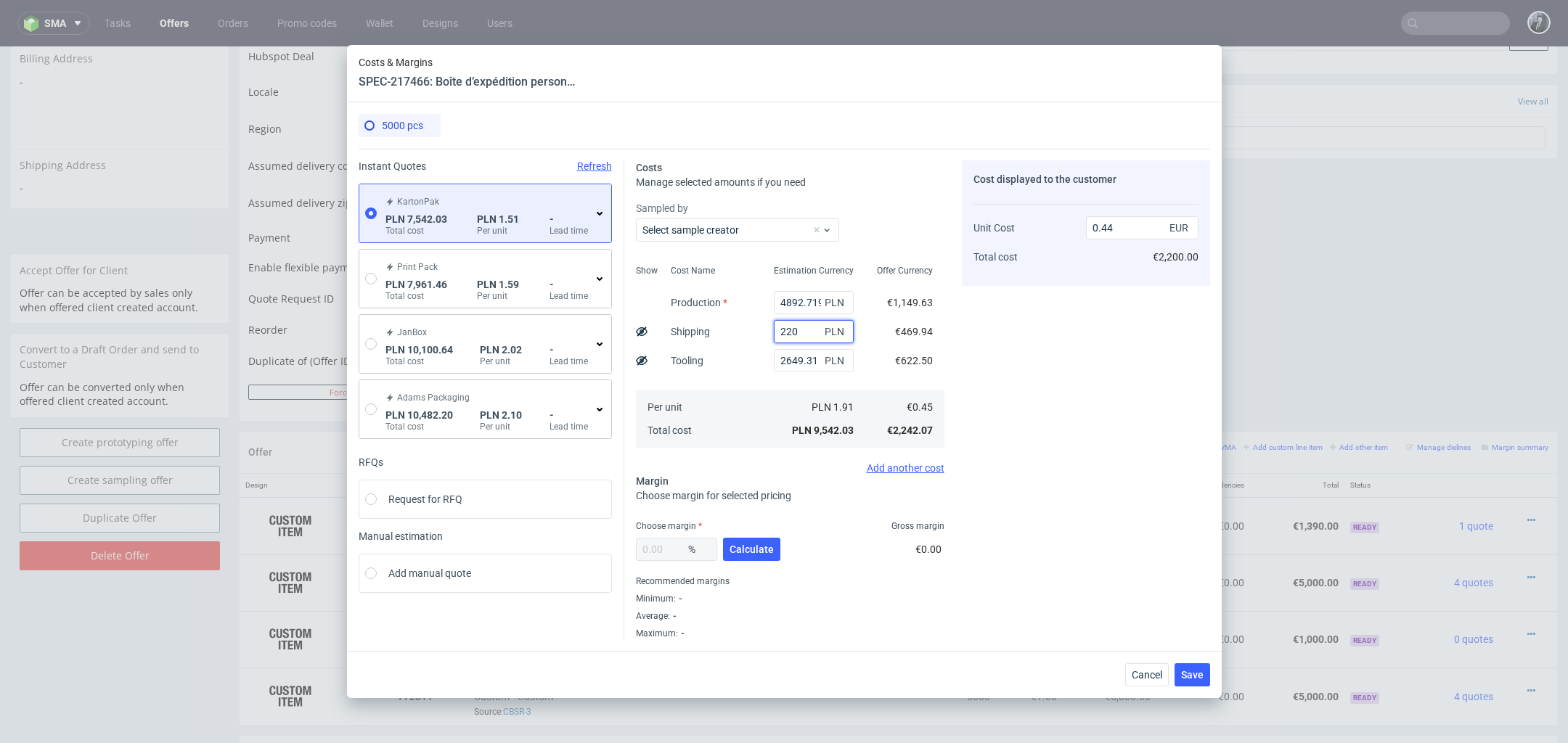
type input "2200"
type input "0.45"
type input "2100"
click at [993, 391] on div "Cost displayed to the customer Unit Cost Total cost 0.45 EUR €2,250.00" at bounding box center [1086, 400] width 248 height 479
click at [744, 551] on span "Calculate" at bounding box center [751, 549] width 44 height 10
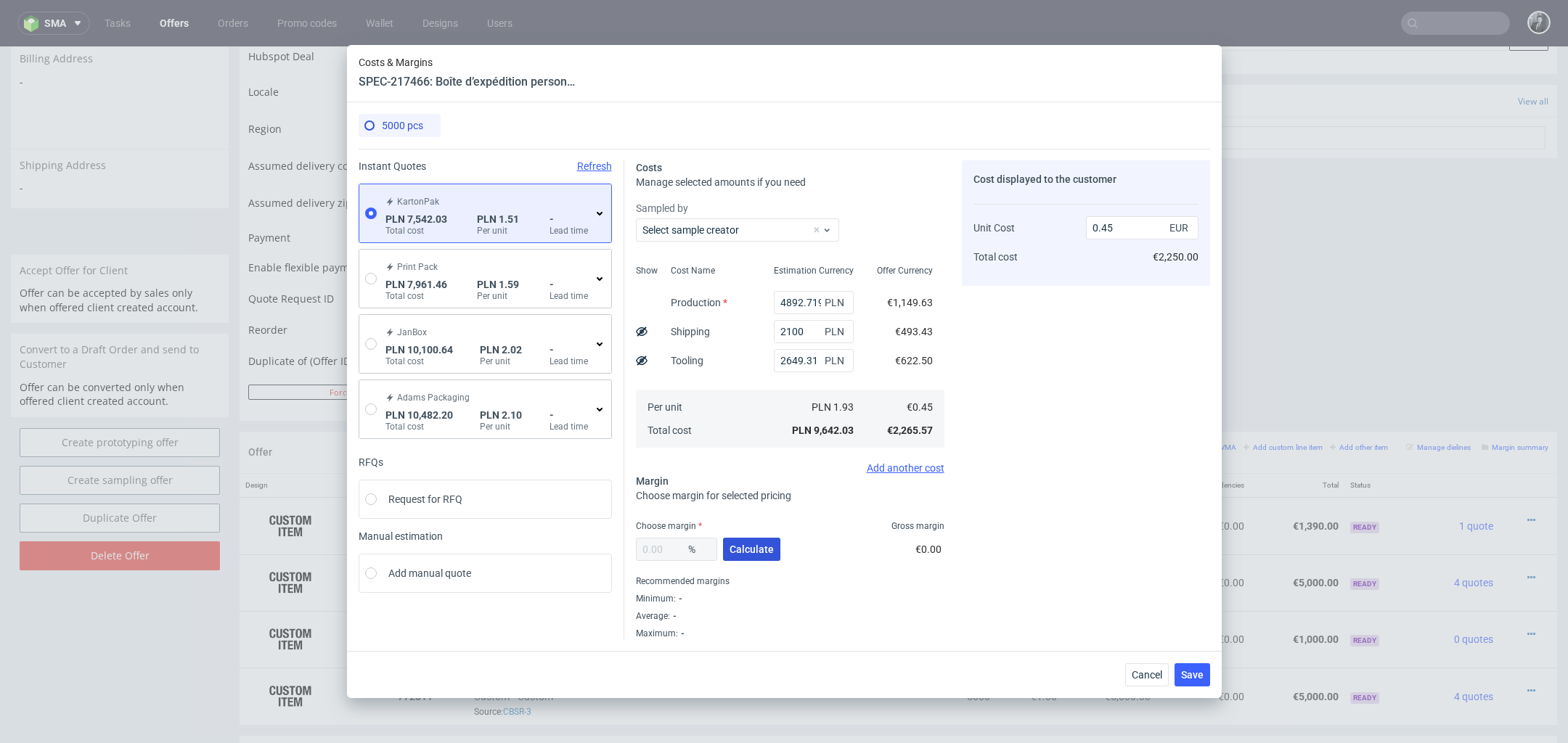
type input "33.92"
click at [1140, 224] on input "0.68" at bounding box center [1142, 227] width 112 height 23
type input "0.69"
type input "34.782608695652165"
type input "0.69"
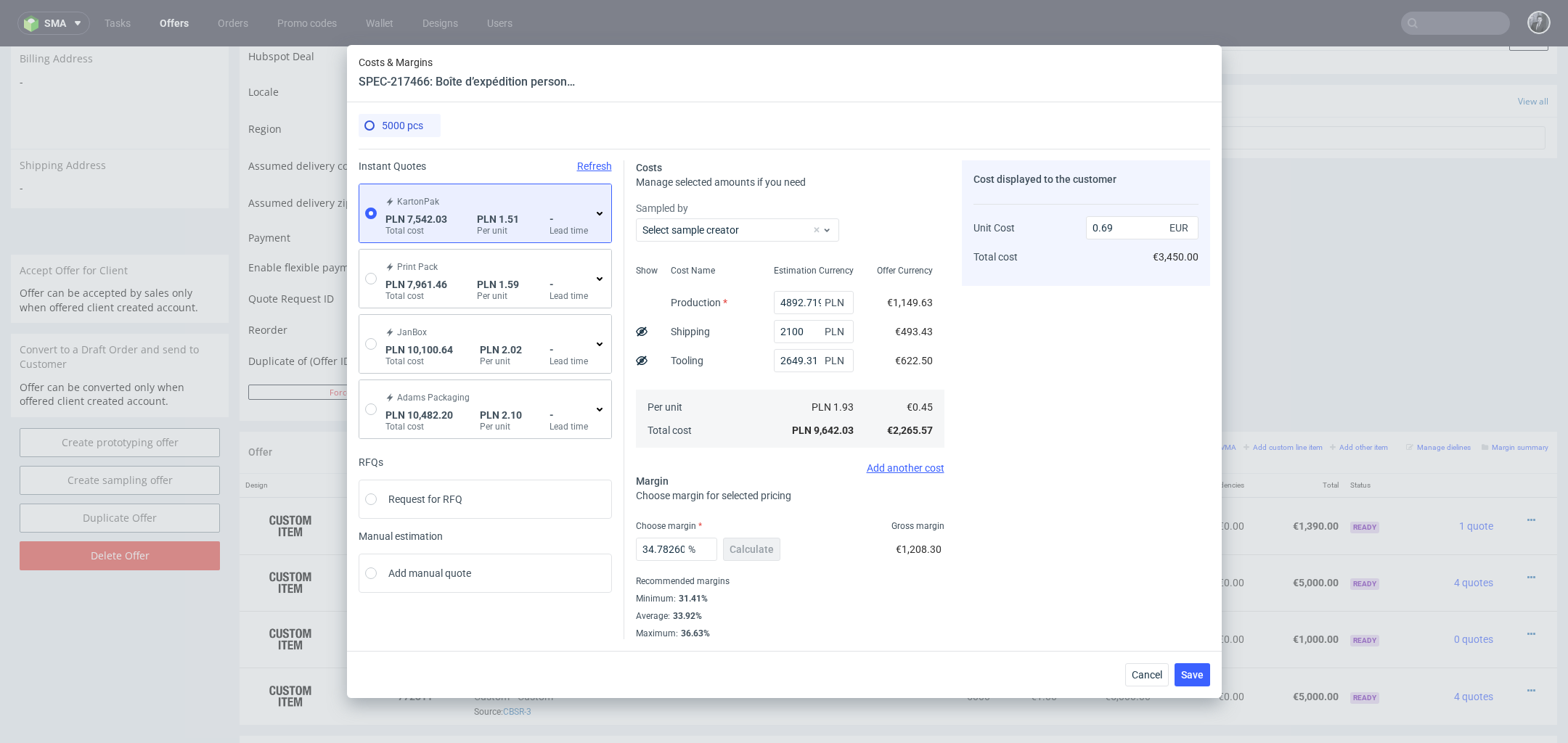
click at [1098, 423] on div "Cost displayed to the customer Unit Cost Total cost 0.69 EUR €3,450.00" at bounding box center [1086, 400] width 248 height 479
click at [1192, 682] on button "Save" at bounding box center [1192, 675] width 36 height 23
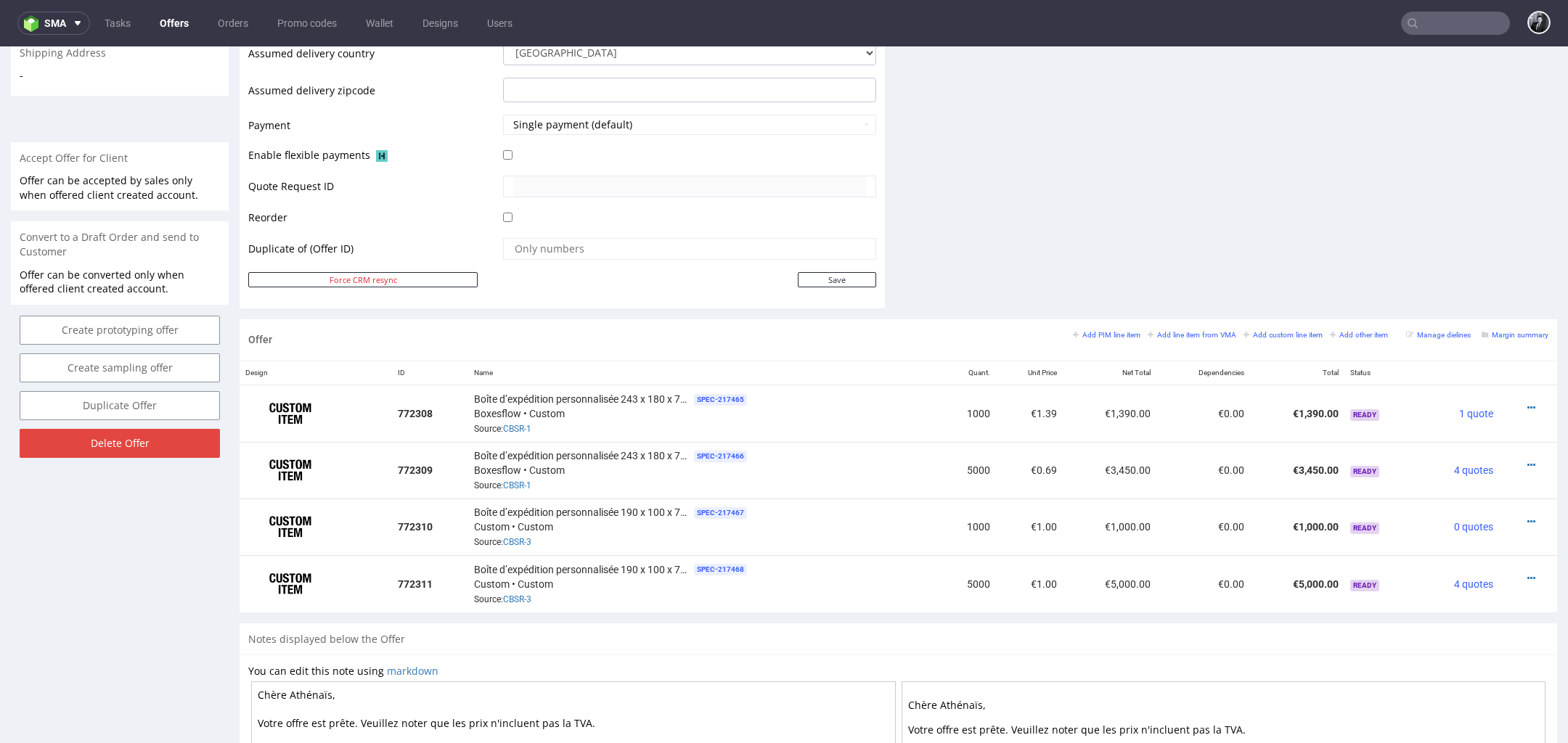
scroll to position [581, 0]
click at [1528, 521] on icon at bounding box center [1531, 524] width 8 height 10
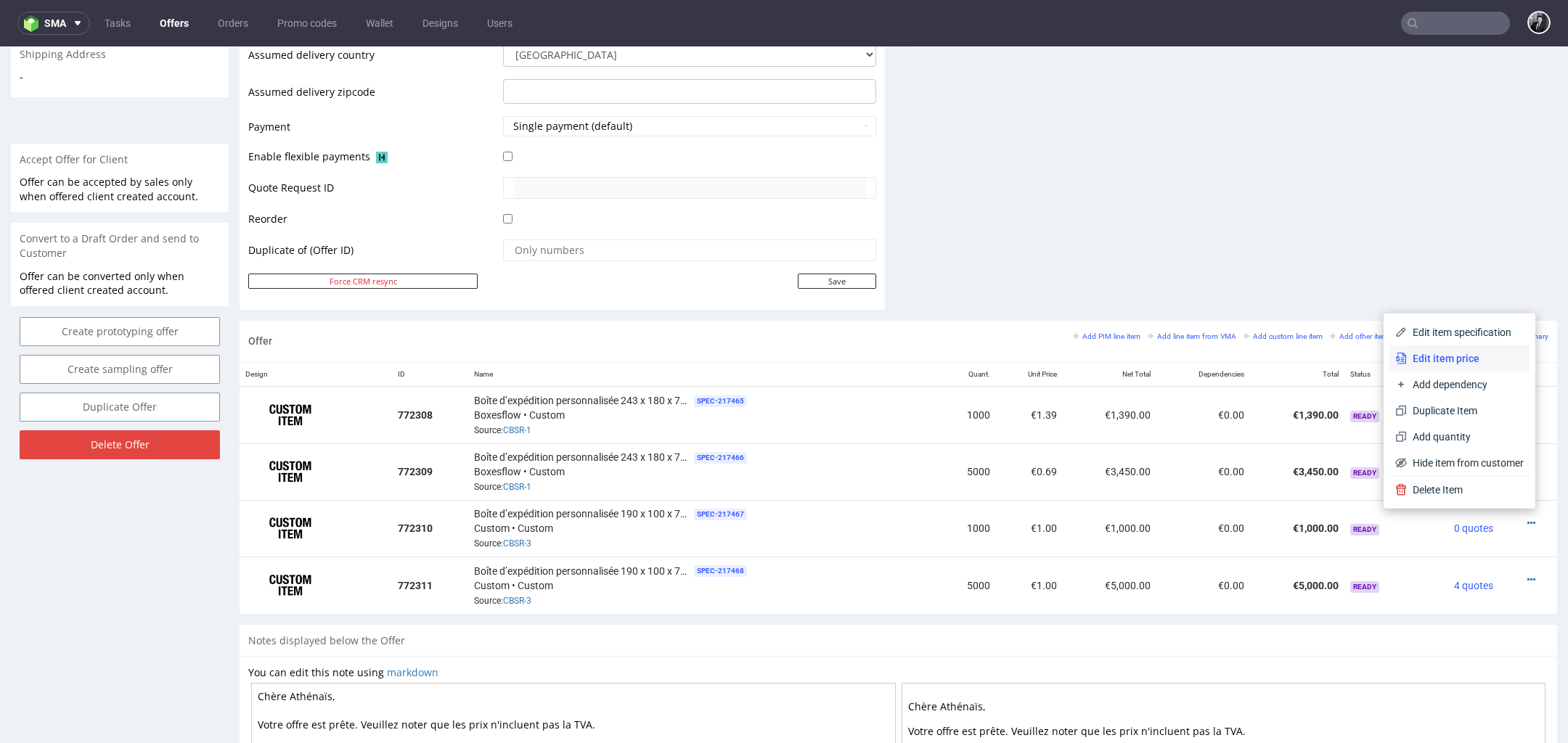
click at [1457, 360] on span "Edit item price" at bounding box center [1465, 358] width 117 height 14
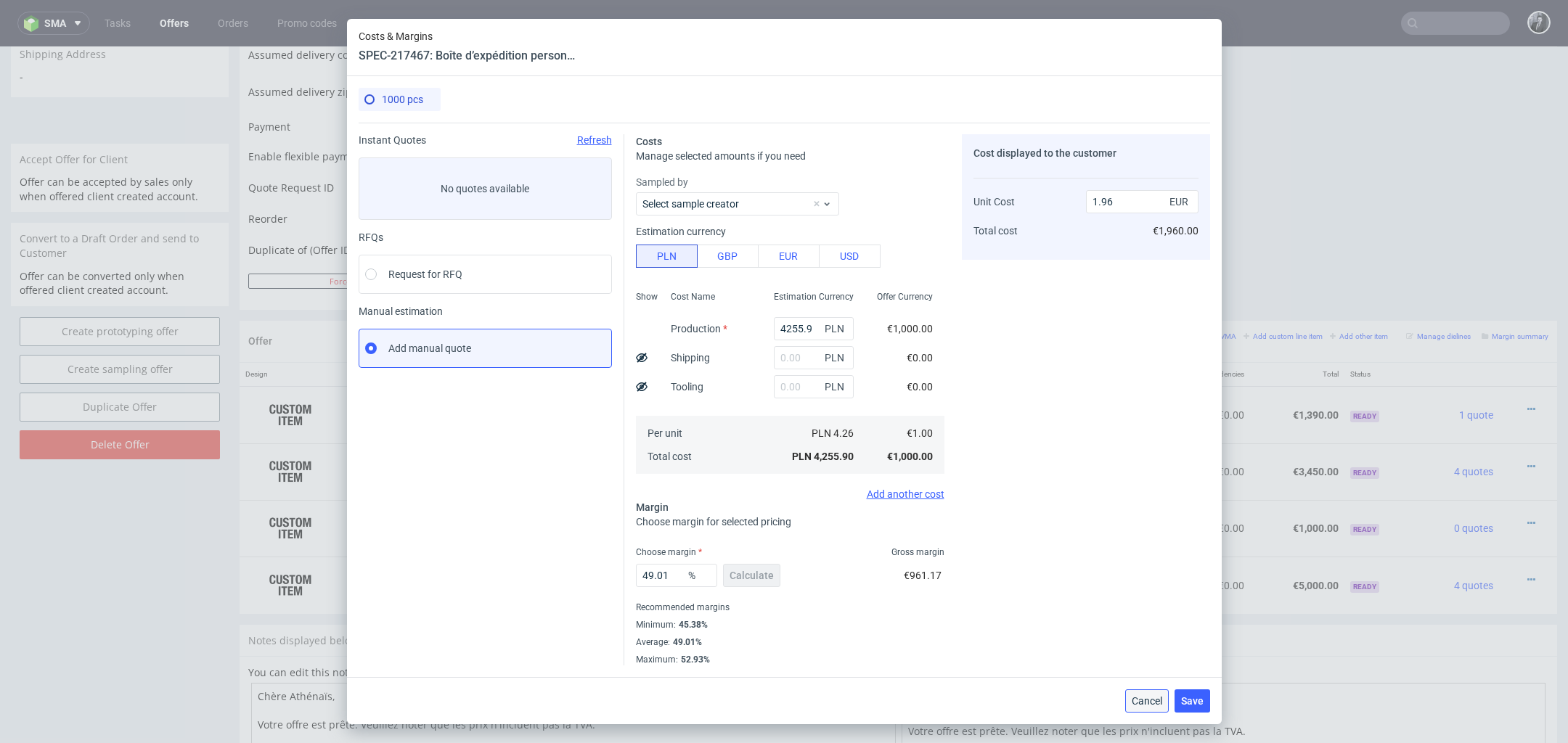
click at [1133, 694] on button "Cancel" at bounding box center [1147, 700] width 43 height 23
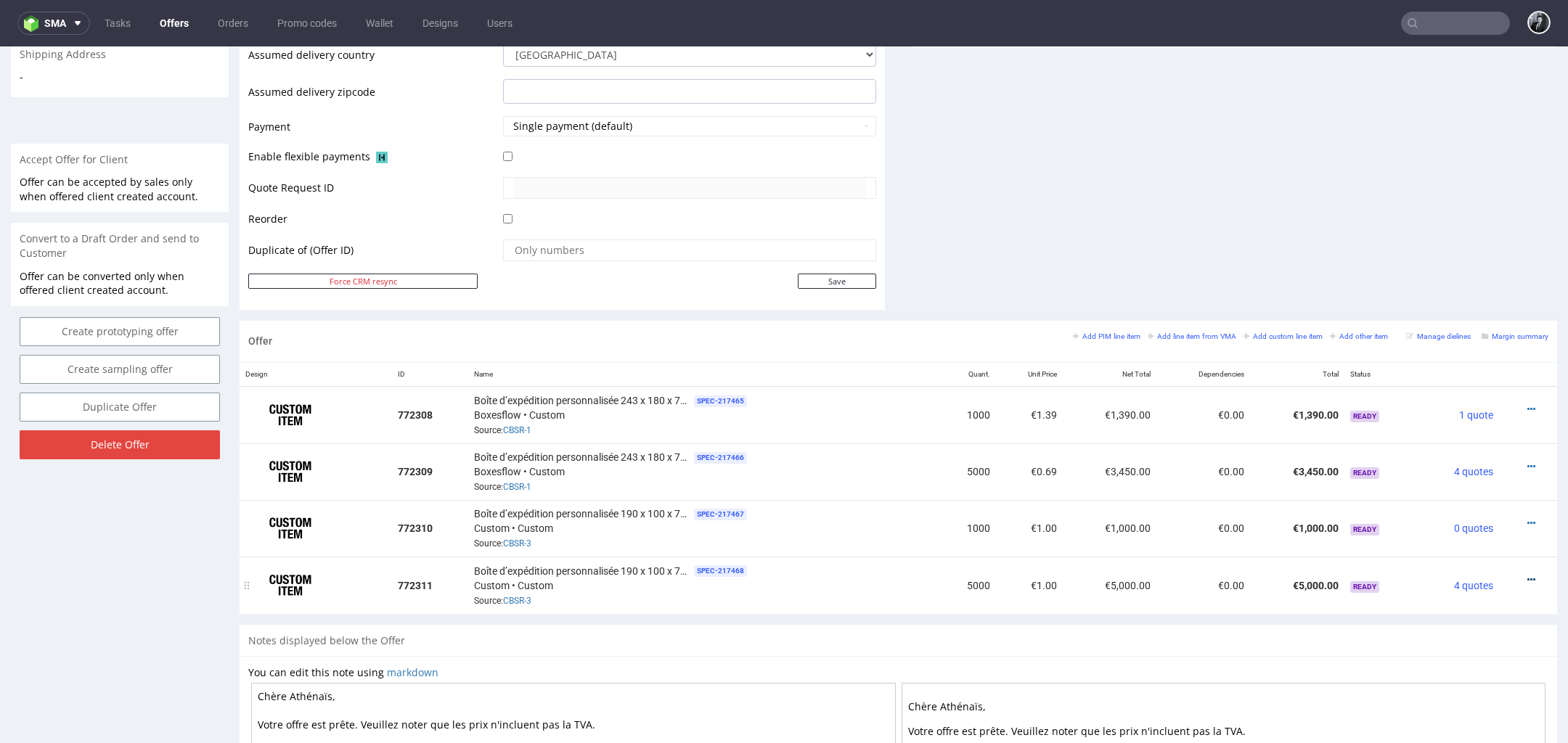
click at [1528, 575] on icon at bounding box center [1531, 580] width 8 height 10
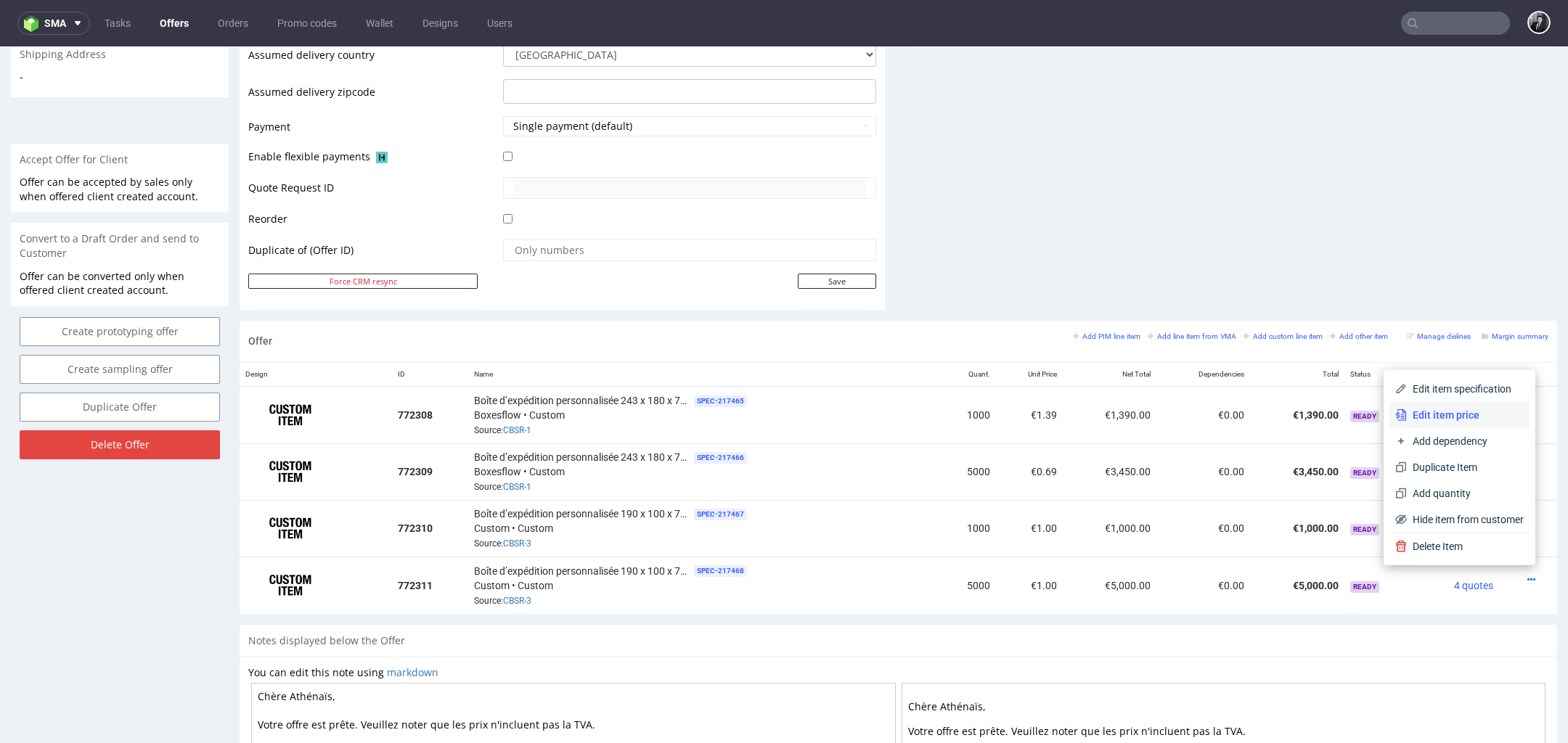
click at [1445, 418] on span "Edit item price" at bounding box center [1465, 415] width 117 height 14
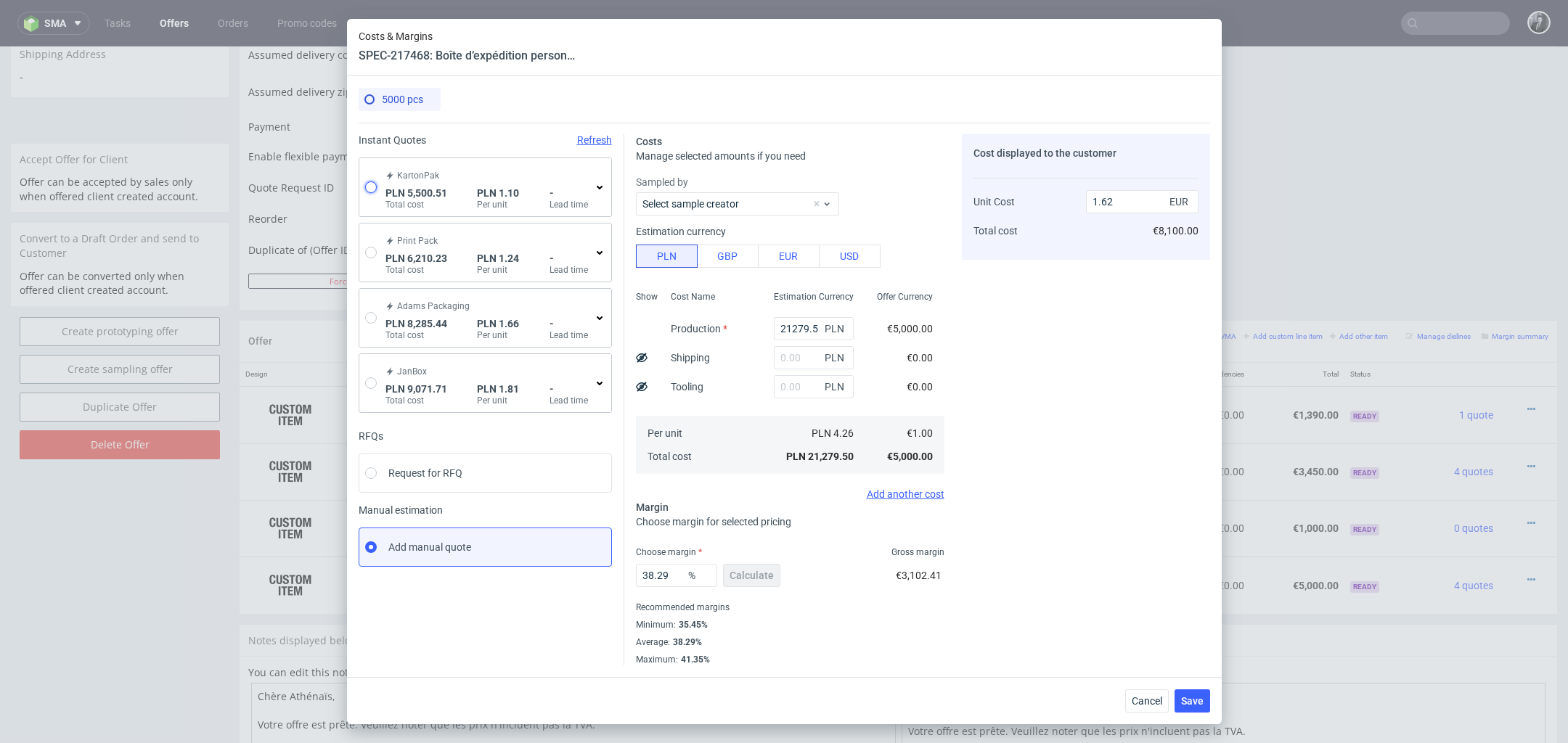
click at [370, 189] on input "radio" at bounding box center [371, 187] width 12 height 12
radio input "true"
radio input "false"
type input "3977.1000000000004"
type input "1523.41"
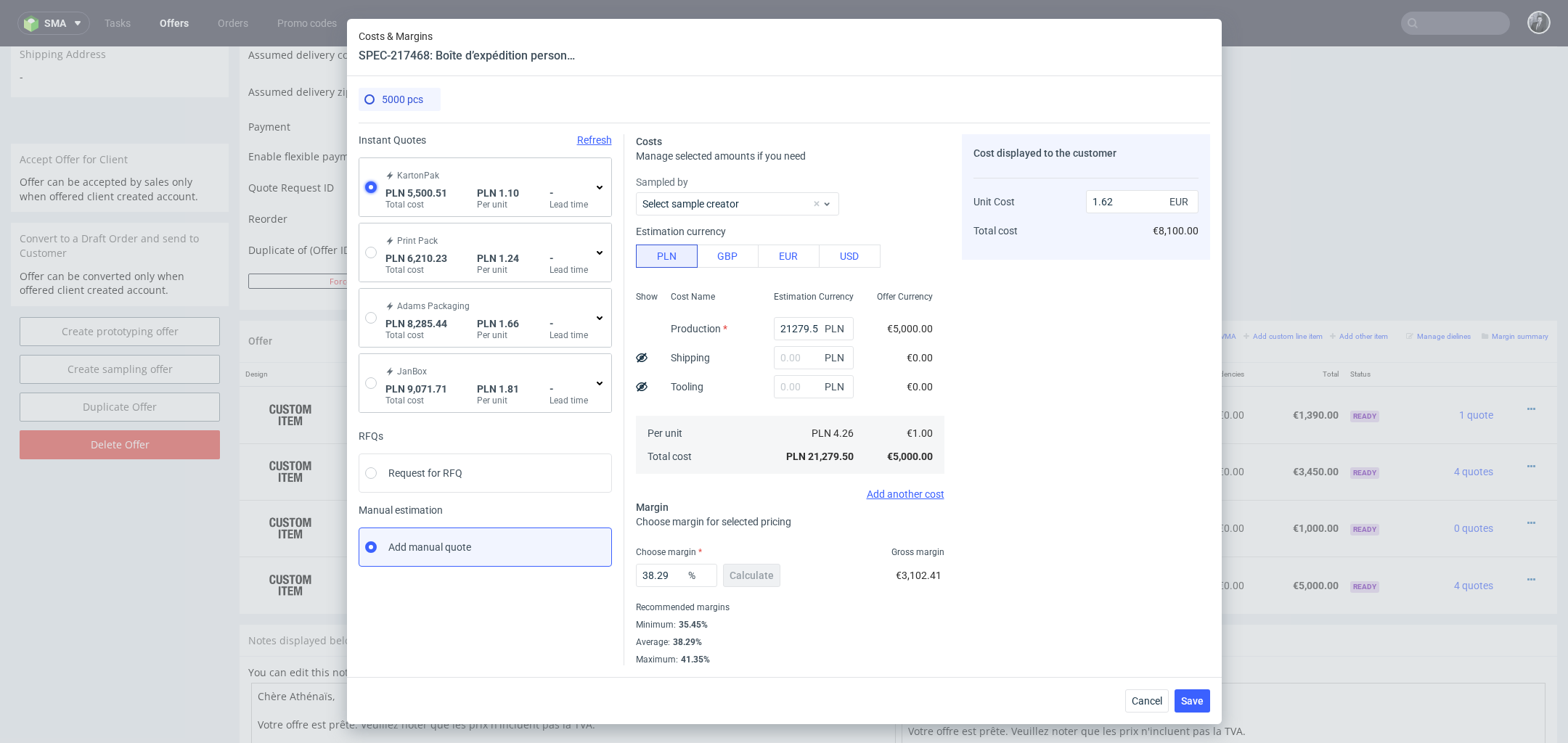
type input "0.26"
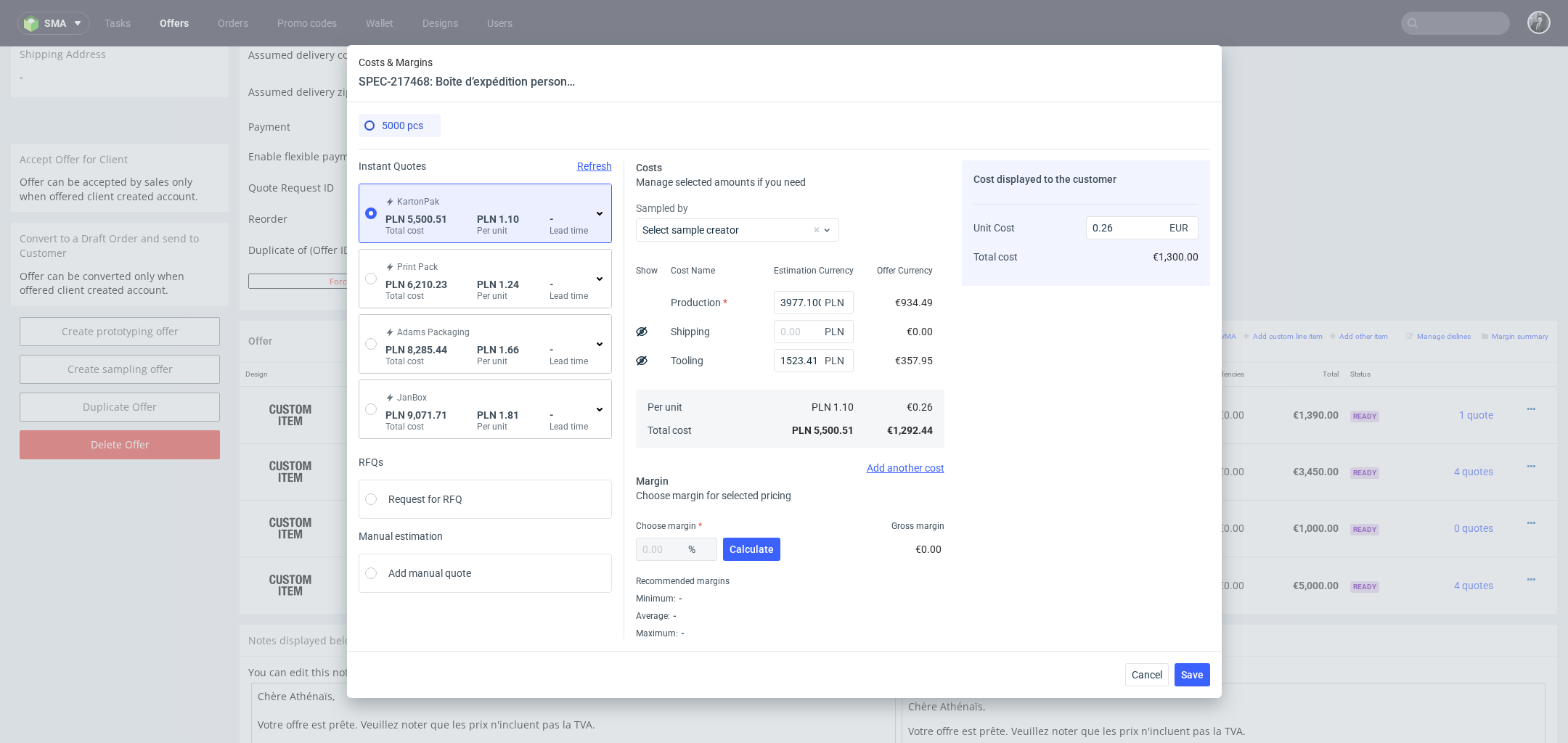
click at [601, 219] on div "KartonPak PLN 5,500.51 Total cost PLN 1.10 Per unit - Lead time" at bounding box center [494, 213] width 223 height 46
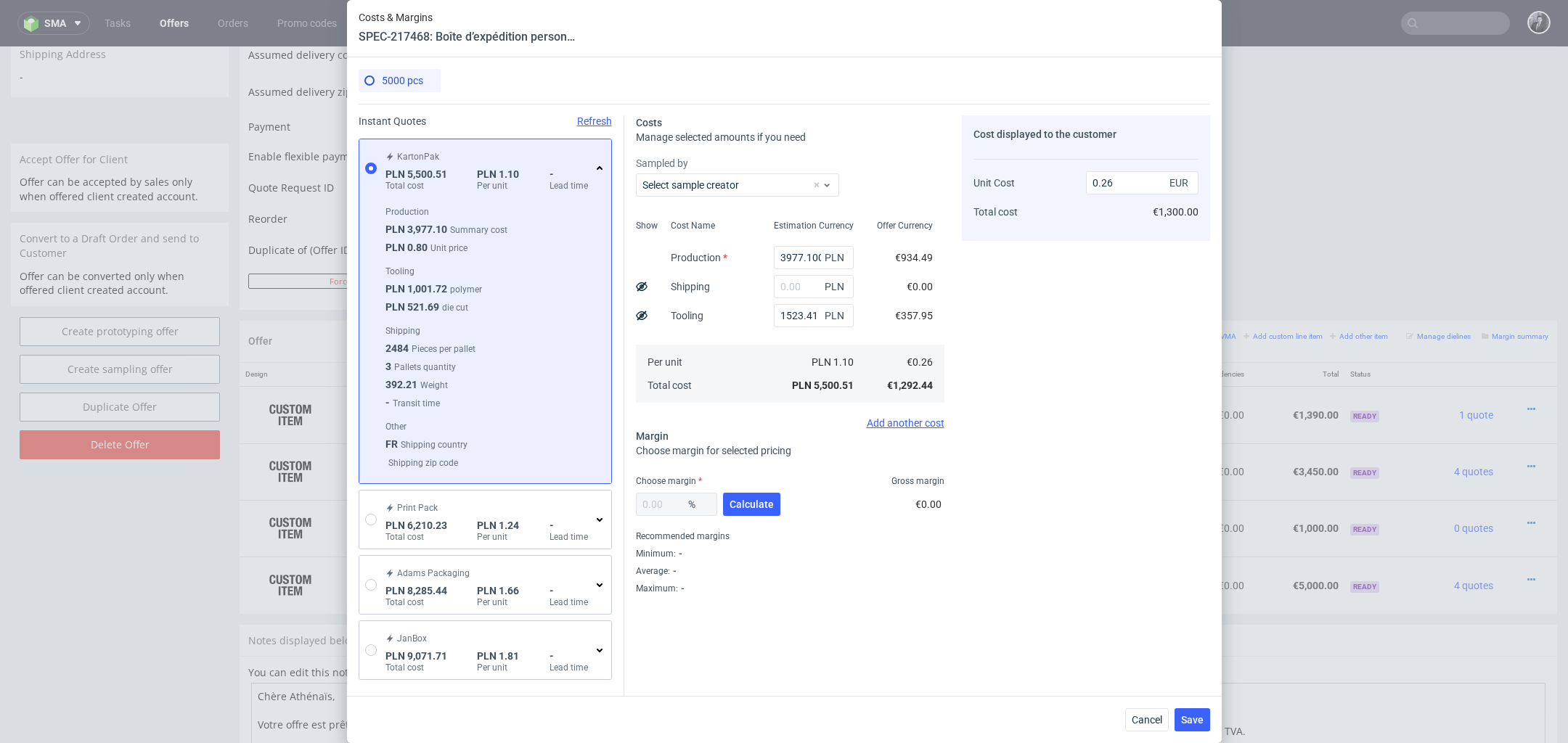
click at [599, 169] on icon at bounding box center [600, 168] width 12 height 12
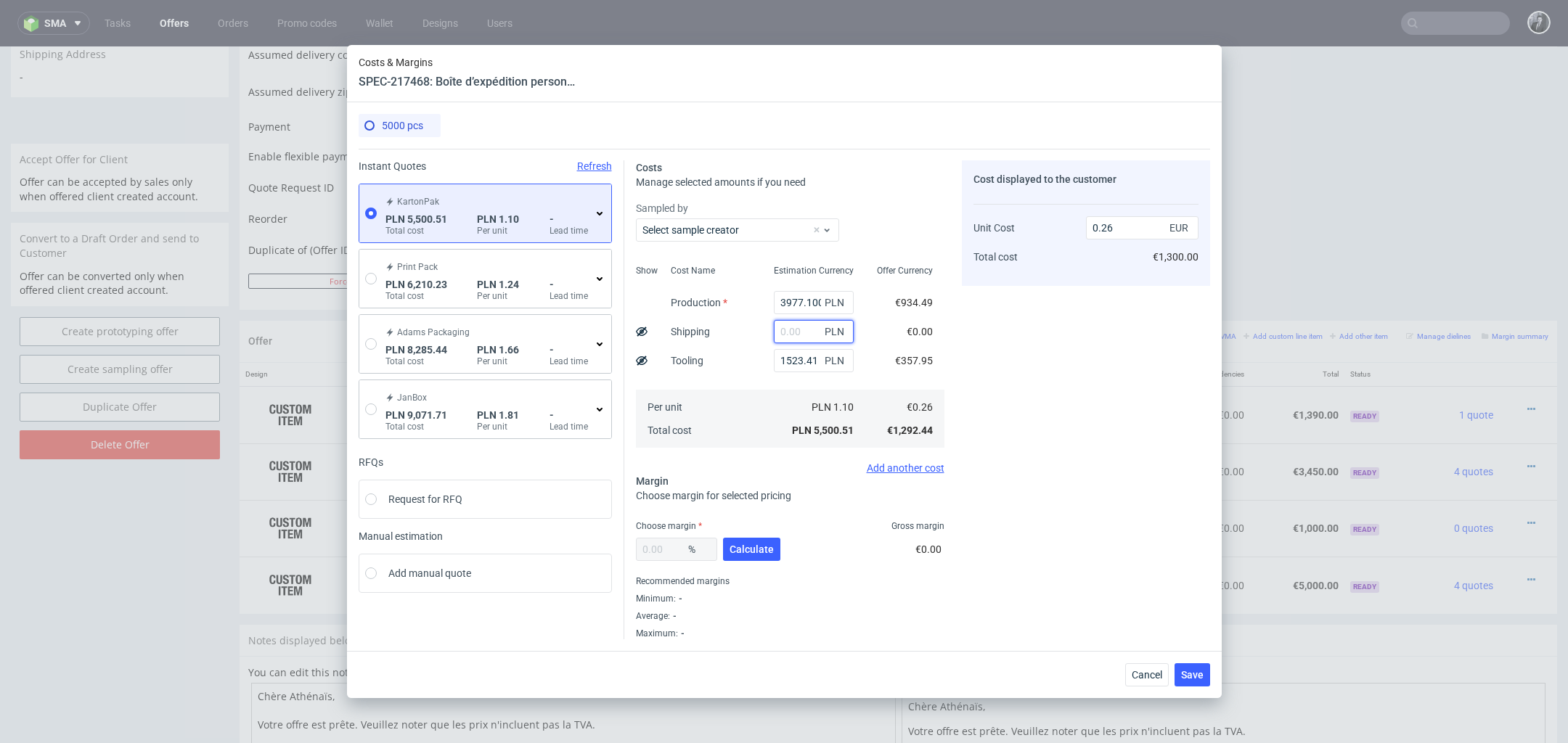
click at [806, 333] on input "text" at bounding box center [814, 331] width 80 height 23
type input "3750"
type input "0.44"
type input "3"
type input "0.26"
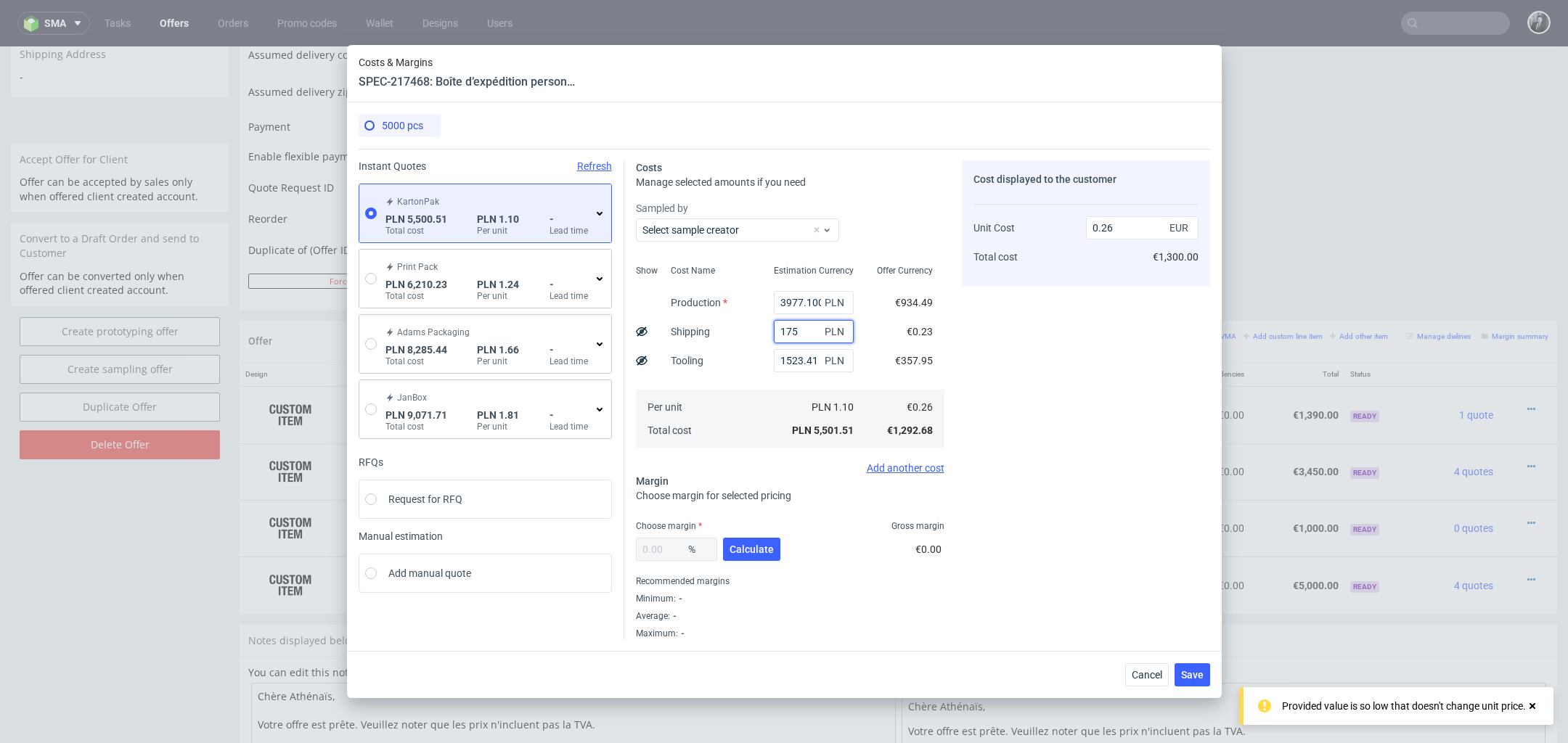
type input "1750"
type input "0.34"
type input "1"
type input "200"
type input "0.27"
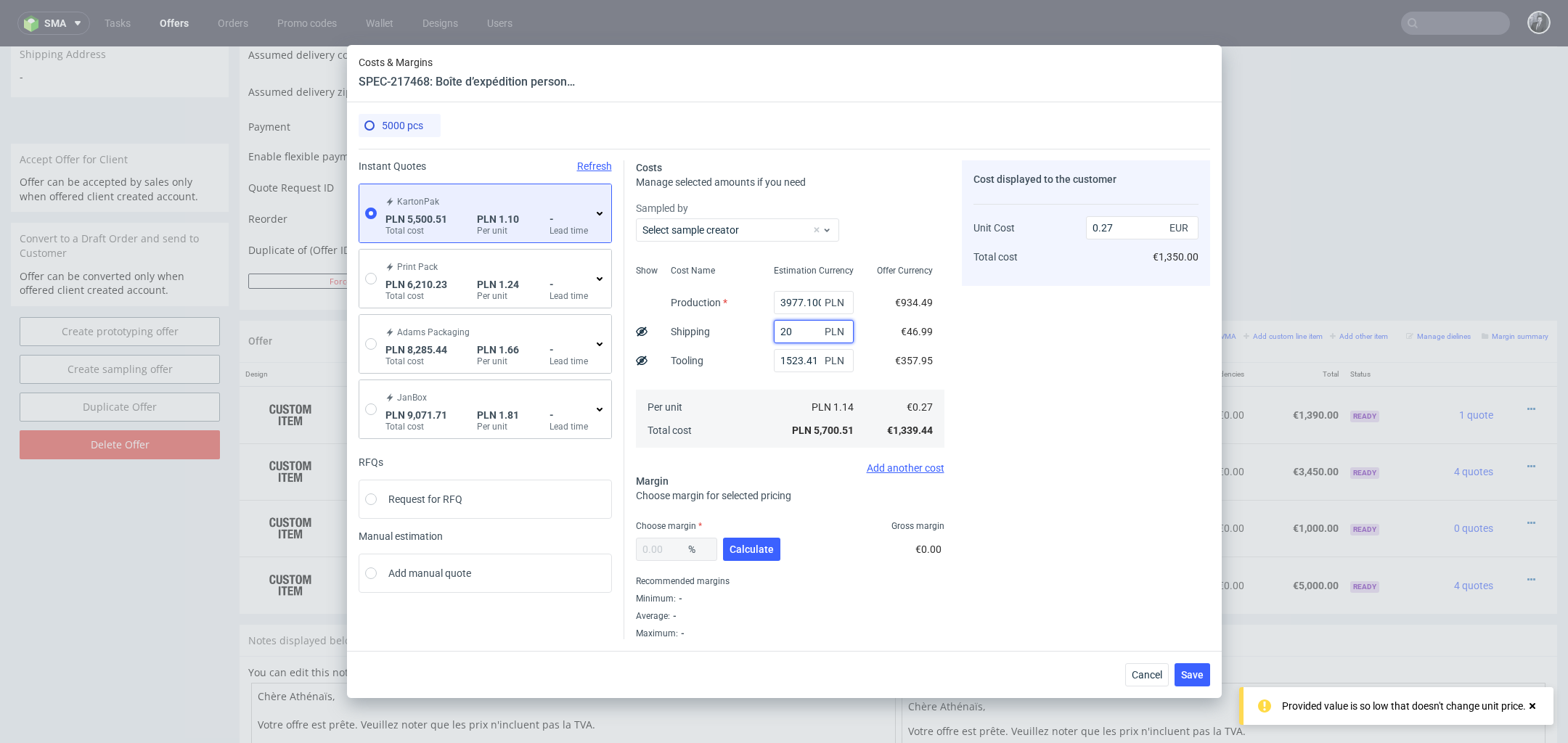
type input "2"
type input "0.26"
type input "1899"
type input "0.35"
type input "180"
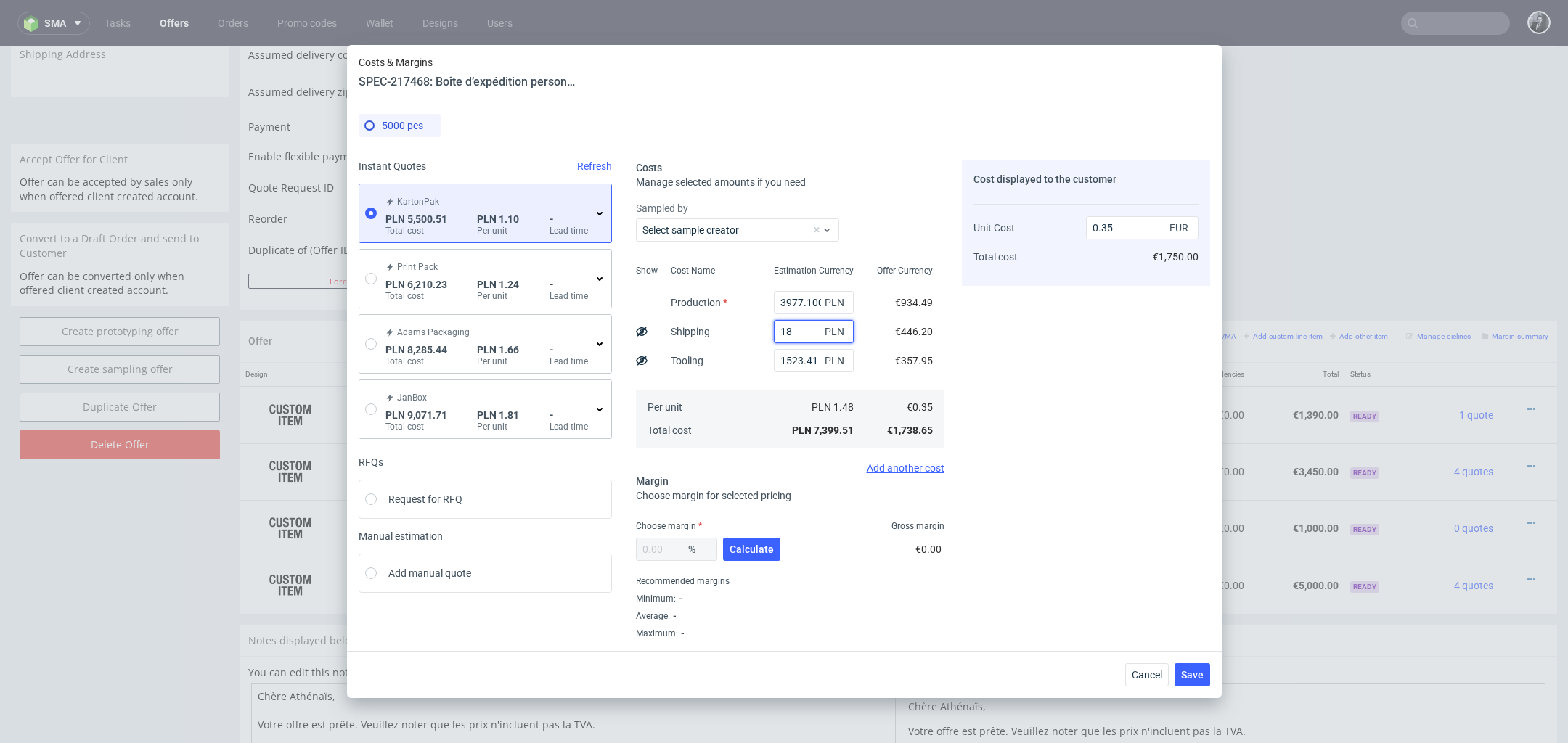
type input "0.26"
type input "1800"
type input "0.34"
type input "1800"
click at [738, 547] on span "Calculate" at bounding box center [751, 549] width 44 height 10
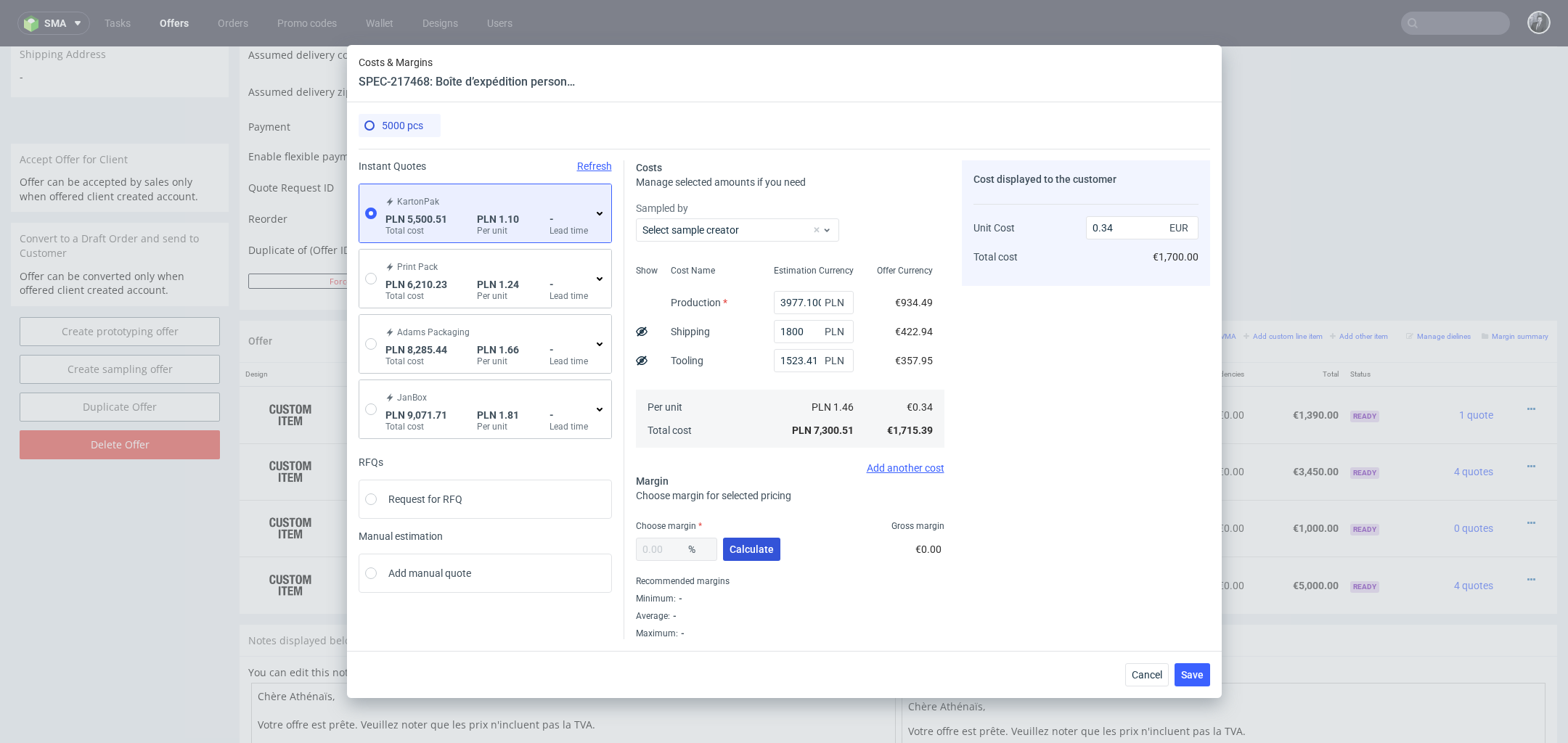
type input "35.77"
click at [1145, 227] on input "0.53" at bounding box center [1142, 227] width 112 height 23
type input "0.55"
type input "38.18181818181817"
type input "0.55"
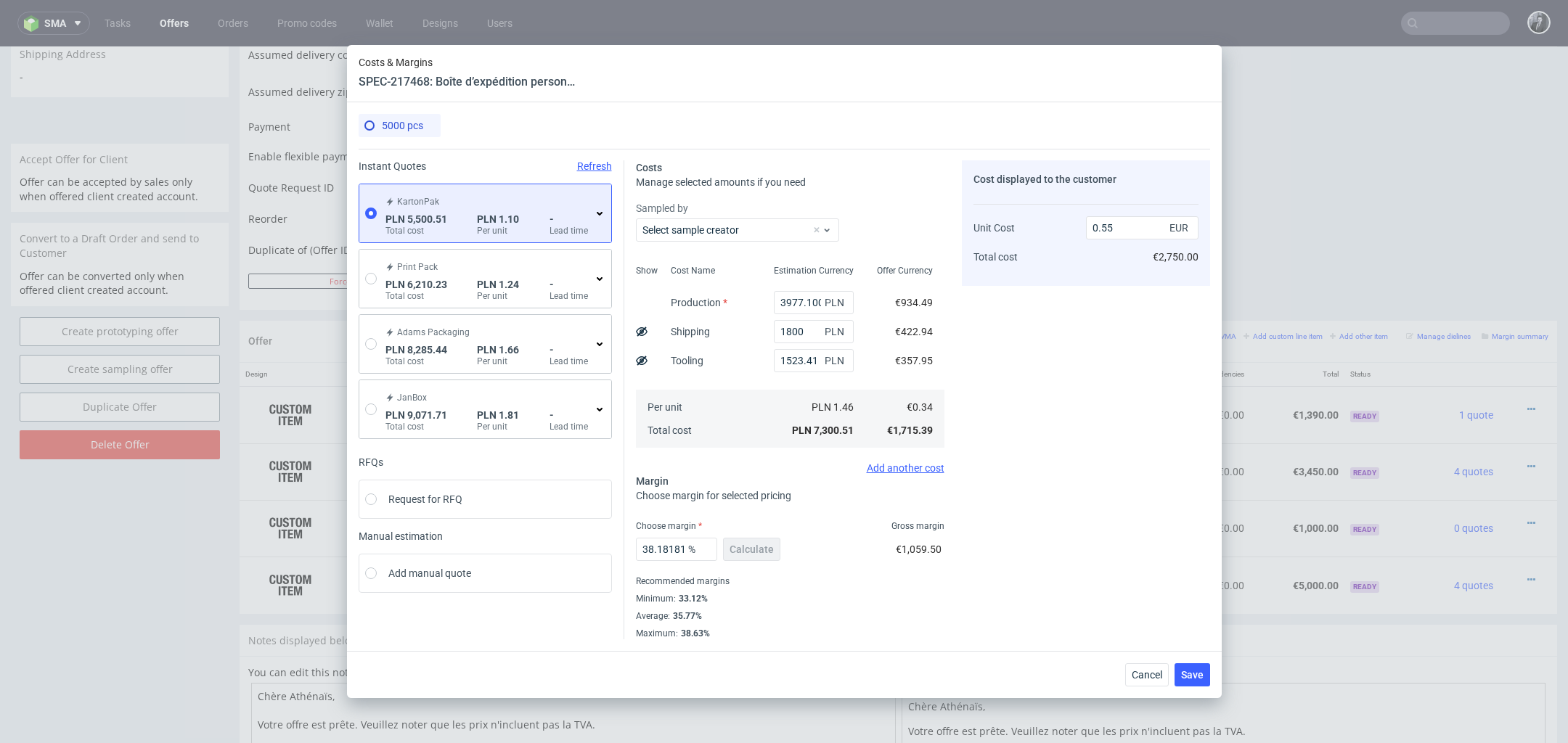
click at [1140, 452] on div "Cost displayed to the customer Unit Cost Total cost 0.55 EUR €2,750.00" at bounding box center [1086, 400] width 248 height 479
click at [1192, 667] on button "Save" at bounding box center [1192, 675] width 36 height 23
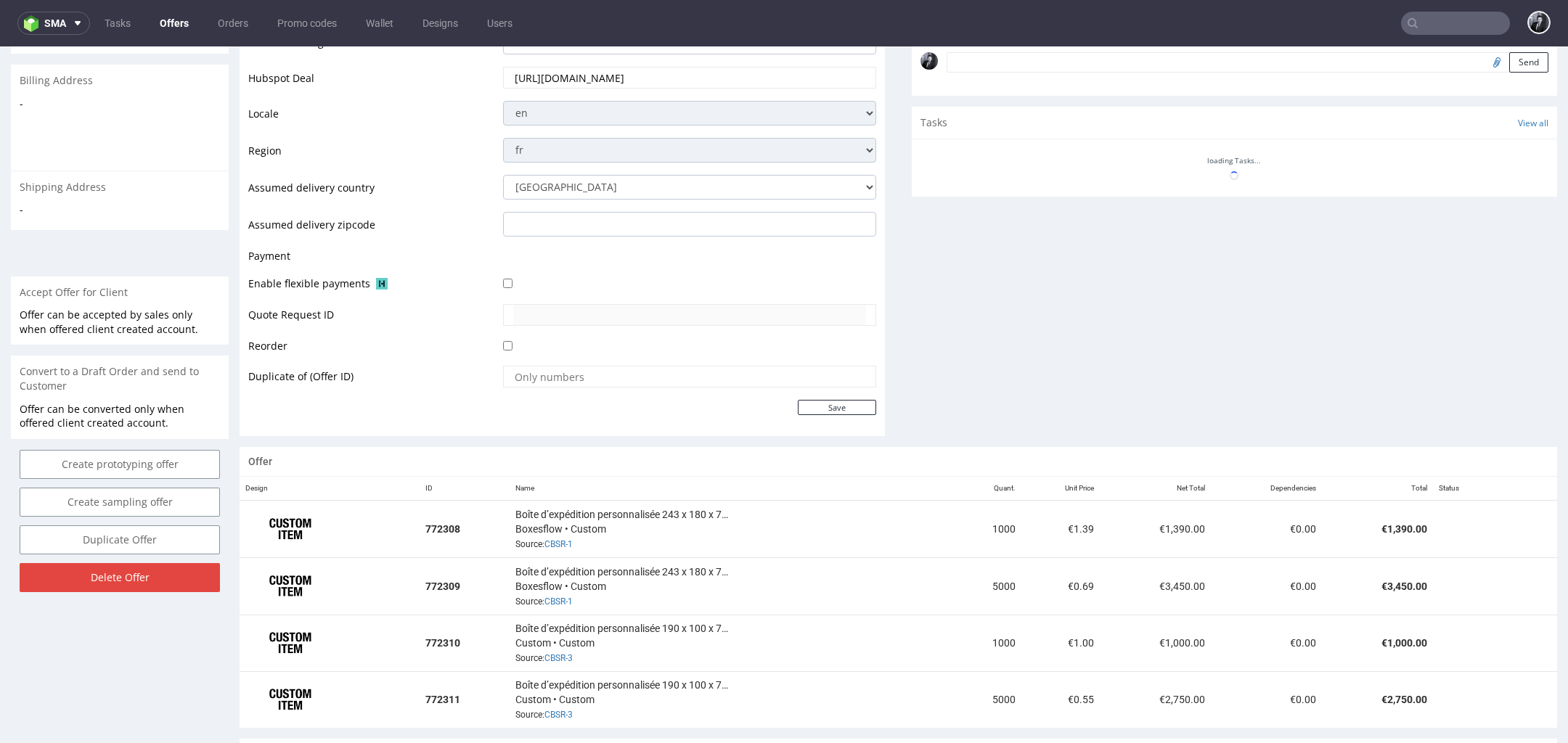
scroll to position [446, 0]
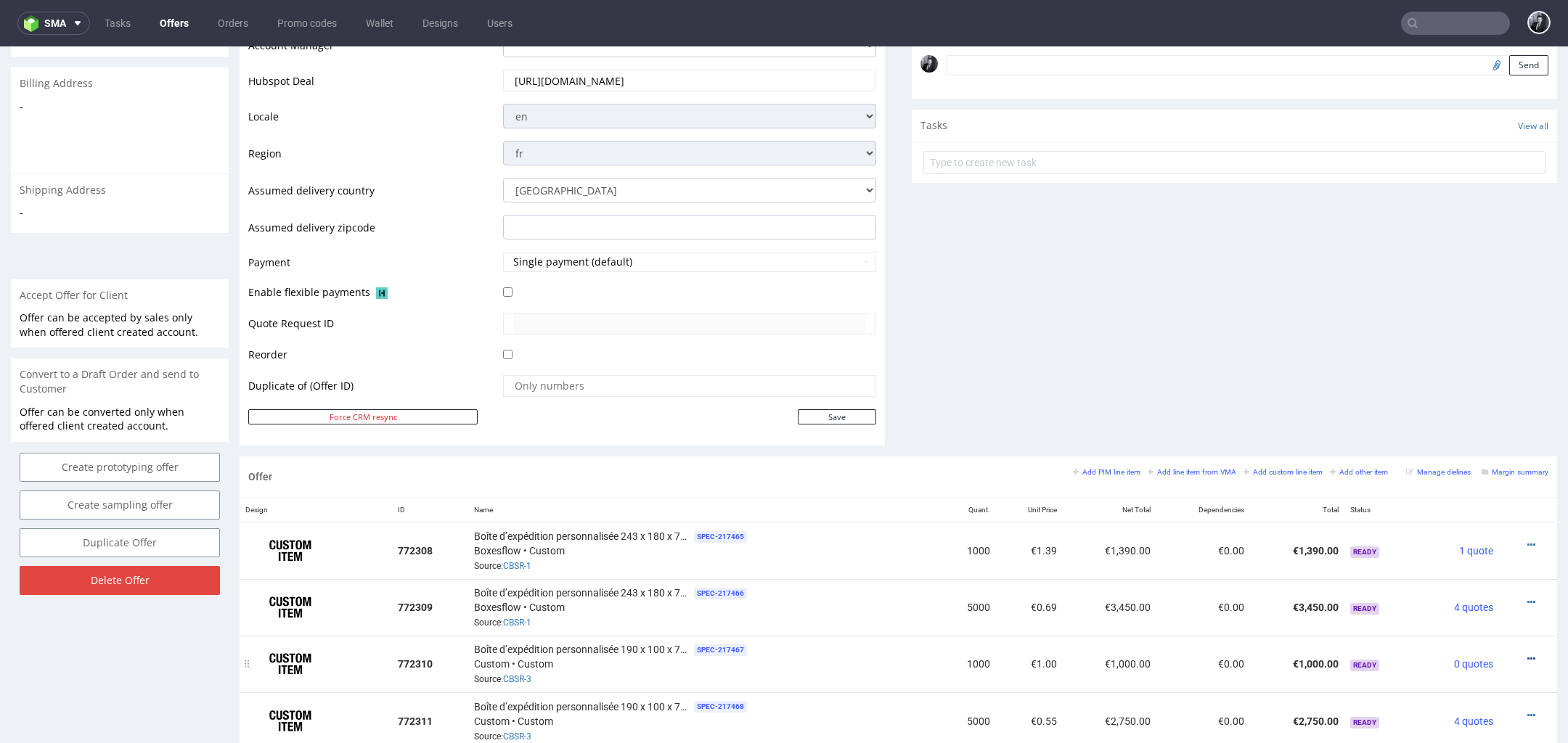
click at [1528, 656] on icon at bounding box center [1531, 659] width 8 height 10
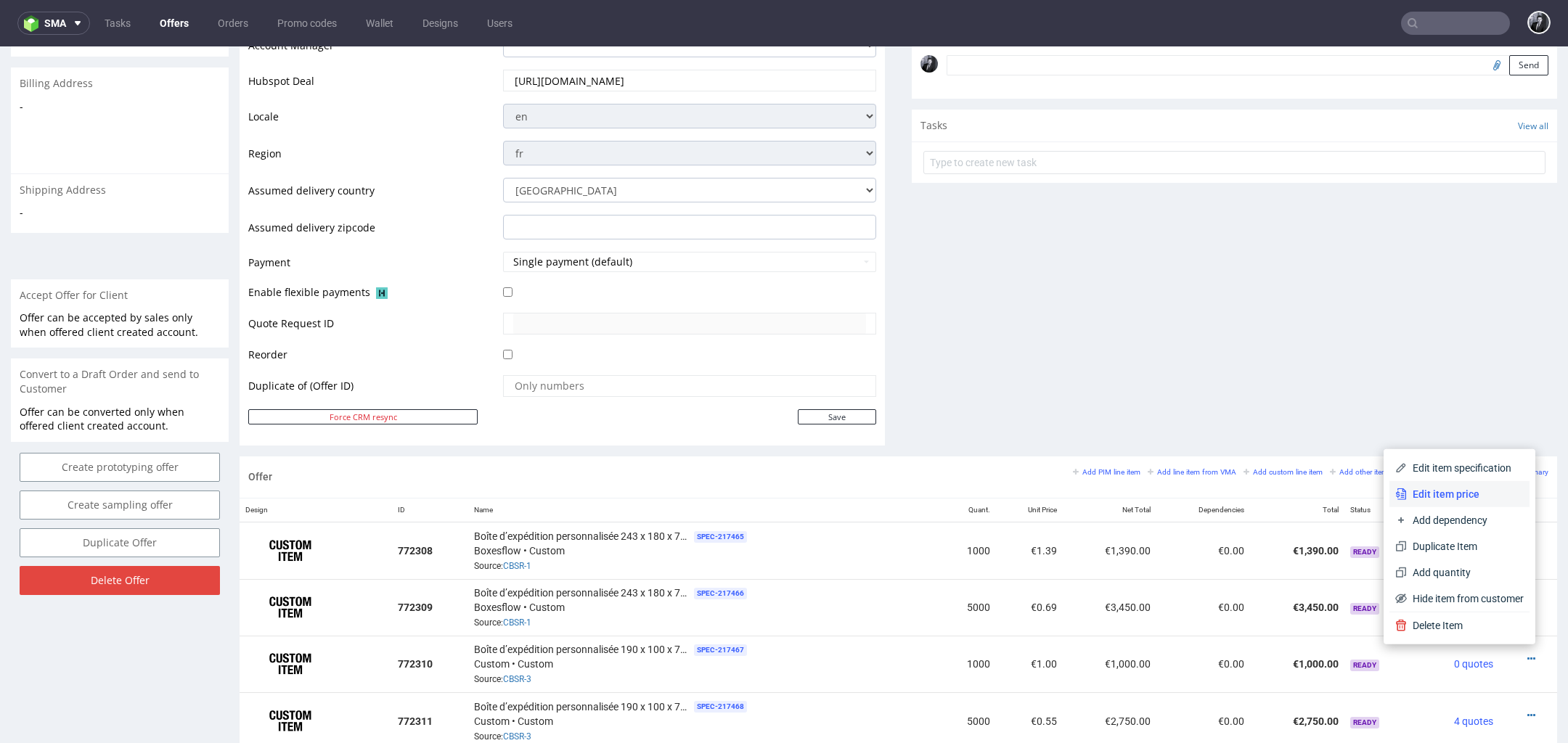
click at [1474, 495] on span "Edit item price" at bounding box center [1465, 494] width 117 height 14
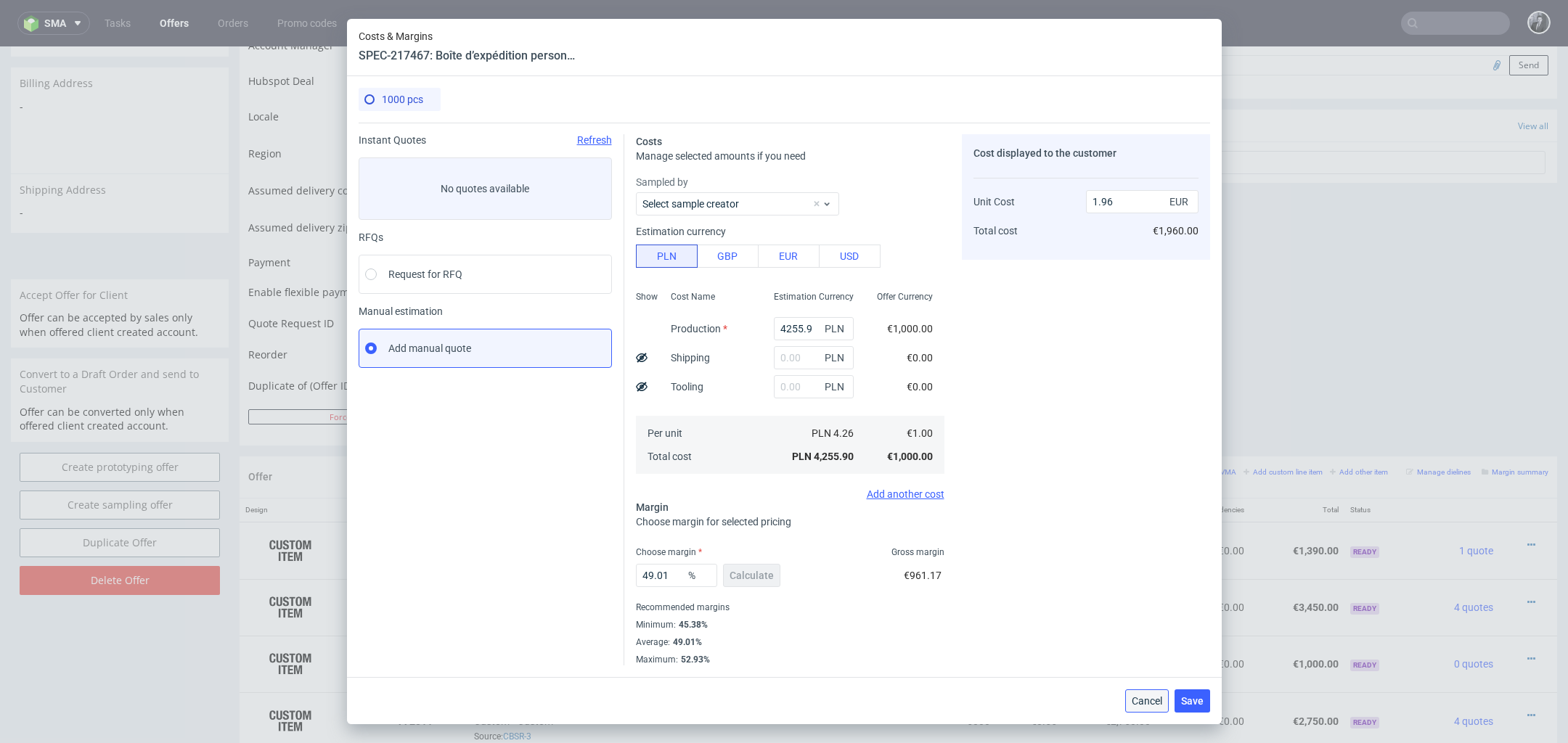
click at [1155, 697] on span "Cancel" at bounding box center [1147, 701] width 31 height 10
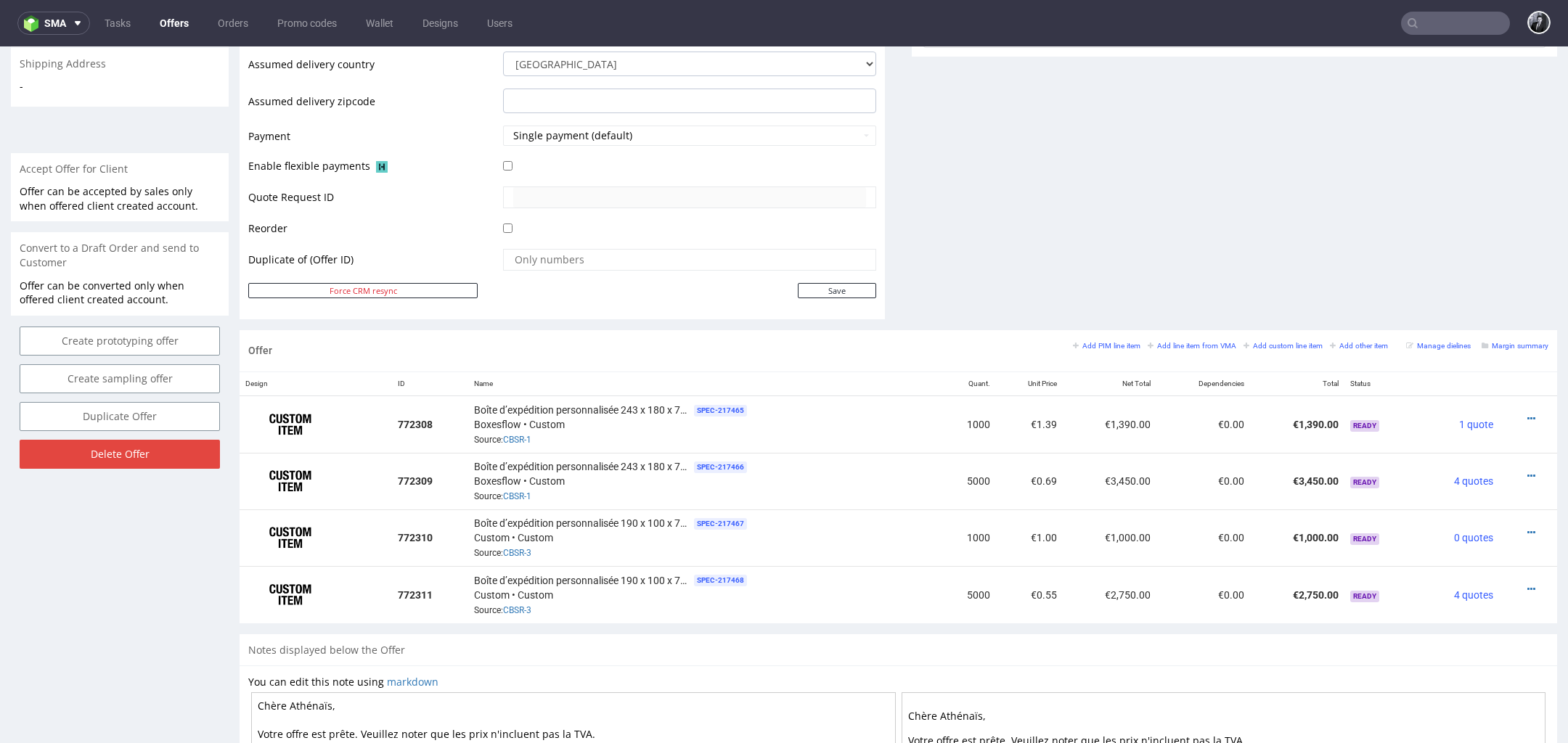
scroll to position [574, 0]
click at [1528, 525] on icon at bounding box center [1531, 531] width 8 height 10
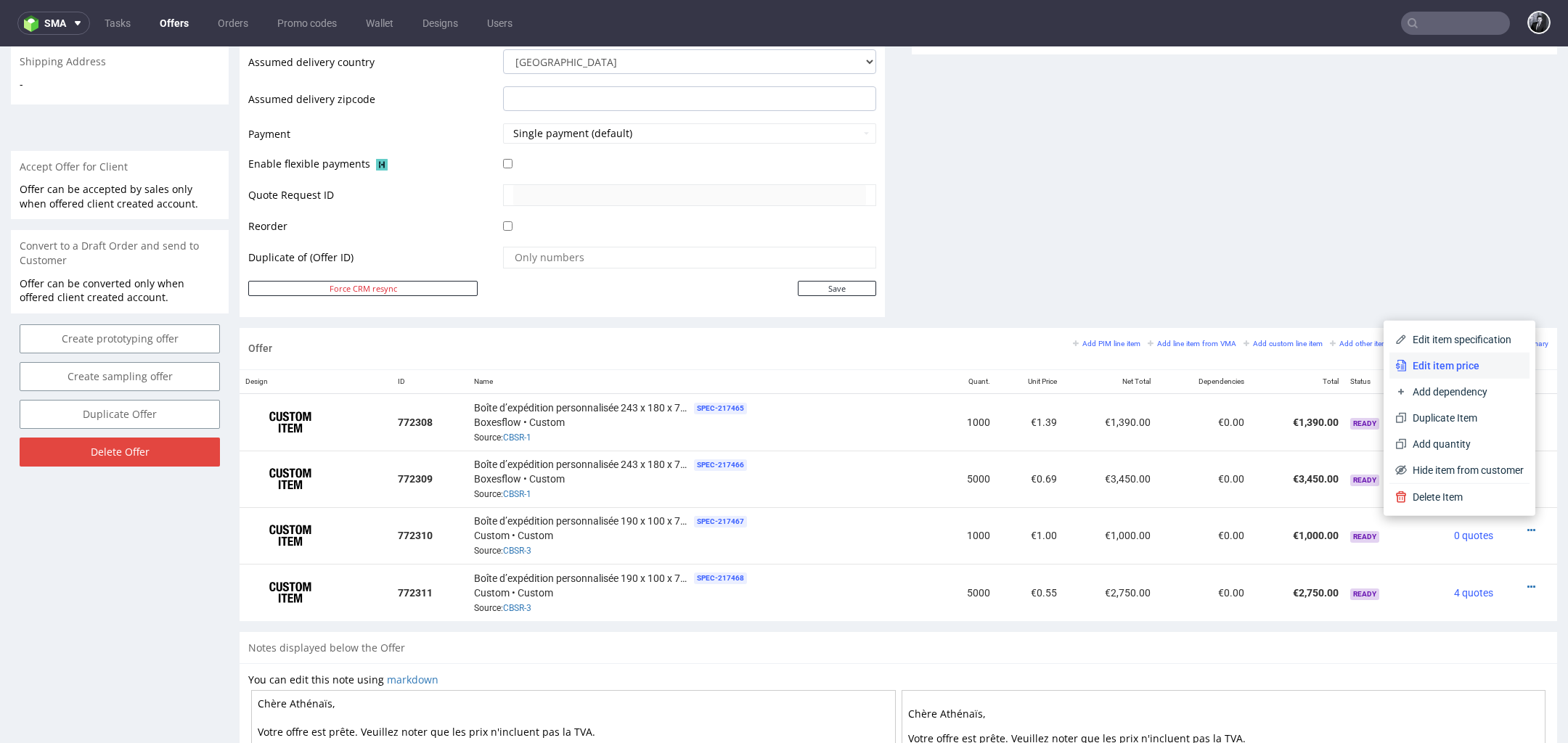
click at [1453, 373] on span "Edit item price" at bounding box center [1465, 365] width 117 height 14
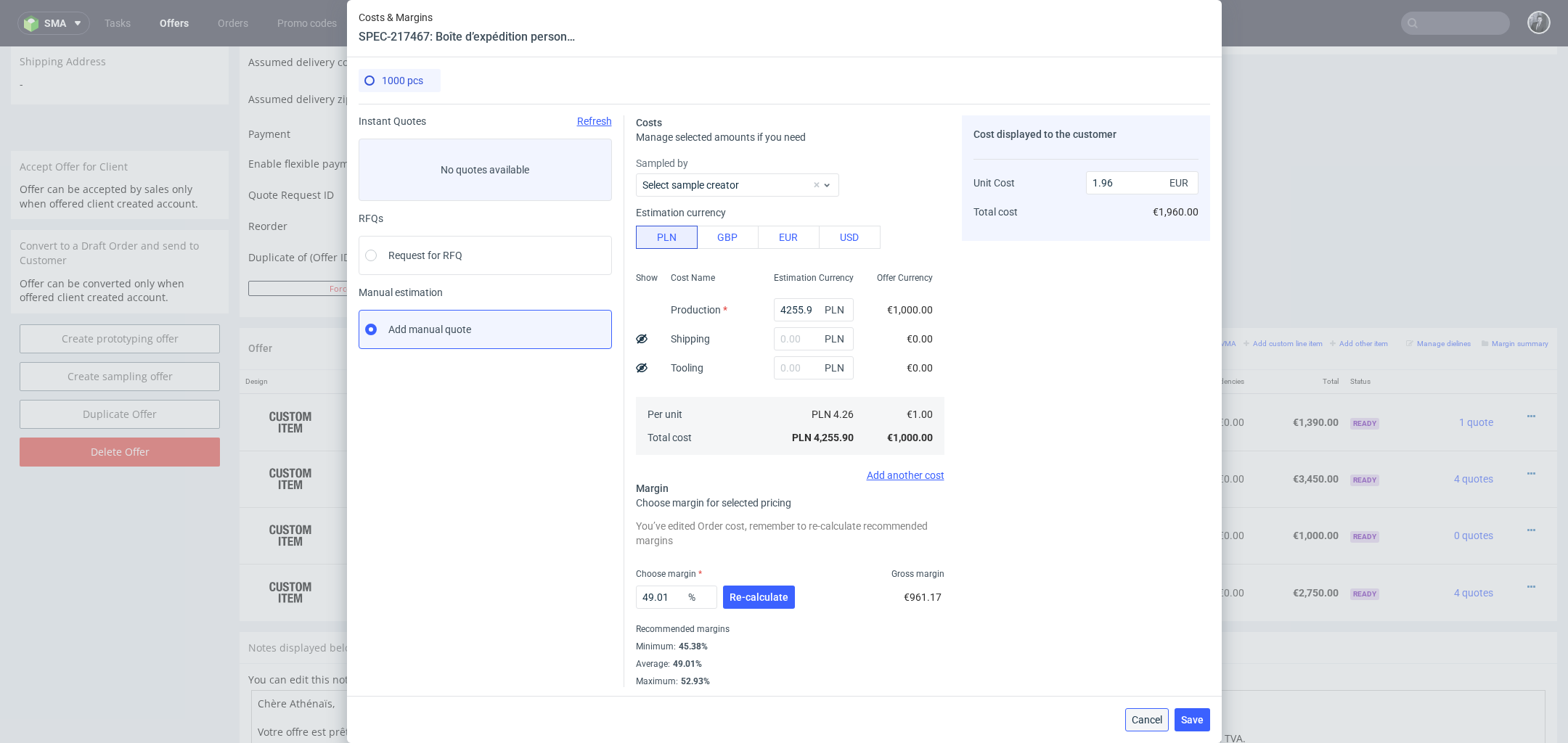
click at [1135, 715] on span "Cancel" at bounding box center [1147, 720] width 31 height 10
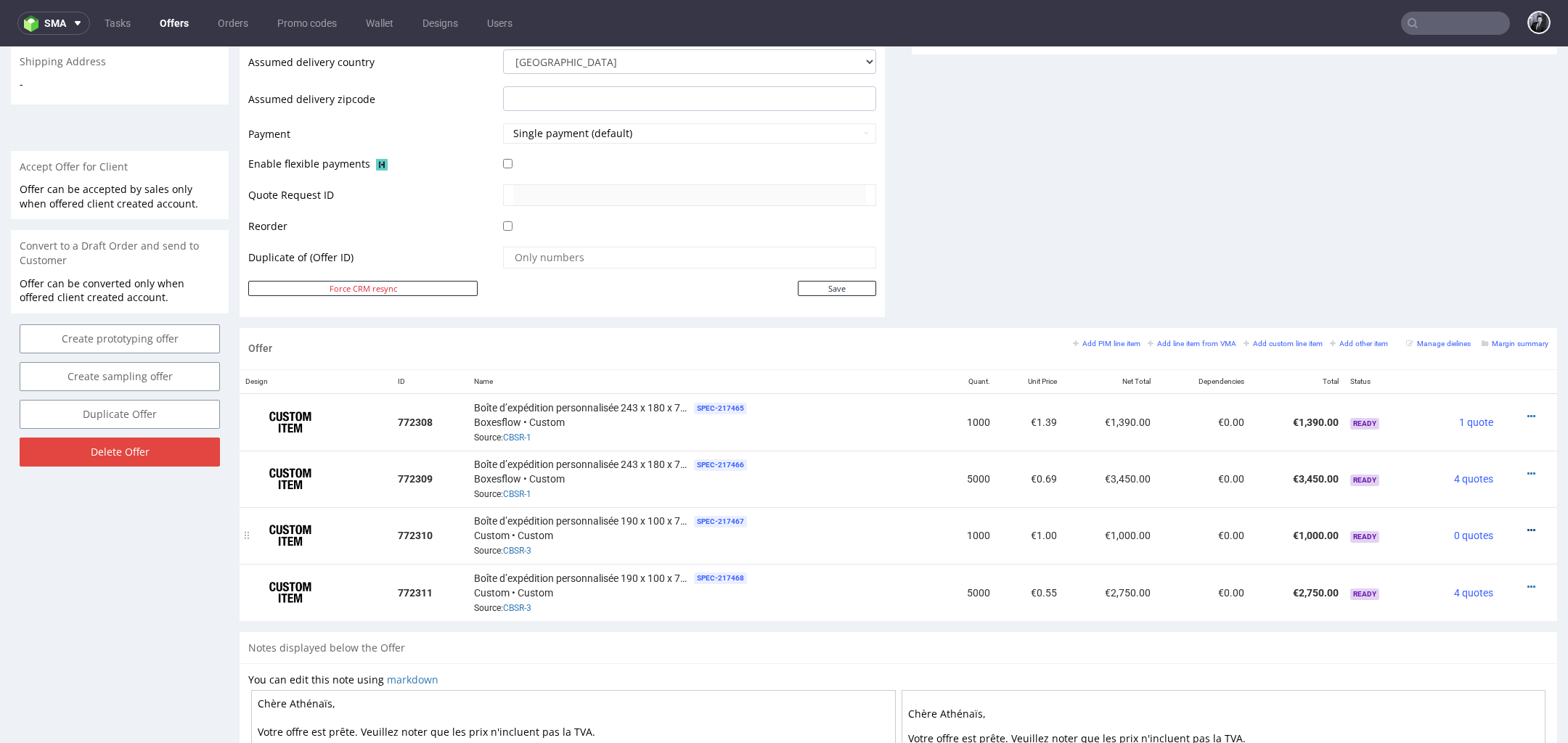
click at [1528, 525] on icon at bounding box center [1531, 531] width 8 height 10
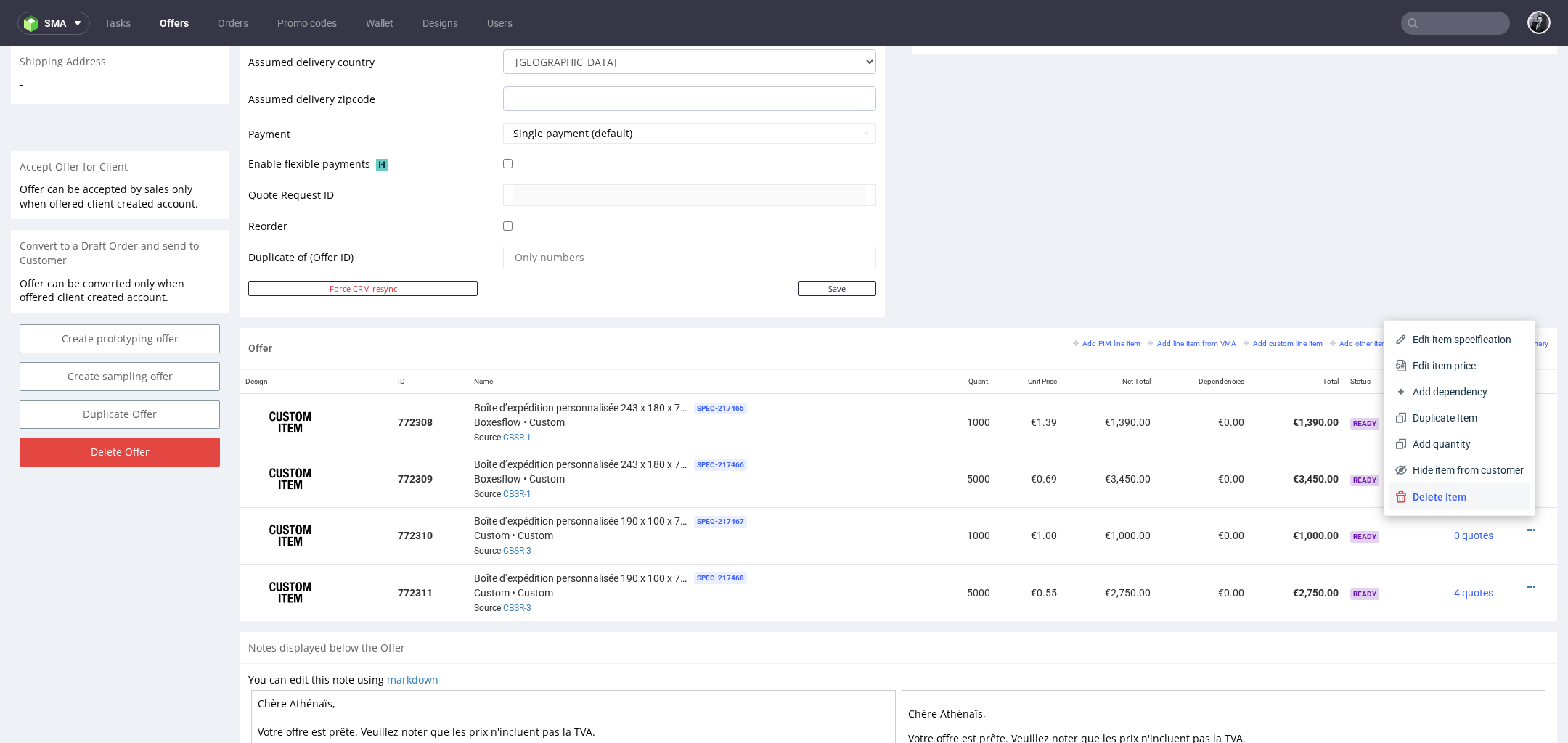
click at [1483, 496] on span "Delete Item" at bounding box center [1465, 497] width 117 height 14
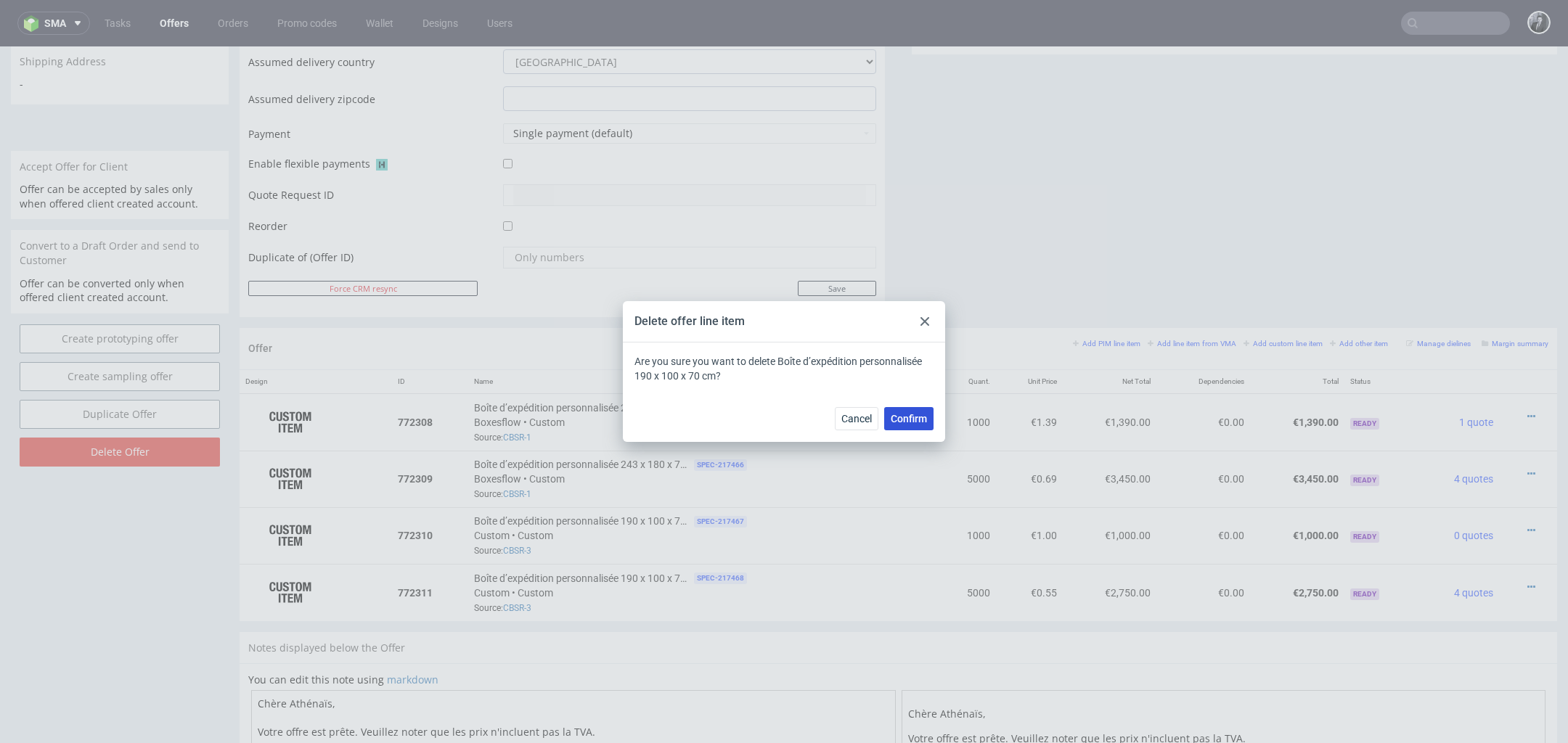
click at [918, 411] on button "Confirm" at bounding box center [909, 418] width 49 height 23
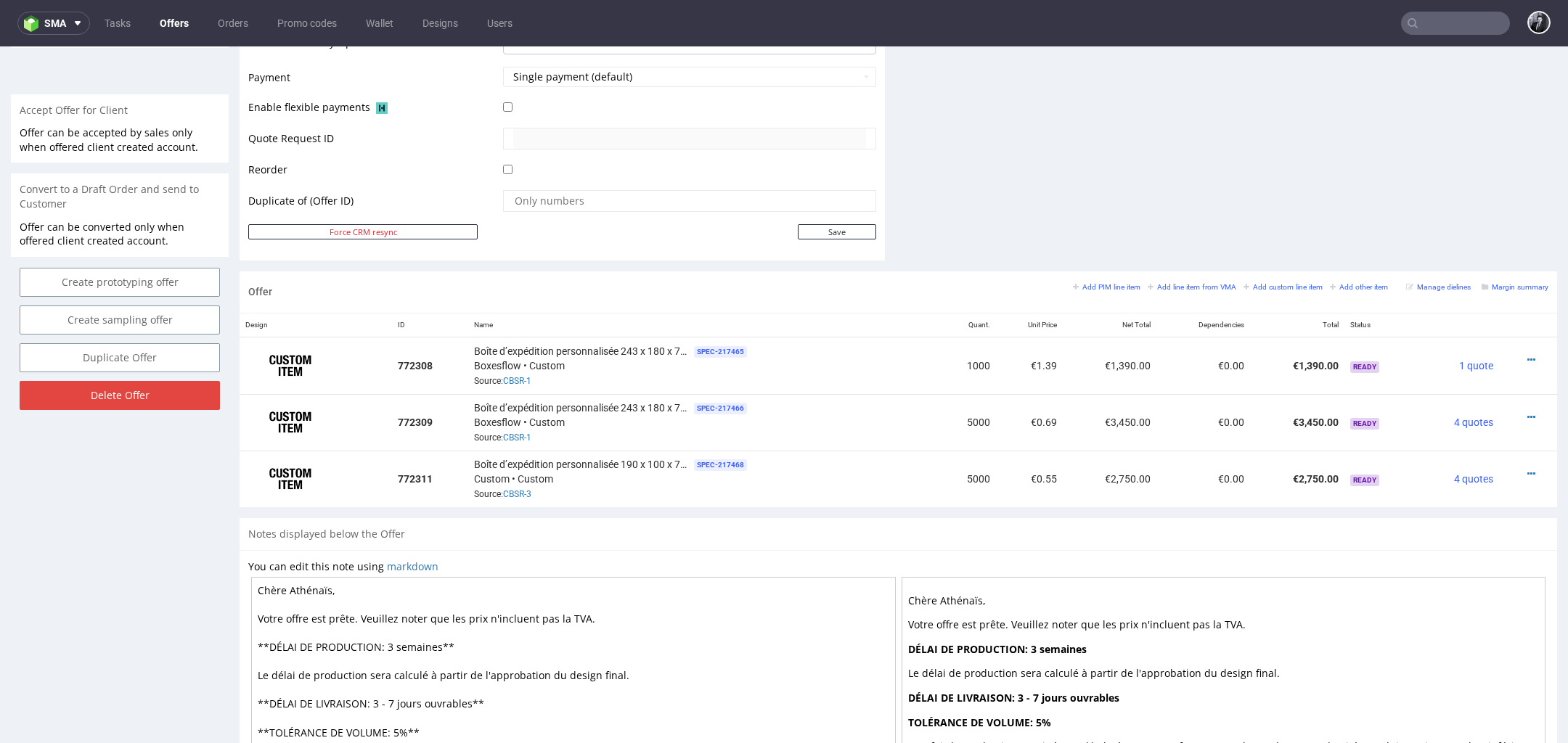
scroll to position [617, 0]
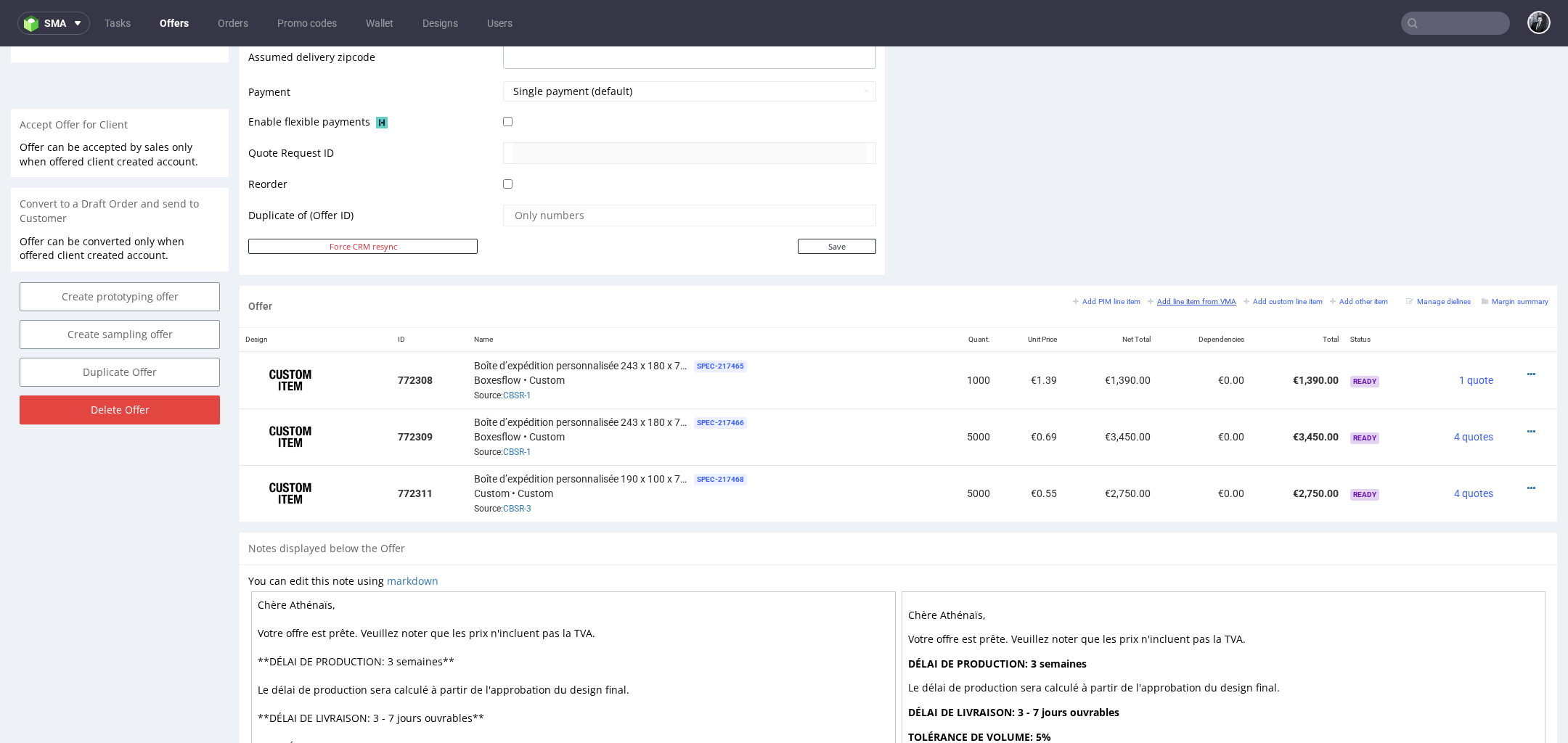
click at [1168, 302] on small "Add line item from VMA" at bounding box center [1192, 302] width 88 height 8
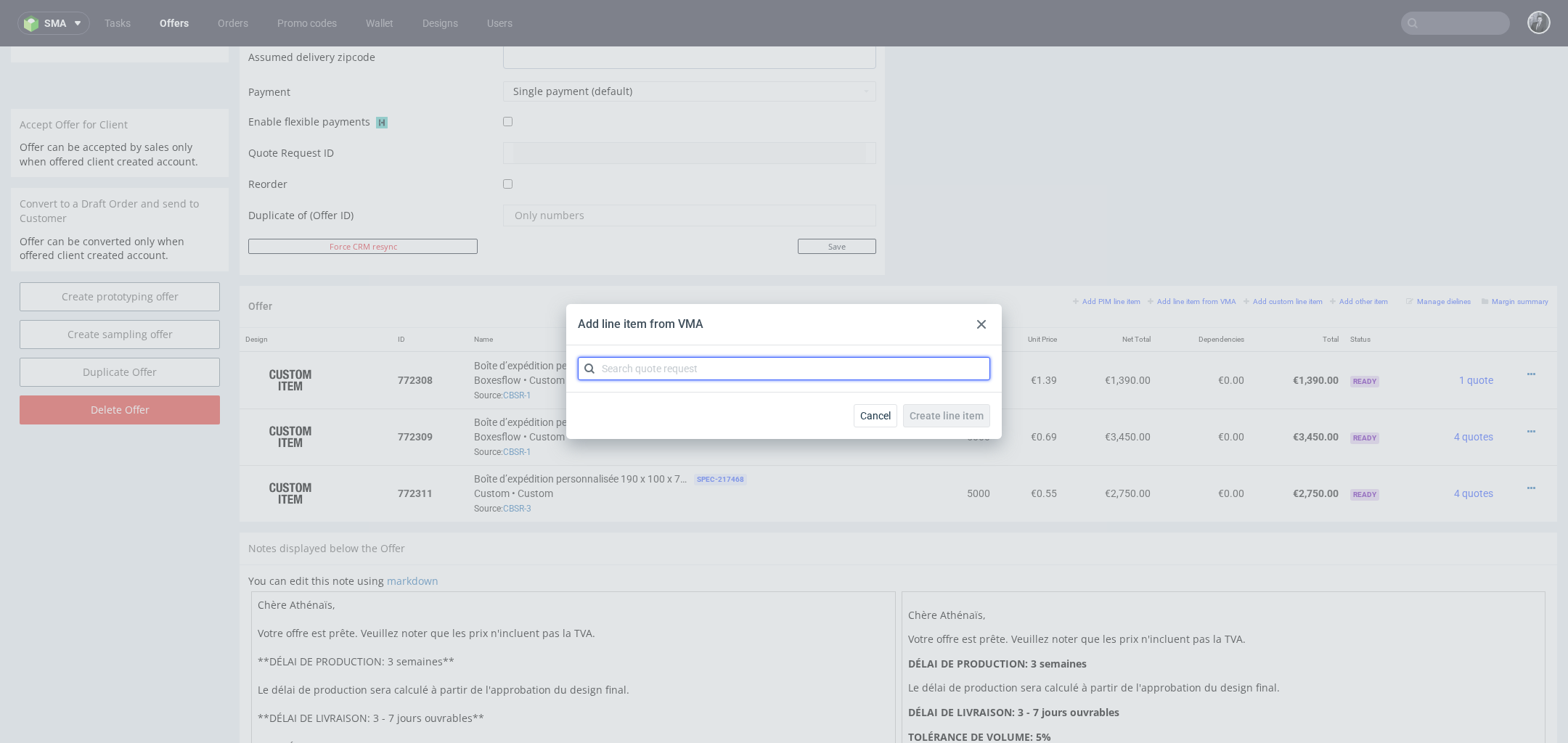
click at [900, 363] on input "text" at bounding box center [784, 368] width 412 height 23
type input "cbsr"
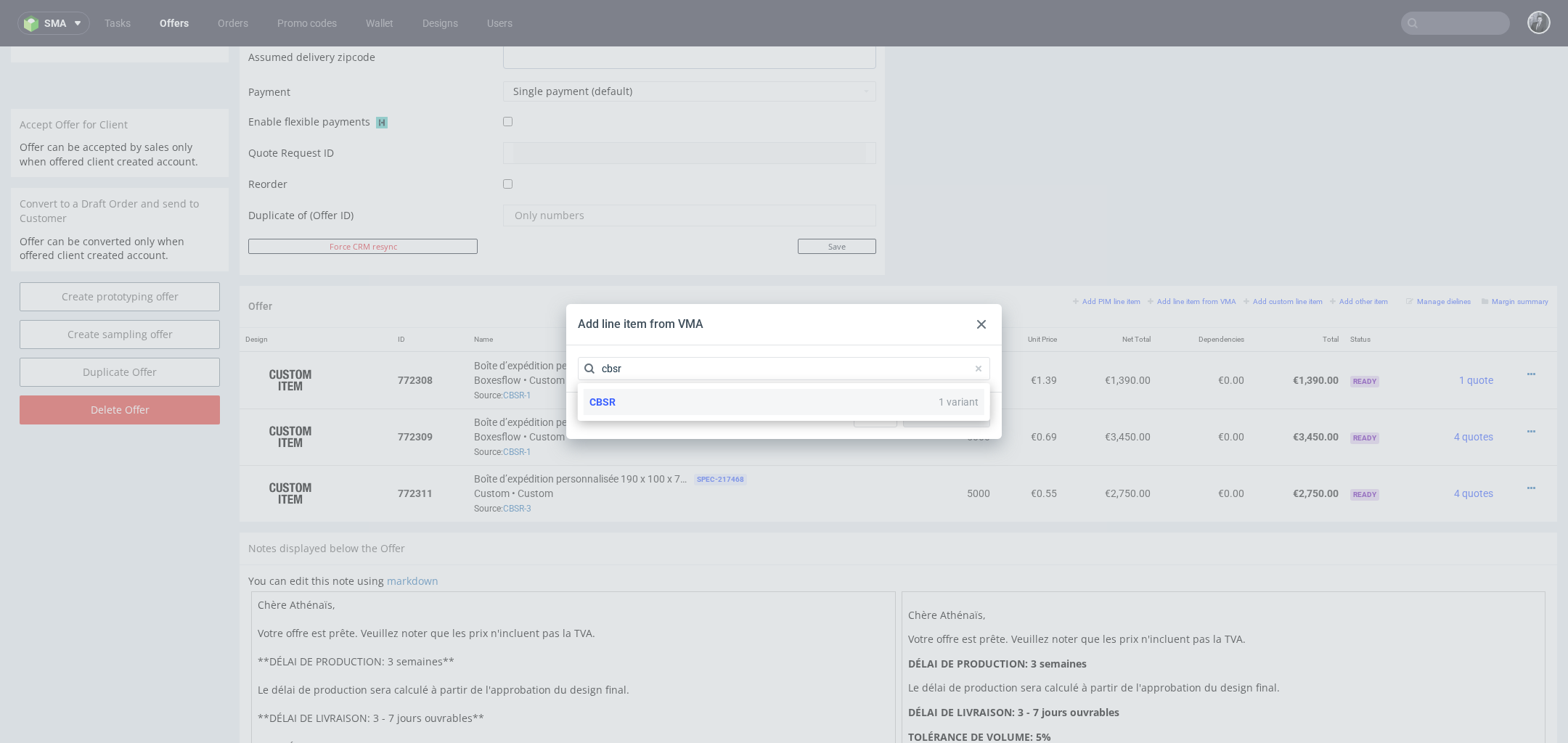
click at [823, 404] on div "CBSR 1 variant" at bounding box center [784, 402] width 400 height 26
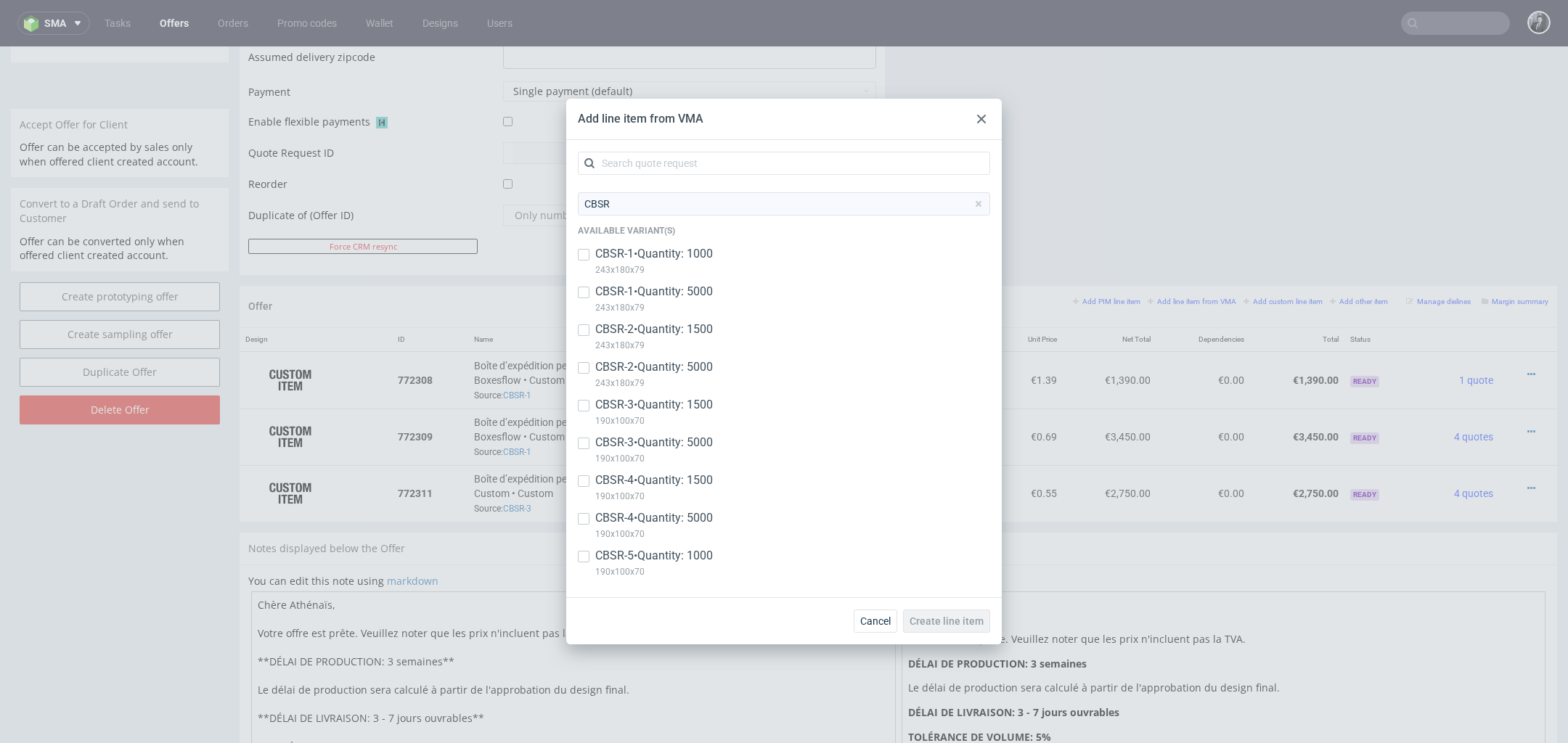
click at [593, 416] on div "CBSR-3 • Quantity: 1500 190x100x70" at bounding box center [784, 416] width 412 height 37
checkbox input "true"
click at [965, 628] on button "Create line item" at bounding box center [947, 621] width 87 height 23
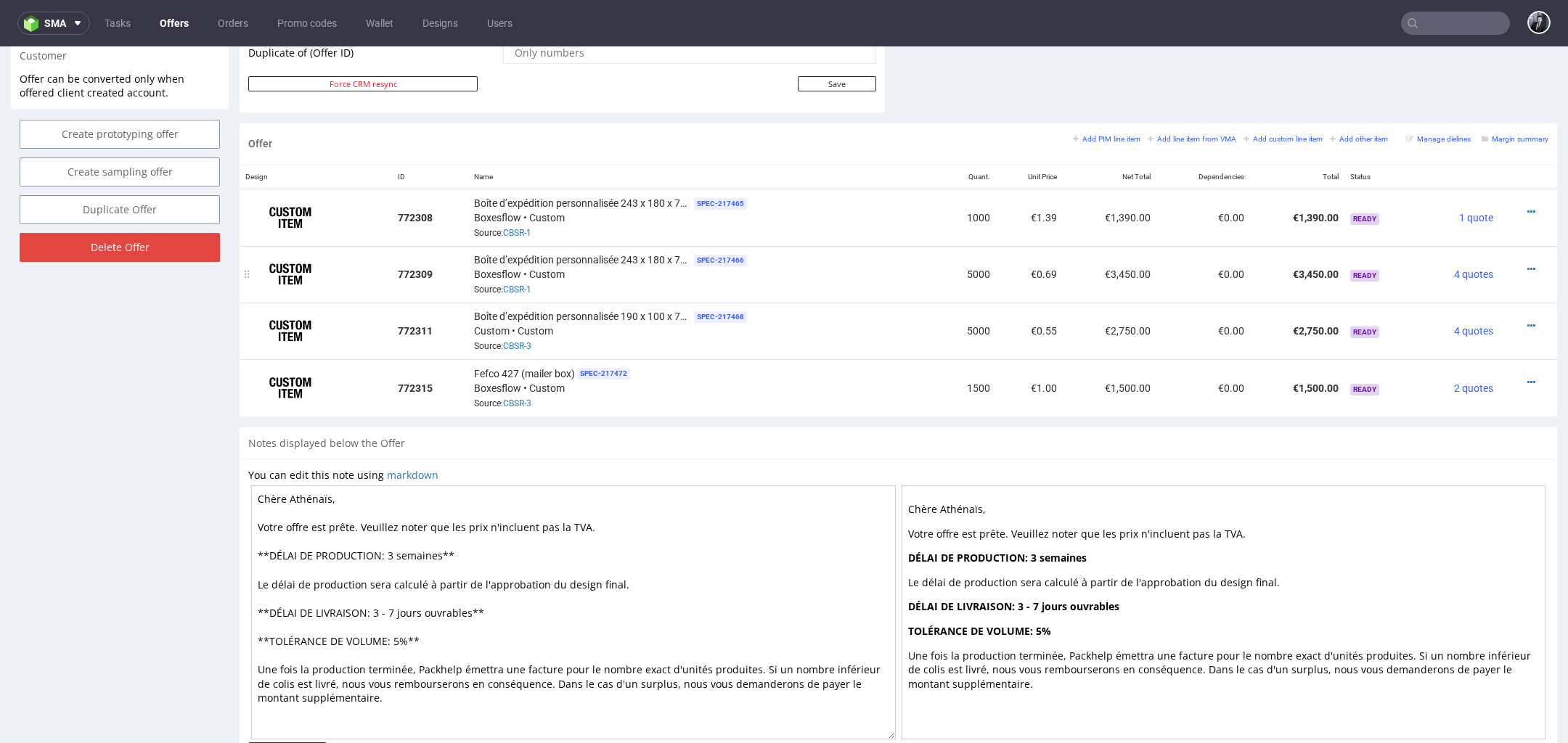
scroll to position [825, 0]
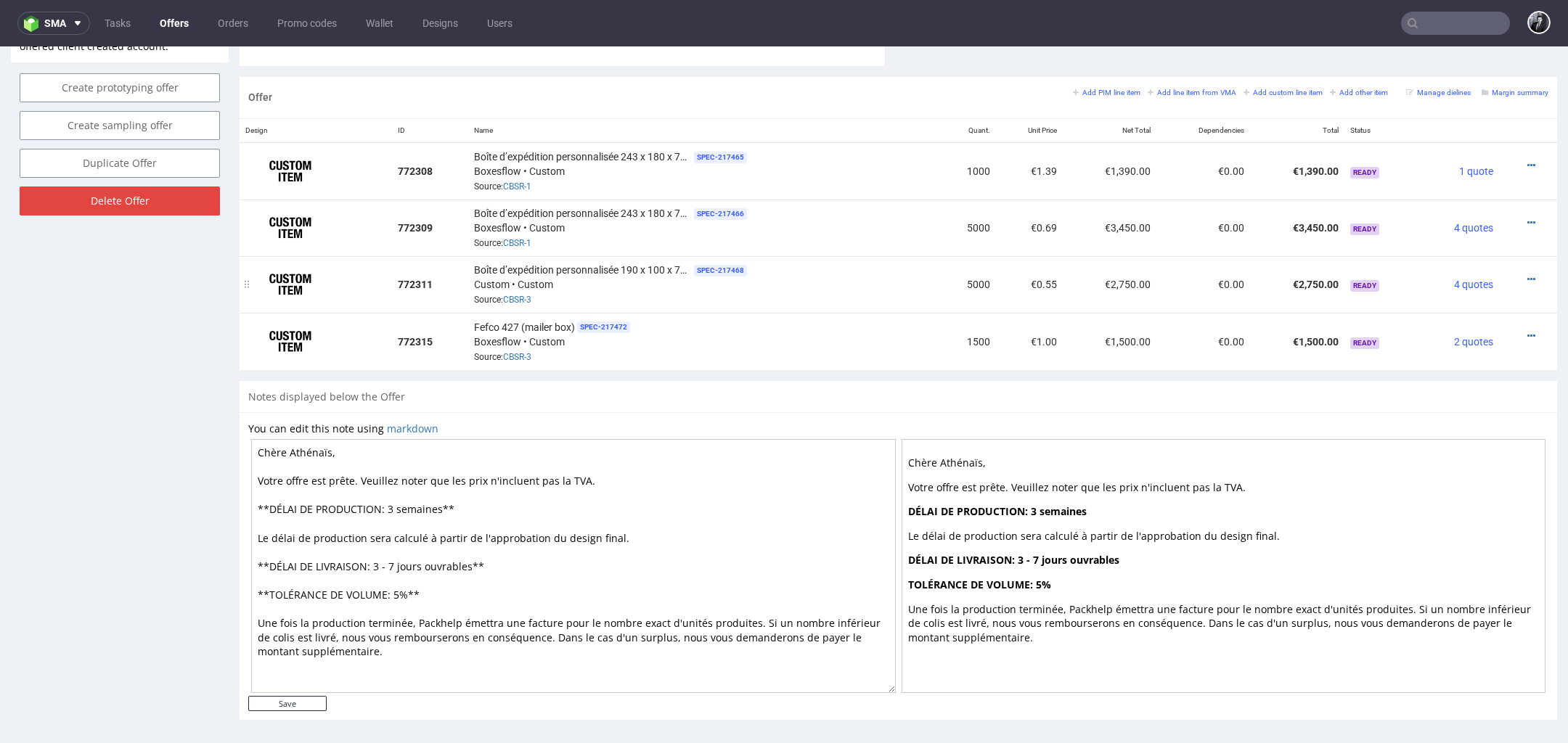
click at [674, 268] on span "Boîte d’expédition personnalisée 190 x 100 x 70 cm" at bounding box center [582, 269] width 218 height 14
click at [713, 266] on span "SPEC- 217468" at bounding box center [720, 271] width 53 height 12
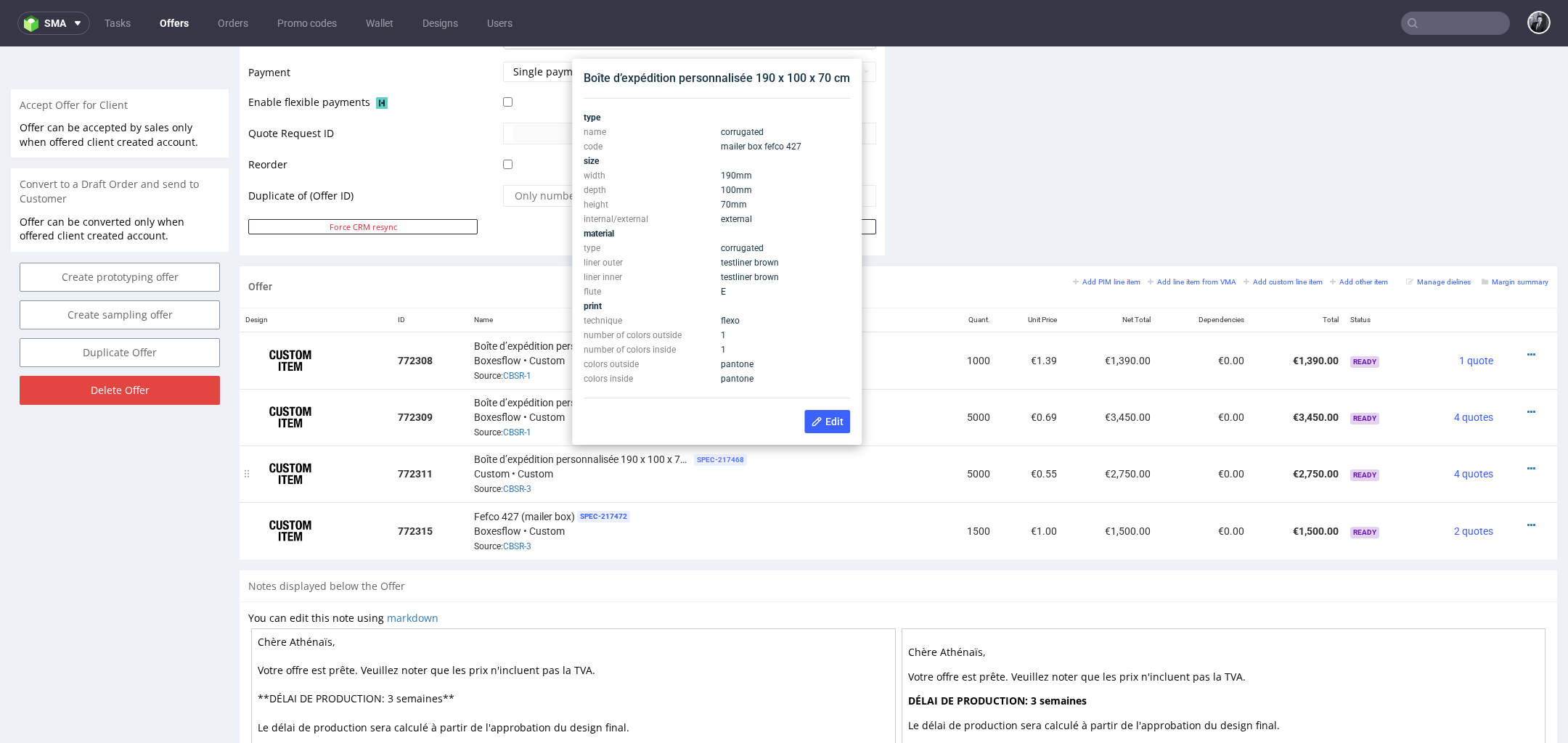
scroll to position [635, 0]
drag, startPoint x: 586, startPoint y: 75, endPoint x: 856, endPoint y: 85, distance: 270.2
click at [856, 85] on div "Boîte d’expédition personnalisée 190 x 100 x 70 cm type name corrugated code ma…" at bounding box center [716, 254] width 290 height 386
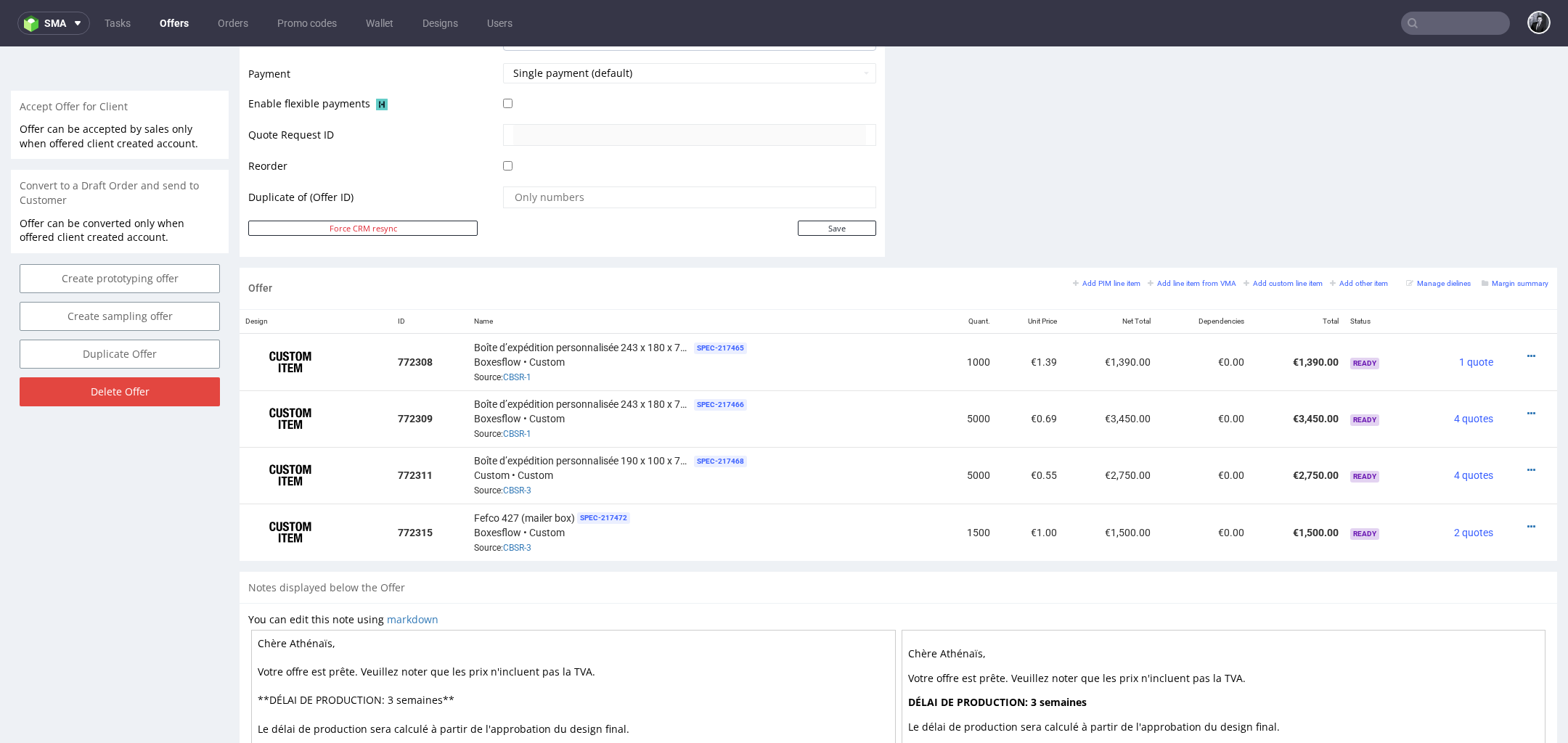
copy div "Boîte d’expédition personnalisée 190 x 100 x 70 cm"
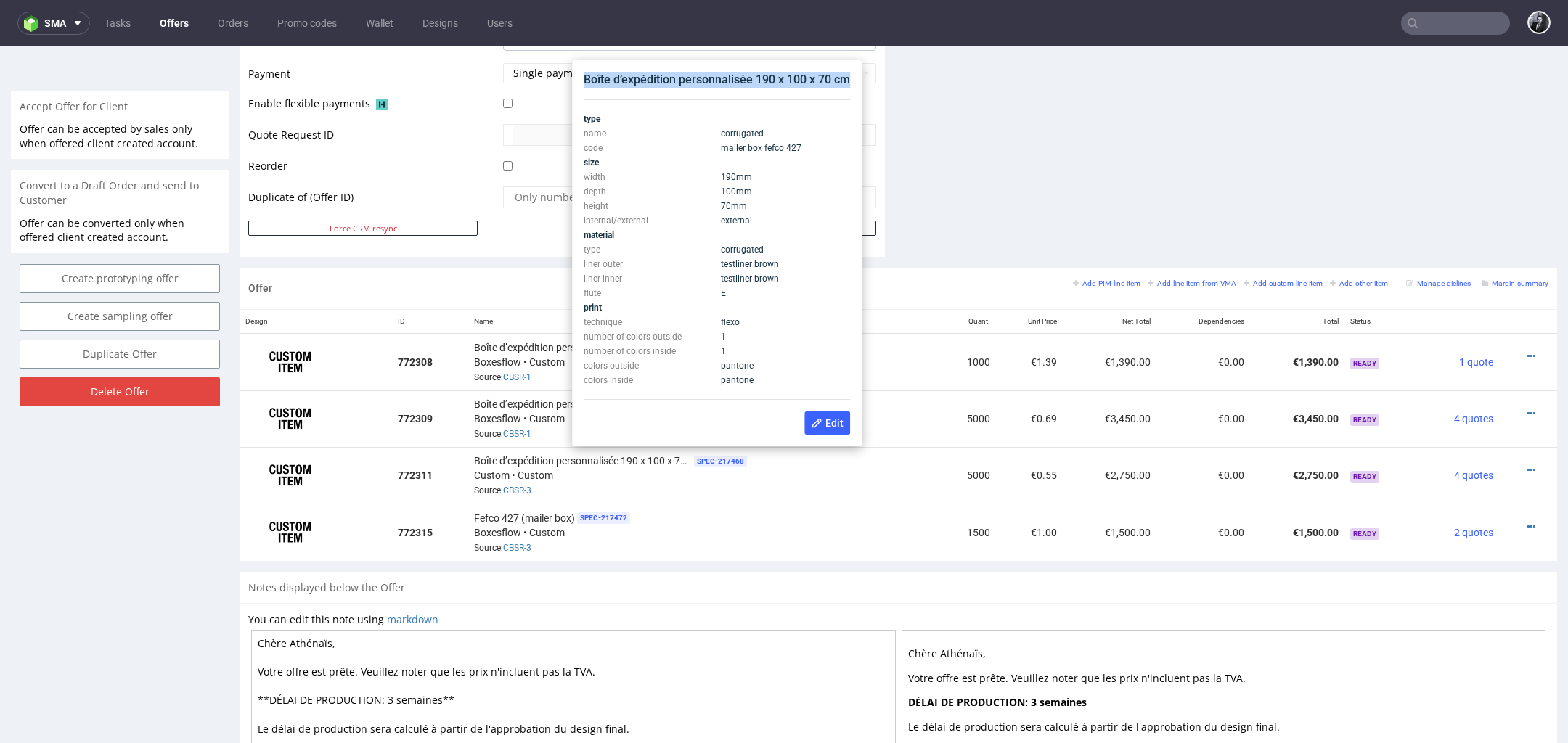
drag, startPoint x: 588, startPoint y: 80, endPoint x: 851, endPoint y: 83, distance: 263.0
click at [851, 83] on div "Boîte d’expédition personnalisée 190 x 100 x 70 cm type name corrugated code ma…" at bounding box center [717, 253] width 278 height 375
copy div "Boîte d’expédition personnalisée 190 x 100 x 70 cm"
click at [780, 575] on div "Notes displayed below the Offer" at bounding box center [898, 587] width 1318 height 32
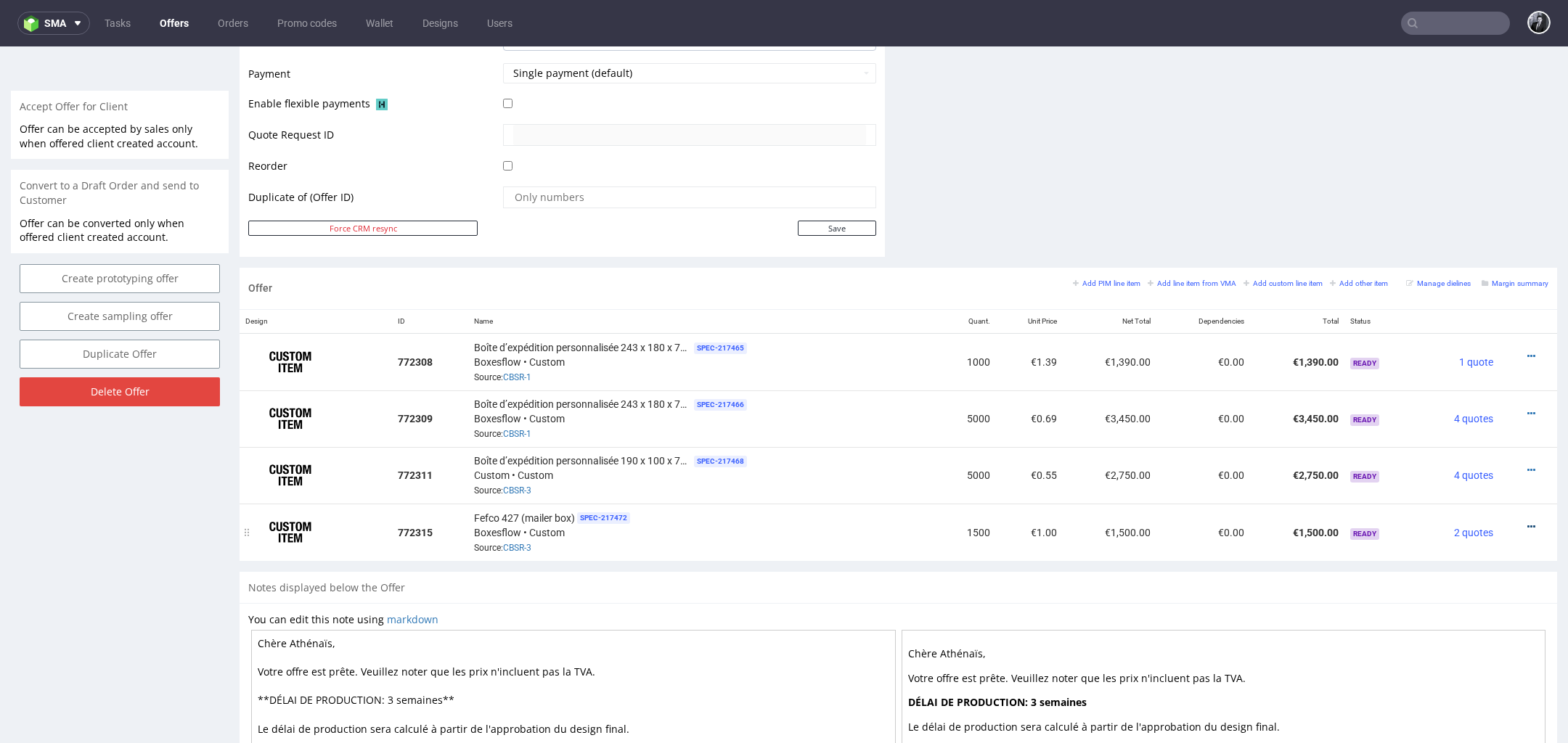
click at [1528, 522] on icon at bounding box center [1531, 527] width 8 height 10
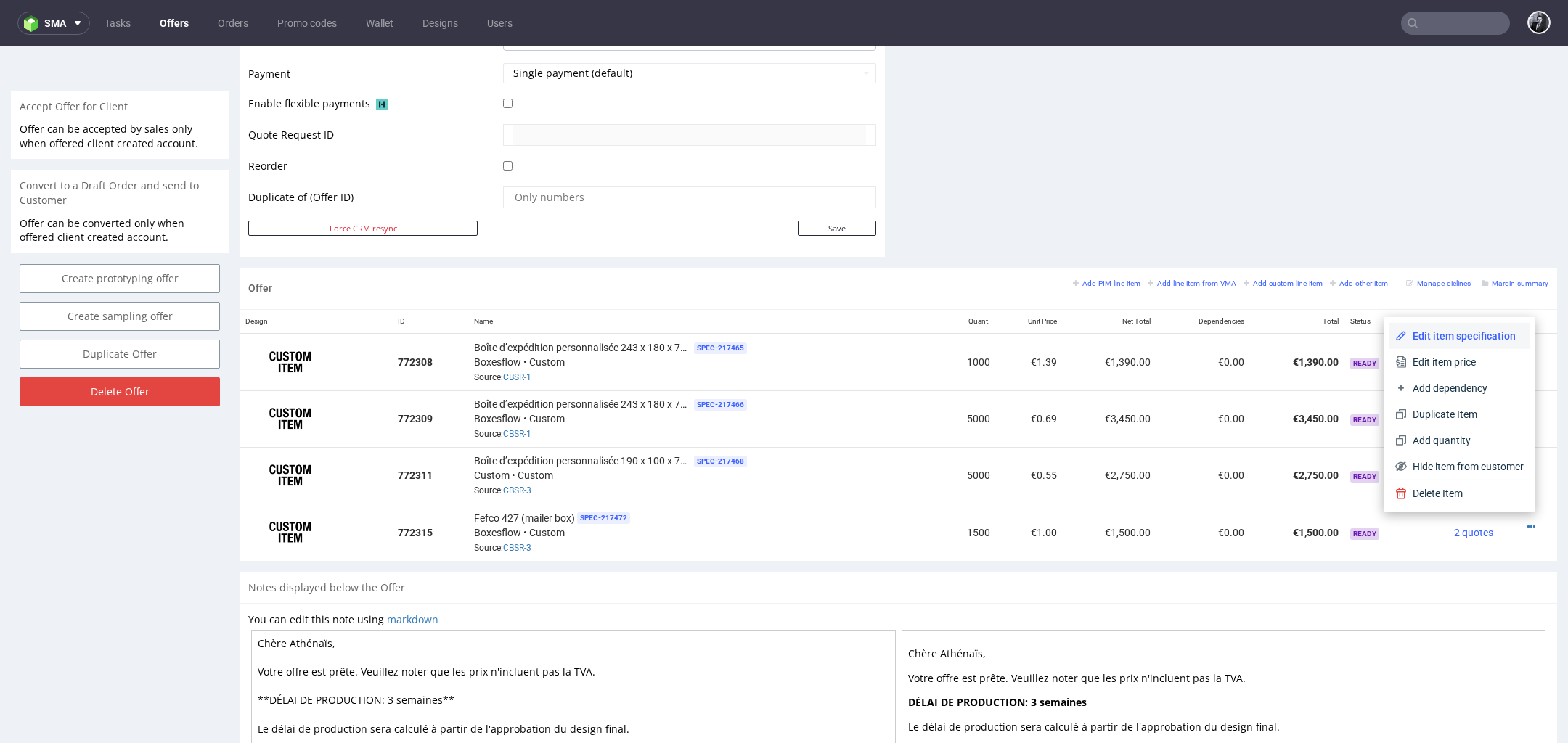
click at [1481, 336] on span "Edit item specification" at bounding box center [1465, 335] width 117 height 14
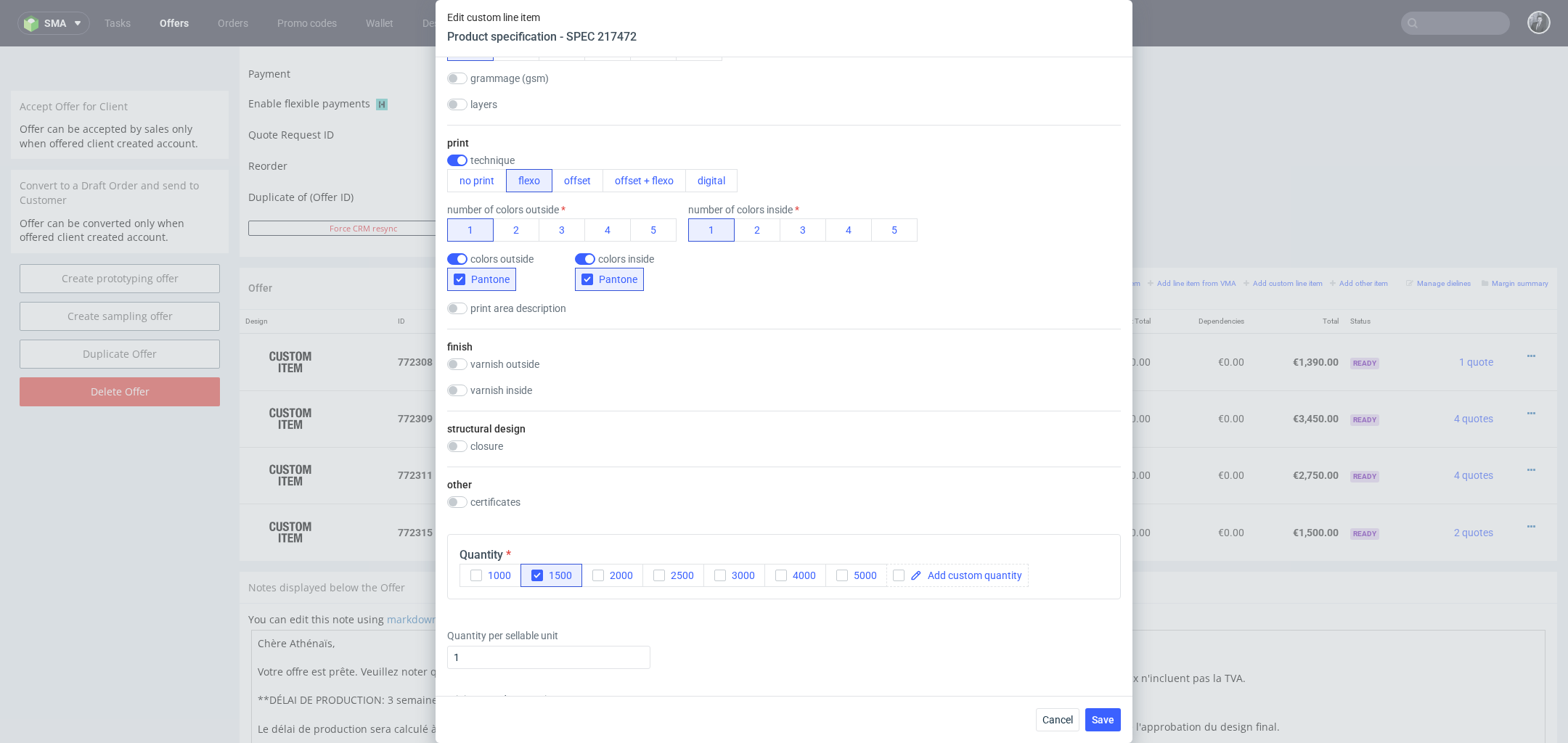
scroll to position [1232, 0]
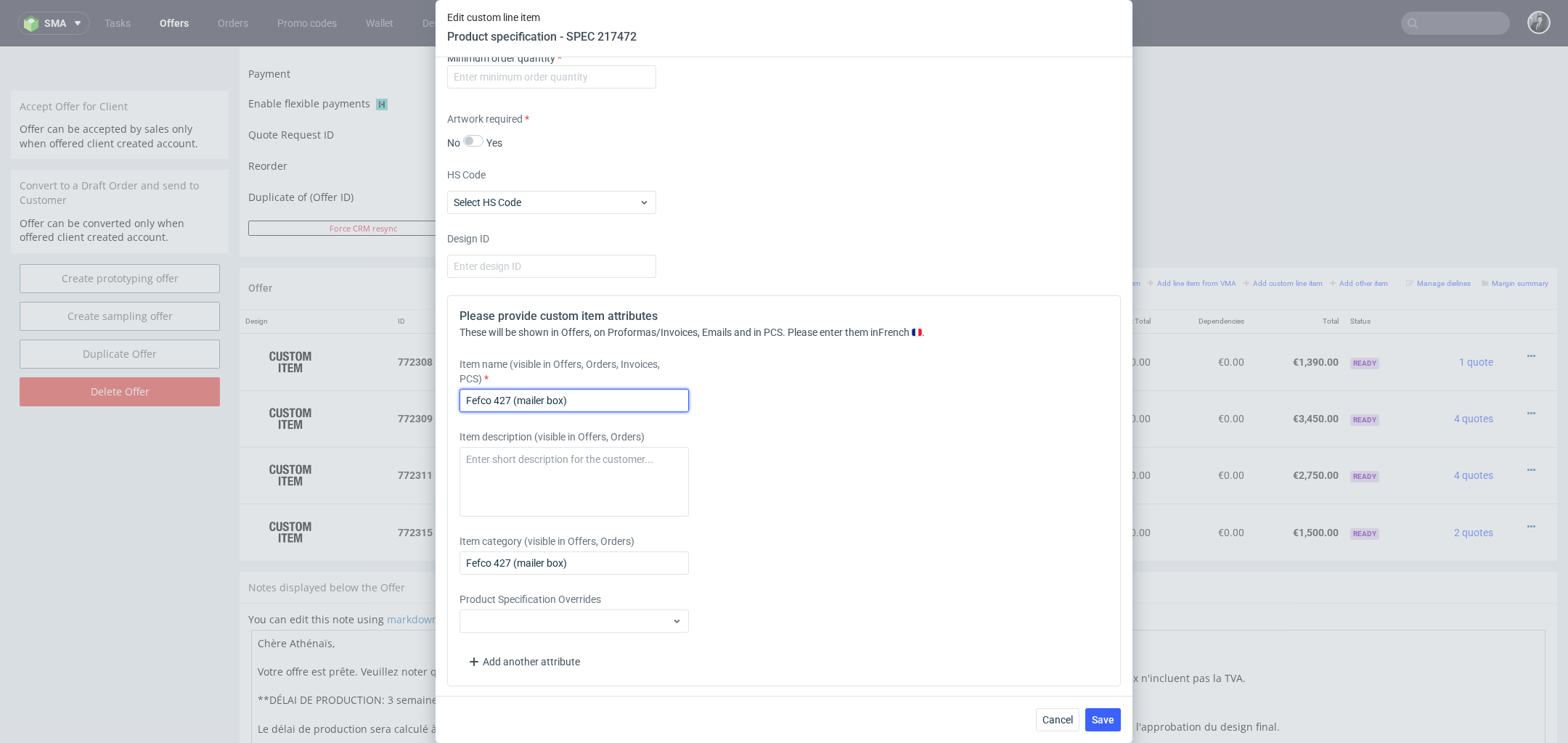
drag, startPoint x: 595, startPoint y: 391, endPoint x: 396, endPoint y: 391, distance: 199.0
click at [396, 391] on div "Edit custom line item Product specification - SPEC 217472 Supplier Custom Custo…" at bounding box center [784, 371] width 1568 height 743
drag, startPoint x: 586, startPoint y: 399, endPoint x: 429, endPoint y: 399, distance: 157.0
click at [429, 399] on div "Edit custom line item Product specification - SPEC 217472 Supplier Custom Custo…" at bounding box center [784, 371] width 1568 height 743
paste input "Boîte d’expédition personnalisée 190 x 100 x 70 cm"
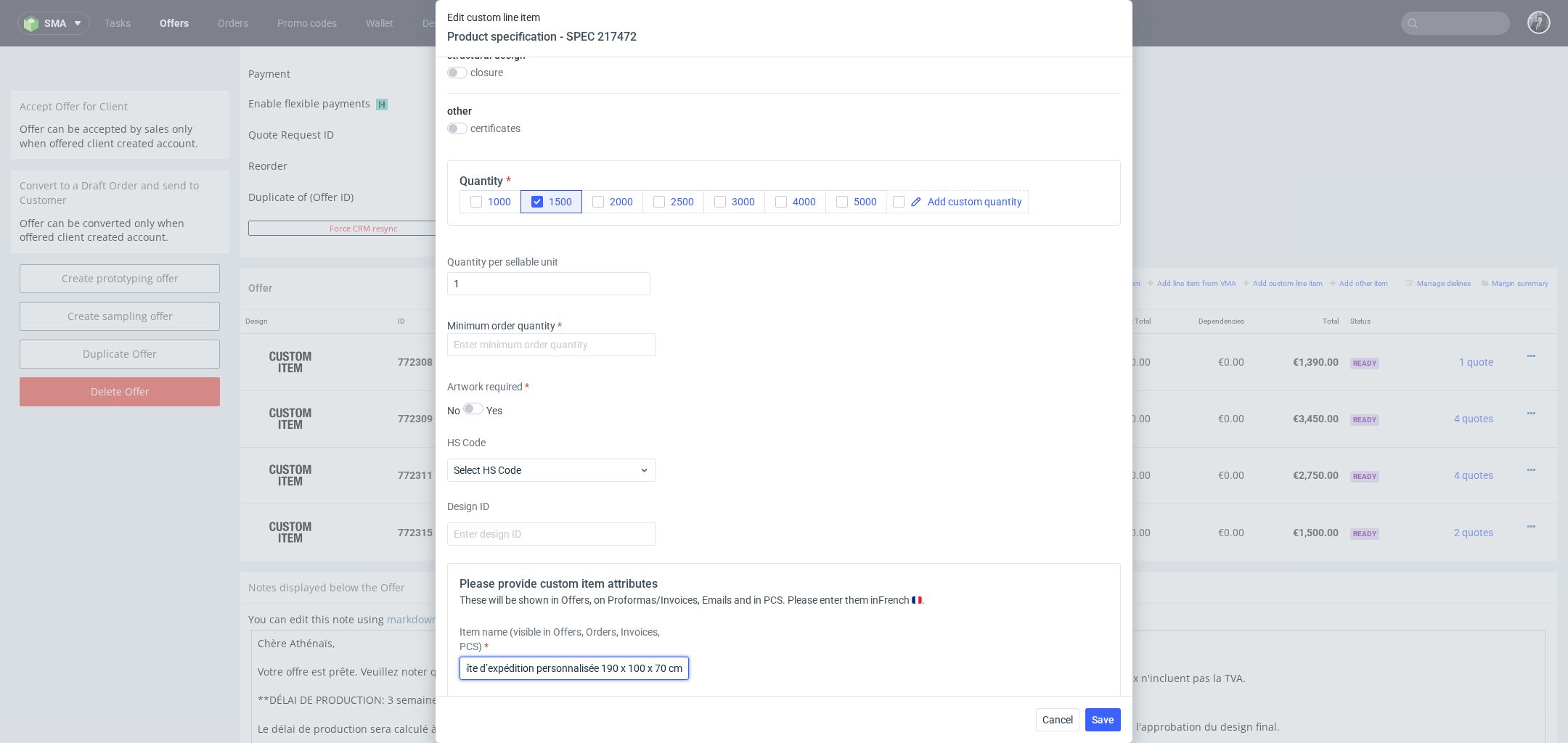
scroll to position [964, 0]
type input "Boîte d’expédition personnalisée 190 x 100 x 70 cm"
click at [540, 341] on input "number" at bounding box center [552, 344] width 209 height 23
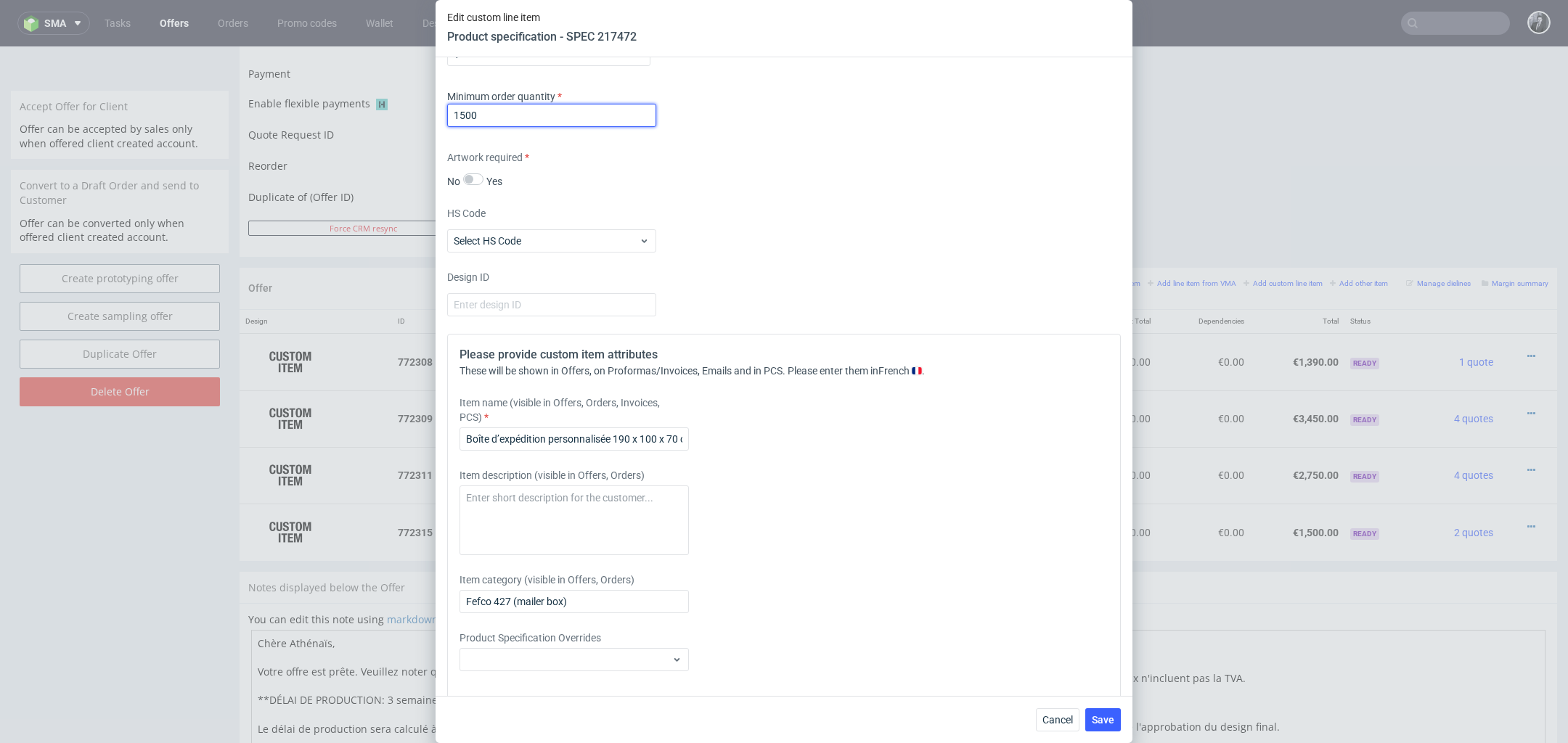
scroll to position [1196, 0]
type input "1500"
click at [590, 513] on textarea at bounding box center [574, 519] width 230 height 70
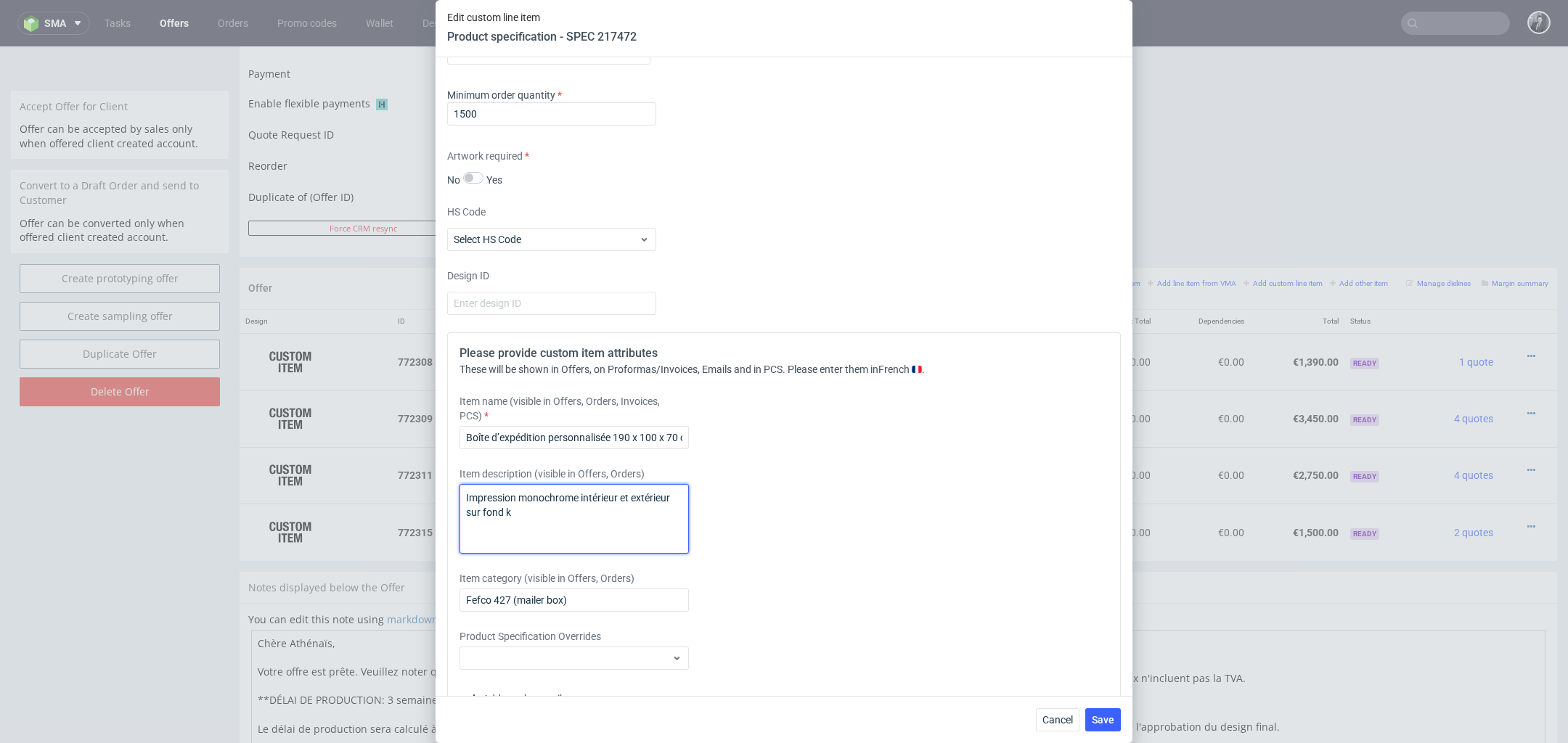
type textarea "Impression monochrome intérieur et extérieur sur fond k"
type input "a"
click at [583, 522] on textarea "Impression monochrome intérieur et extérieur sur fond k" at bounding box center [574, 519] width 230 height 70
type textarea "Impression monochrome intérieur et extérieur sur fond kraft"
click at [668, 608] on input "text" at bounding box center [574, 600] width 230 height 23
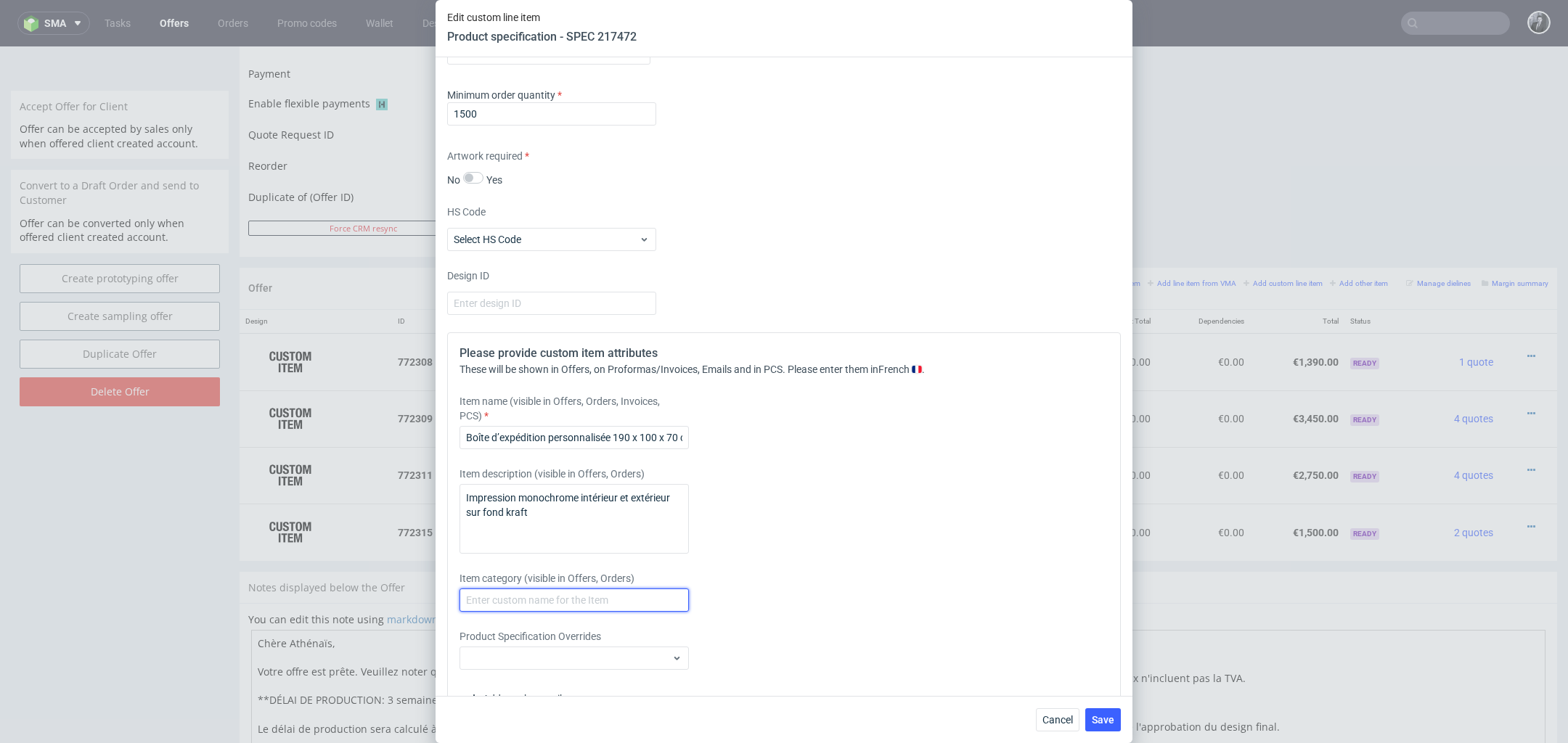
type input "Fefco 427 (mailer box)"
click at [775, 515] on div "Item description (visible in Offers, Orders) Impression monochrome intérieur et…" at bounding box center [701, 510] width 482 height 87
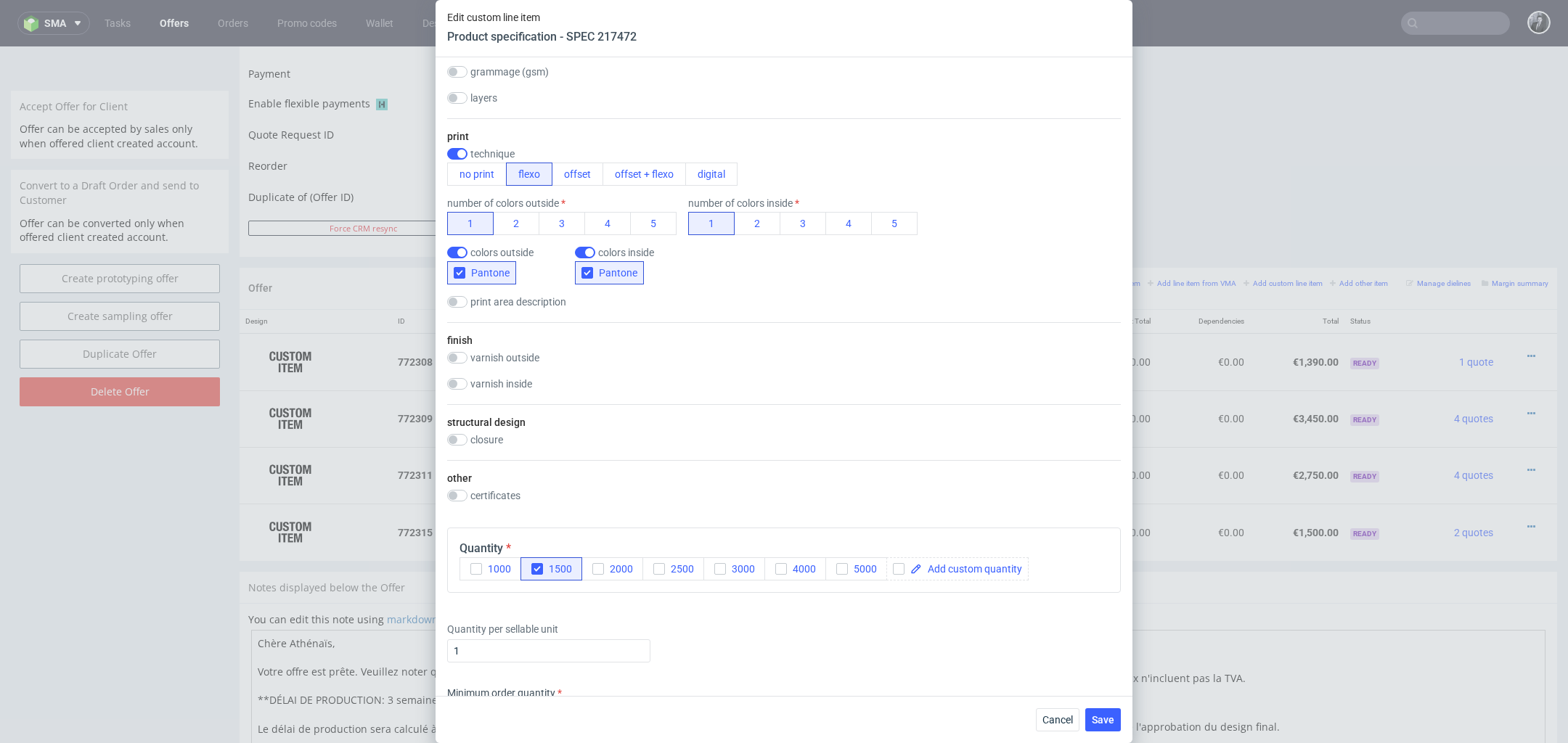
scroll to position [1068, 0]
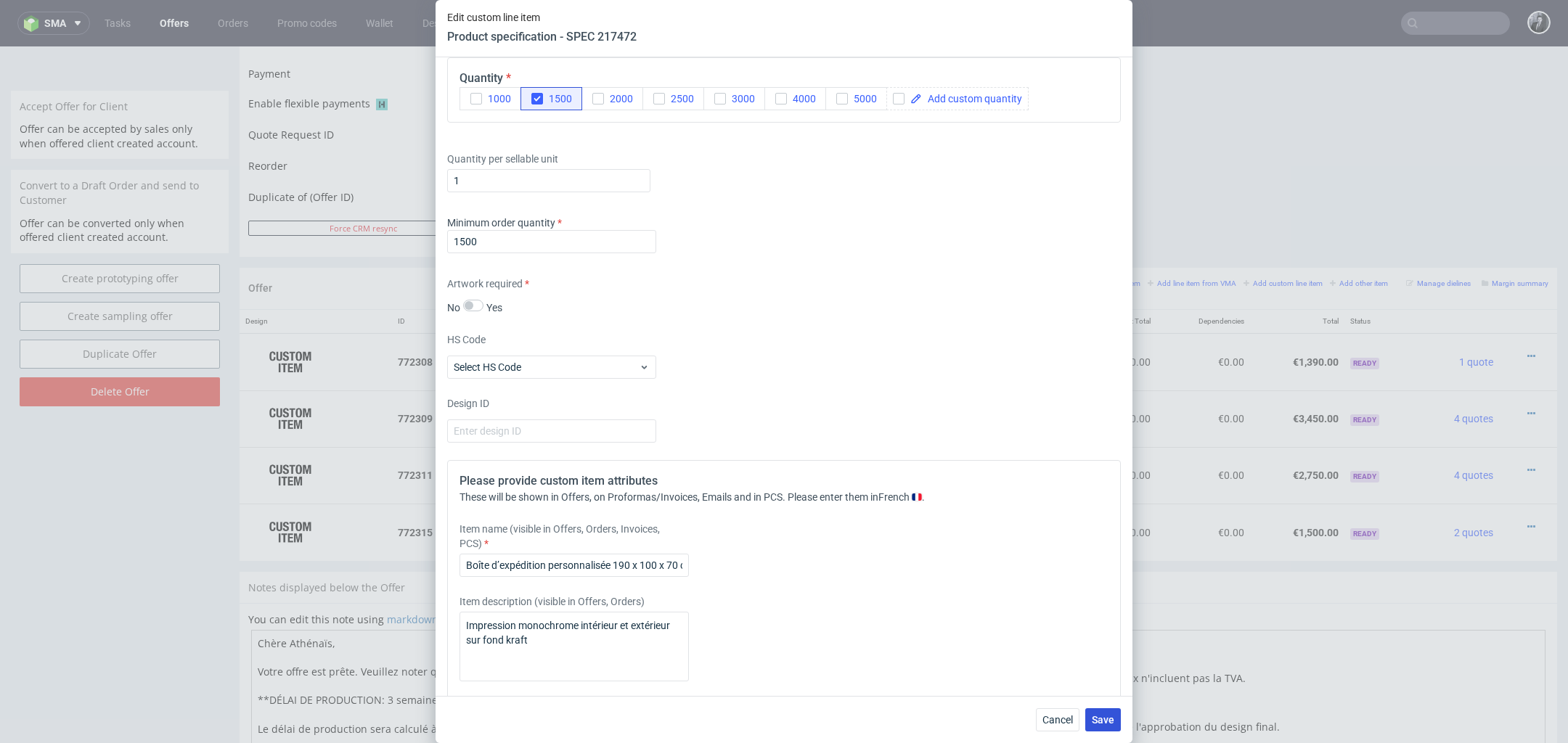
click at [1115, 724] on button "Save" at bounding box center [1103, 720] width 36 height 23
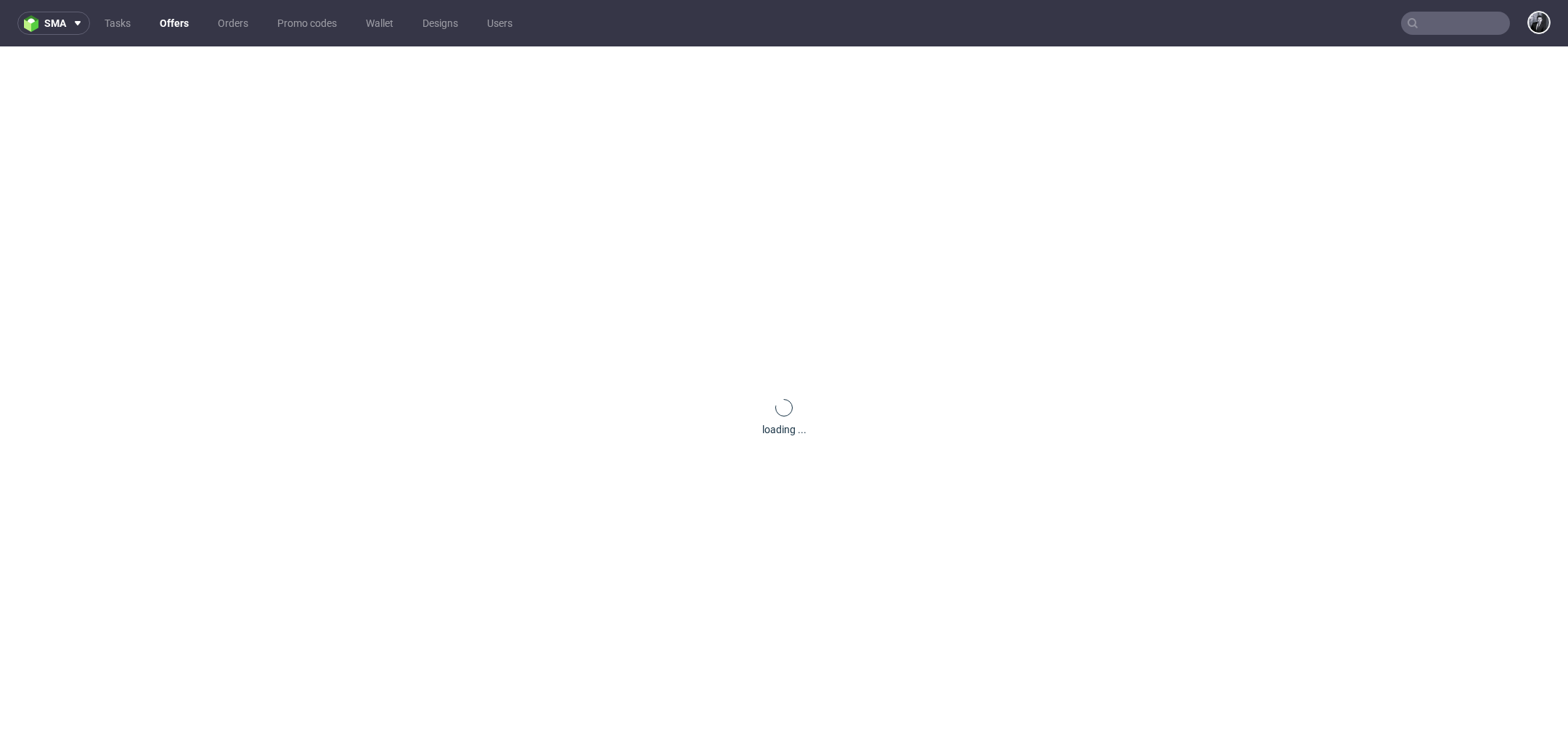
scroll to position [0, 0]
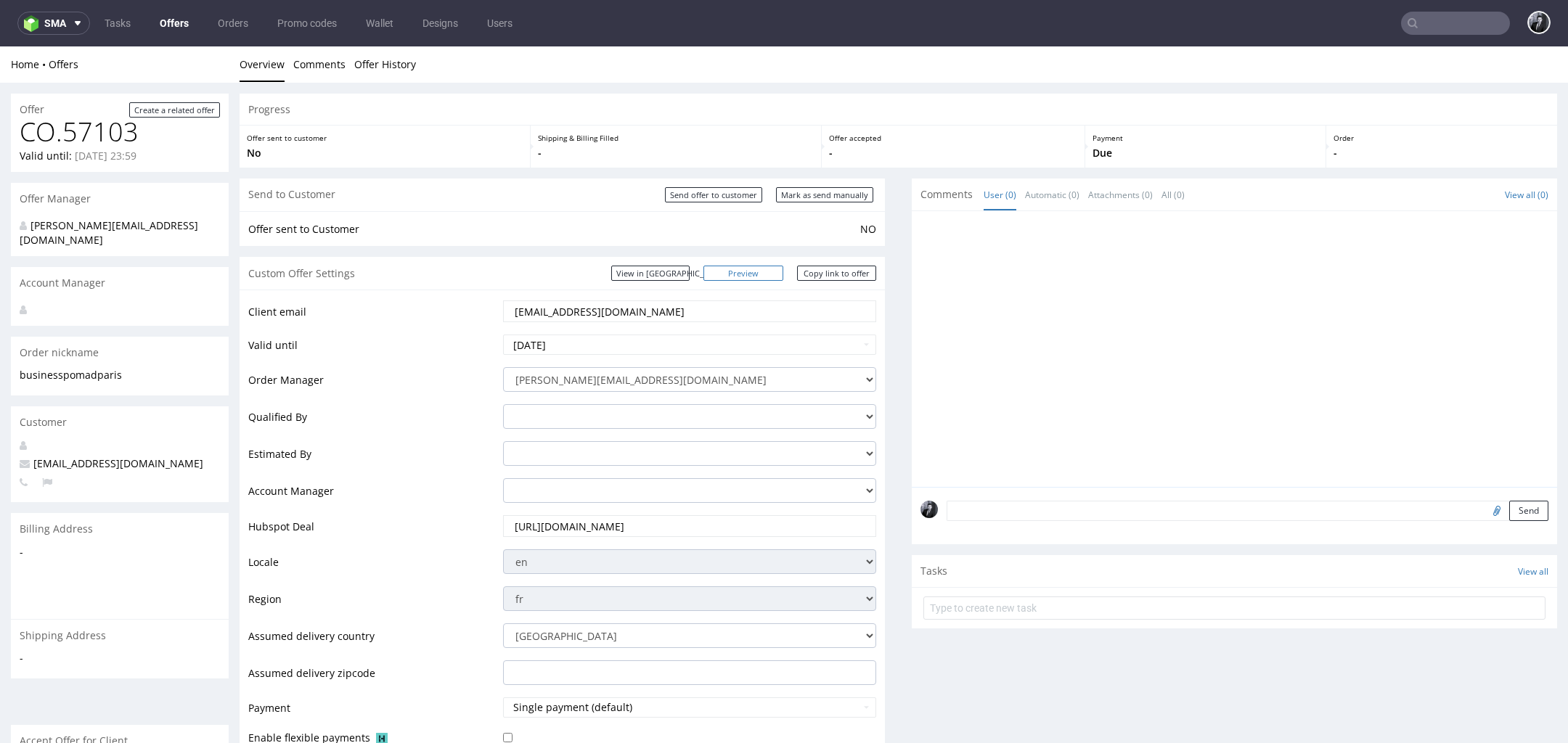
click at [757, 272] on link "Preview" at bounding box center [743, 273] width 80 height 15
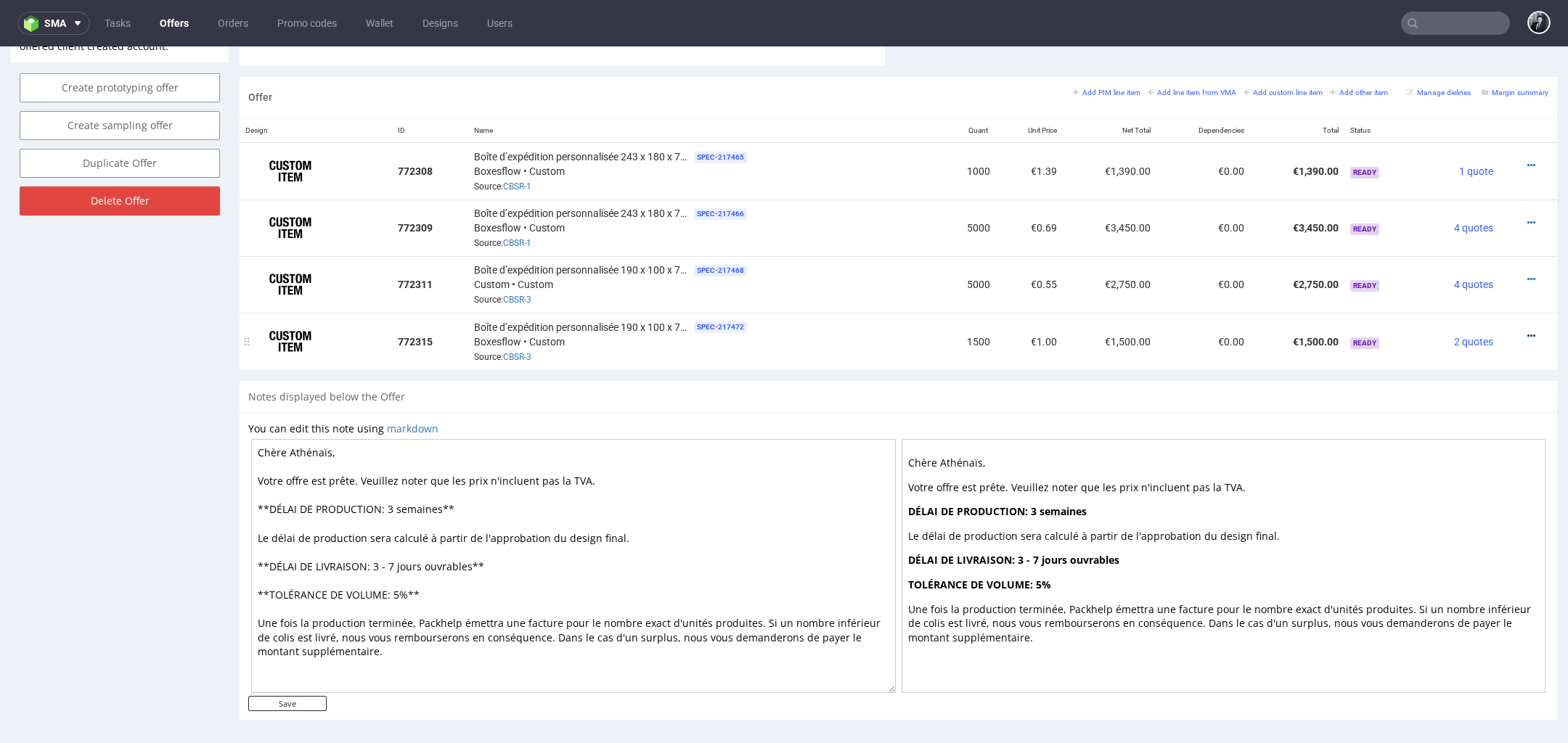
click at [1528, 331] on icon at bounding box center [1531, 336] width 8 height 10
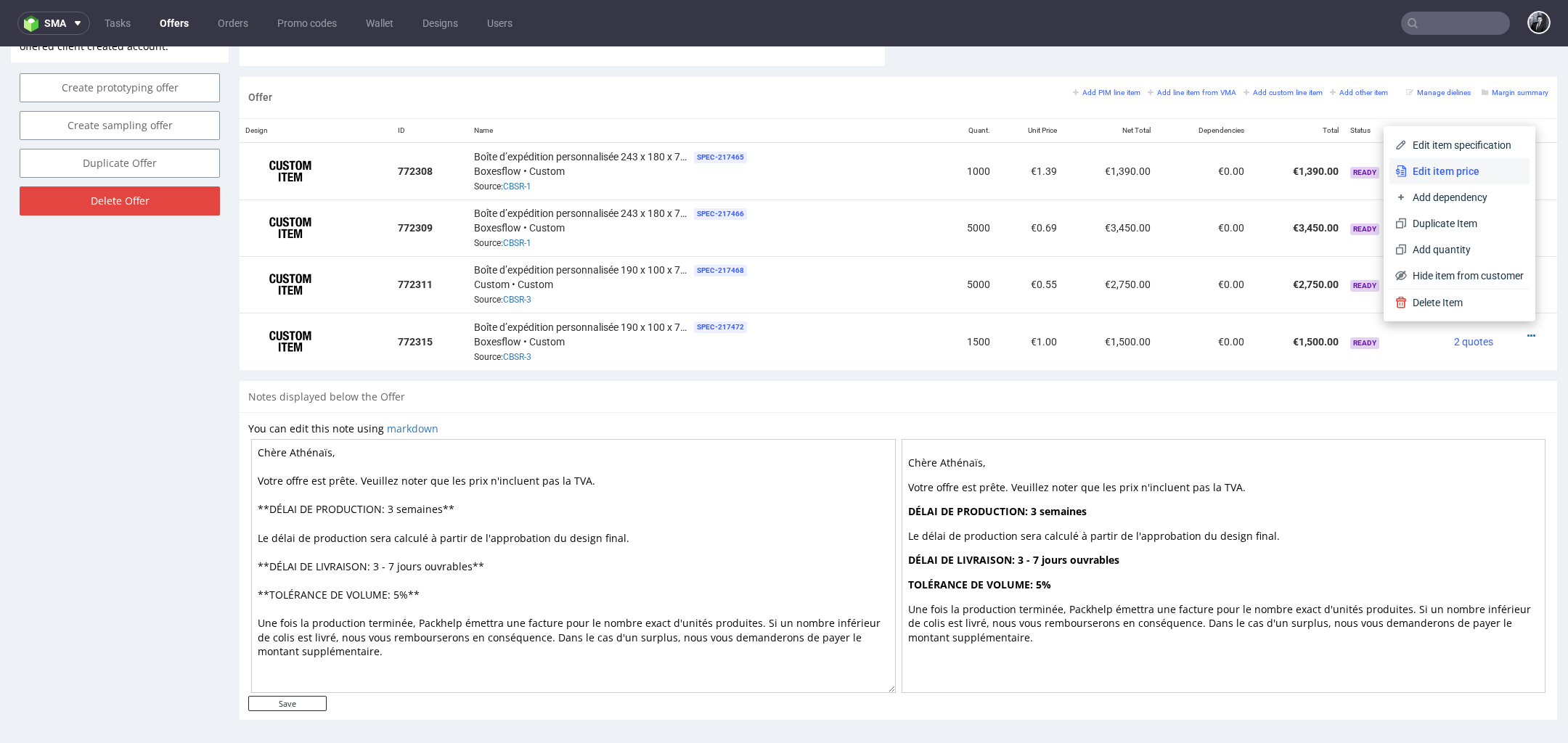
click at [1457, 177] on span "Edit item price" at bounding box center [1465, 171] width 117 height 14
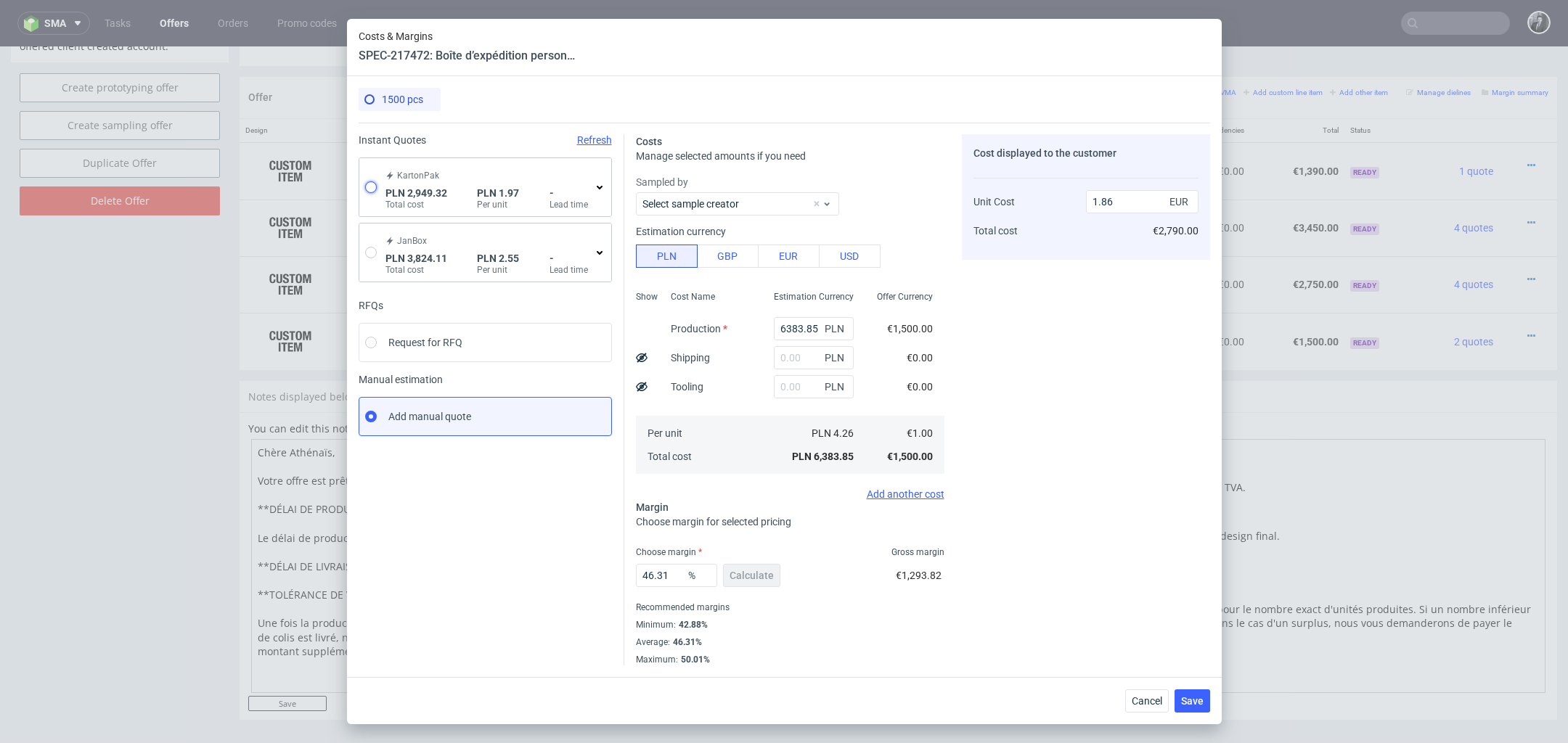
click at [372, 189] on input "radio" at bounding box center [371, 187] width 12 height 12
radio input "true"
radio input "false"
type input "2187.61"
type input "761.71"
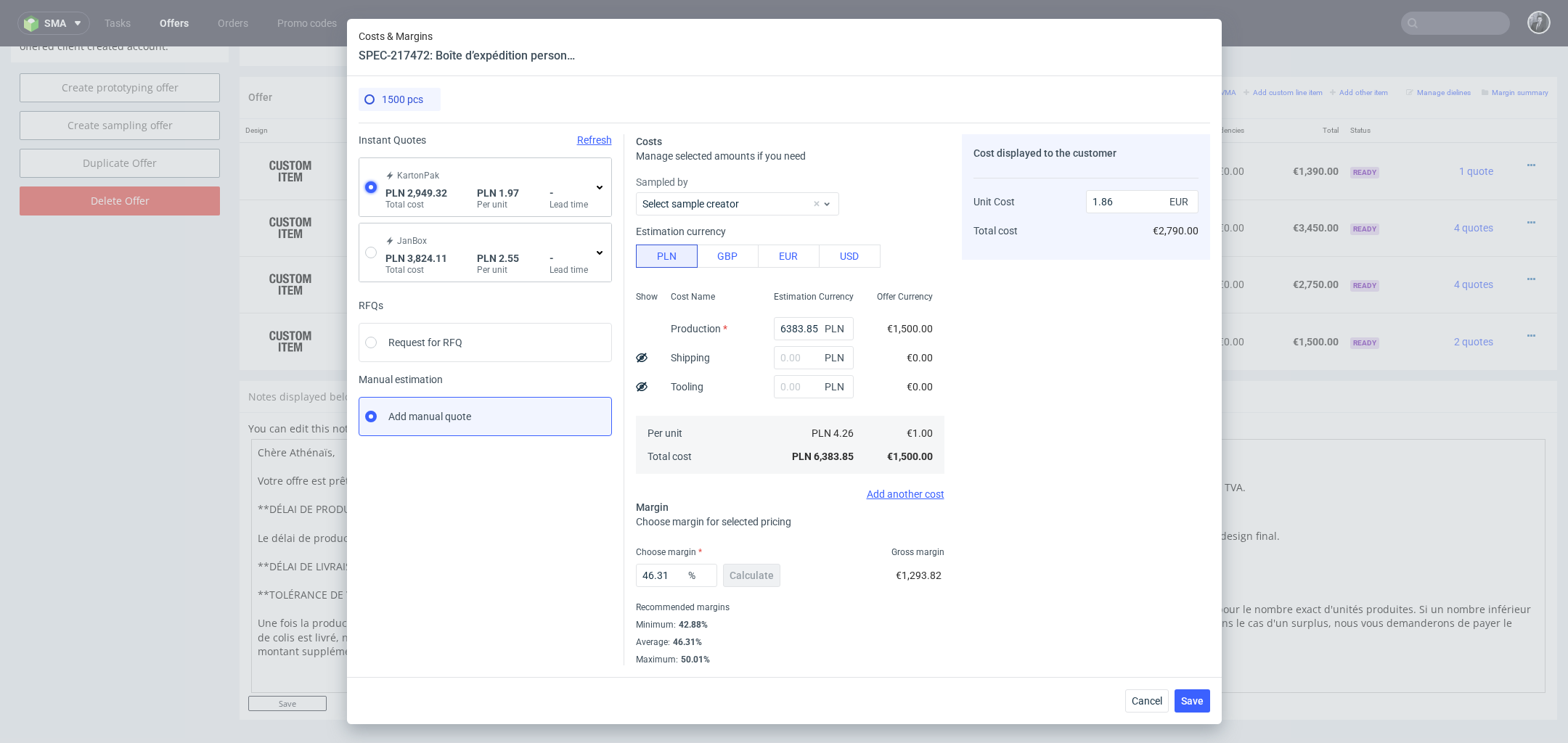
type input "0.46"
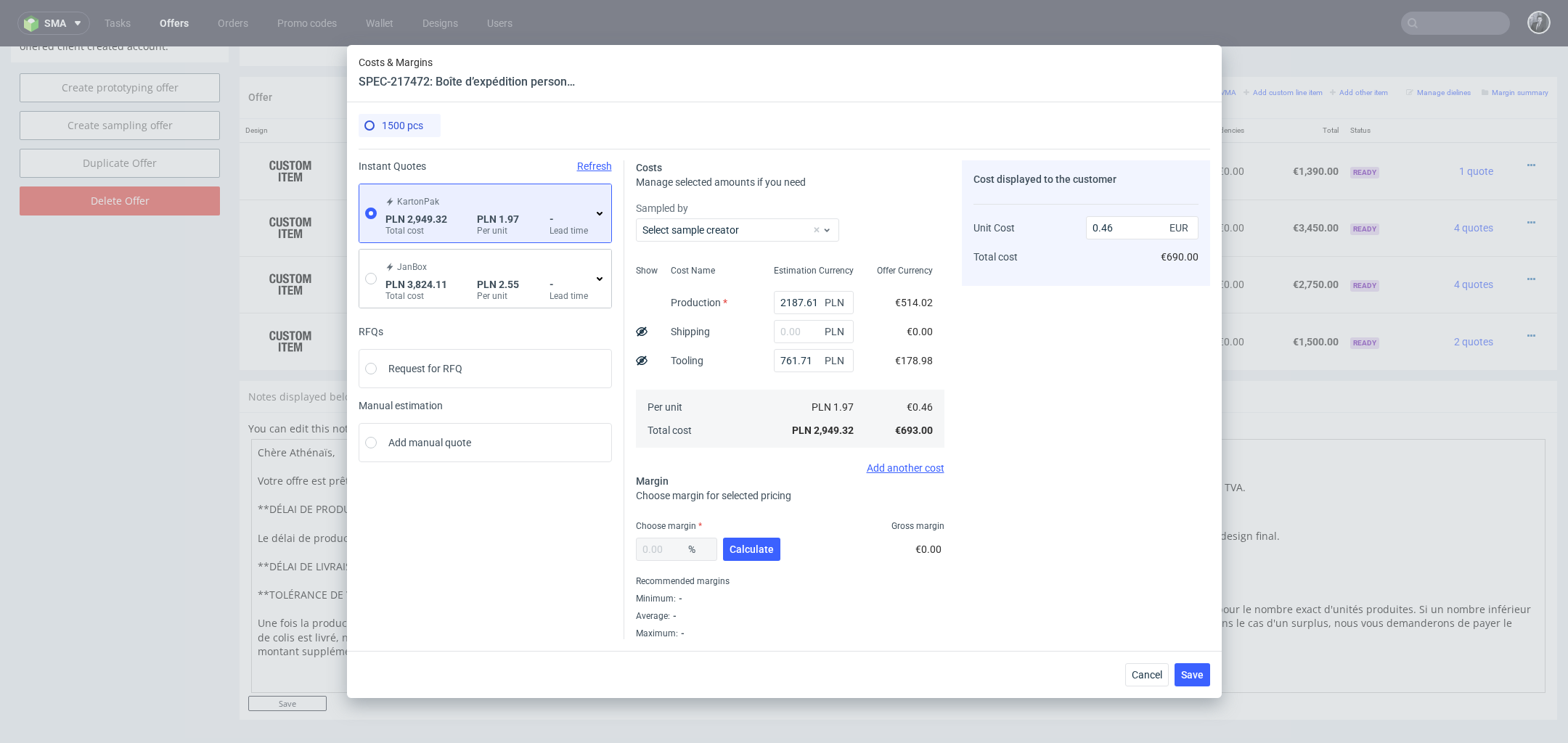
click at [595, 218] on icon at bounding box center [600, 213] width 12 height 12
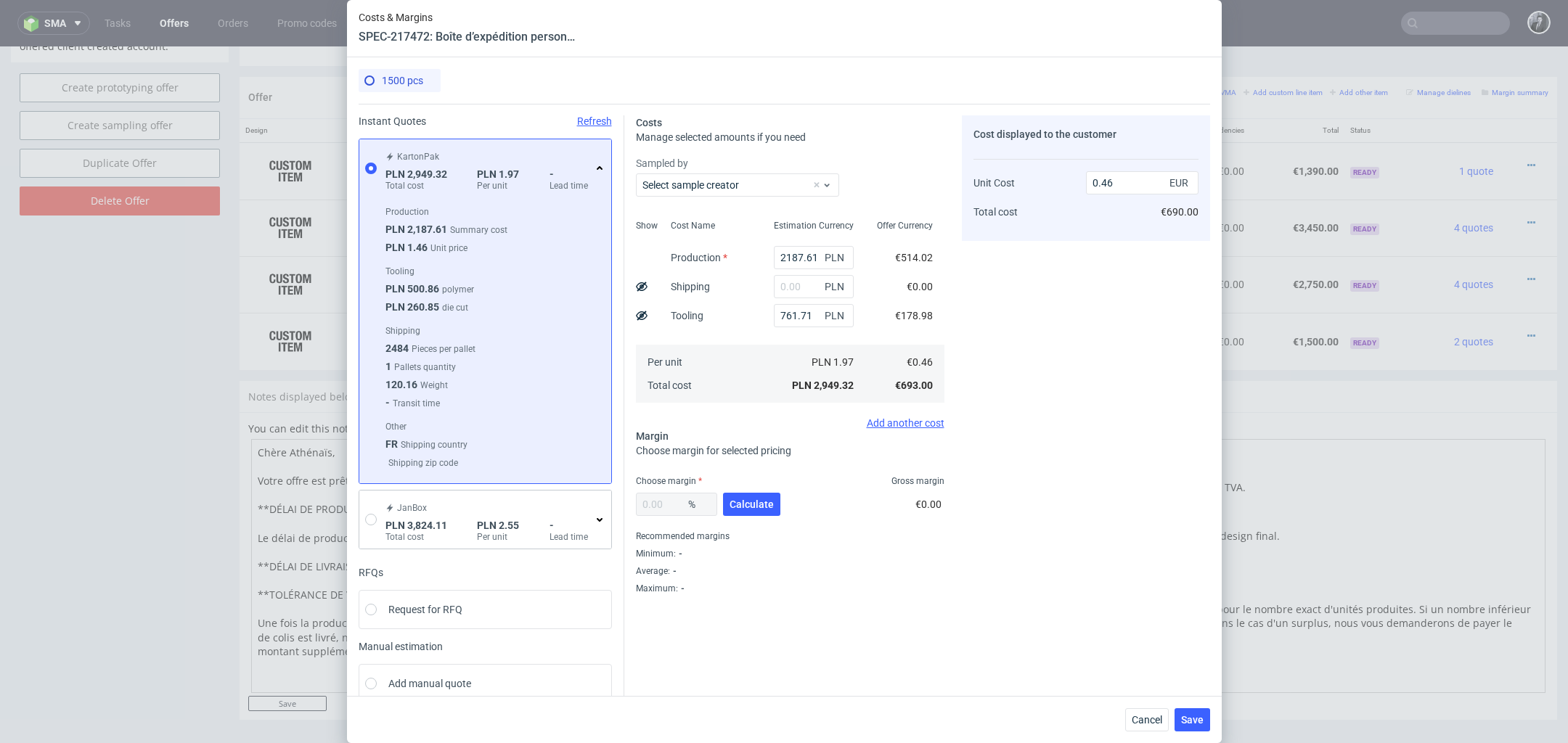
click at [597, 167] on use at bounding box center [600, 168] width 6 height 4
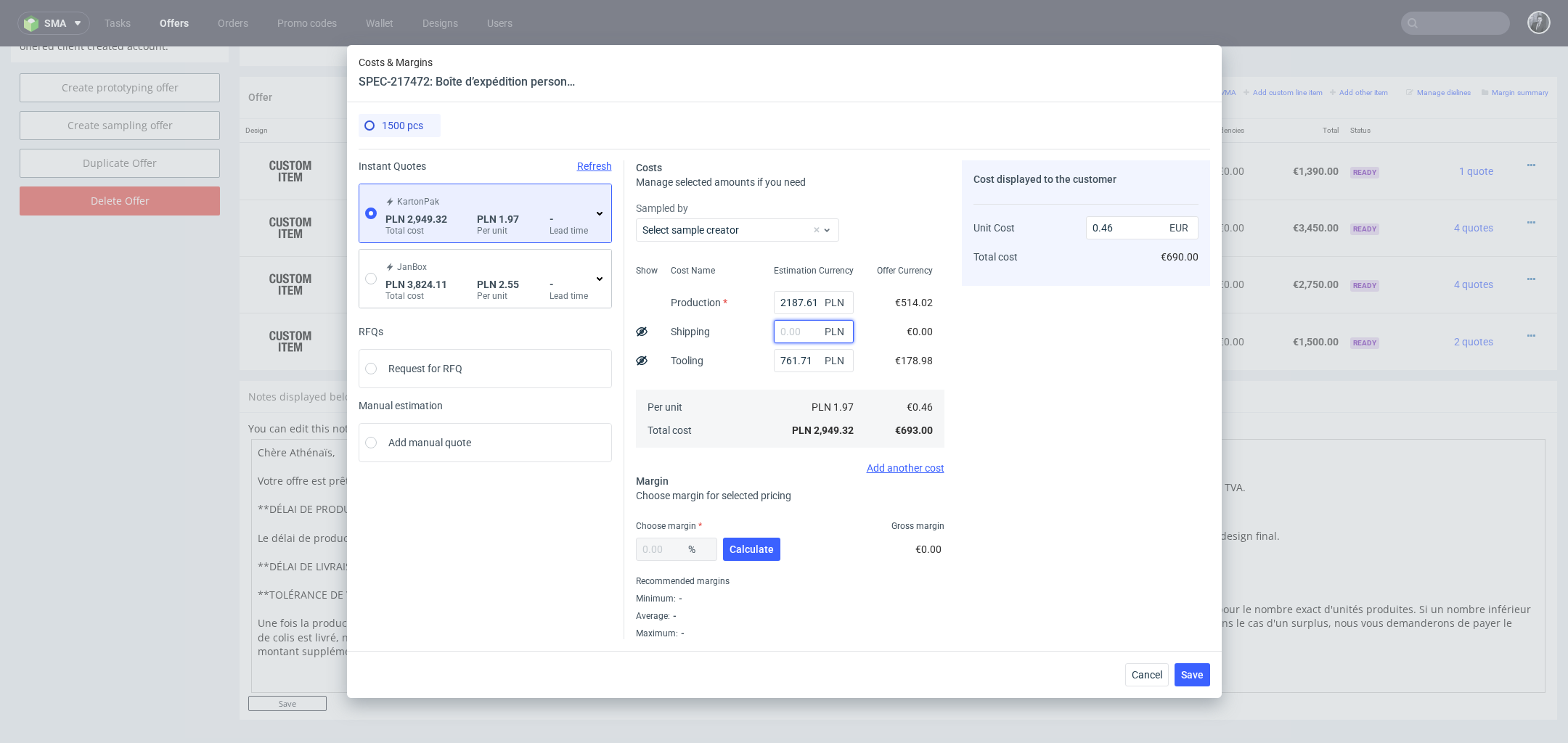
click at [809, 331] on input "text" at bounding box center [814, 331] width 80 height 23
type input "800"
type input "0.59"
type input "8000"
type input "1.71"
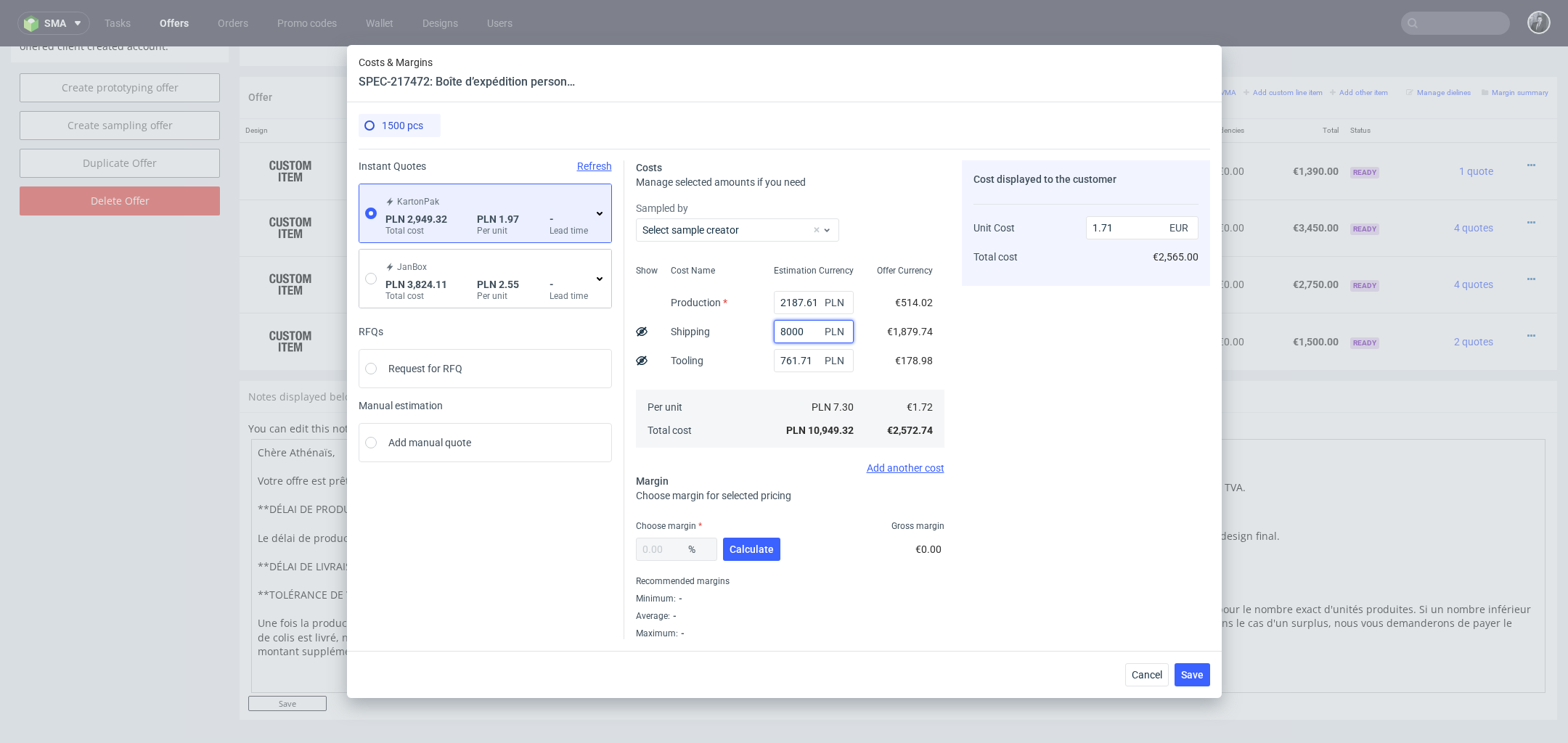
type input "800"
type input "0.59"
type input "800"
click at [766, 544] on span "Calculate" at bounding box center [751, 549] width 44 height 10
type input "40.21"
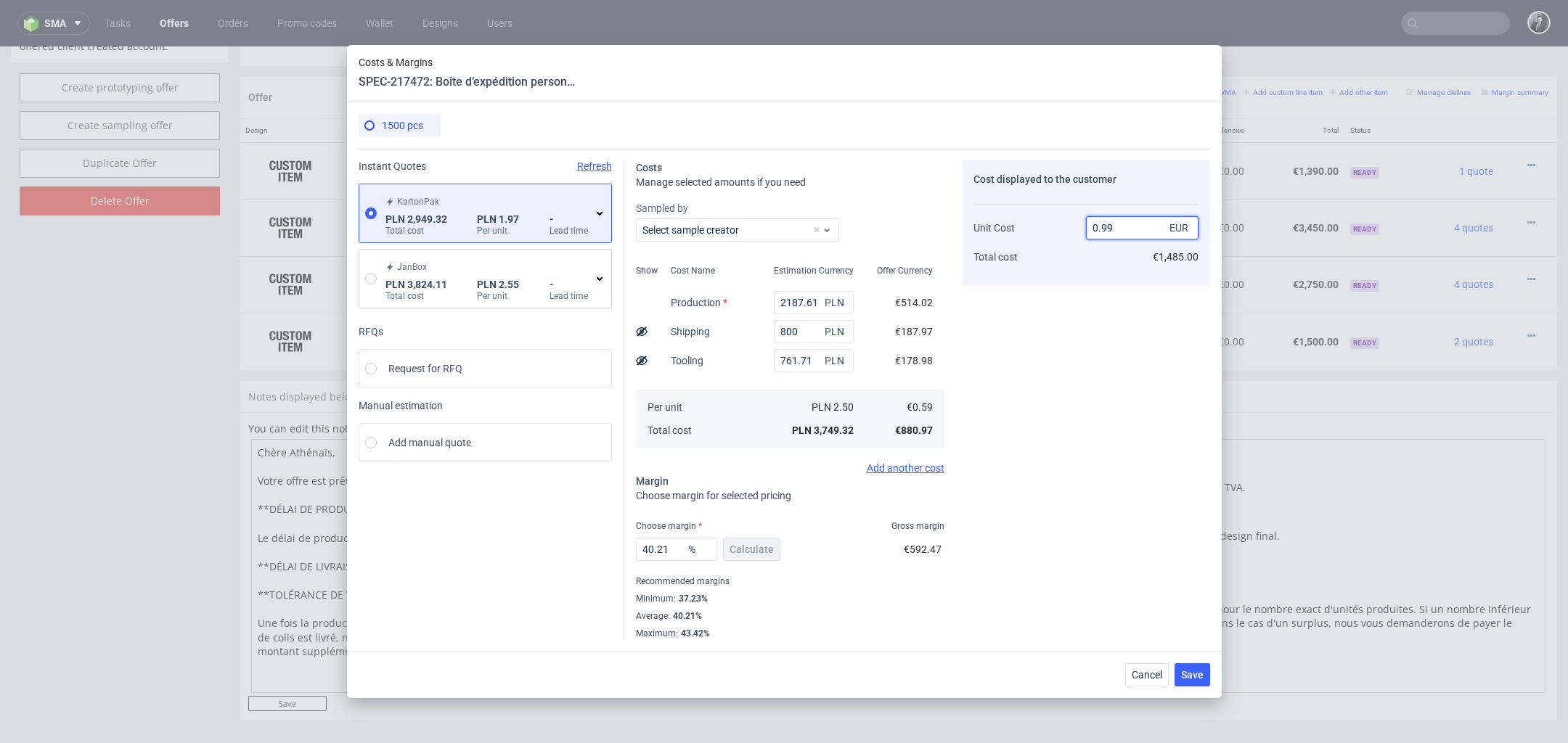
click at [1126, 223] on input "0.99" at bounding box center [1142, 227] width 112 height 23
type input "0.95"
type input "37.89473684210527"
type input "0.95"
click at [1188, 672] on span "Save" at bounding box center [1192, 675] width 22 height 10
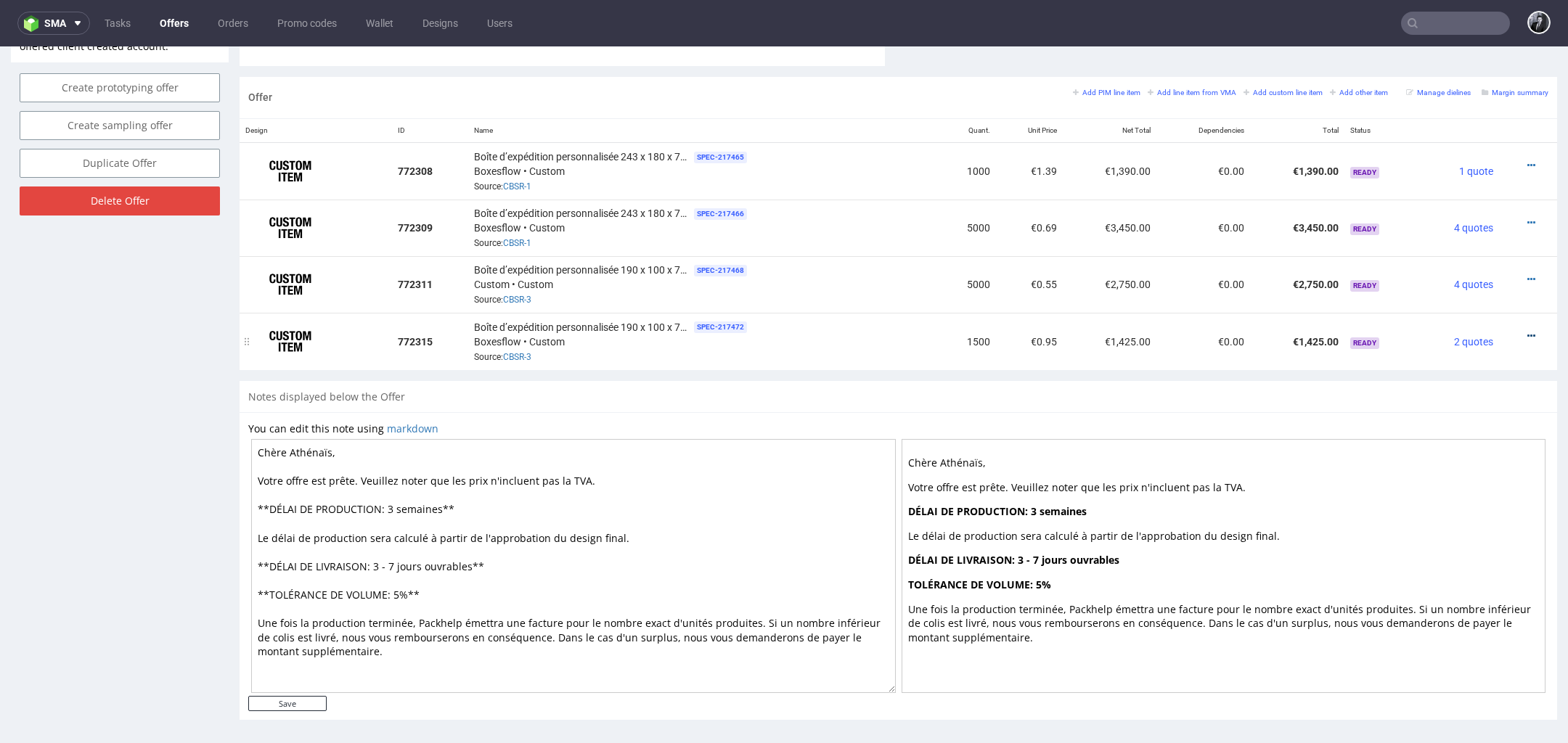
click at [1528, 331] on icon at bounding box center [1531, 336] width 8 height 10
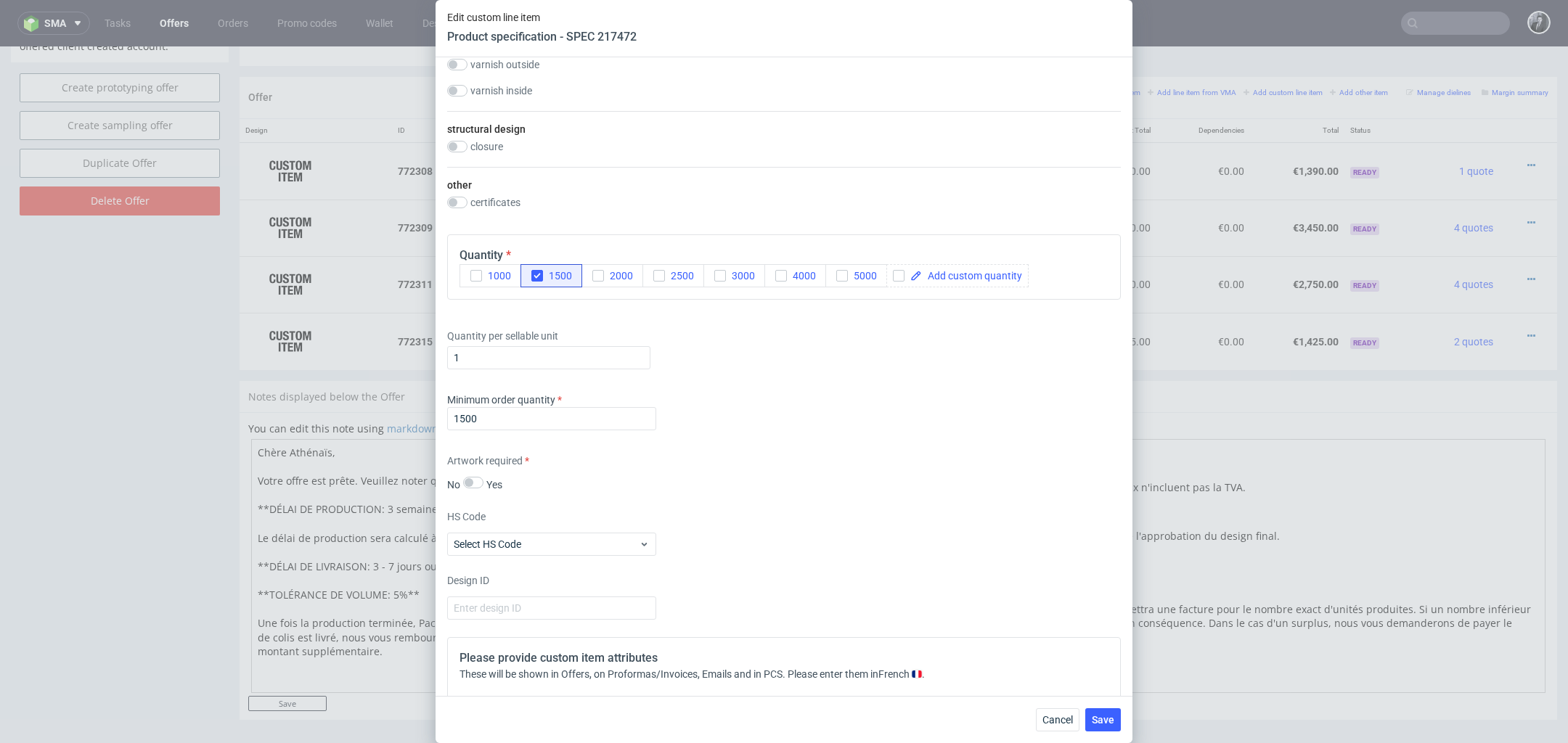
scroll to position [1076, 0]
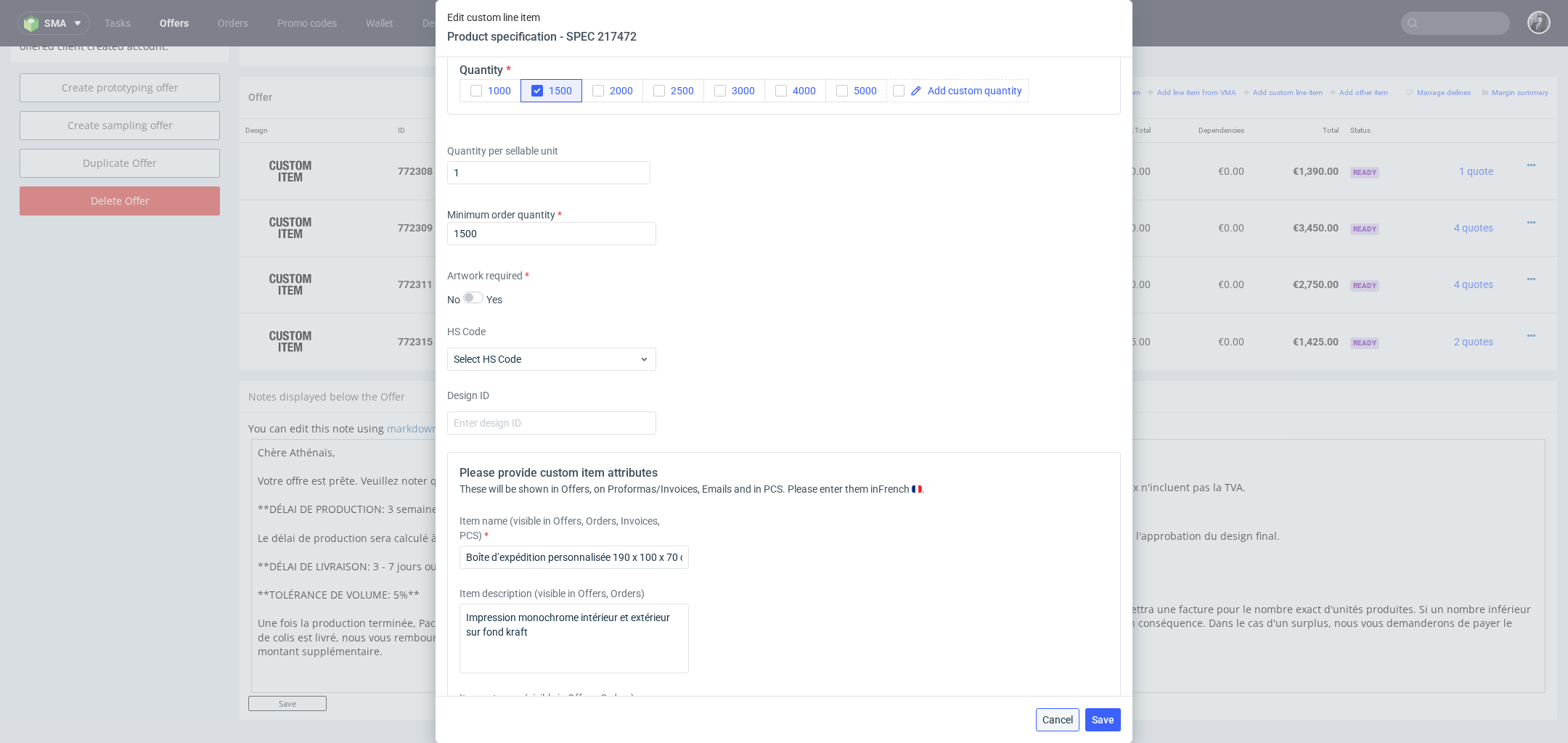
click at [1065, 715] on span "Cancel" at bounding box center [1058, 720] width 31 height 10
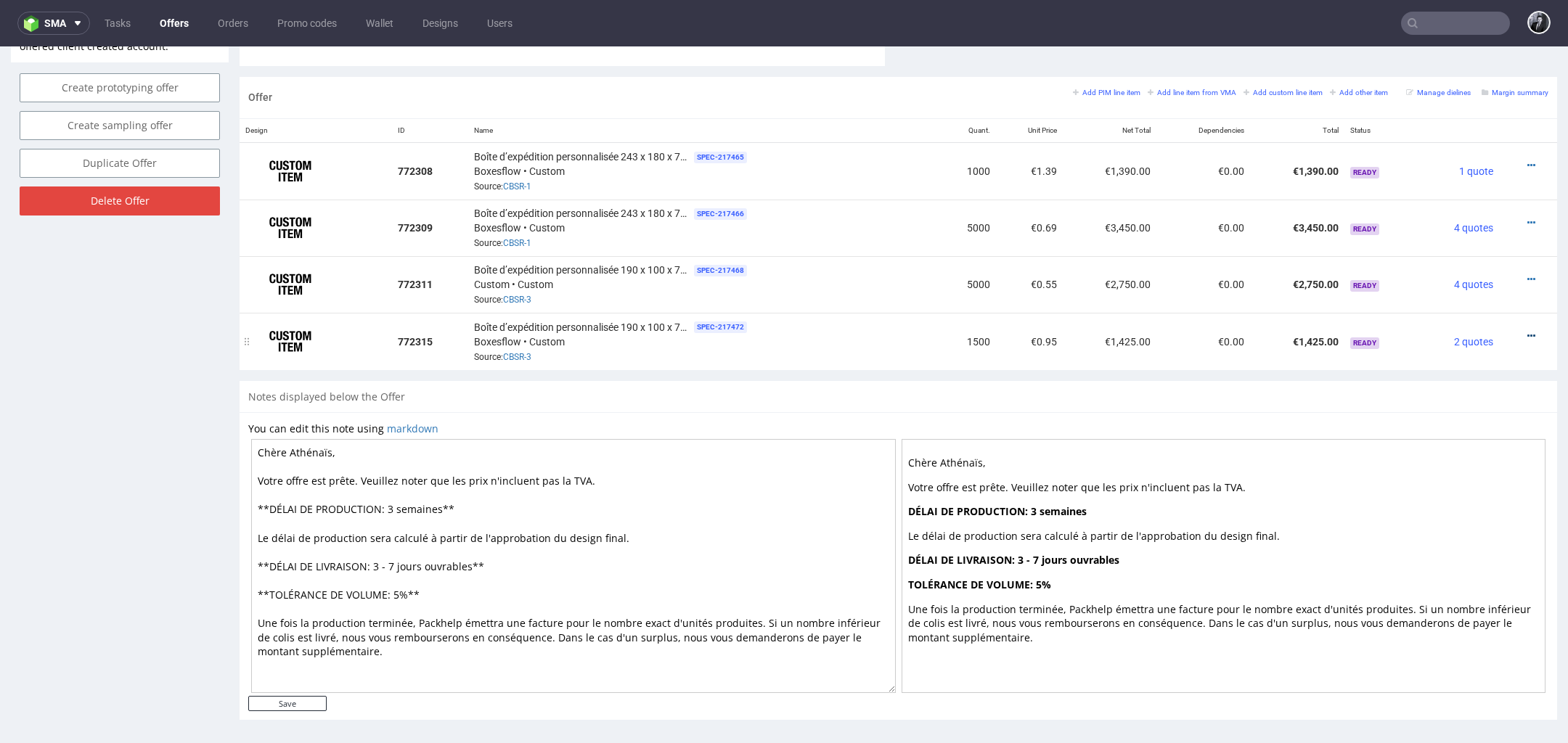
click at [1528, 331] on icon at bounding box center [1531, 336] width 8 height 10
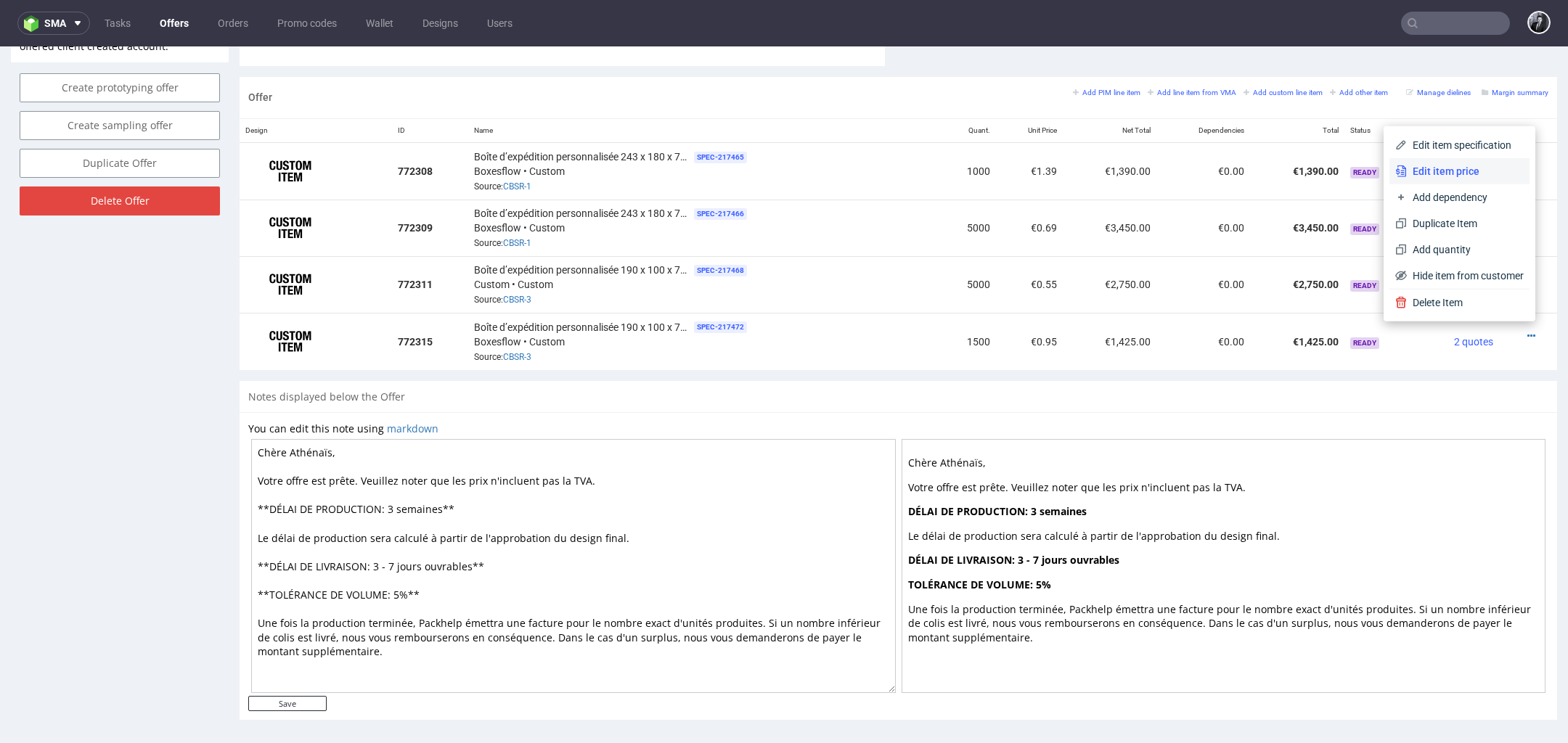
click at [1464, 177] on span "Edit item price" at bounding box center [1465, 171] width 117 height 14
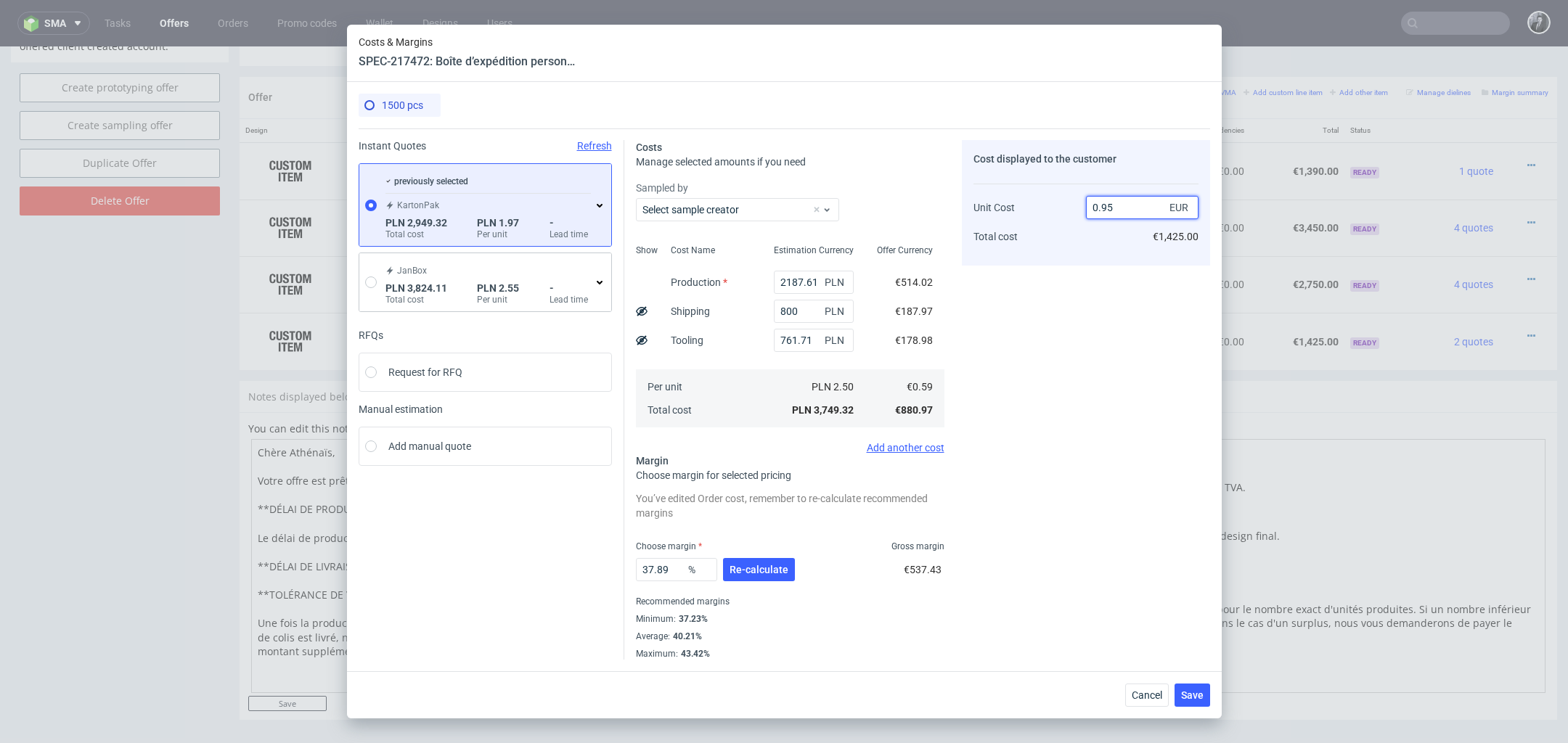
click at [1123, 199] on input "0.95" at bounding box center [1142, 207] width 112 height 23
click at [1128, 218] on input "0.95" at bounding box center [1142, 207] width 112 height 23
type input "0"
type input "1.05"
type input "43.80952380952381"
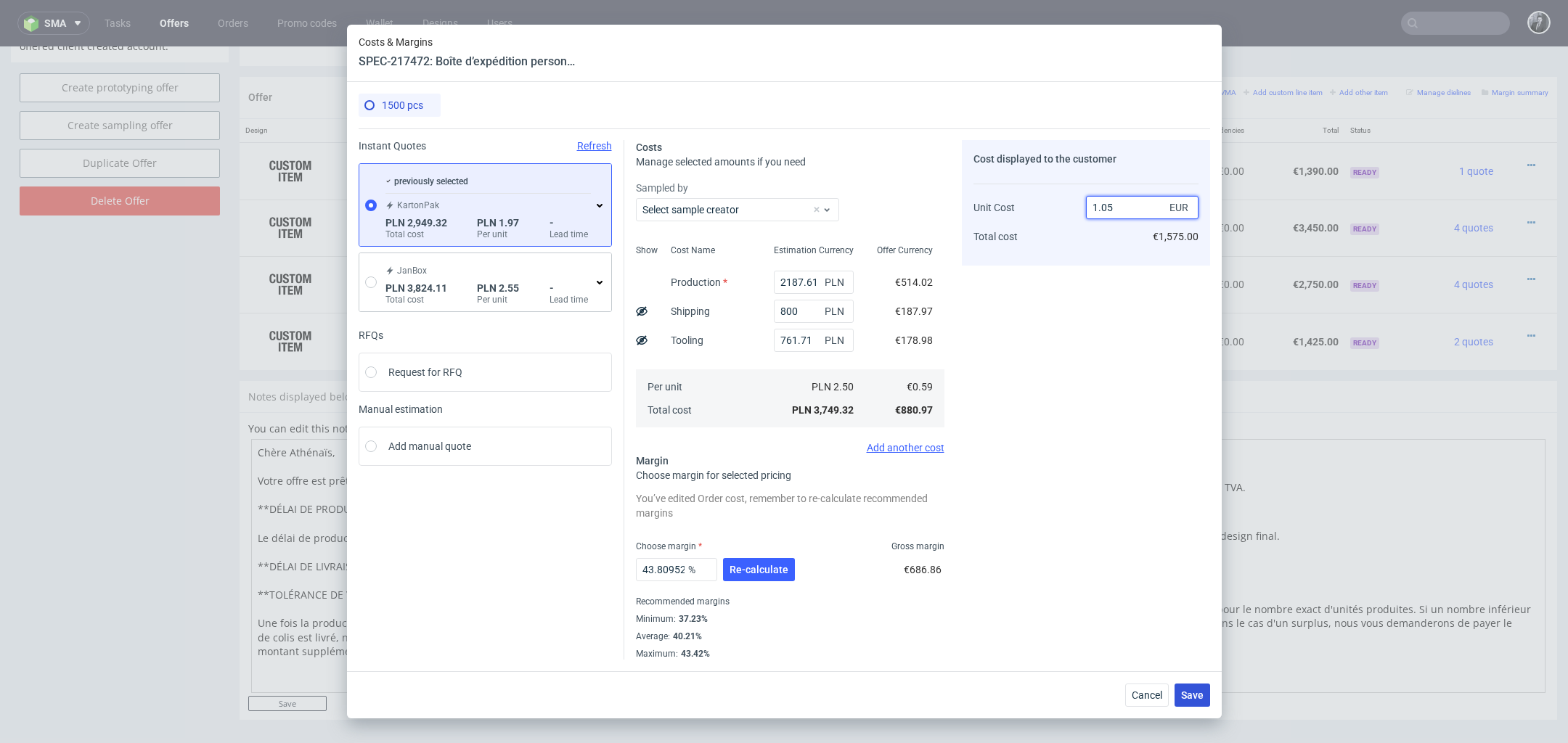
type input "1.05"
click at [1179, 689] on button "Save" at bounding box center [1192, 695] width 36 height 23
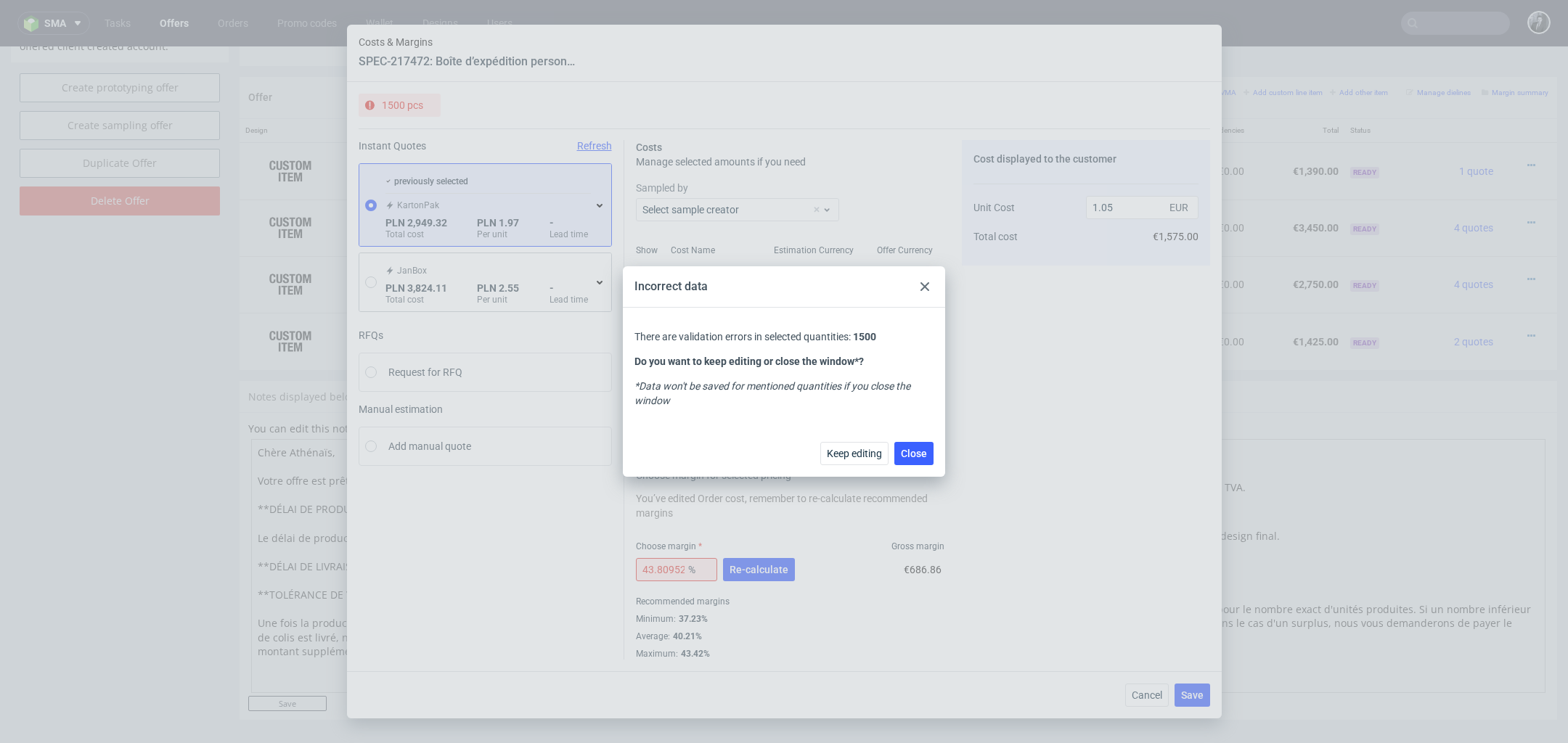
click at [924, 278] on div at bounding box center [924, 287] width 17 height 17
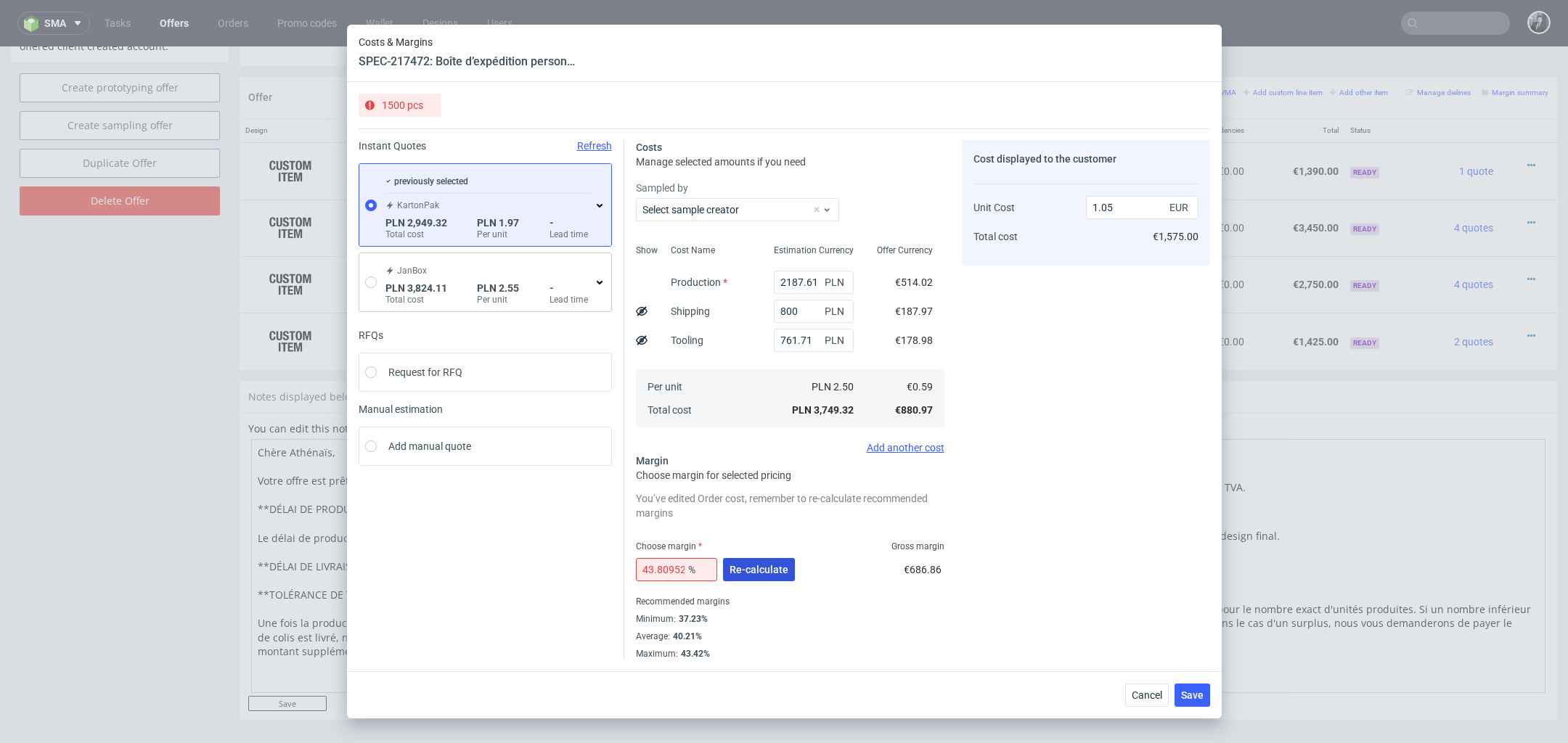
click at [773, 573] on span "Re-calculate" at bounding box center [759, 570] width 59 height 10
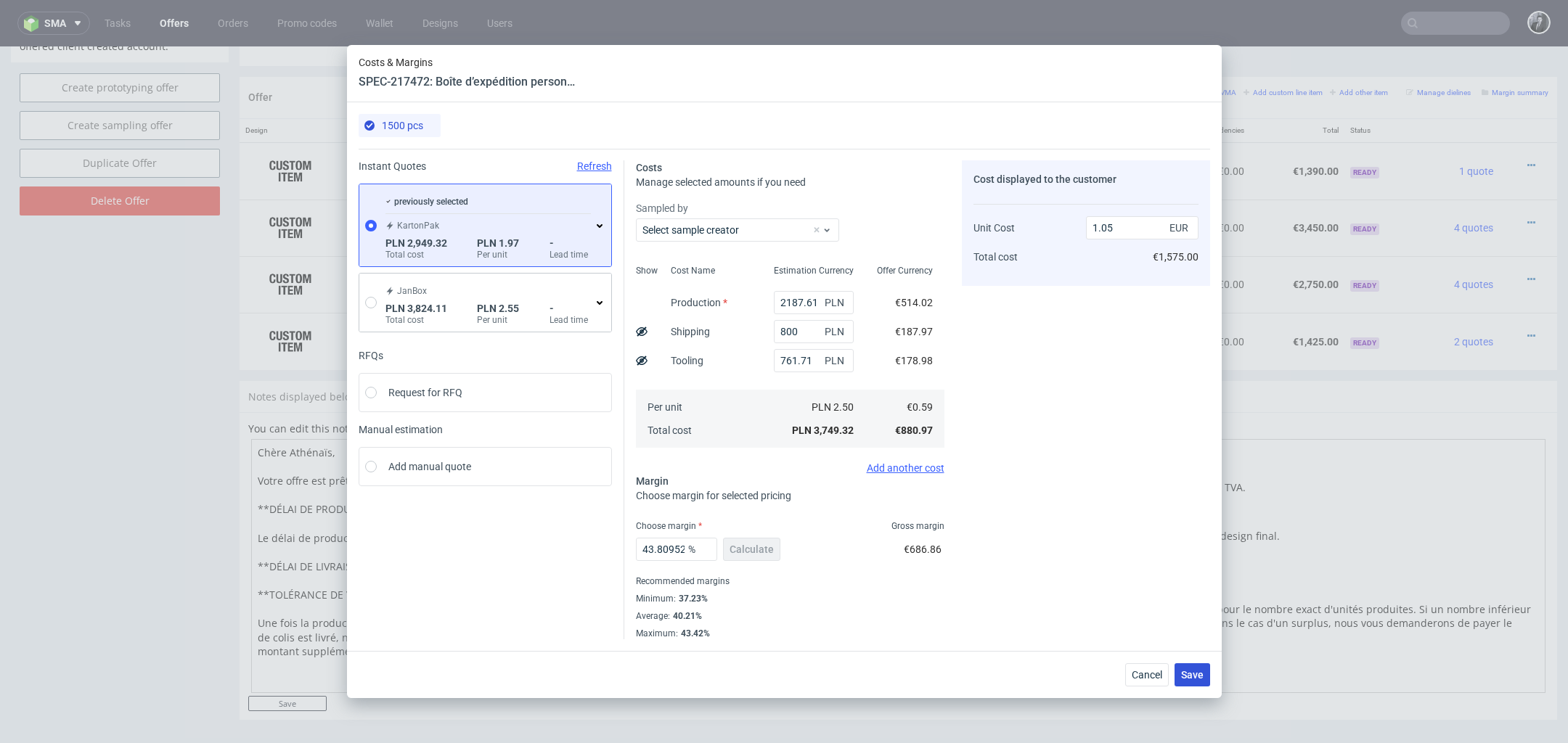
click at [1202, 673] on span "Save" at bounding box center [1192, 675] width 22 height 10
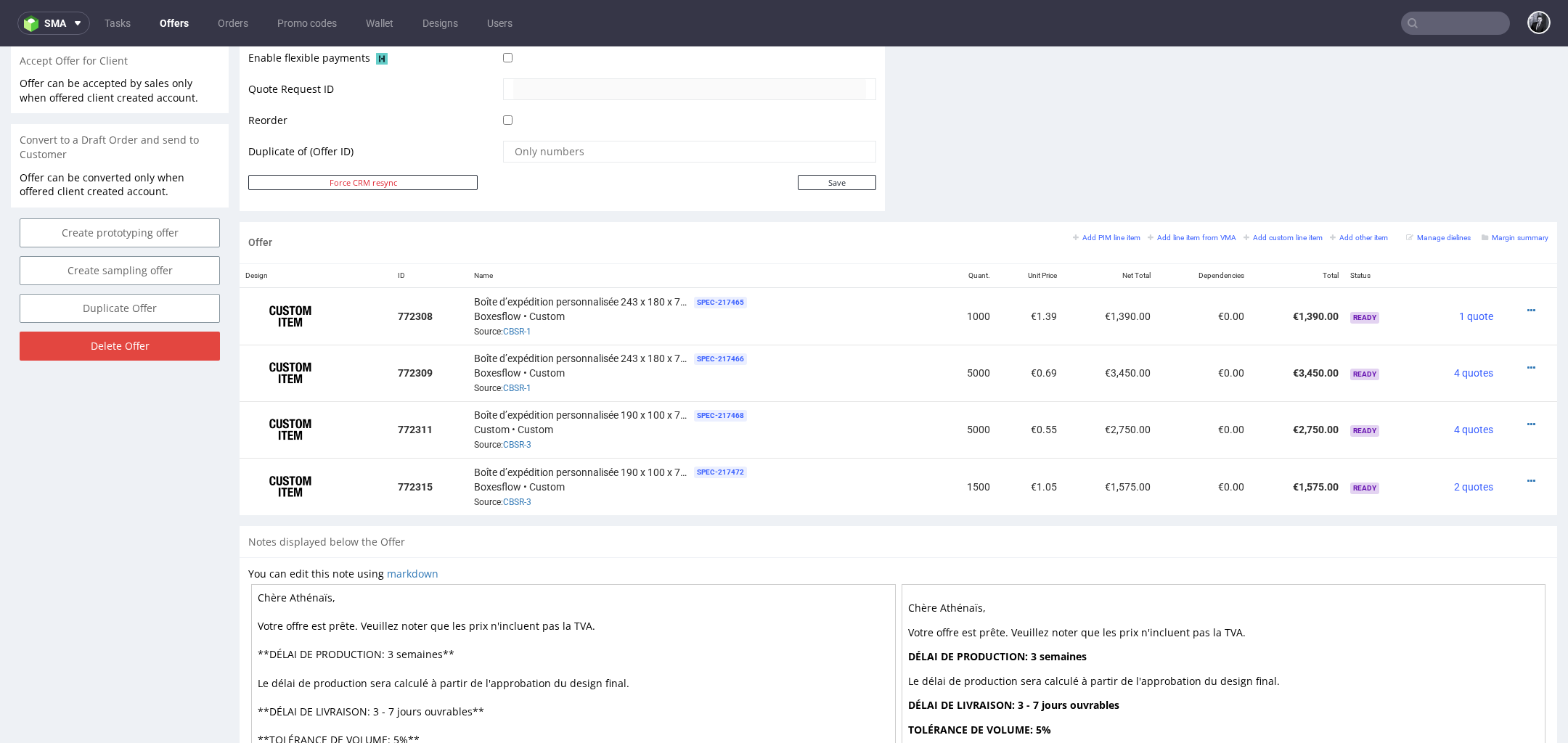
scroll to position [825, 0]
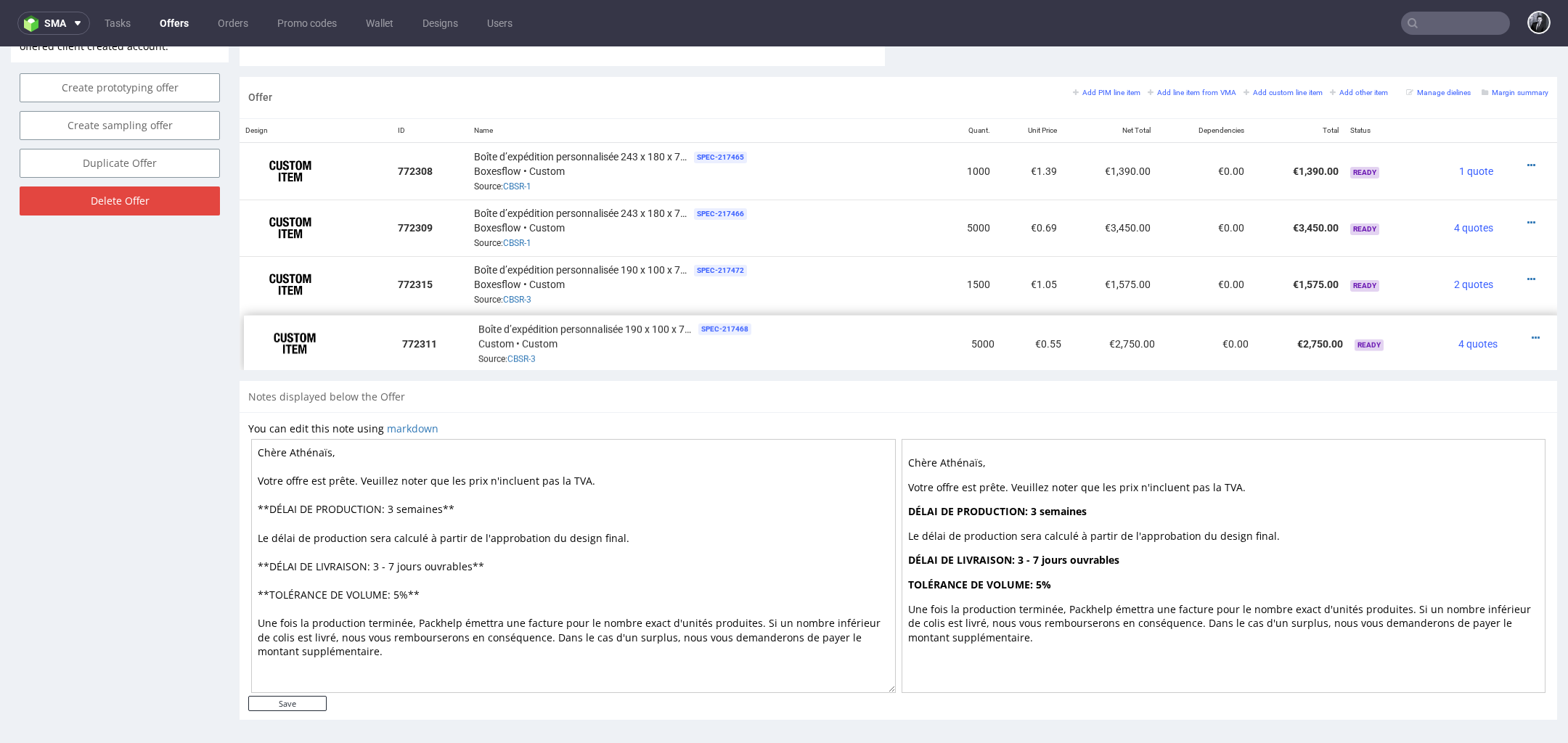
drag, startPoint x: 250, startPoint y: 279, endPoint x: 254, endPoint y: 337, distance: 58.1
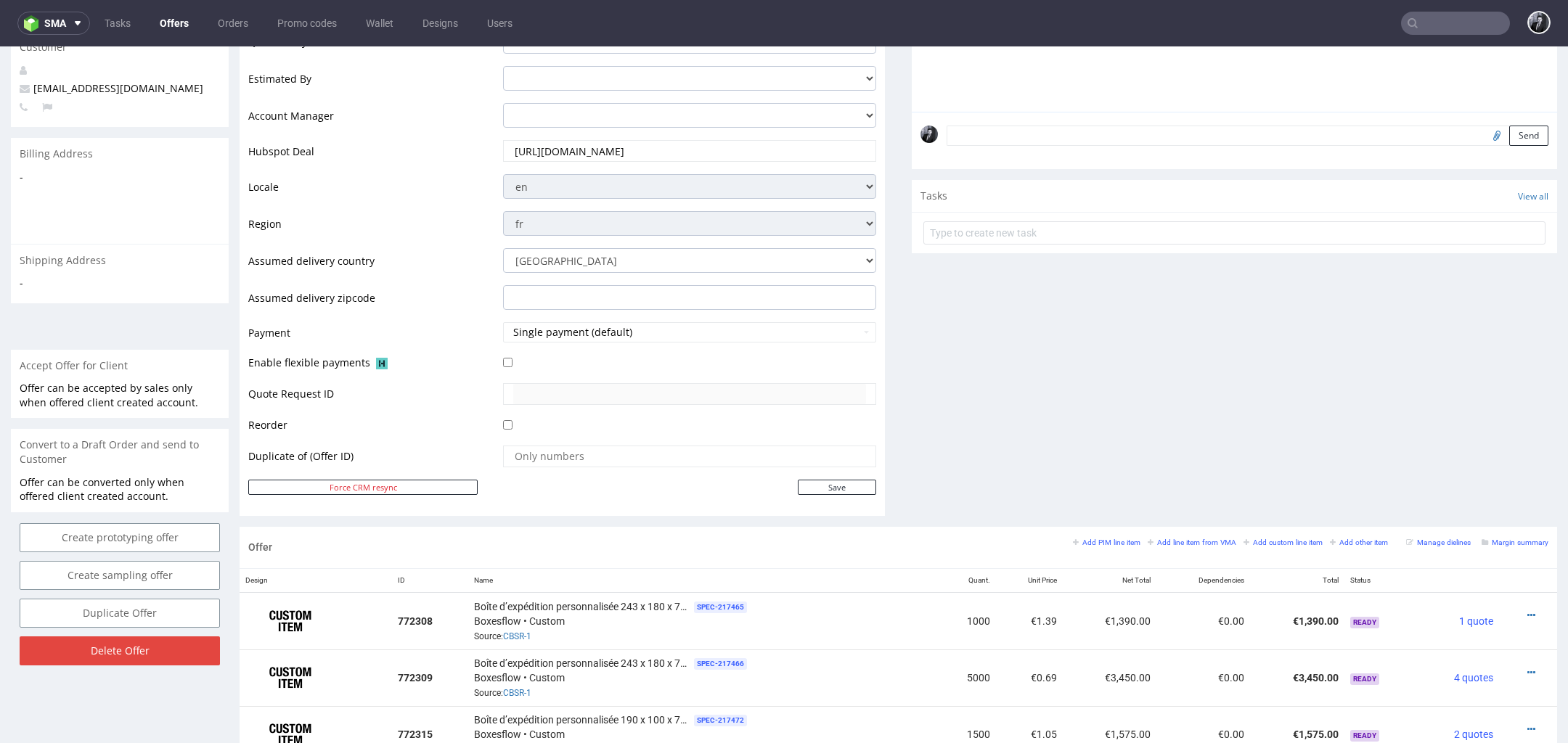
scroll to position [0, 0]
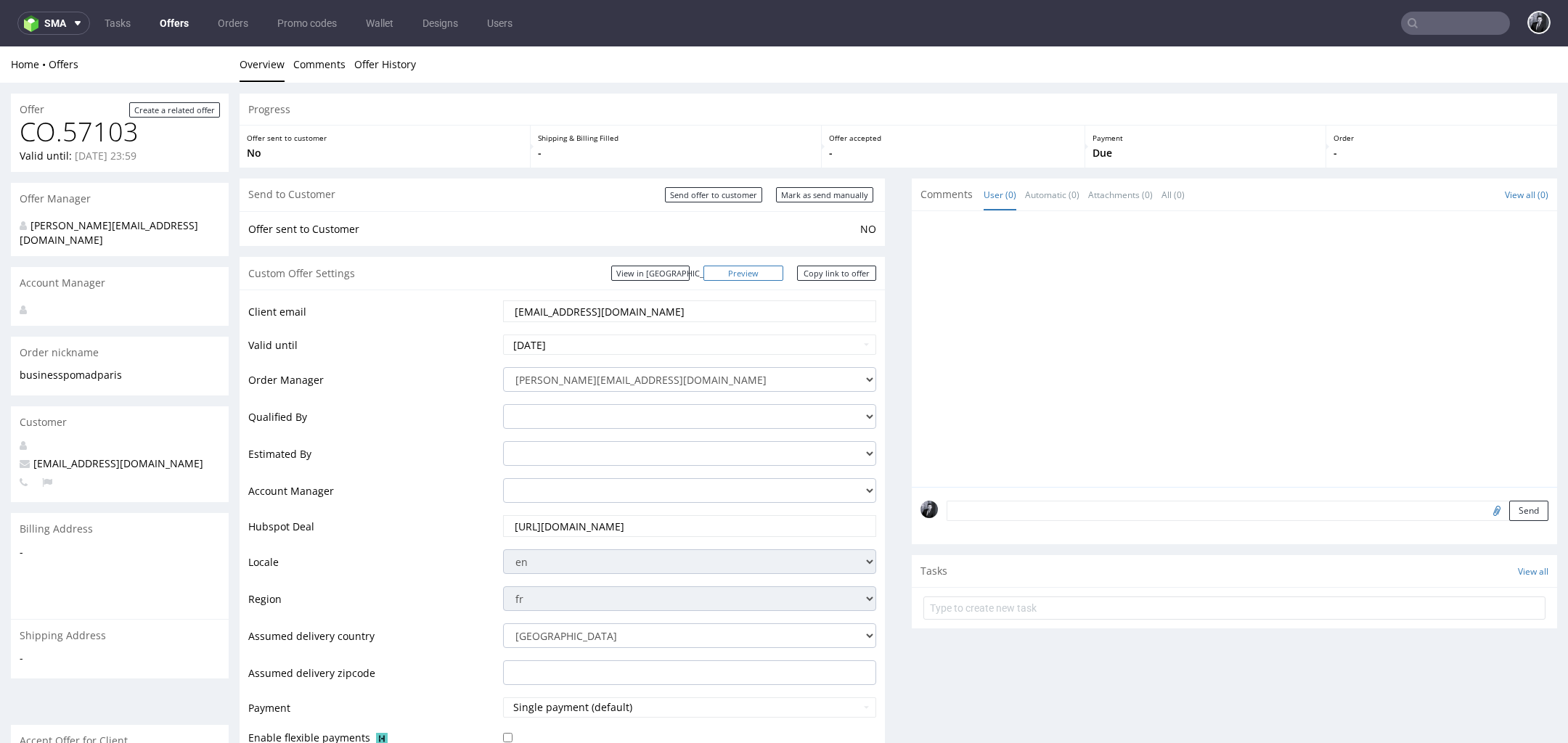
click at [763, 275] on link "Preview" at bounding box center [743, 273] width 80 height 15
click at [823, 278] on link "Copy link to offer" at bounding box center [837, 273] width 80 height 15
click at [807, 269] on link "Copy link to offer" at bounding box center [837, 273] width 80 height 15
click at [730, 197] on input "Send offer to customer" at bounding box center [714, 195] width 97 height 15
type input "In progress..."
